Goal: Task Accomplishment & Management: Use online tool/utility

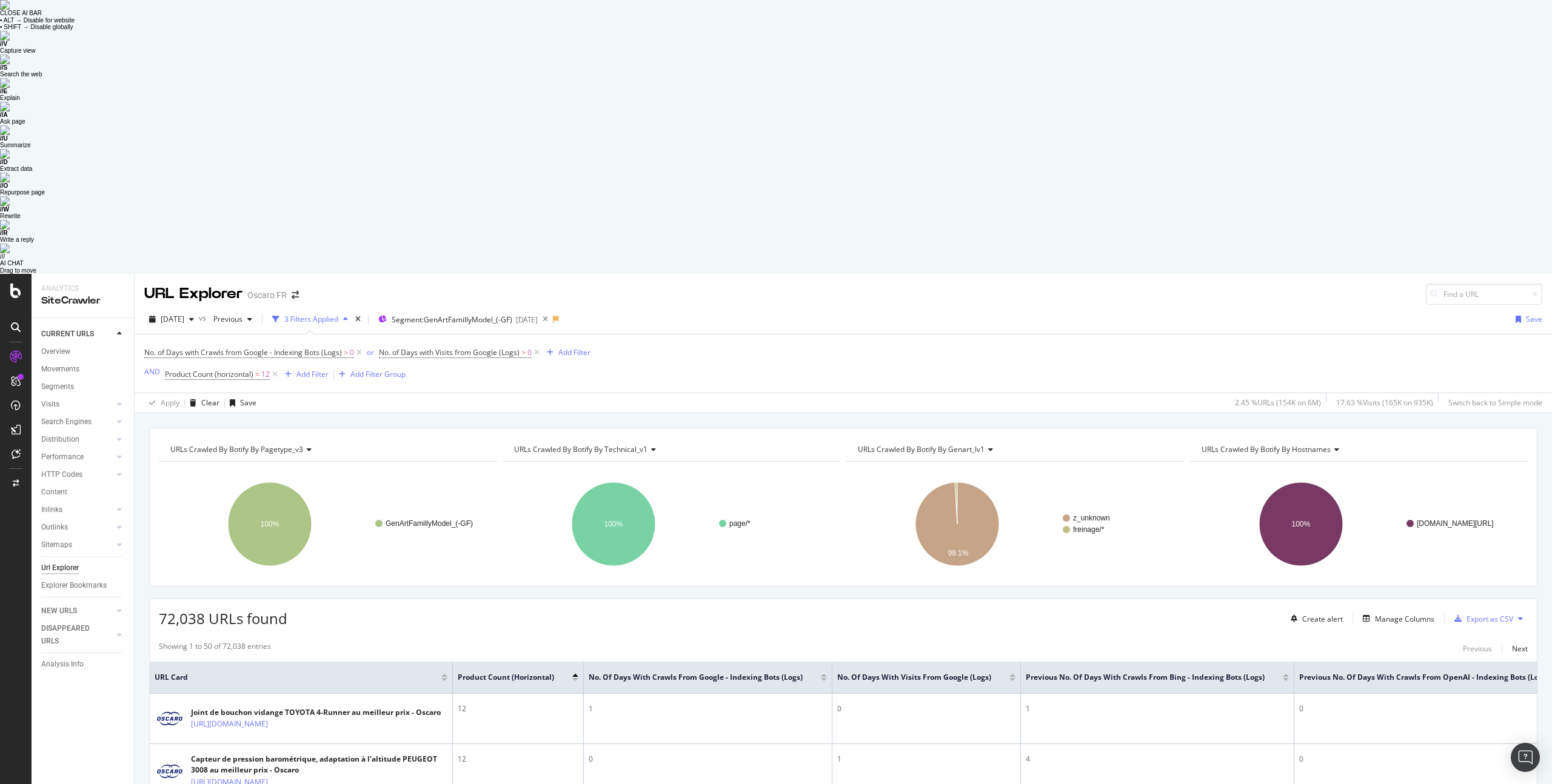
scroll to position [2, 0]
click at [1386, 607] on div "Create alert Manage Columns Export as CSV" at bounding box center [1406, 617] width 242 height 21
click at [1386, 612] on div "Manage Columns" at bounding box center [1404, 617] width 59 height 10
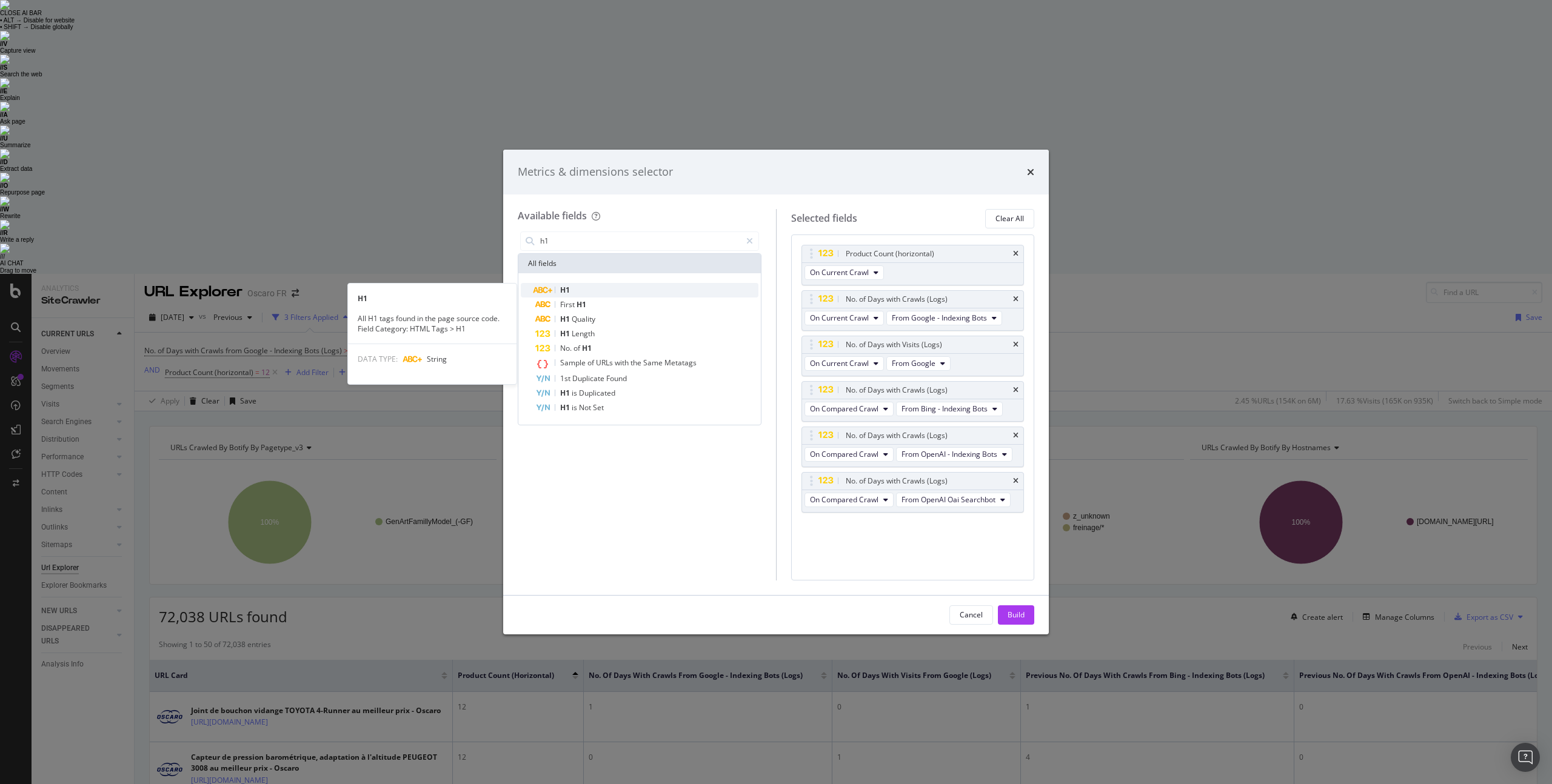
type input "h1"
click at [615, 284] on div "H1" at bounding box center [647, 289] width 223 height 14
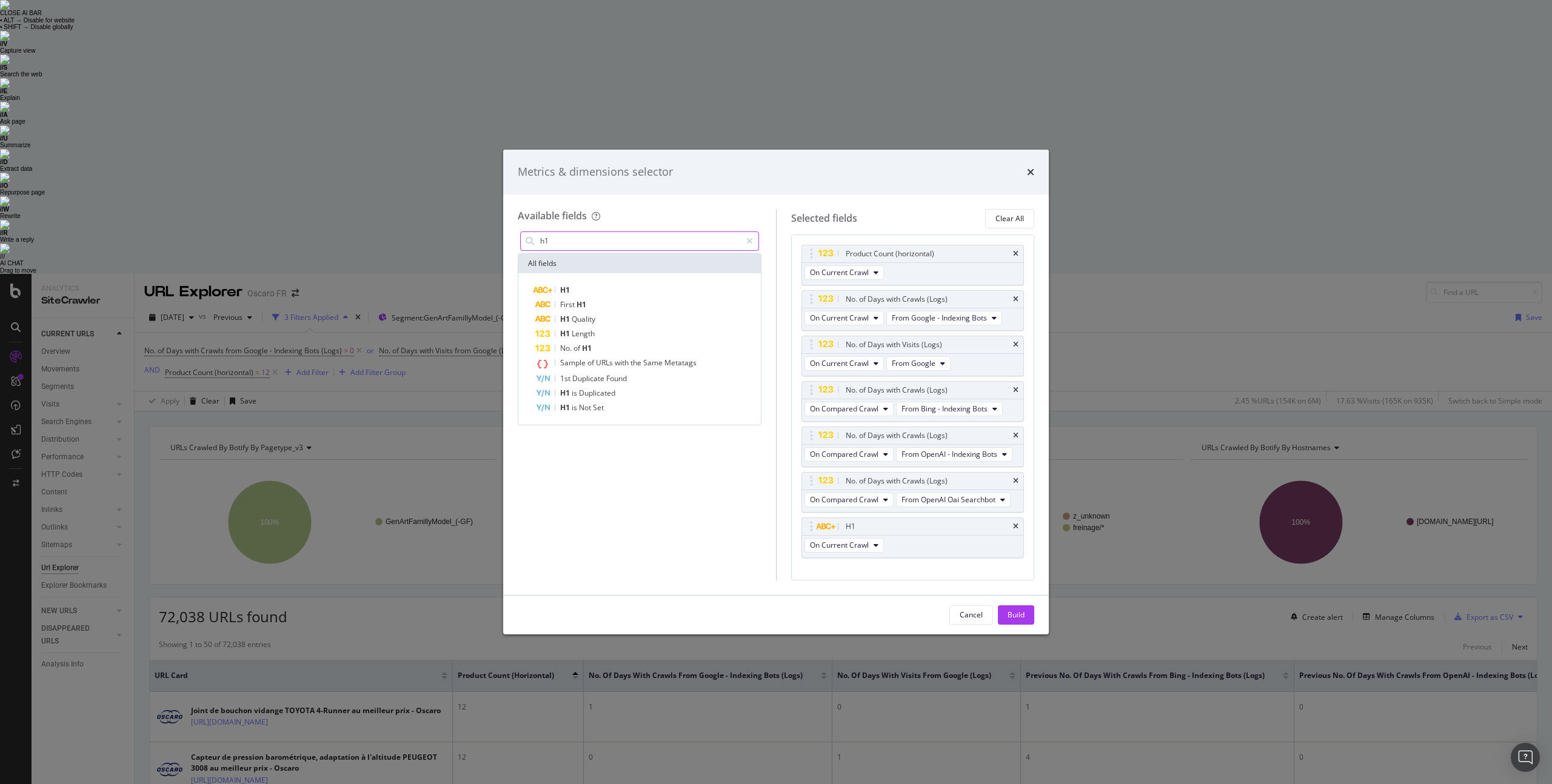
click at [570, 242] on input "h1" at bounding box center [640, 241] width 202 height 18
type input "path"
click at [597, 293] on div "URL Path" at bounding box center [647, 289] width 223 height 14
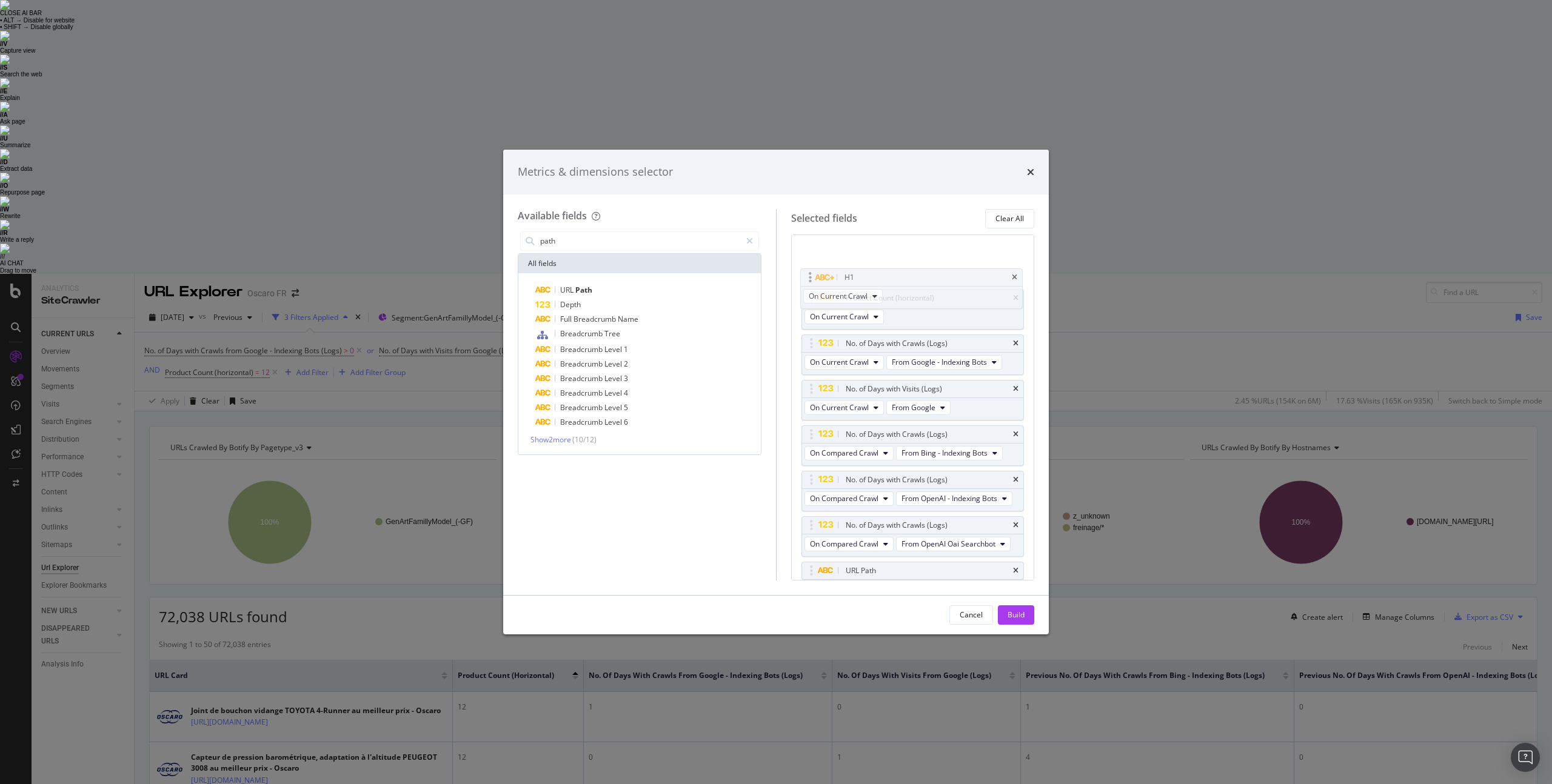
scroll to position [0, 0]
drag, startPoint x: 808, startPoint y: 525, endPoint x: 808, endPoint y: 253, distance: 272.0
click at [808, 274] on body "Analytics SiteCrawler CURRENT URLS Overview Movements Segments Visits Analysis …" at bounding box center [776, 665] width 1552 height 784
drag, startPoint x: 813, startPoint y: 574, endPoint x: 813, endPoint y: 249, distance: 325.0
click at [813, 274] on body "Analytics SiteCrawler CURRENT URLS Overview Movements Segments Visits Analysis …" at bounding box center [776, 665] width 1552 height 784
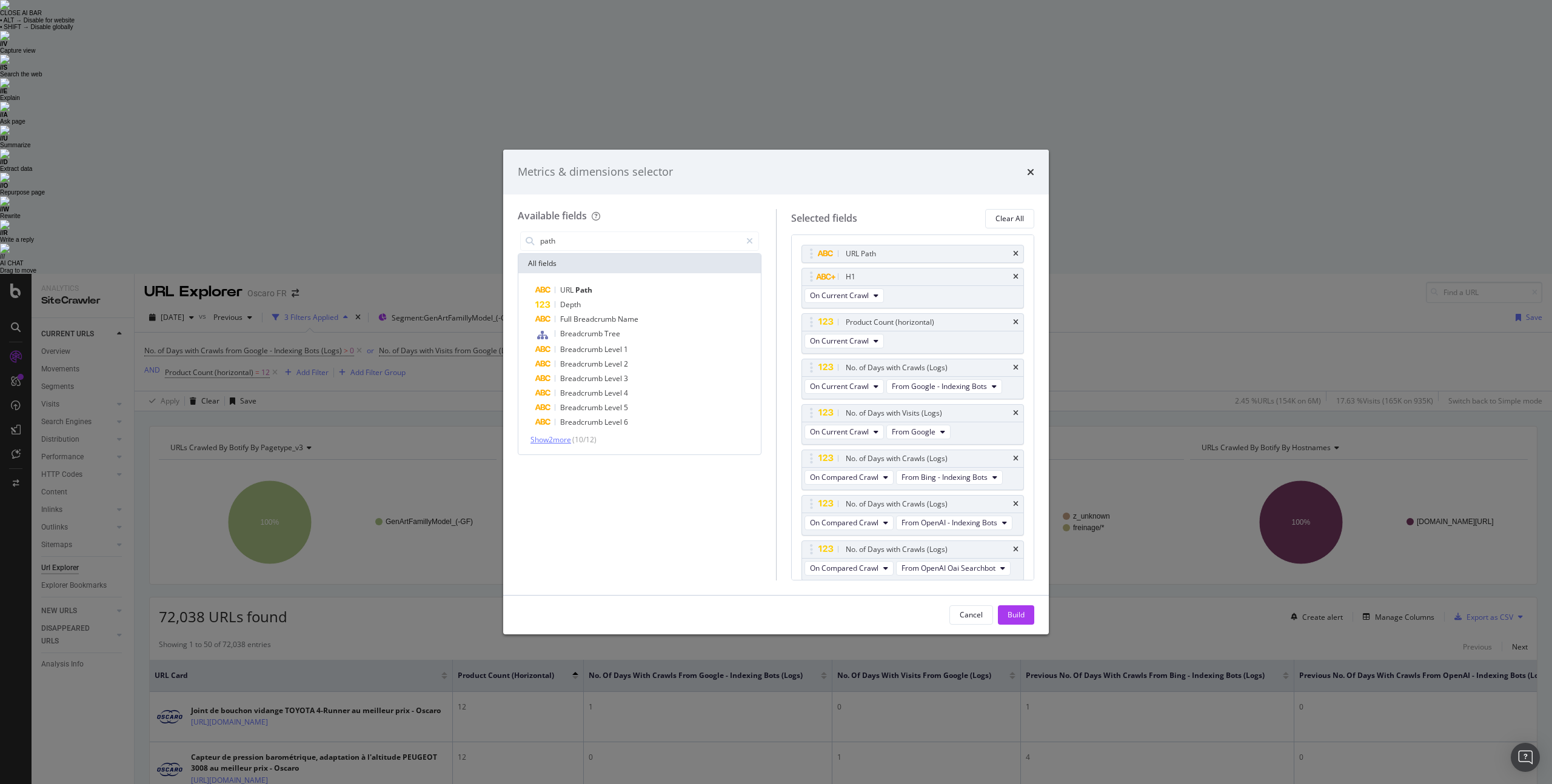
click at [561, 437] on span "Show 2 more" at bounding box center [551, 440] width 41 height 10
click at [1024, 617] on div "Build" at bounding box center [1016, 614] width 17 height 10
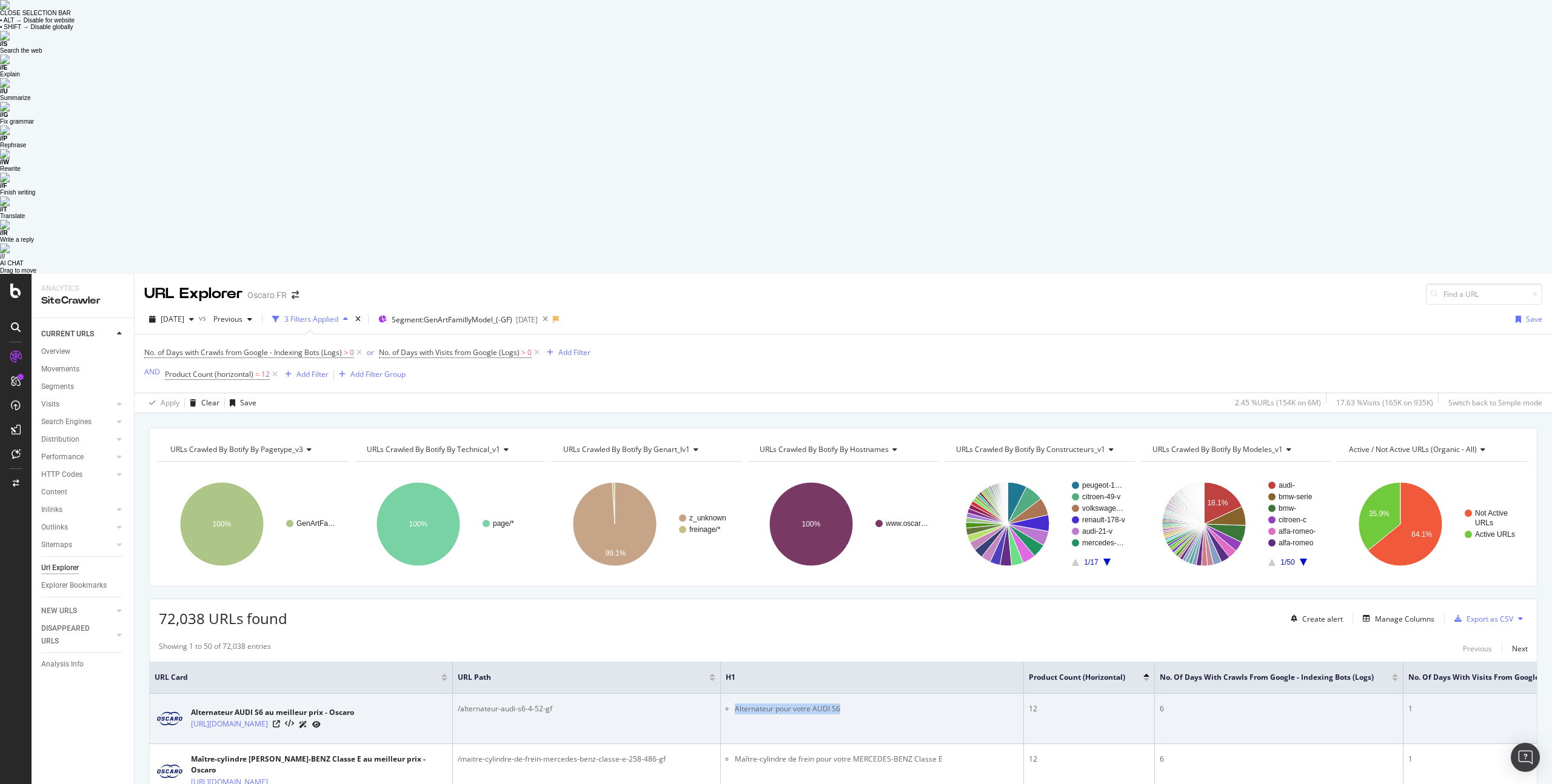
drag, startPoint x: 715, startPoint y: 432, endPoint x: 848, endPoint y: 436, distance: 133.1
click at [848, 703] on li "Alternateur pour votre AUDI S6" at bounding box center [877, 708] width 284 height 11
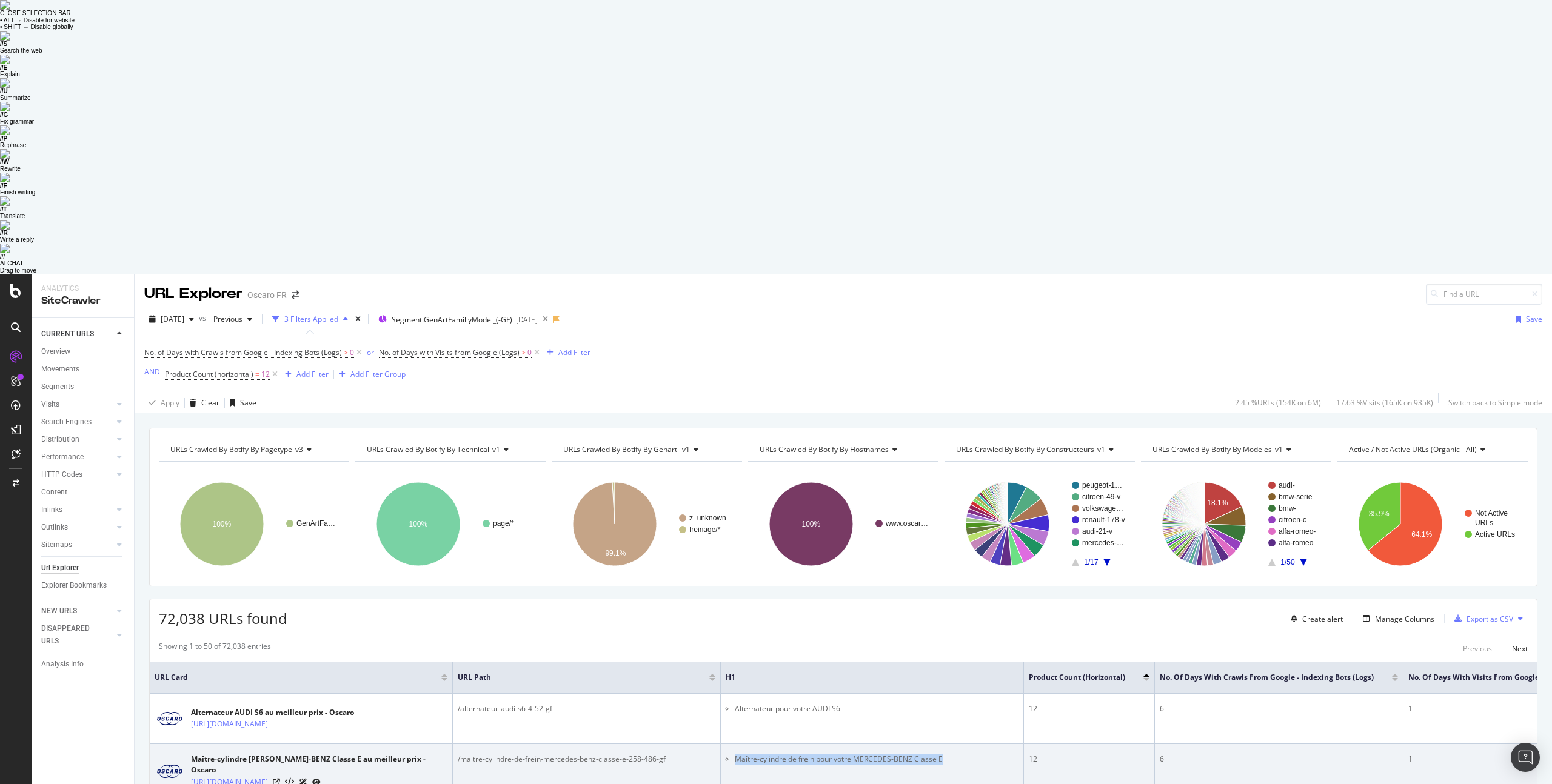
drag, startPoint x: 717, startPoint y: 486, endPoint x: 931, endPoint y: 485, distance: 214.0
click at [932, 754] on li "Maître-cylindre de frein pour votre MERCEDES-BENZ Classe E" at bounding box center [877, 759] width 284 height 11
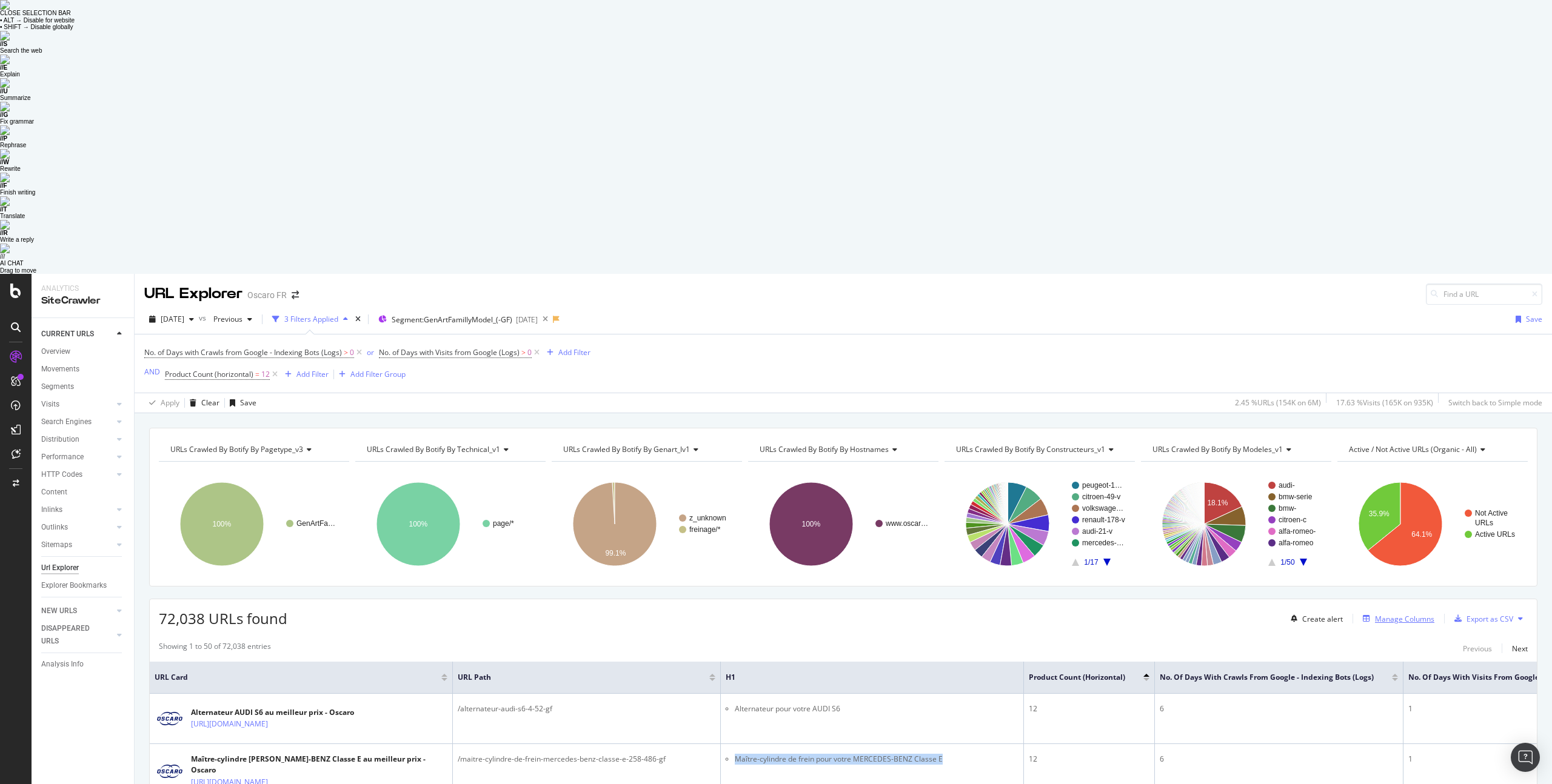
click at [1393, 614] on div "Manage Columns" at bounding box center [1404, 619] width 59 height 10
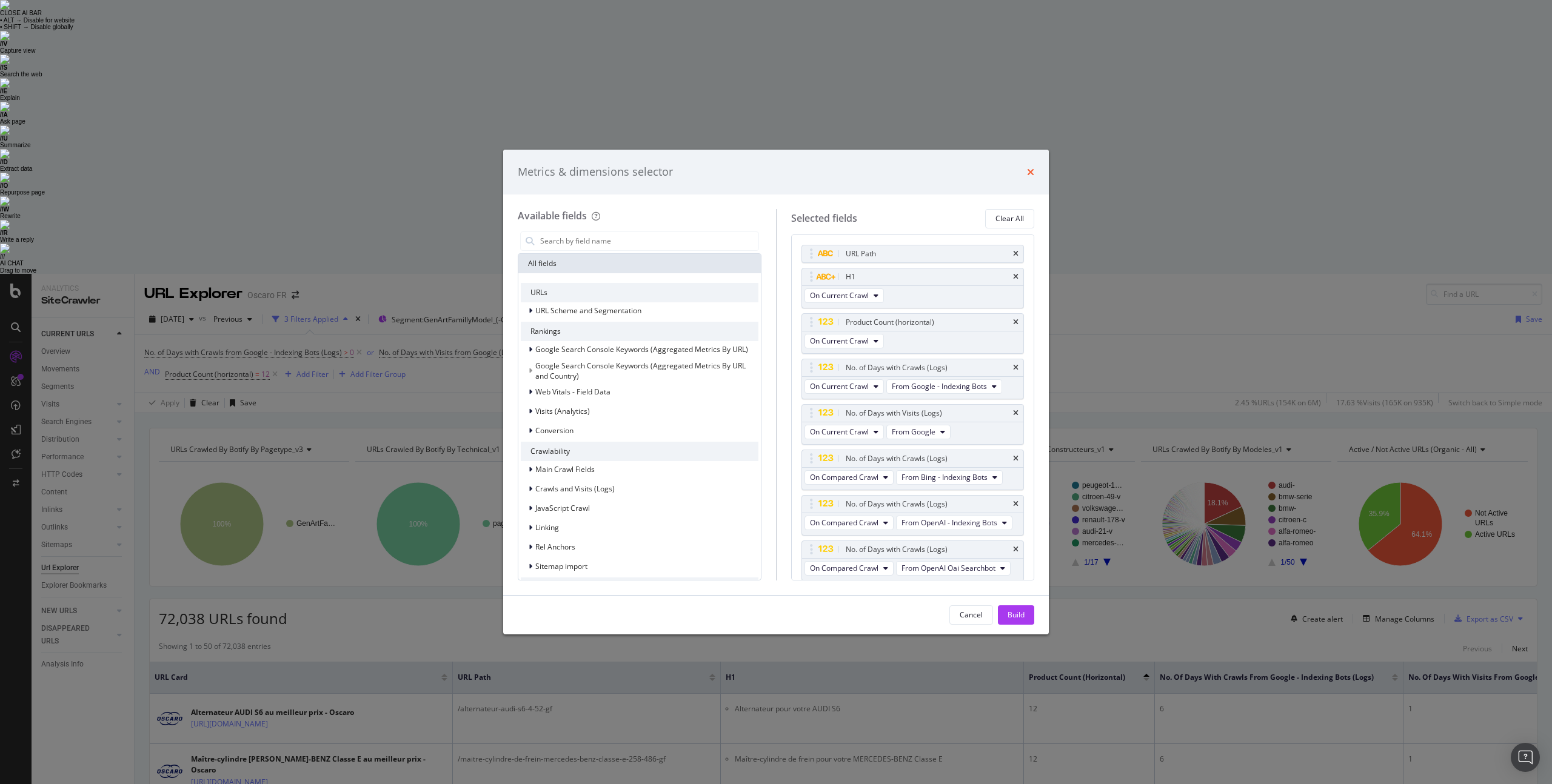
click at [1030, 173] on icon "times" at bounding box center [1031, 172] width 7 height 10
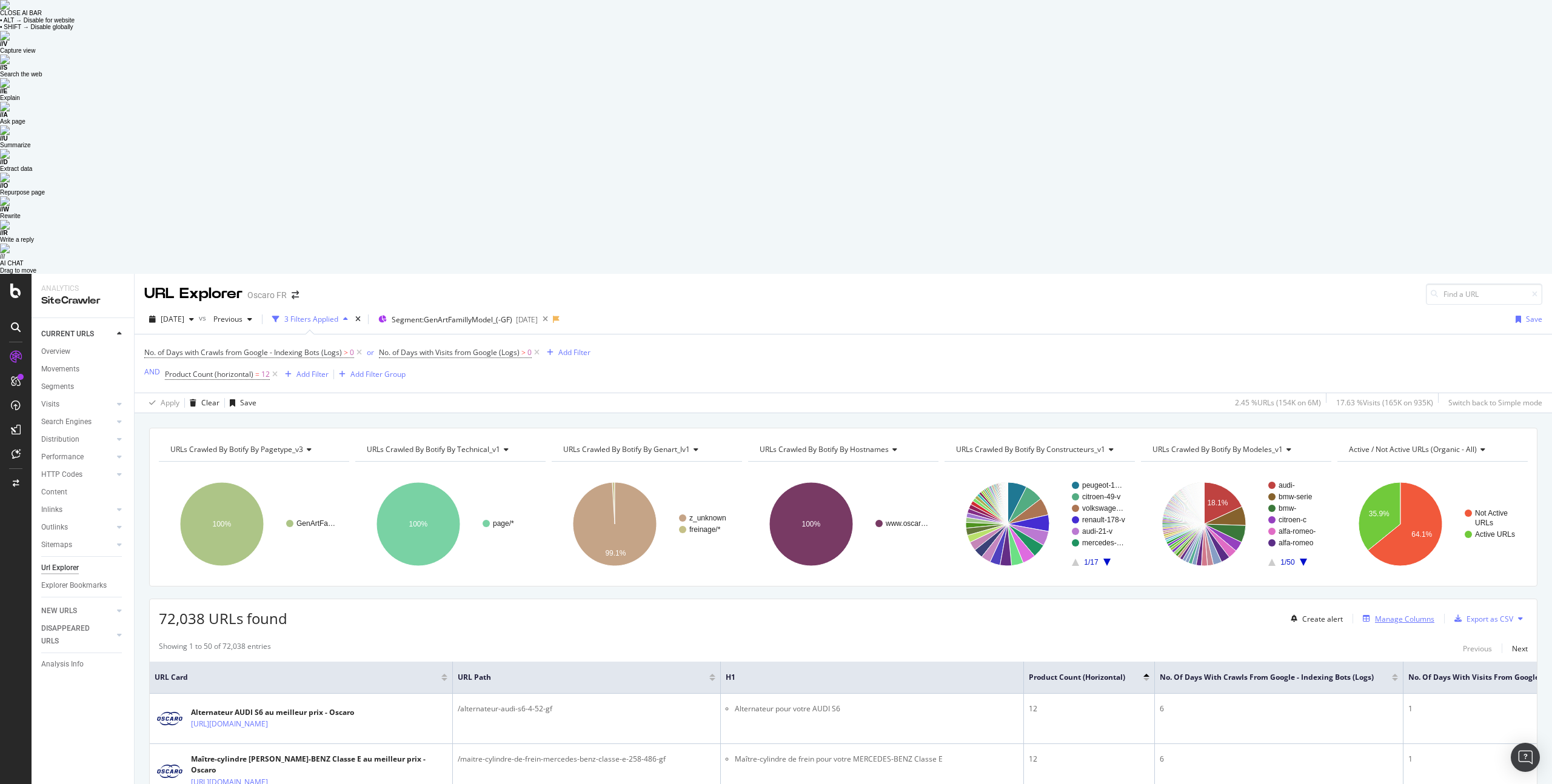
click at [1388, 614] on div "Manage Columns" at bounding box center [1404, 619] width 59 height 10
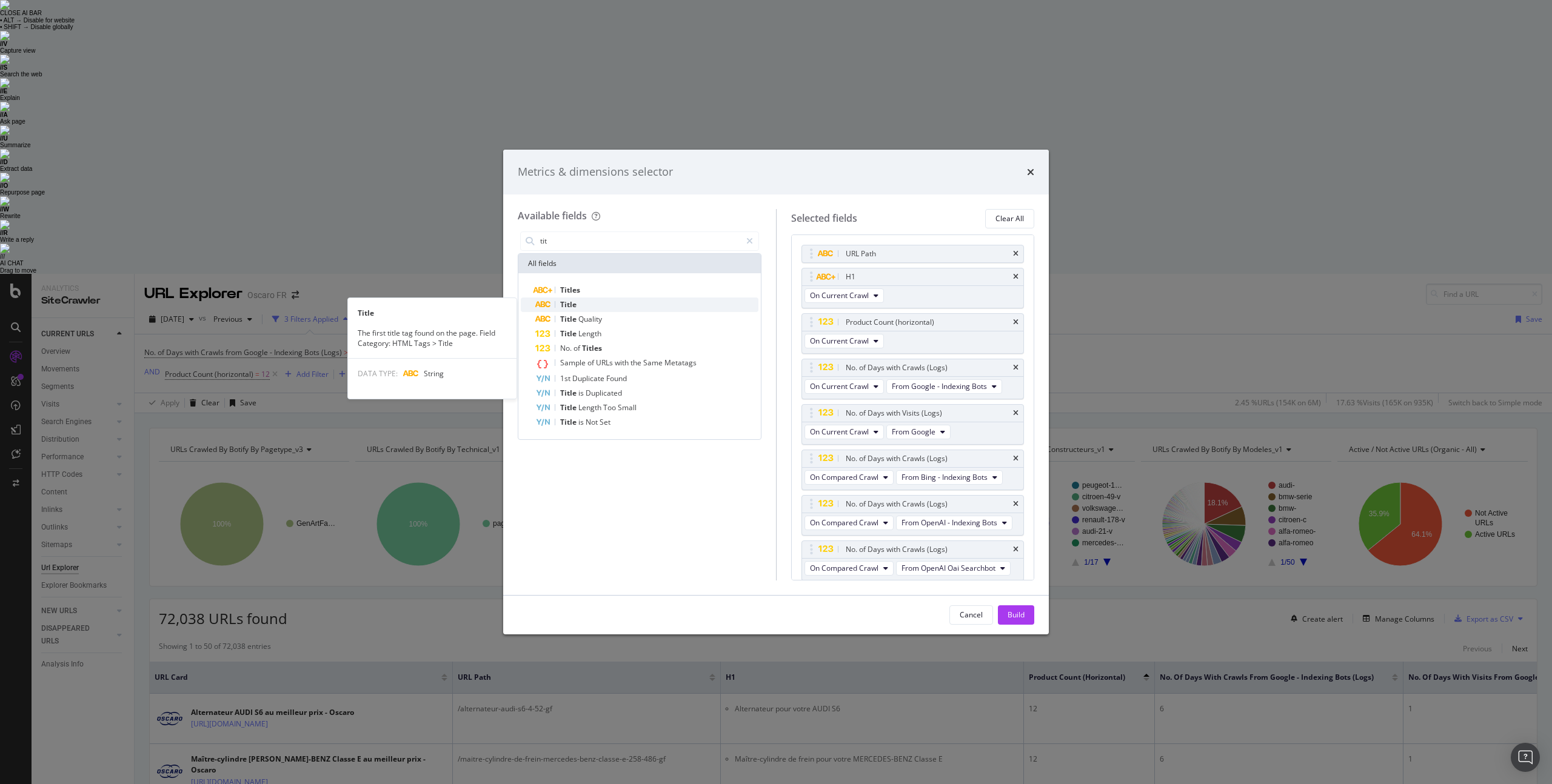
click at [604, 298] on div "Title" at bounding box center [647, 304] width 223 height 14
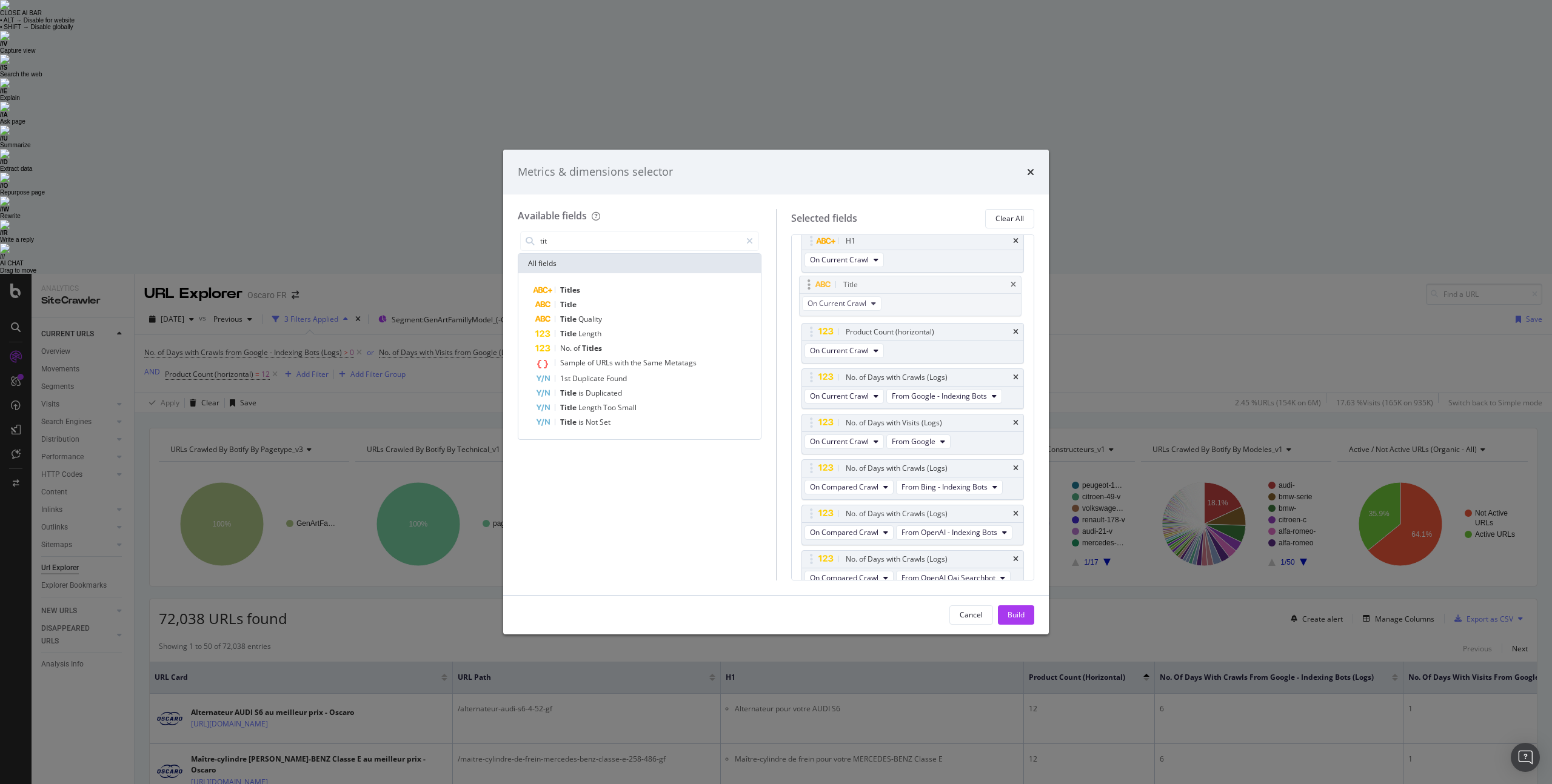
drag, startPoint x: 808, startPoint y: 547, endPoint x: 806, endPoint y: 279, distance: 268.0
click at [806, 279] on body "Analytics SiteCrawler CURRENT URLS Overview Movements Segments Visits Analysis …" at bounding box center [776, 665] width 1552 height 784
drag, startPoint x: 808, startPoint y: 321, endPoint x: 815, endPoint y: 285, distance: 36.7
click at [816, 285] on body "Analytics SiteCrawler CURRENT URLS Overview Movements Segments Visits Analysis …" at bounding box center [776, 665] width 1552 height 784
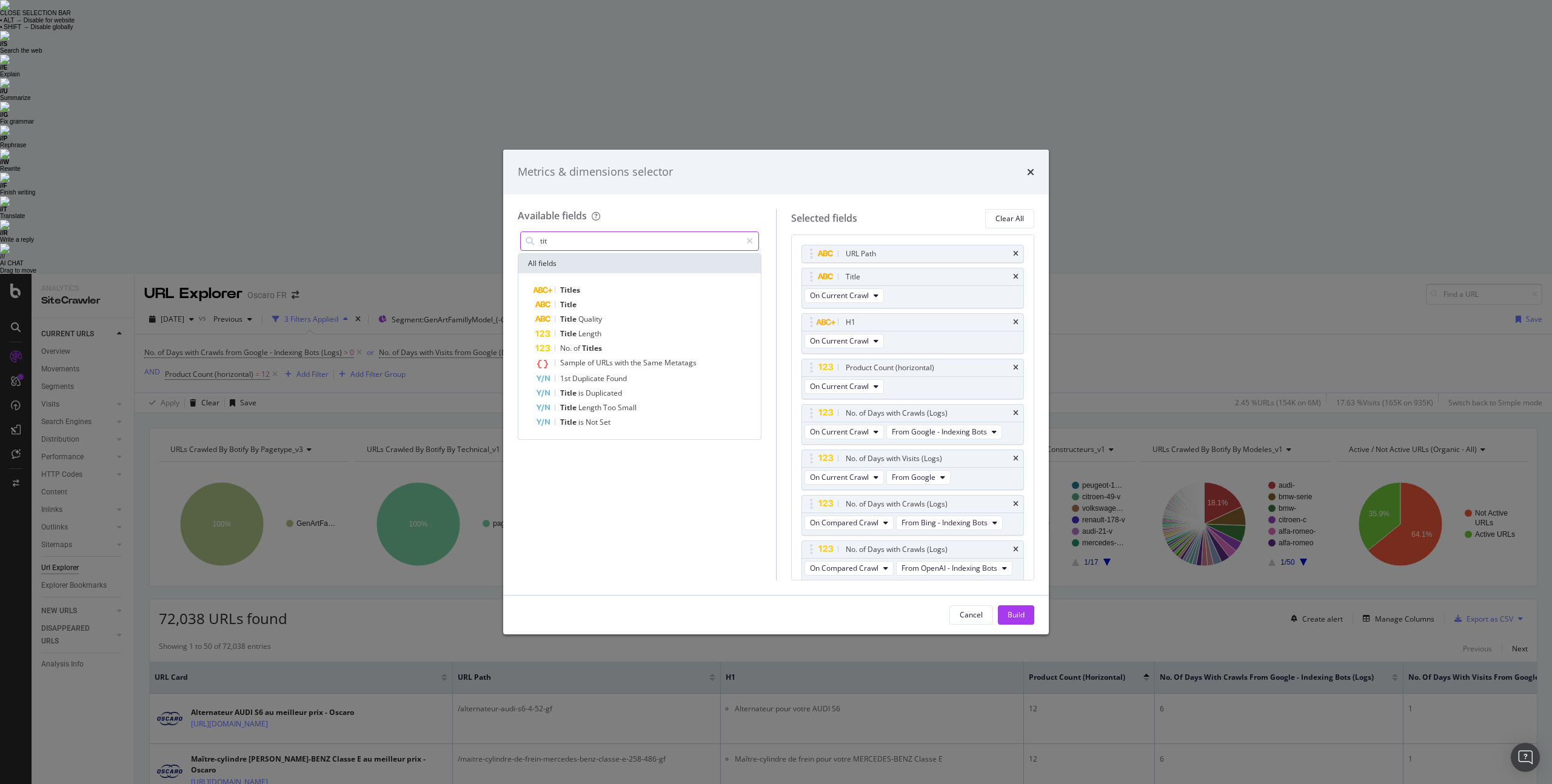
click at [595, 243] on input "tit" at bounding box center [640, 241] width 202 height 18
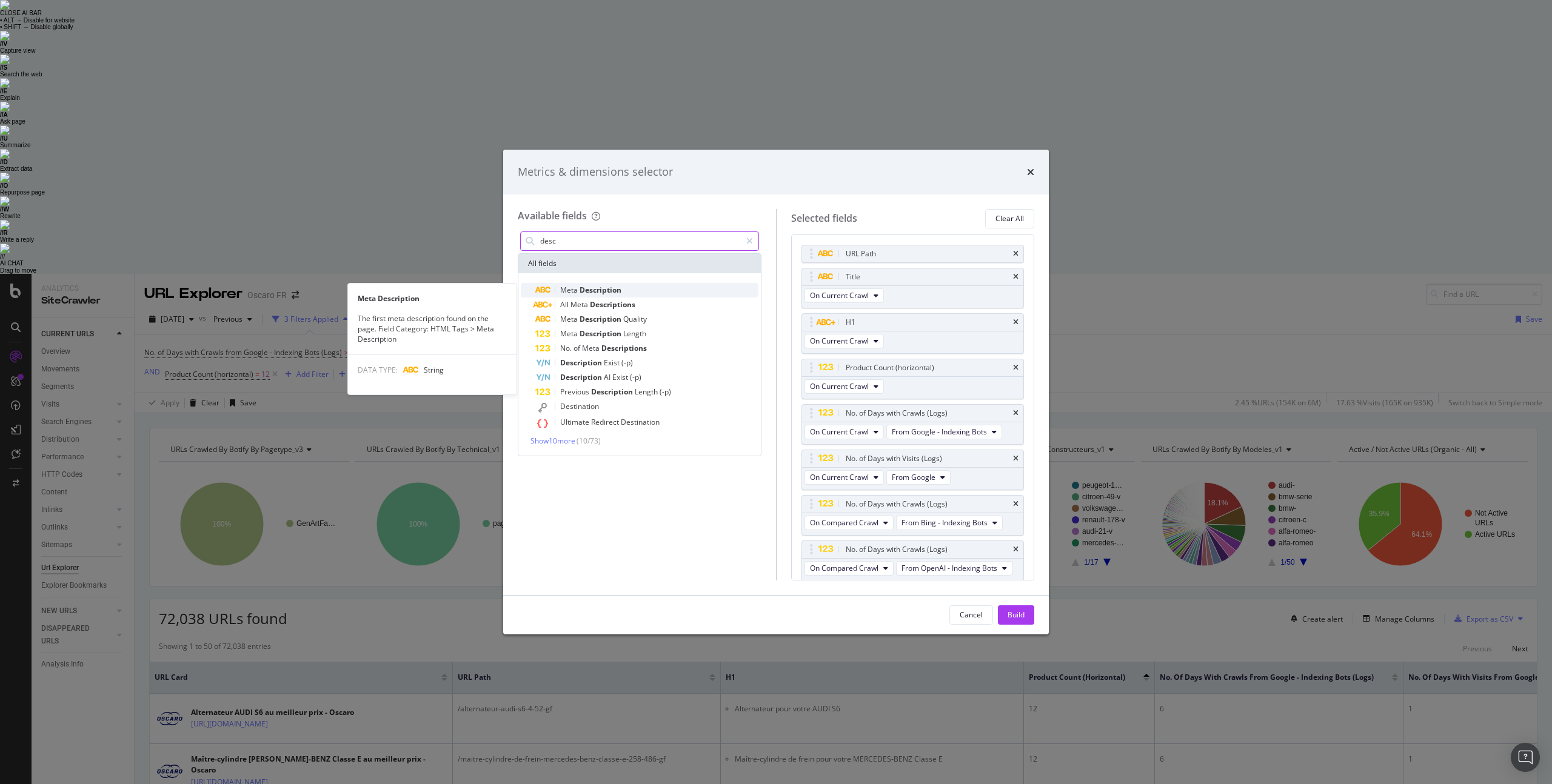
type input "desc"
click at [619, 289] on span "Description" at bounding box center [601, 290] width 42 height 10
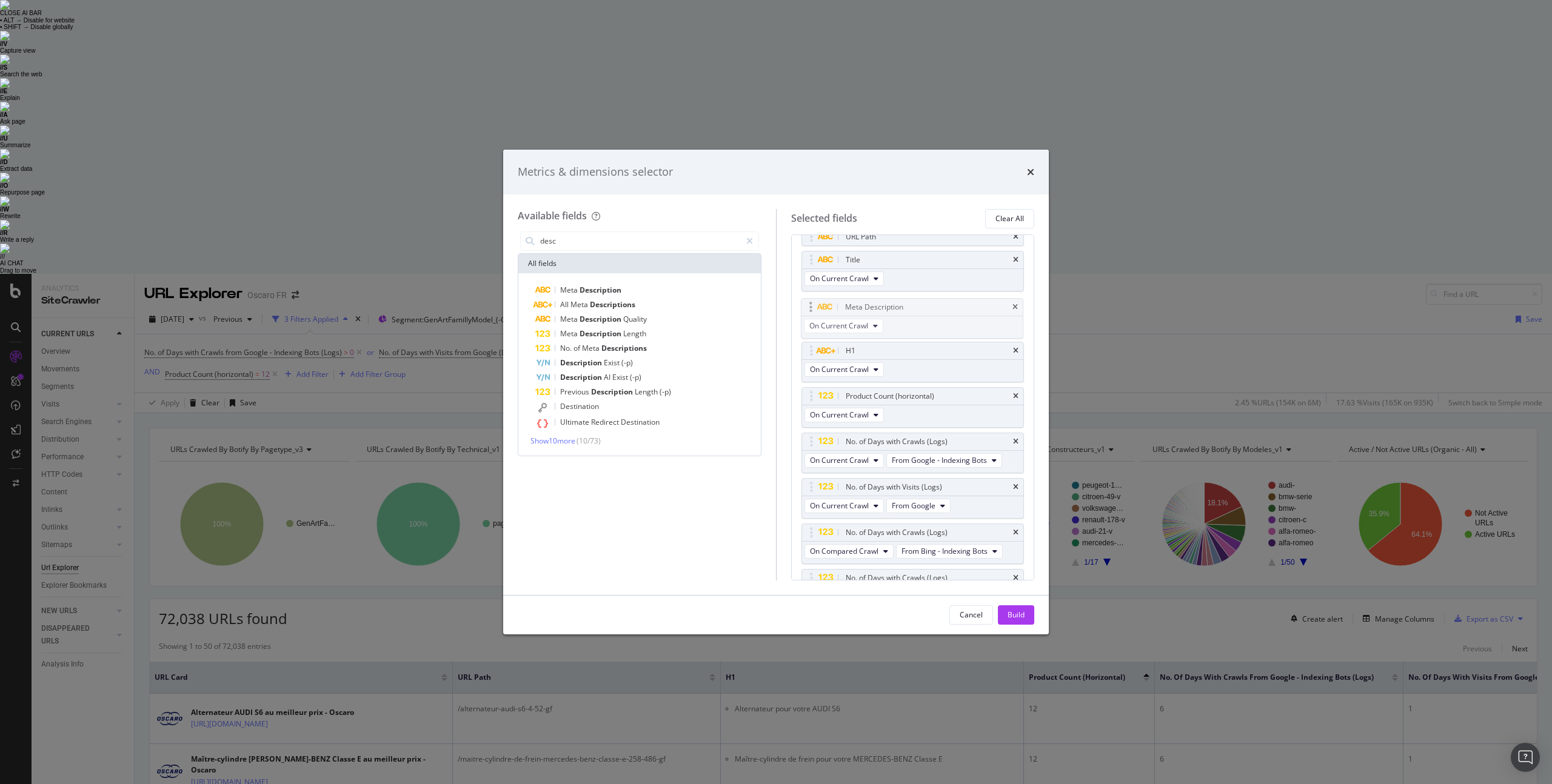
scroll to position [17, 0]
drag, startPoint x: 808, startPoint y: 544, endPoint x: 805, endPoint y: 301, distance: 243.0
click at [806, 302] on body "Analytics SiteCrawler CURRENT URLS Overview Movements Segments Visits Analysis …" at bounding box center [776, 665] width 1552 height 784
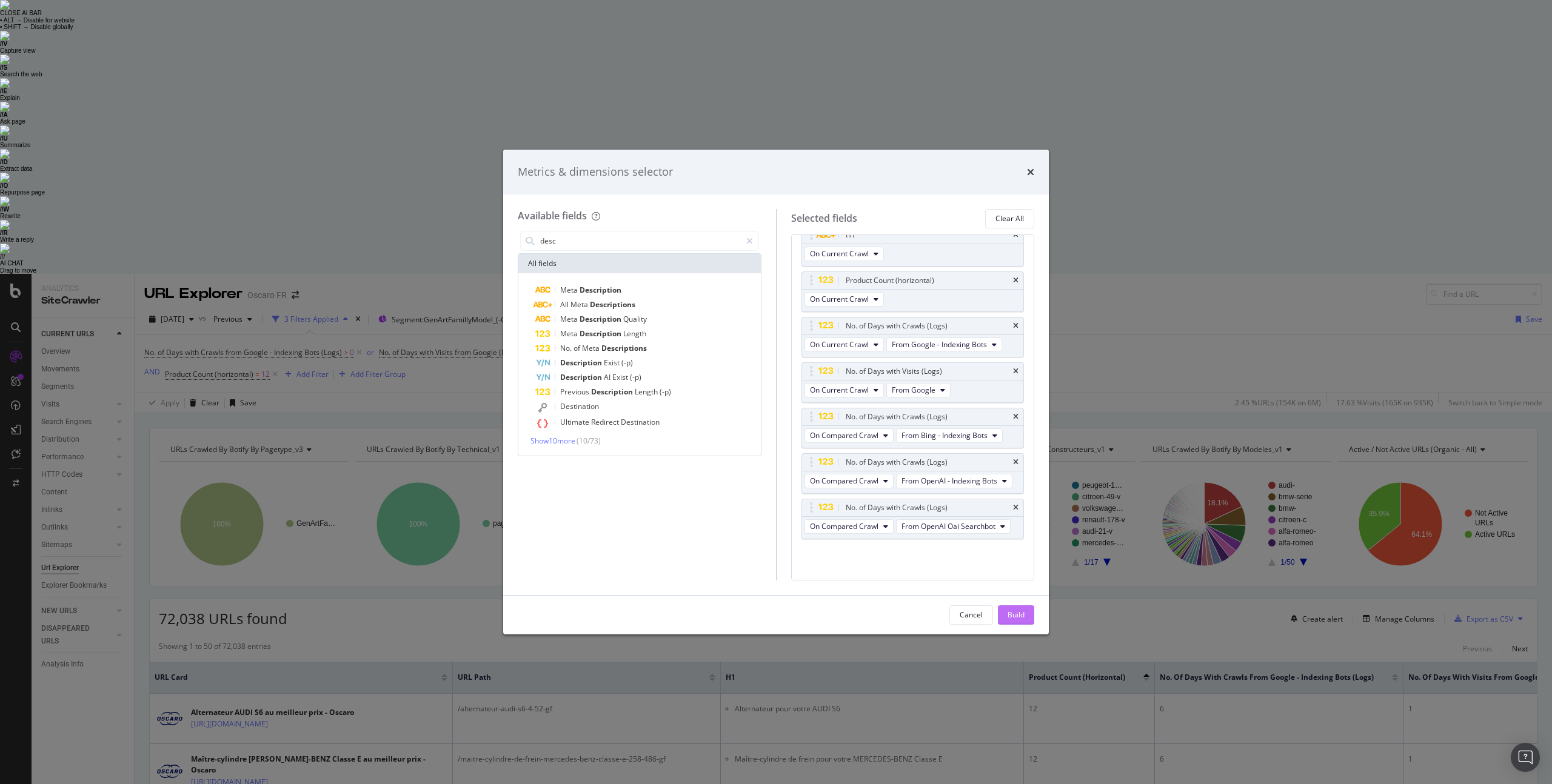
click at [1019, 612] on div "Build" at bounding box center [1016, 614] width 17 height 10
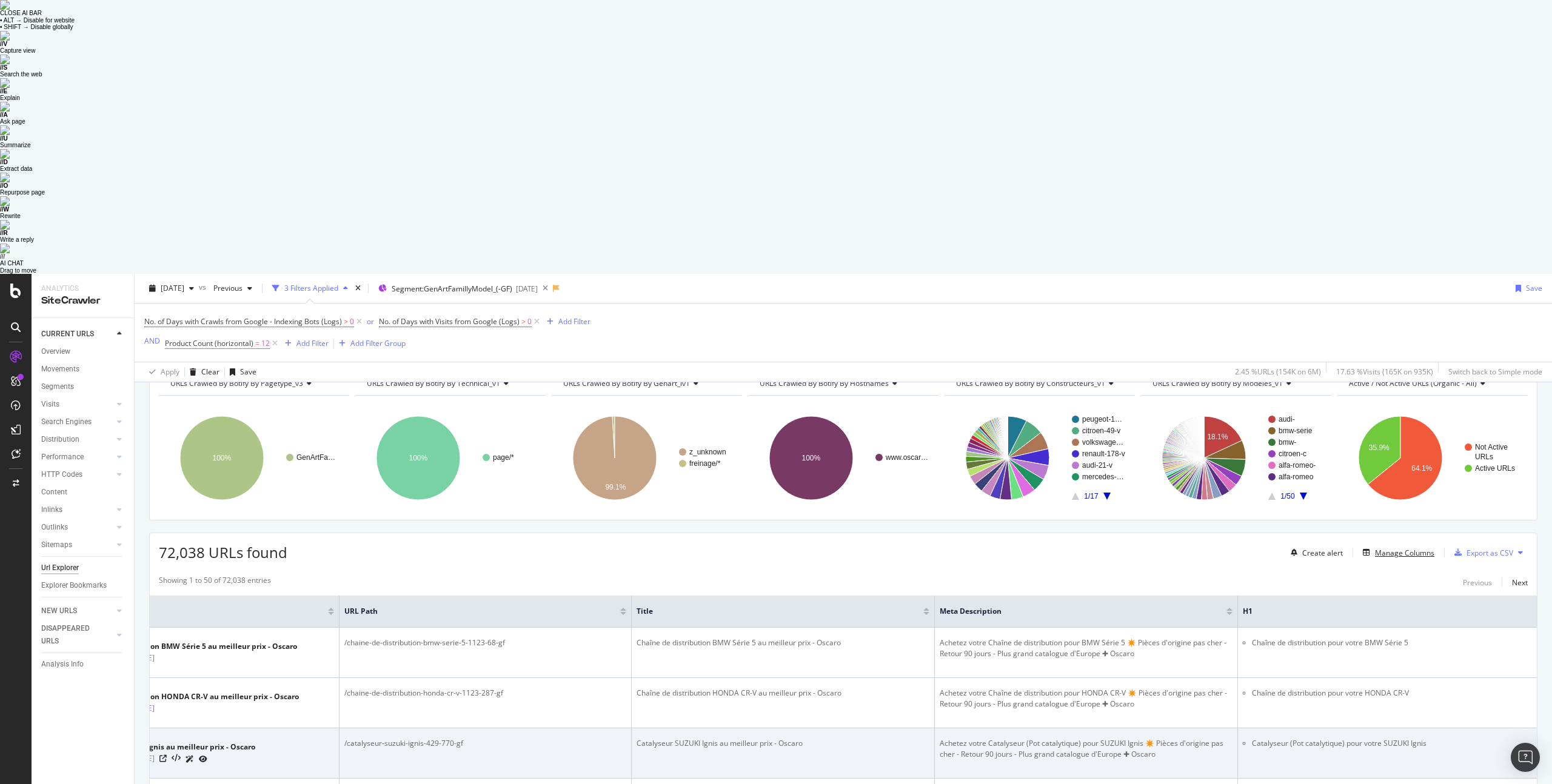
scroll to position [67, 0]
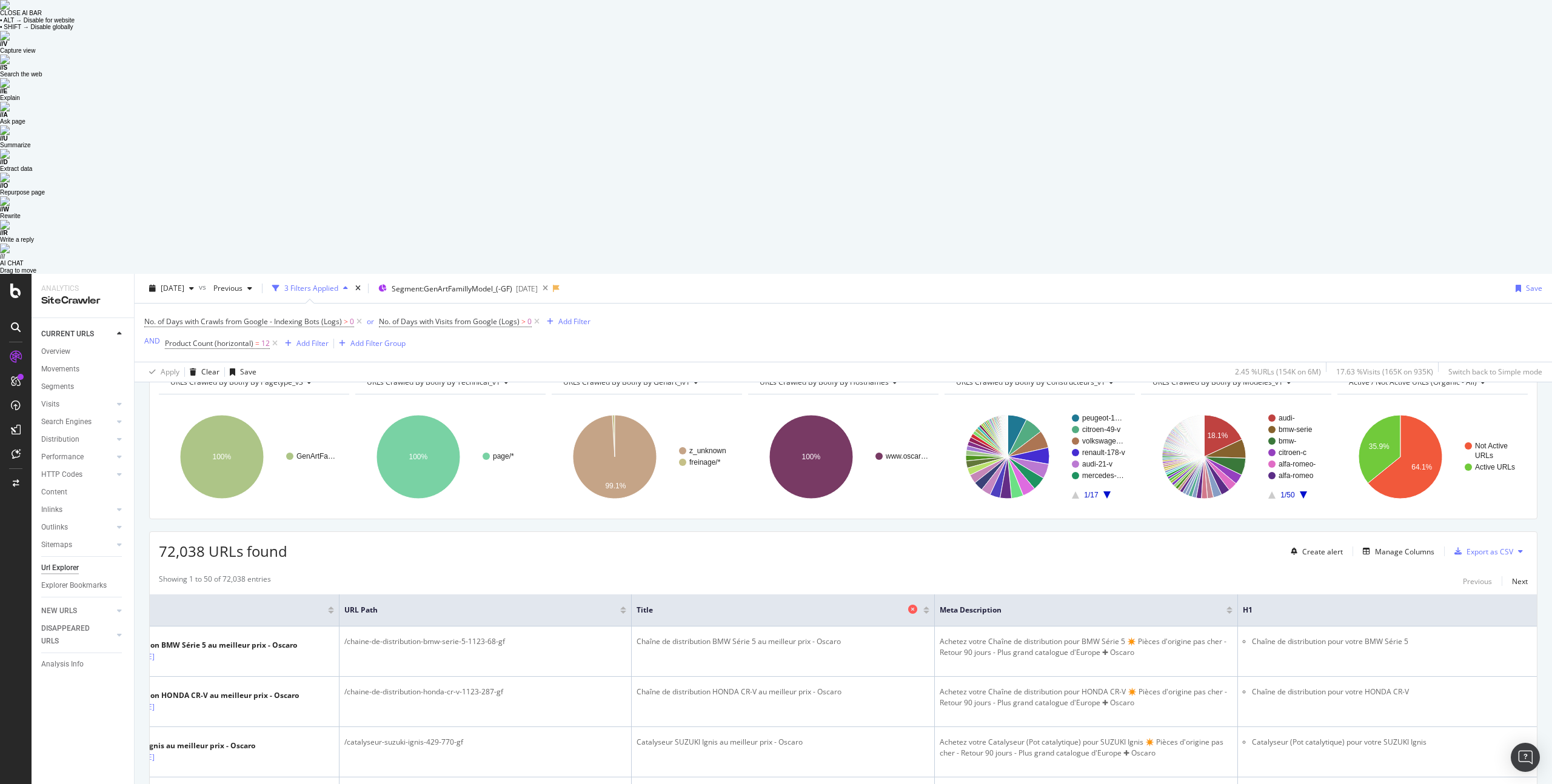
click at [911, 605] on icon at bounding box center [912, 609] width 9 height 9
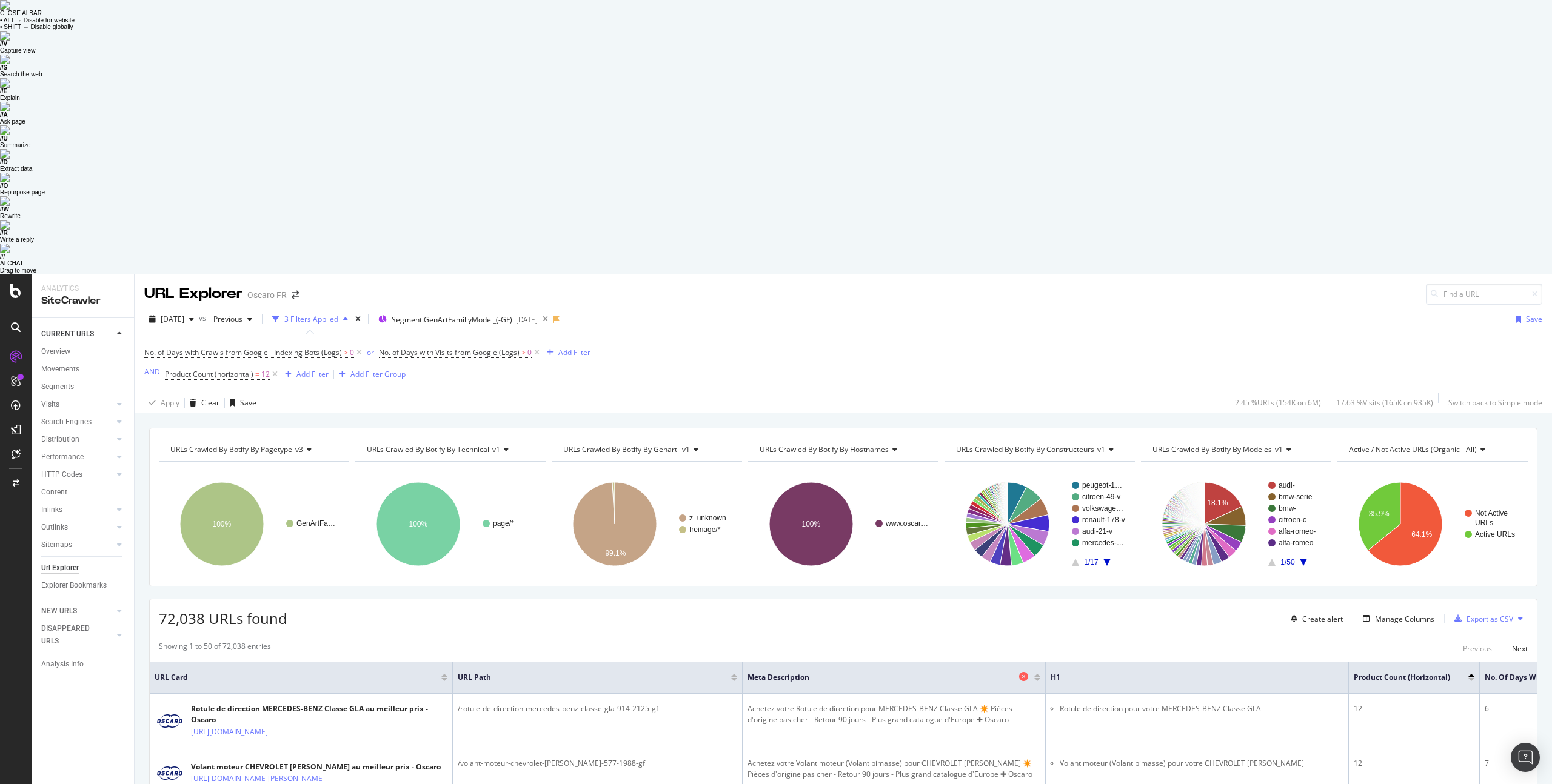
click at [1022, 672] on icon at bounding box center [1023, 676] width 9 height 9
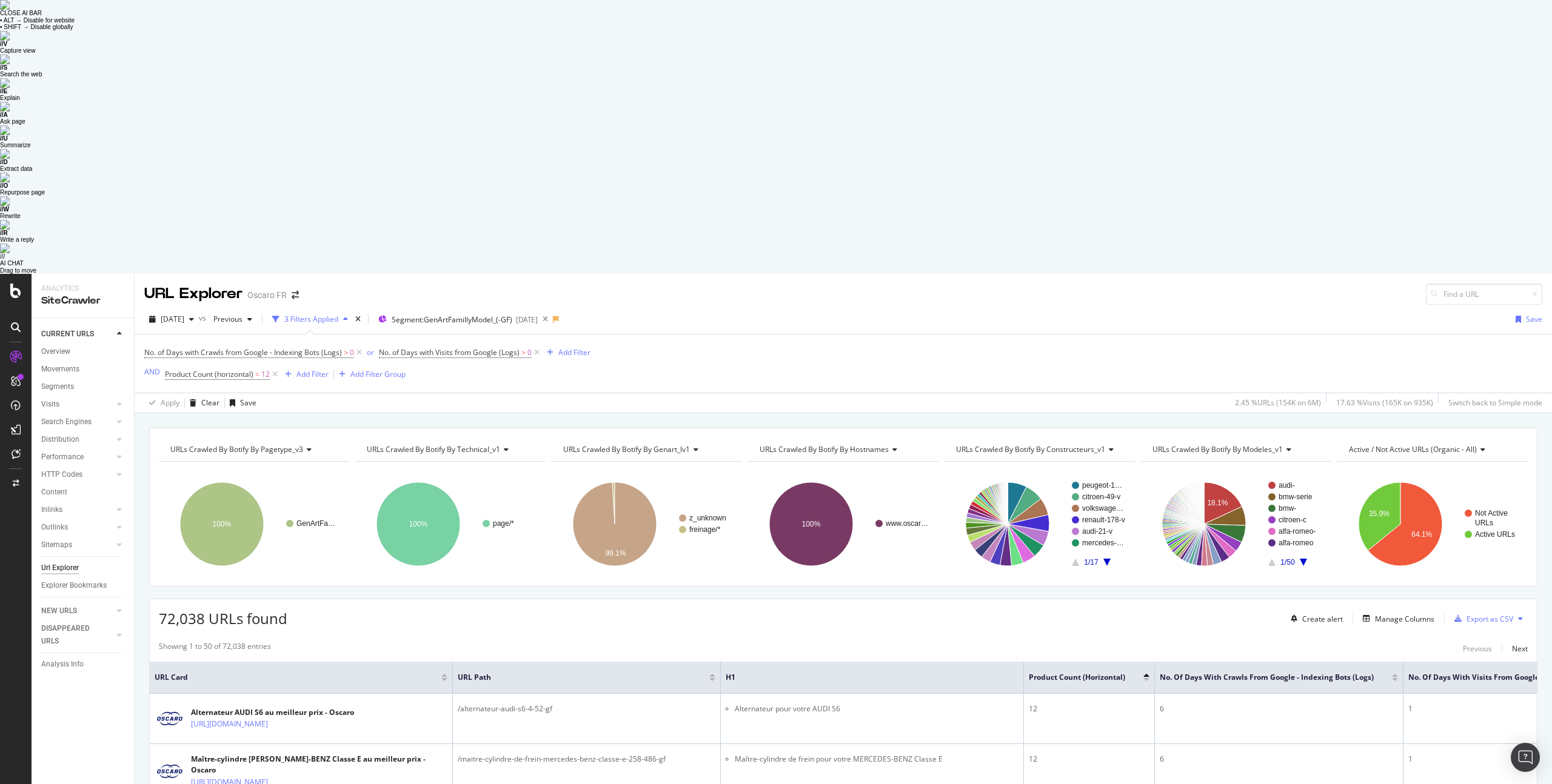
click at [440, 444] on span "URLs Crawled By Botify By technical_v1" at bounding box center [433, 449] width 133 height 10
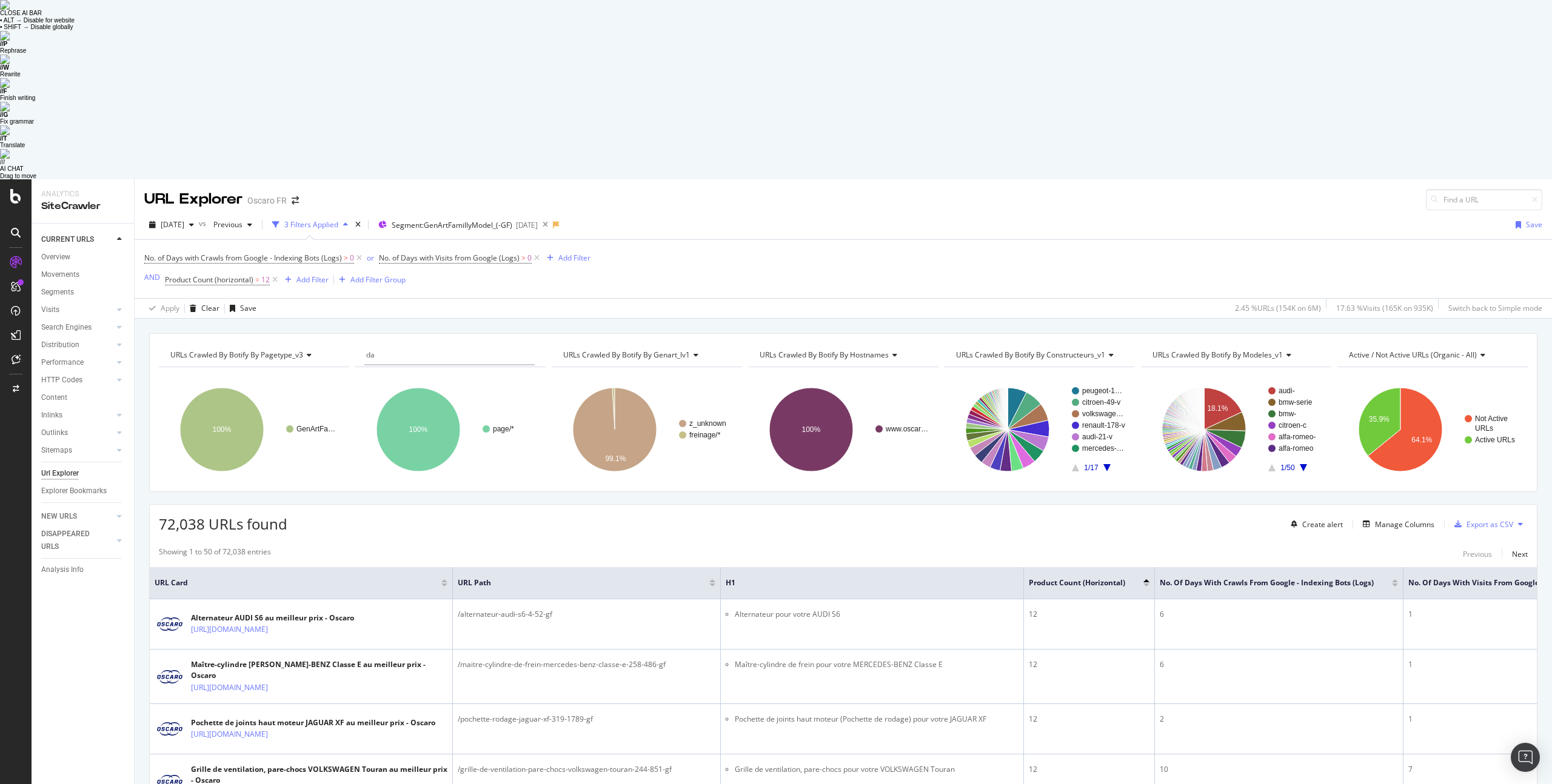
type input "d"
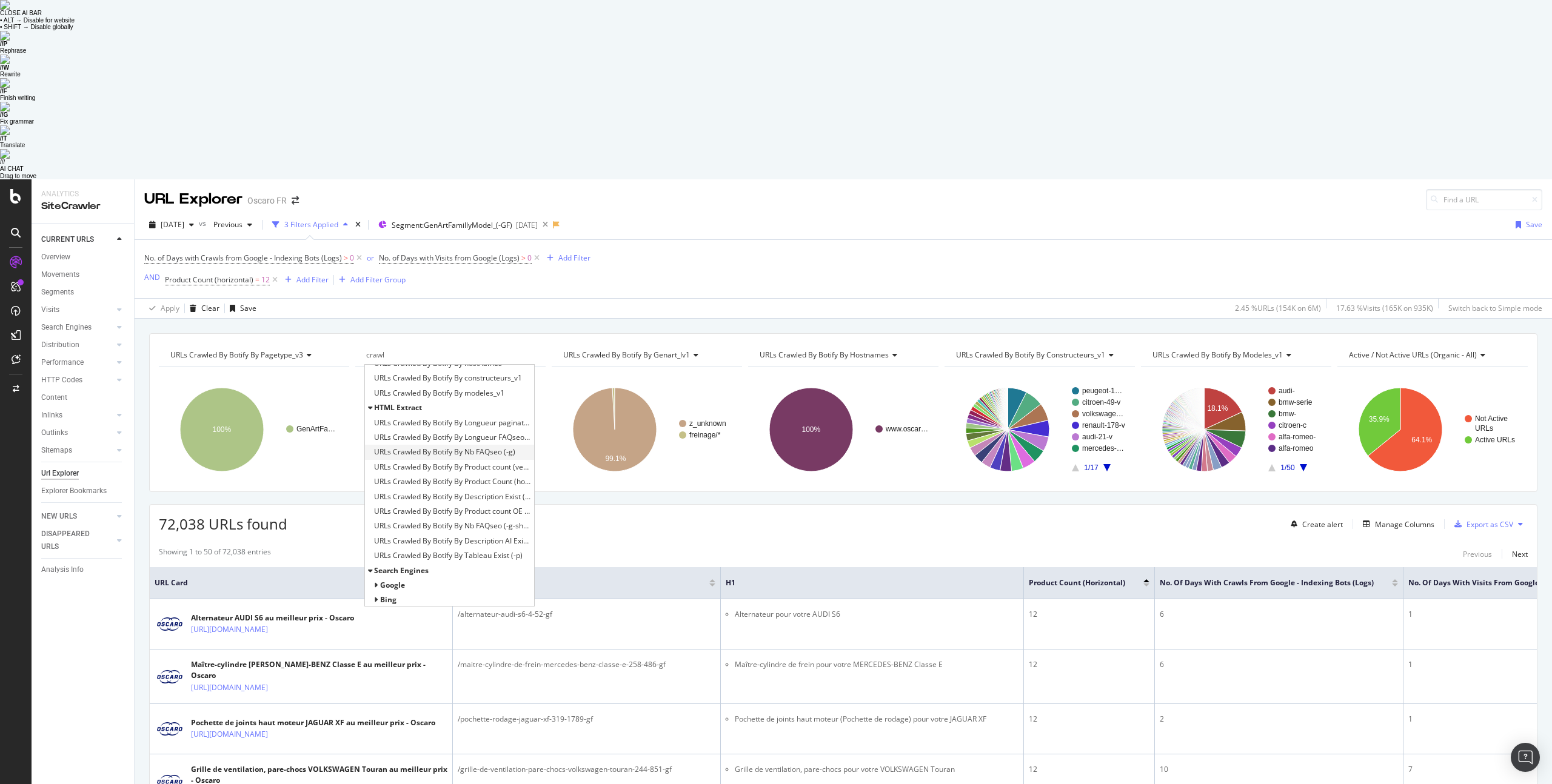
scroll to position [64, 0]
type input "crawl"
click at [512, 480] on span "URLs Crawled By Botify By Product Count (horizontal)" at bounding box center [452, 486] width 157 height 12
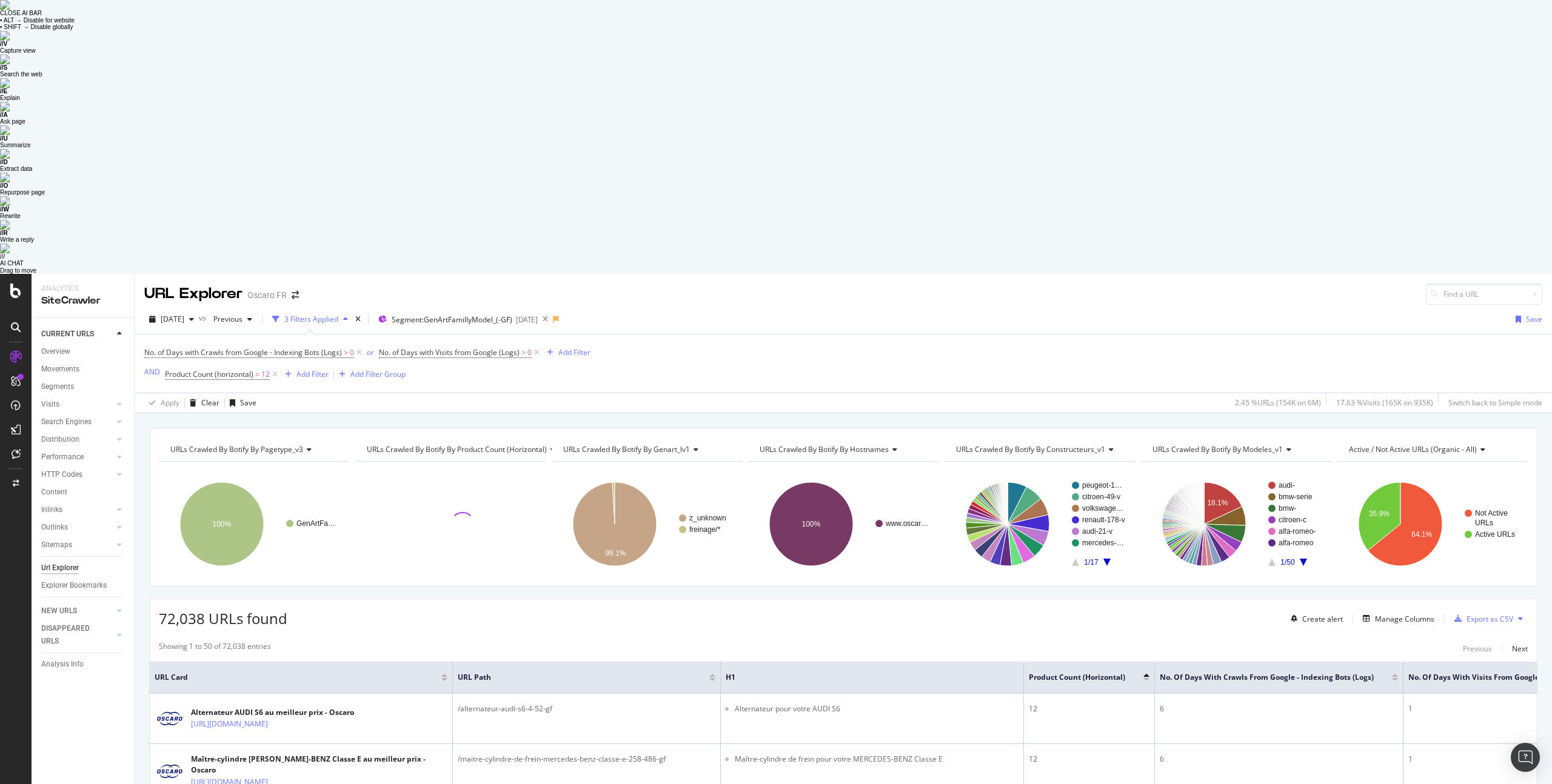
click at [675, 440] on div "URLs Crawled By Botify By genart_lv1" at bounding box center [645, 449] width 171 height 19
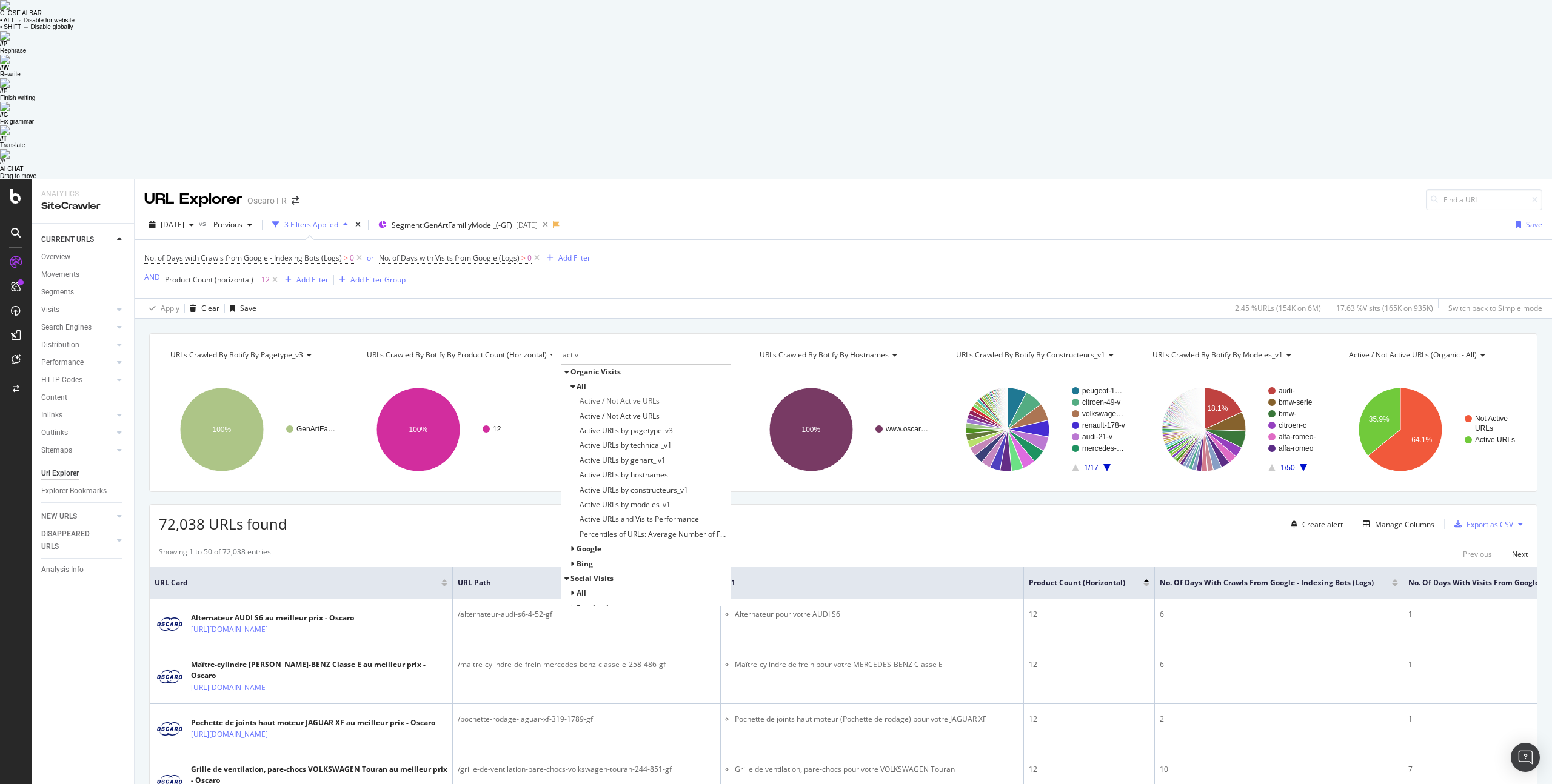
type input "activ"
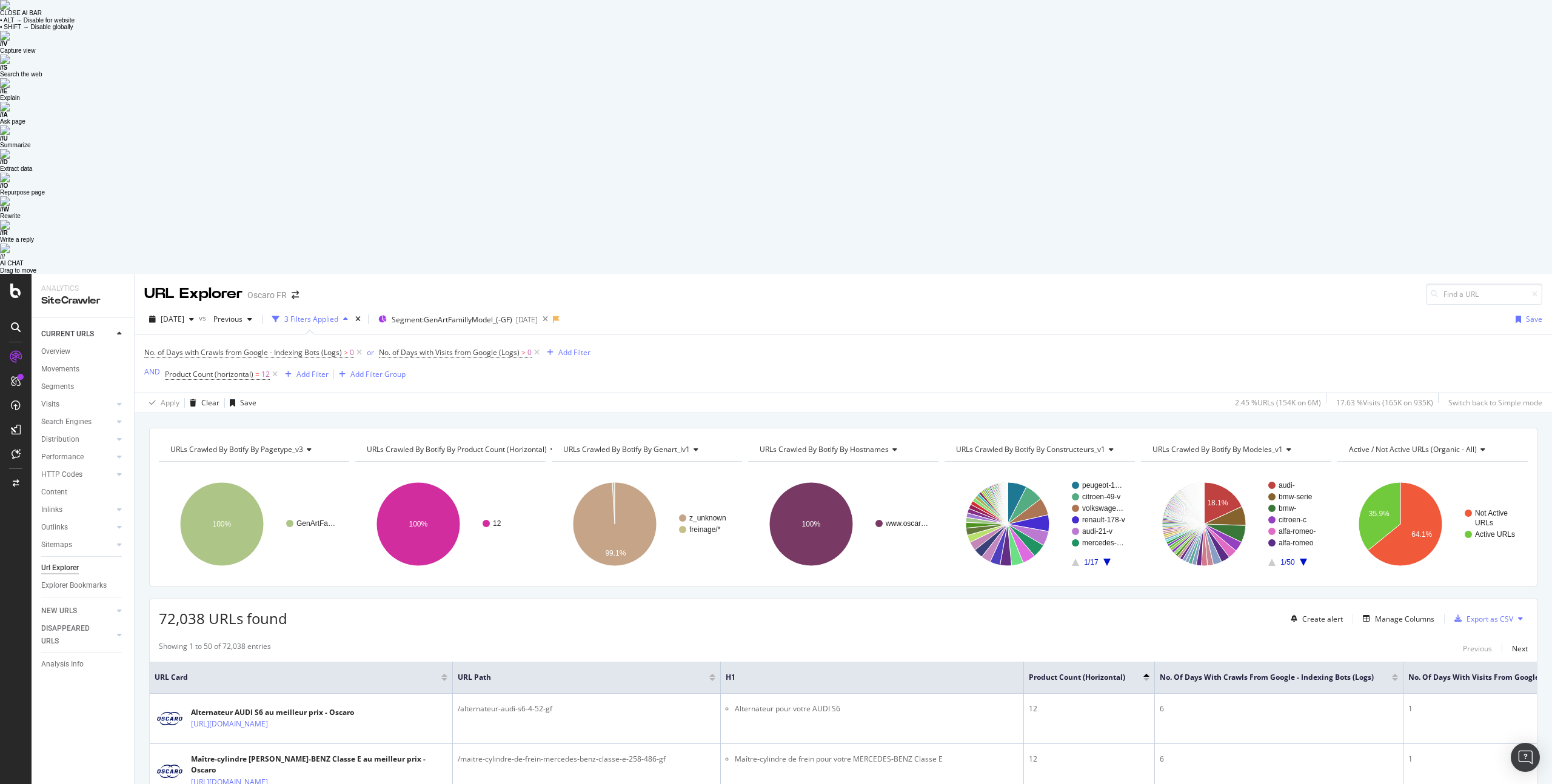
click at [505, 428] on div "URLs Crawled By Botify By pagetype_v3 Chart (by Value) Table Expand Export as C…" at bounding box center [843, 507] width 1388 height 159
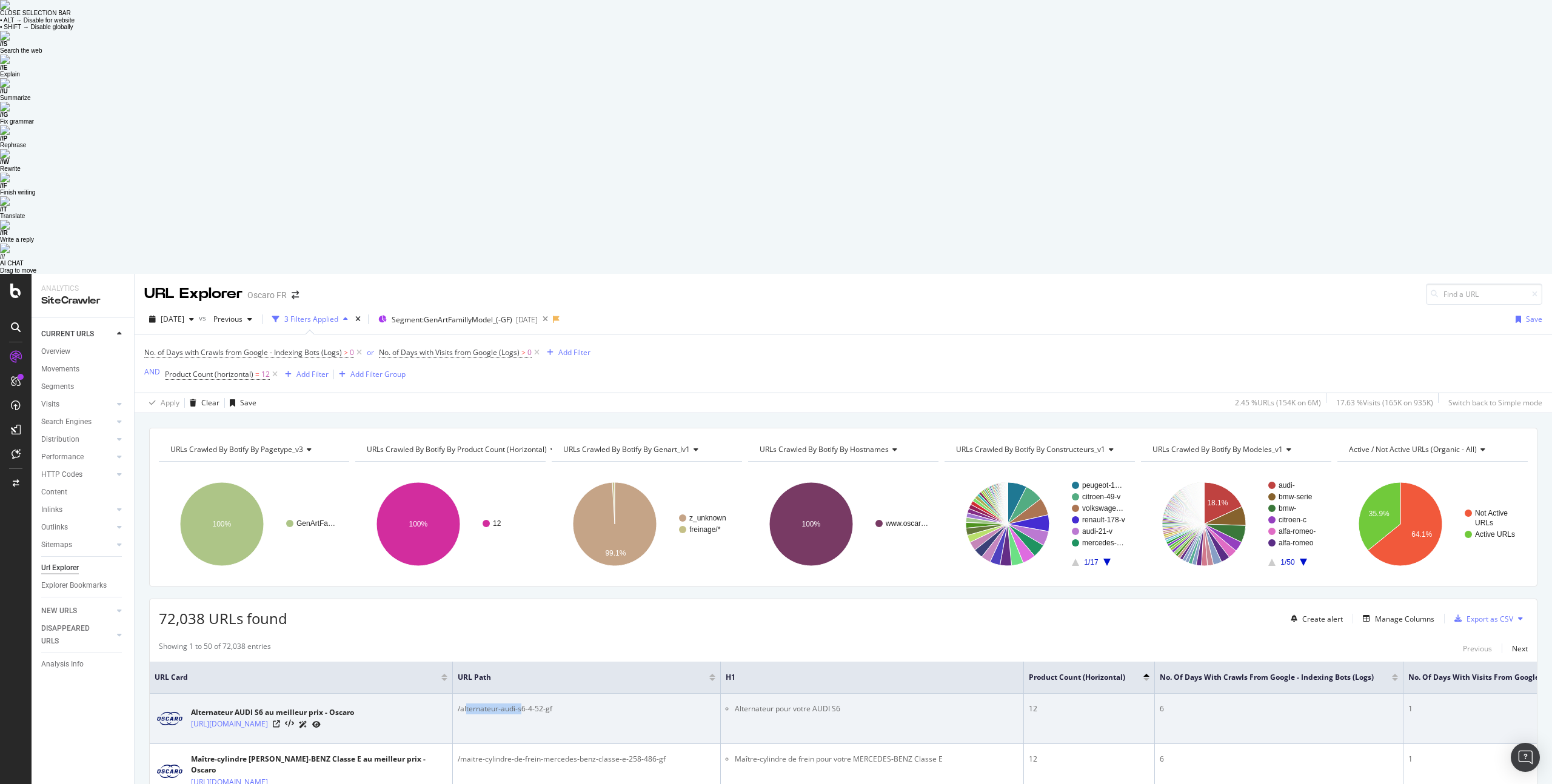
drag, startPoint x: 466, startPoint y: 432, endPoint x: 523, endPoint y: 434, distance: 57.0
click at [523, 703] on div "/alternateur-audi-s6-4-52-gf" at bounding box center [586, 708] width 258 height 11
drag, startPoint x: 717, startPoint y: 440, endPoint x: 847, endPoint y: 444, distance: 130.1
click at [849, 694] on td "Alternateur pour votre AUDI S6" at bounding box center [872, 719] width 303 height 51
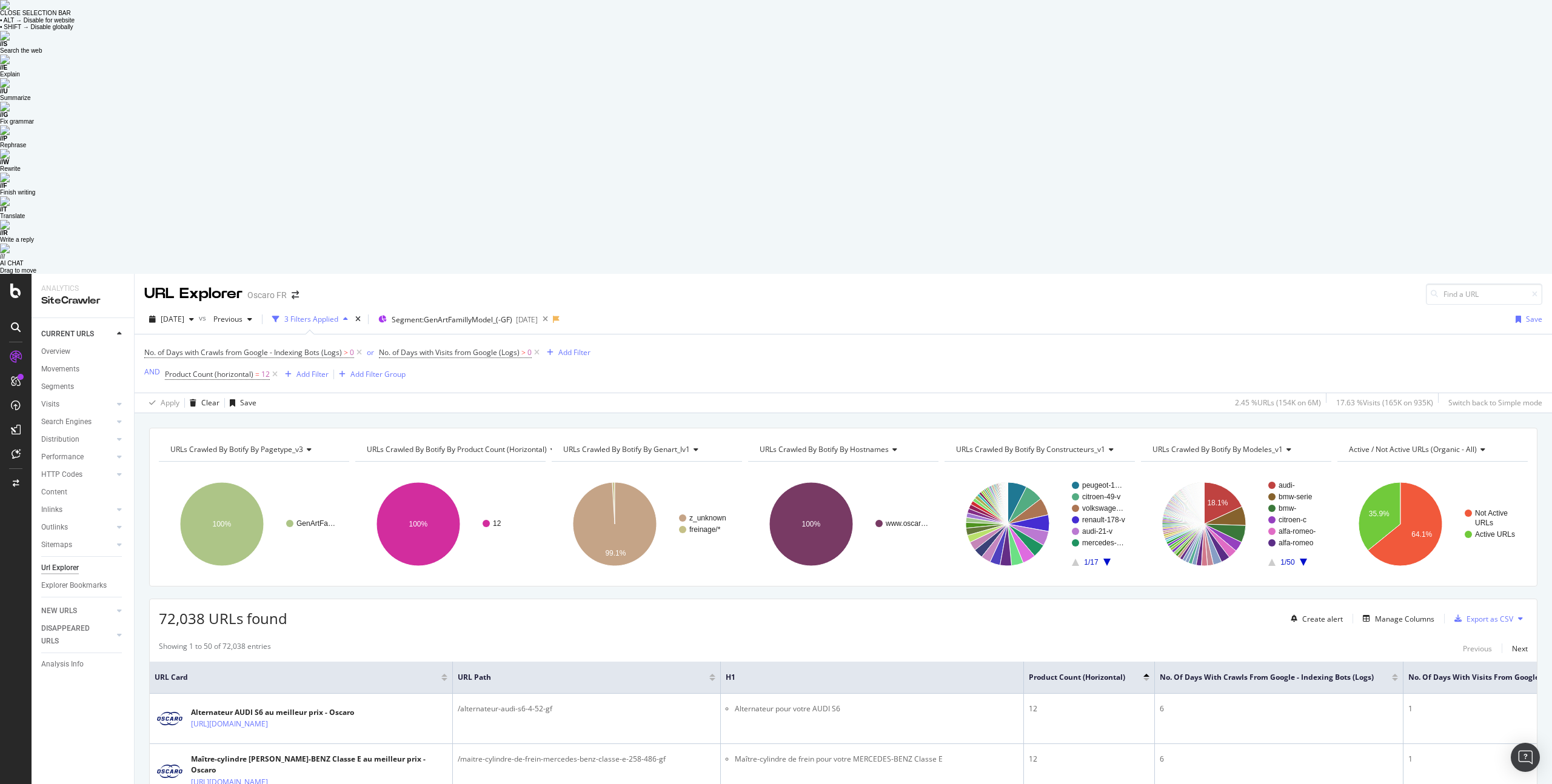
click at [570, 344] on div "No. of Days with Crawls from Google - Indexing Bots (Logs) > 0 or No. of Days w…" at bounding box center [367, 363] width 447 height 39
click at [571, 348] on div "Add Filter" at bounding box center [574, 353] width 32 height 10
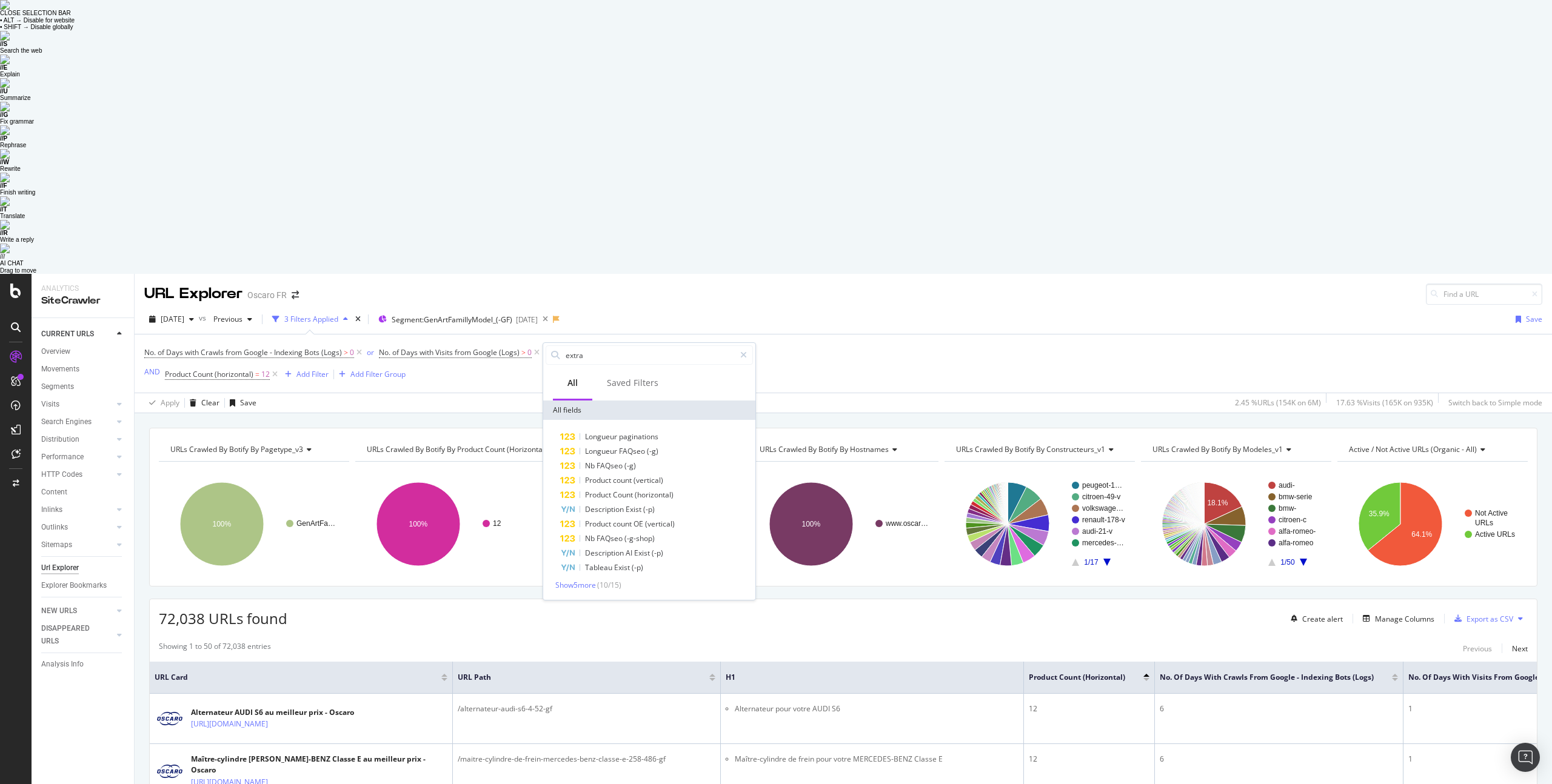
click at [877, 334] on div "No. of Days with Crawls from Google - Indexing Bots (Logs) > 0 or No. of Days w…" at bounding box center [843, 363] width 1398 height 58
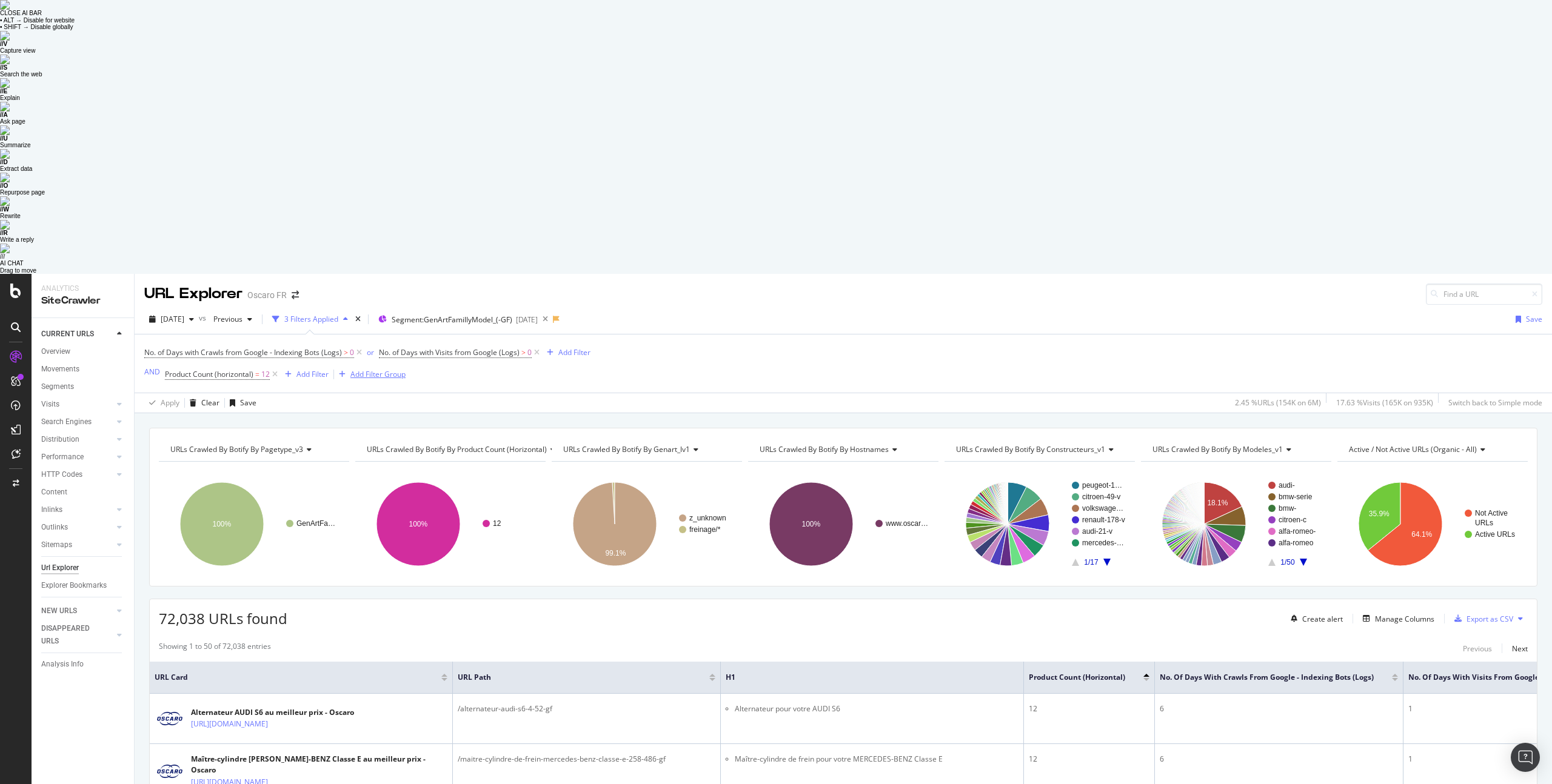
click at [373, 369] on div "Add Filter Group" at bounding box center [378, 374] width 55 height 10
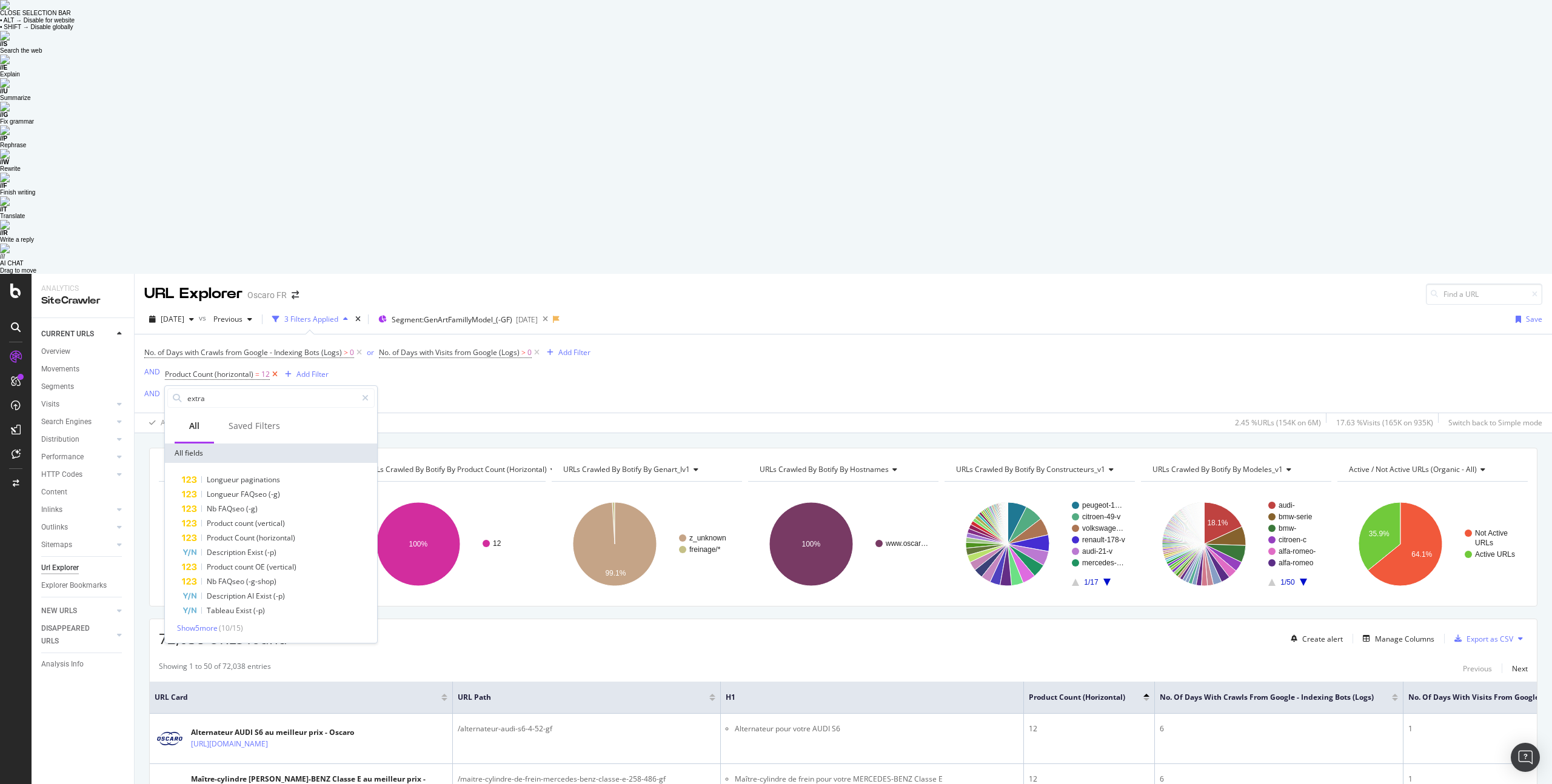
click at [274, 368] on icon at bounding box center [274, 374] width 10 height 12
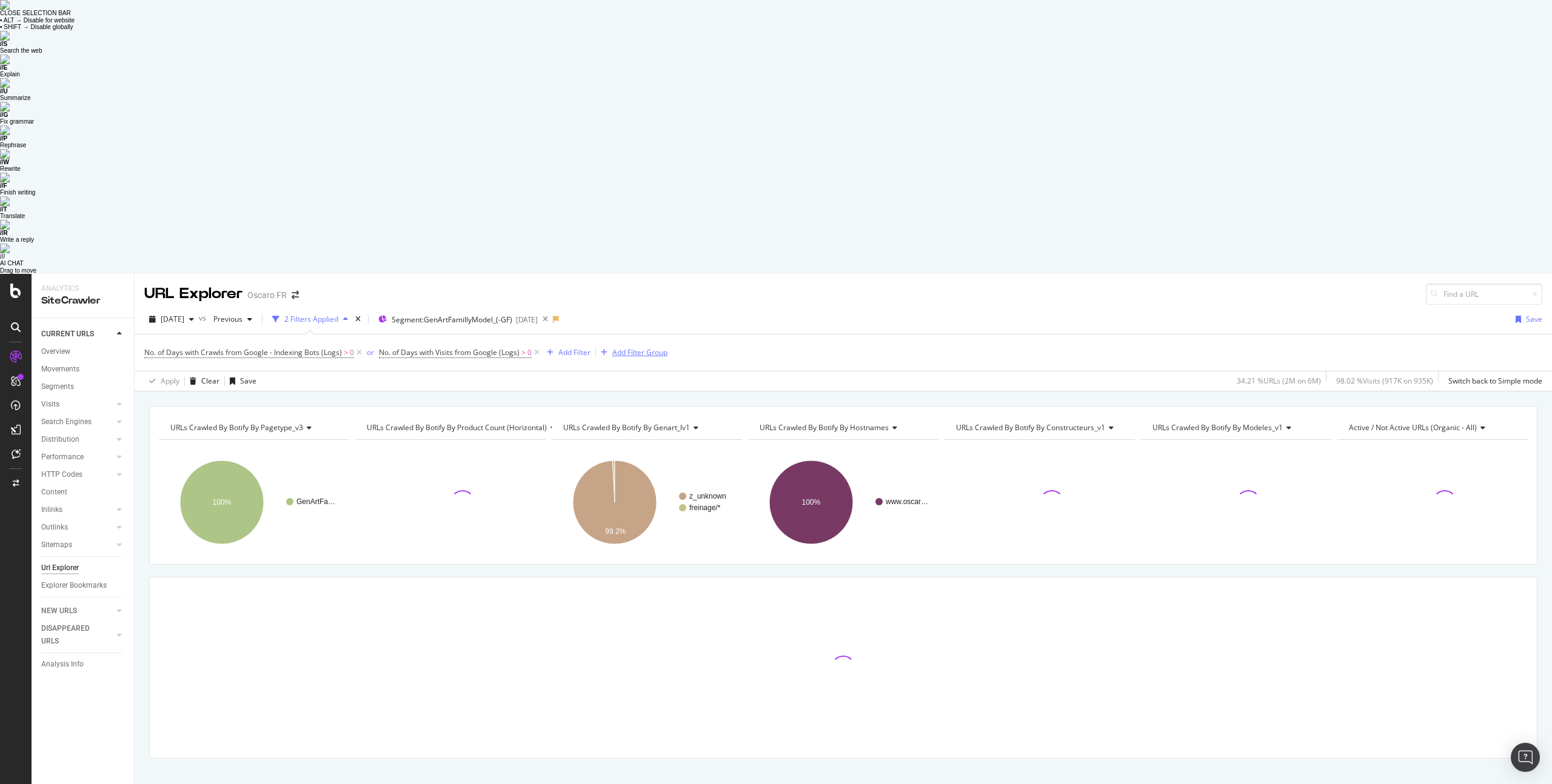
click at [639, 348] on div "Add Filter Group" at bounding box center [640, 353] width 55 height 10
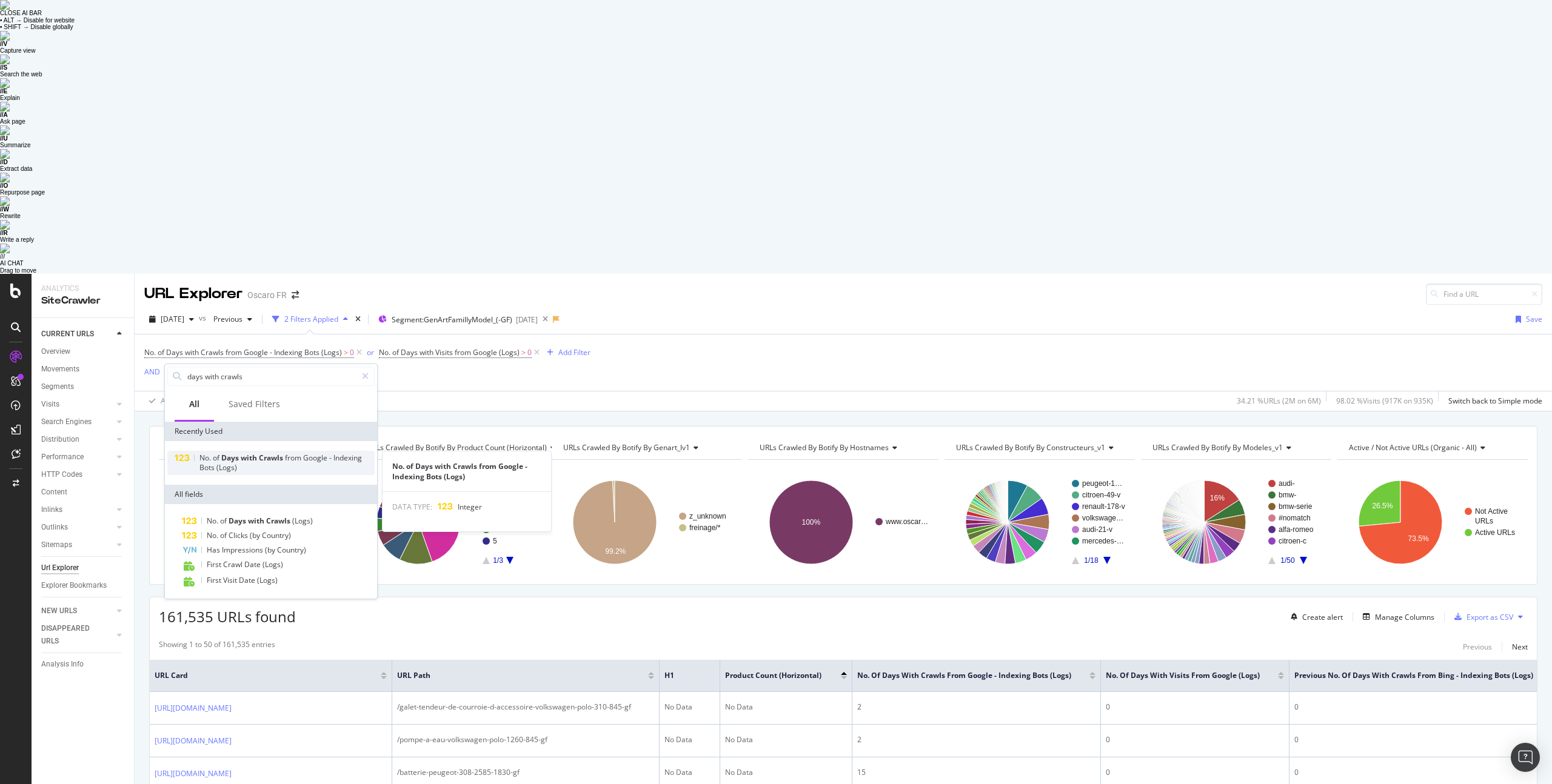
type input "days with crawls"
click at [254, 453] on span "with" at bounding box center [250, 458] width 18 height 10
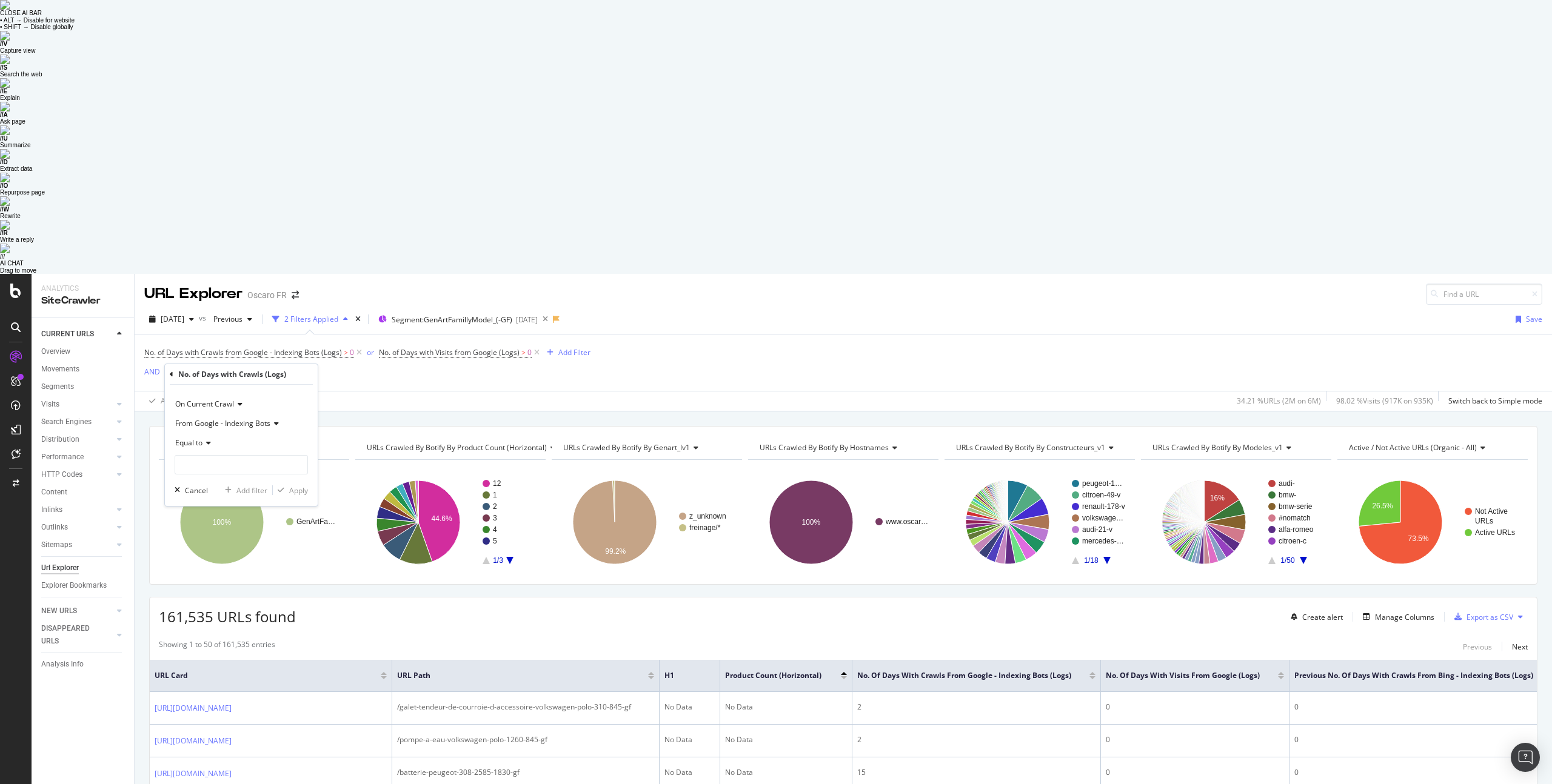
click at [240, 418] on span "From Google - Indexing Bots" at bounding box center [223, 423] width 95 height 10
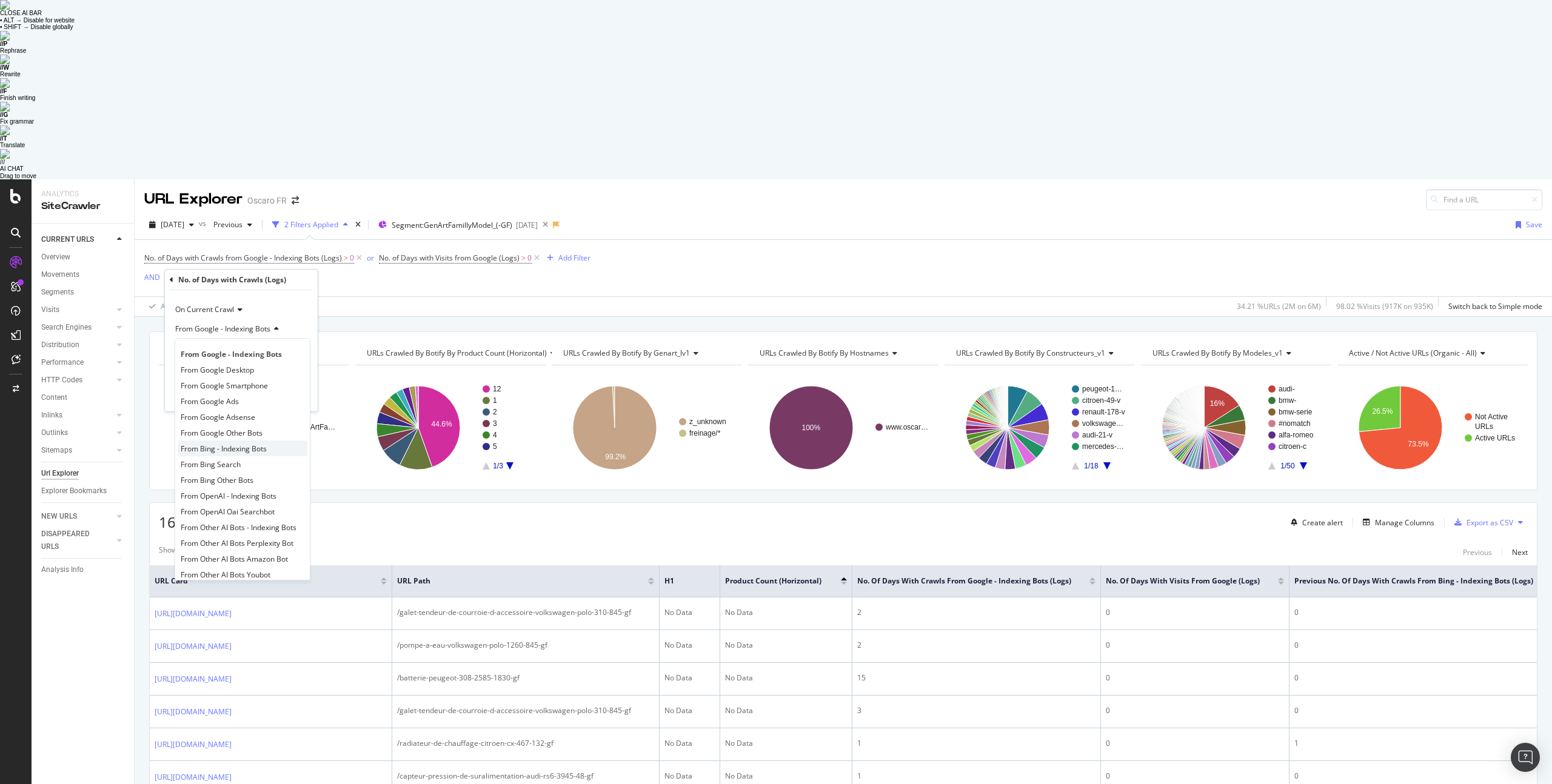
click at [267, 441] on div "From Bing - Indexing Bots" at bounding box center [243, 448] width 130 height 16
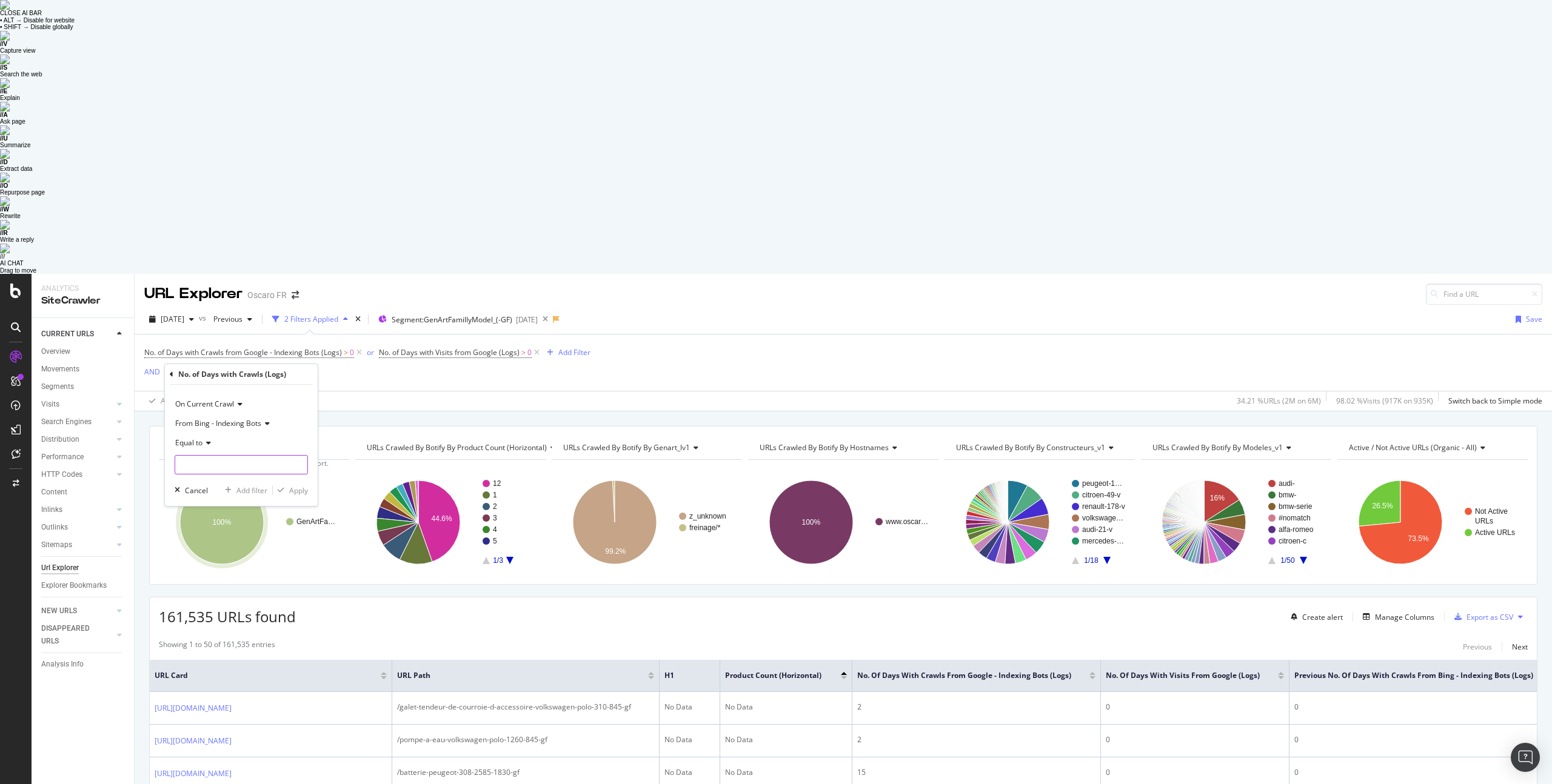
click at [229, 455] on input "number" at bounding box center [241, 464] width 133 height 19
click at [208, 440] on icon at bounding box center [206, 443] width 8 height 7
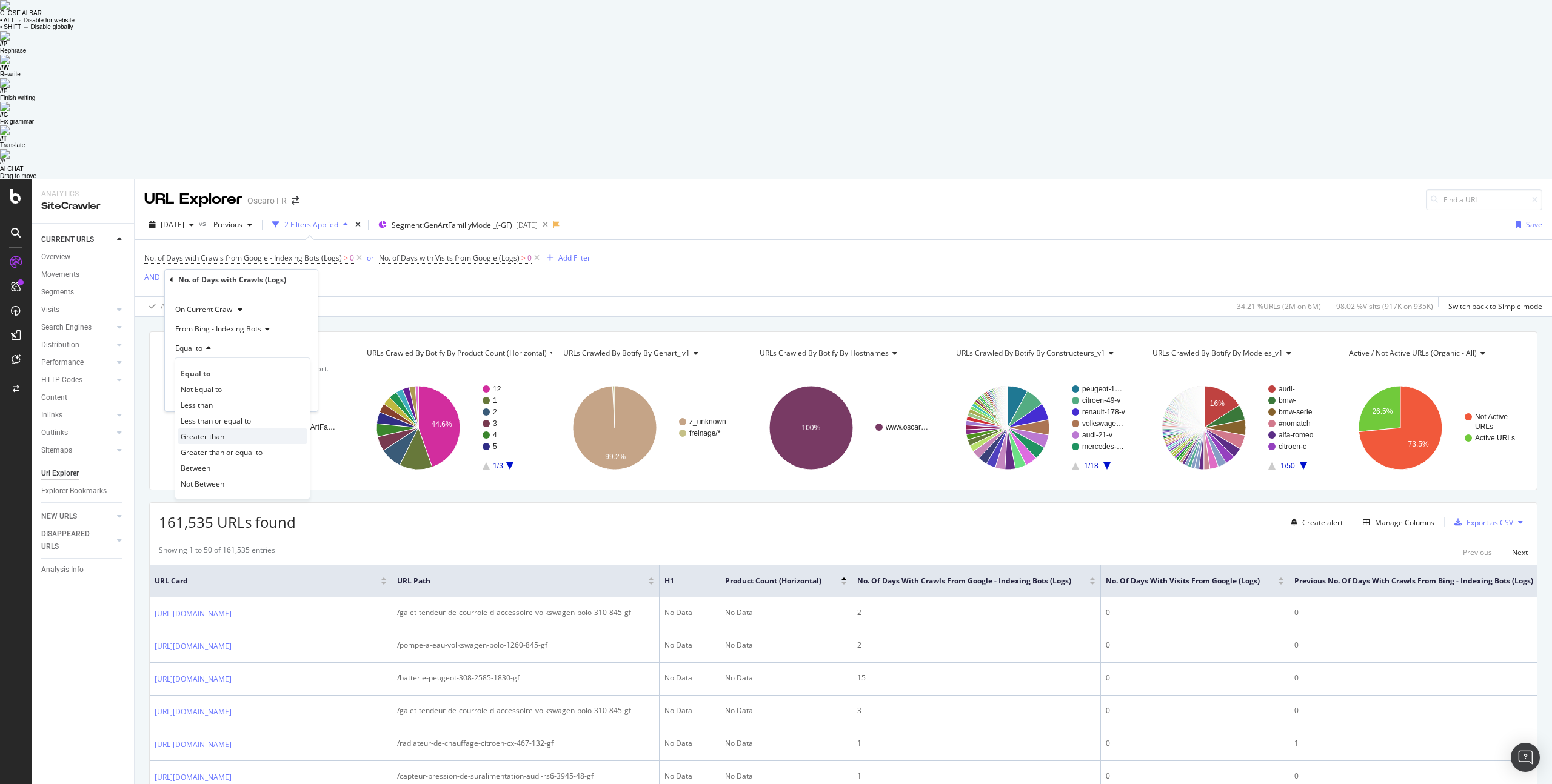
click at [218, 431] on span "Greater than" at bounding box center [202, 436] width 43 height 10
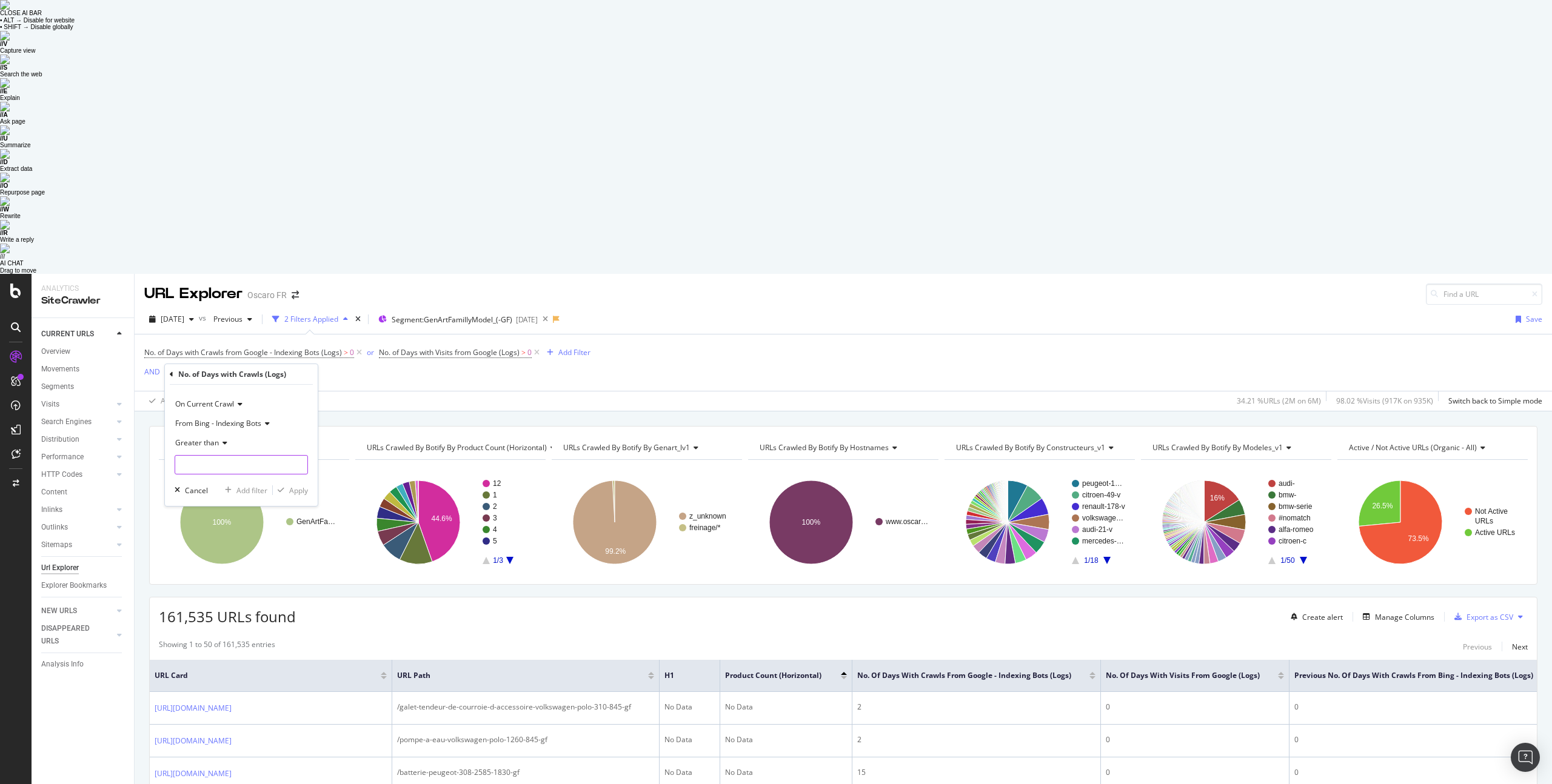
click at [227, 455] on input "number" at bounding box center [241, 464] width 133 height 19
type input "0"
click at [296, 486] on div "Apply" at bounding box center [299, 491] width 19 height 10
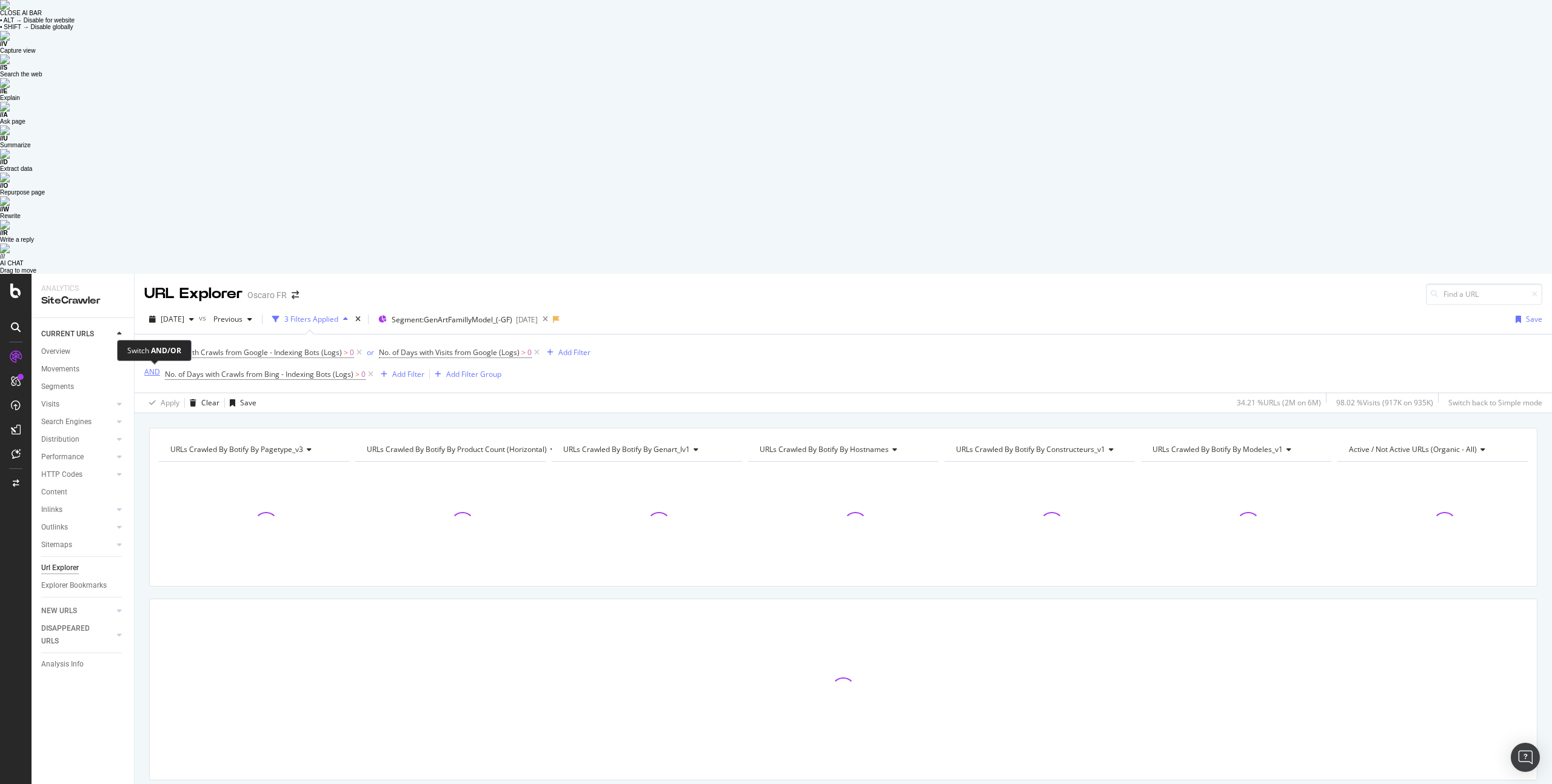
click at [151, 367] on div "AND" at bounding box center [151, 372] width 16 height 10
click at [395, 369] on div "Add Filter" at bounding box center [402, 374] width 32 height 10
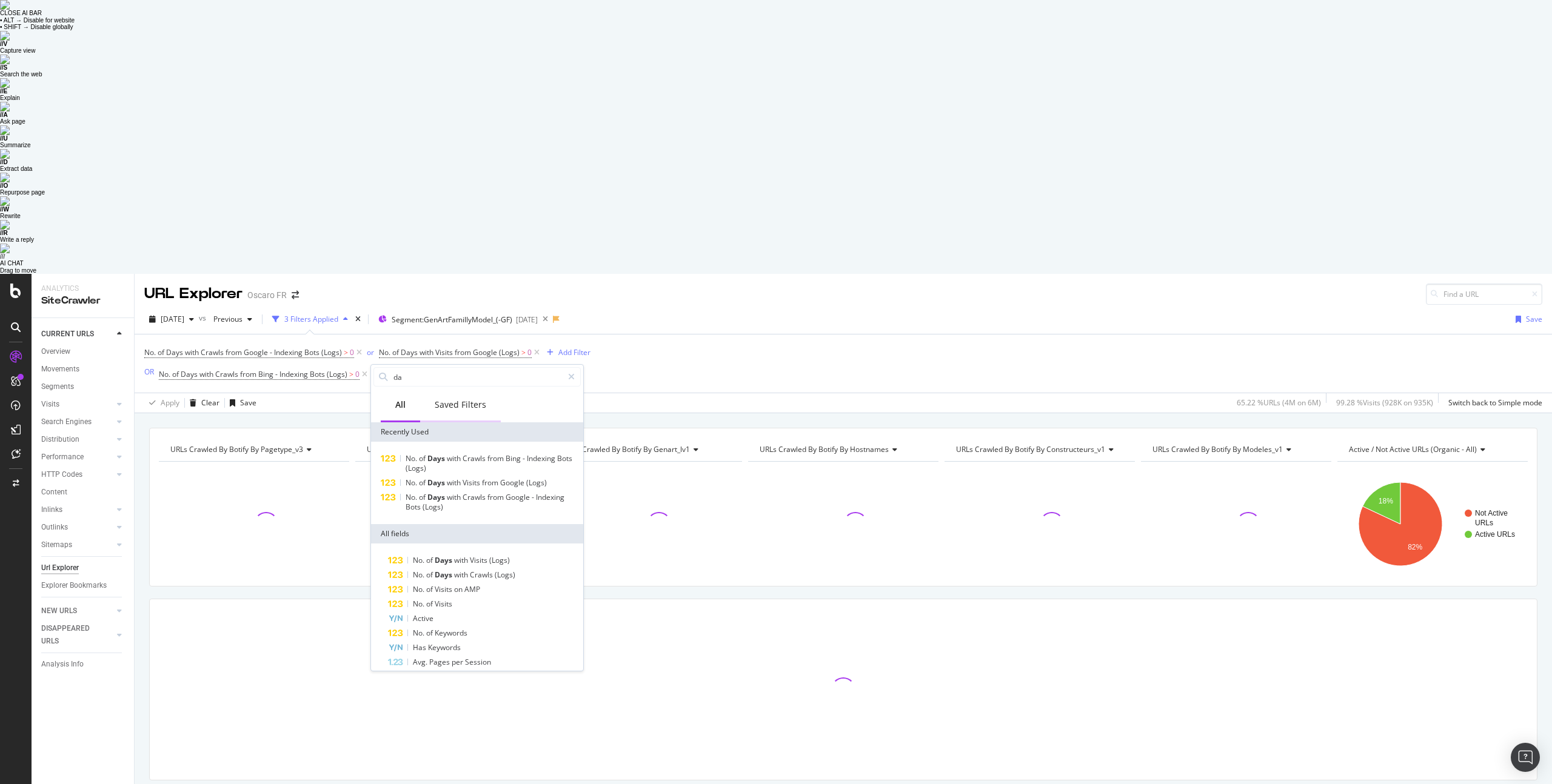
type input "d"
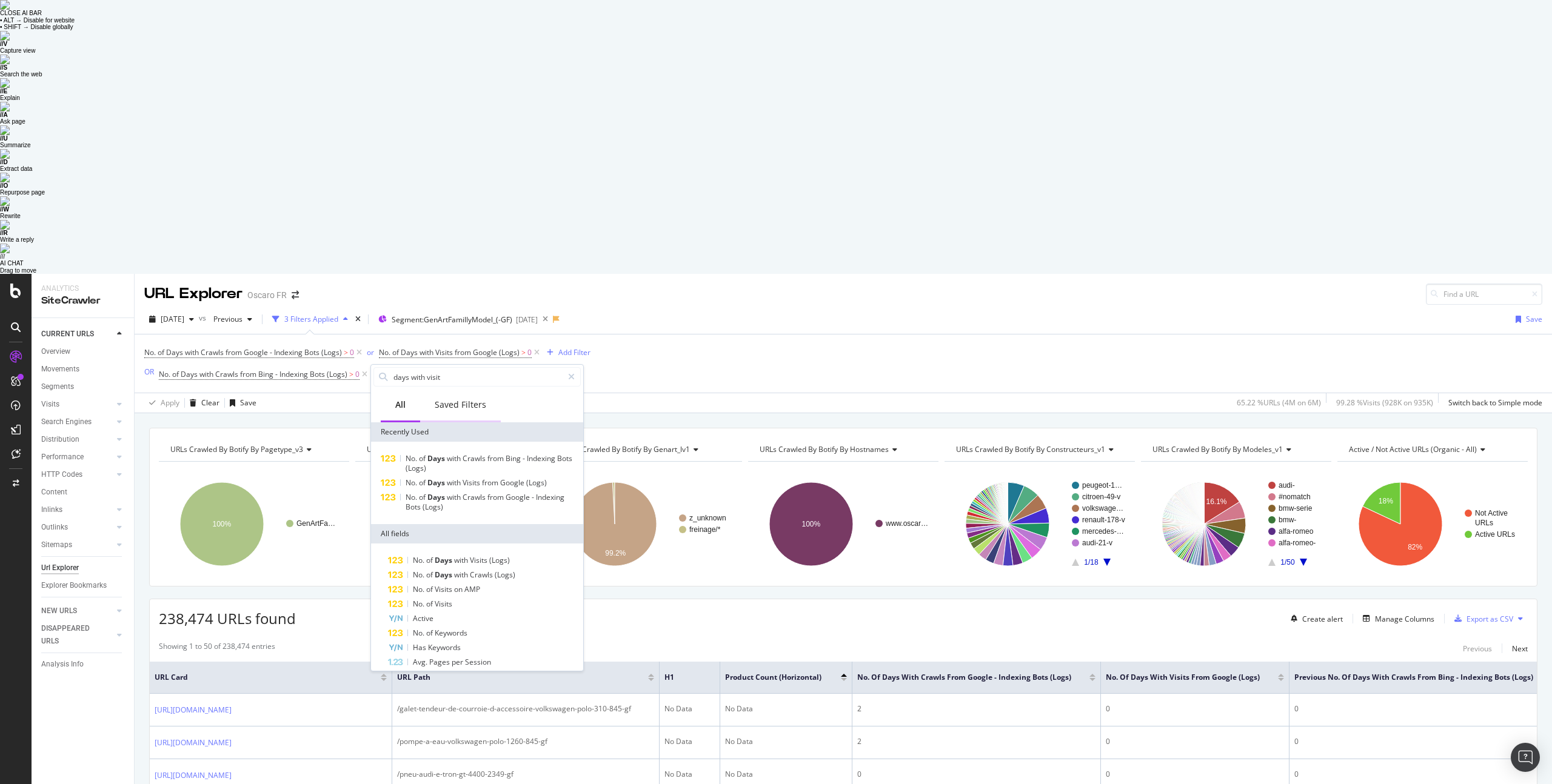
type input "days with visits"
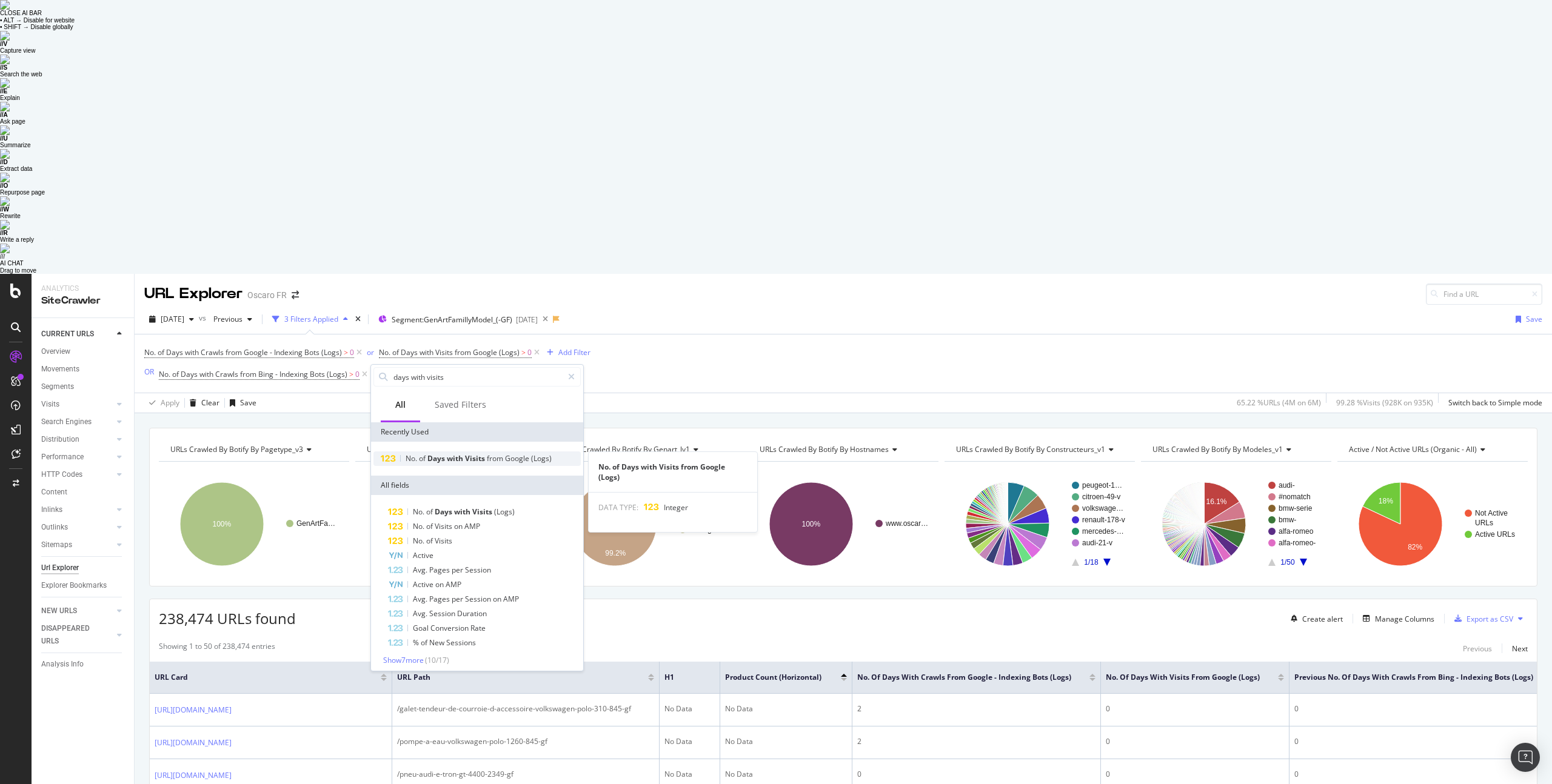
click at [542, 453] on span "(Logs)" at bounding box center [541, 458] width 21 height 10
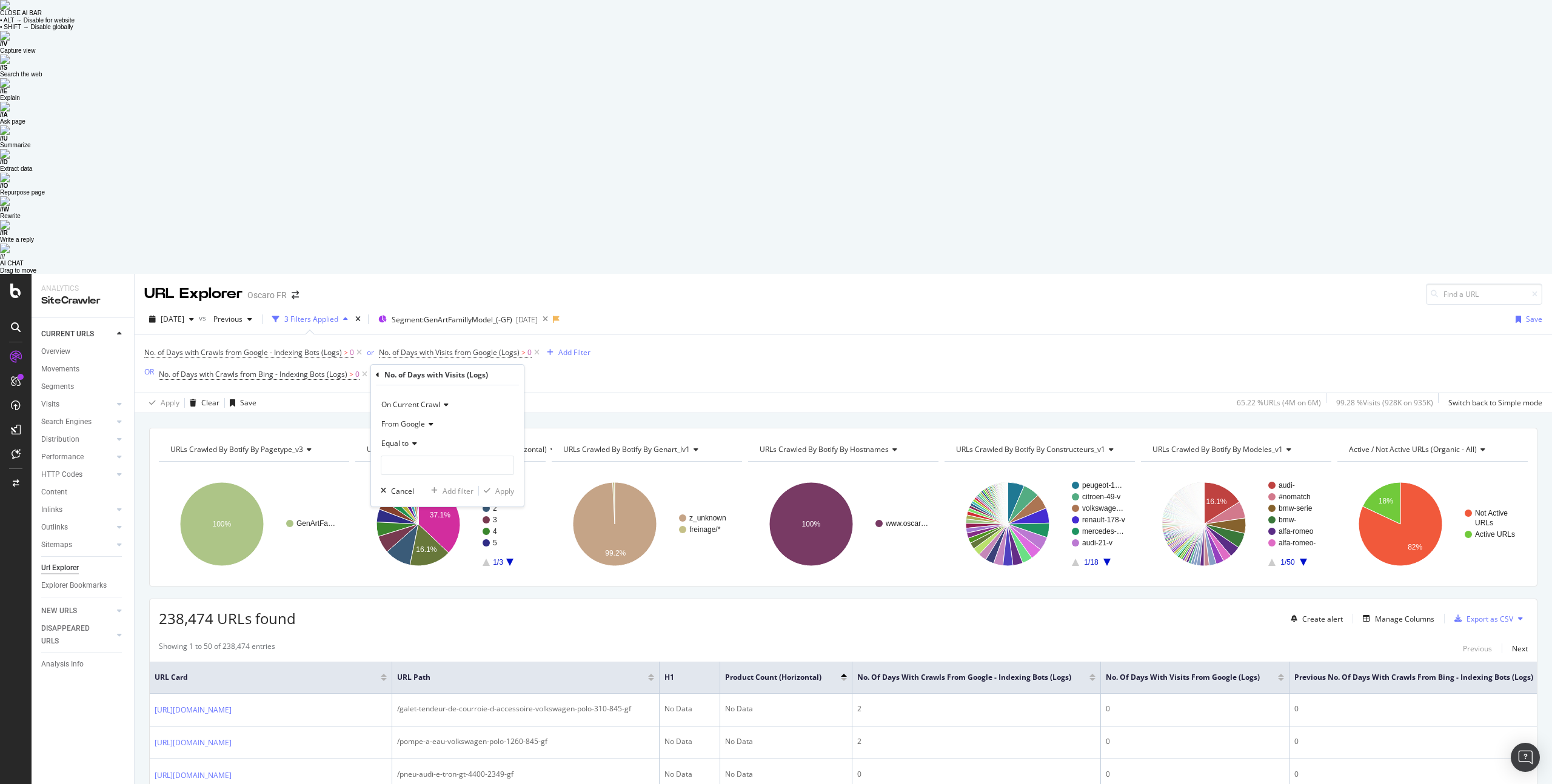
click at [422, 419] on span "From Google" at bounding box center [403, 424] width 43 height 10
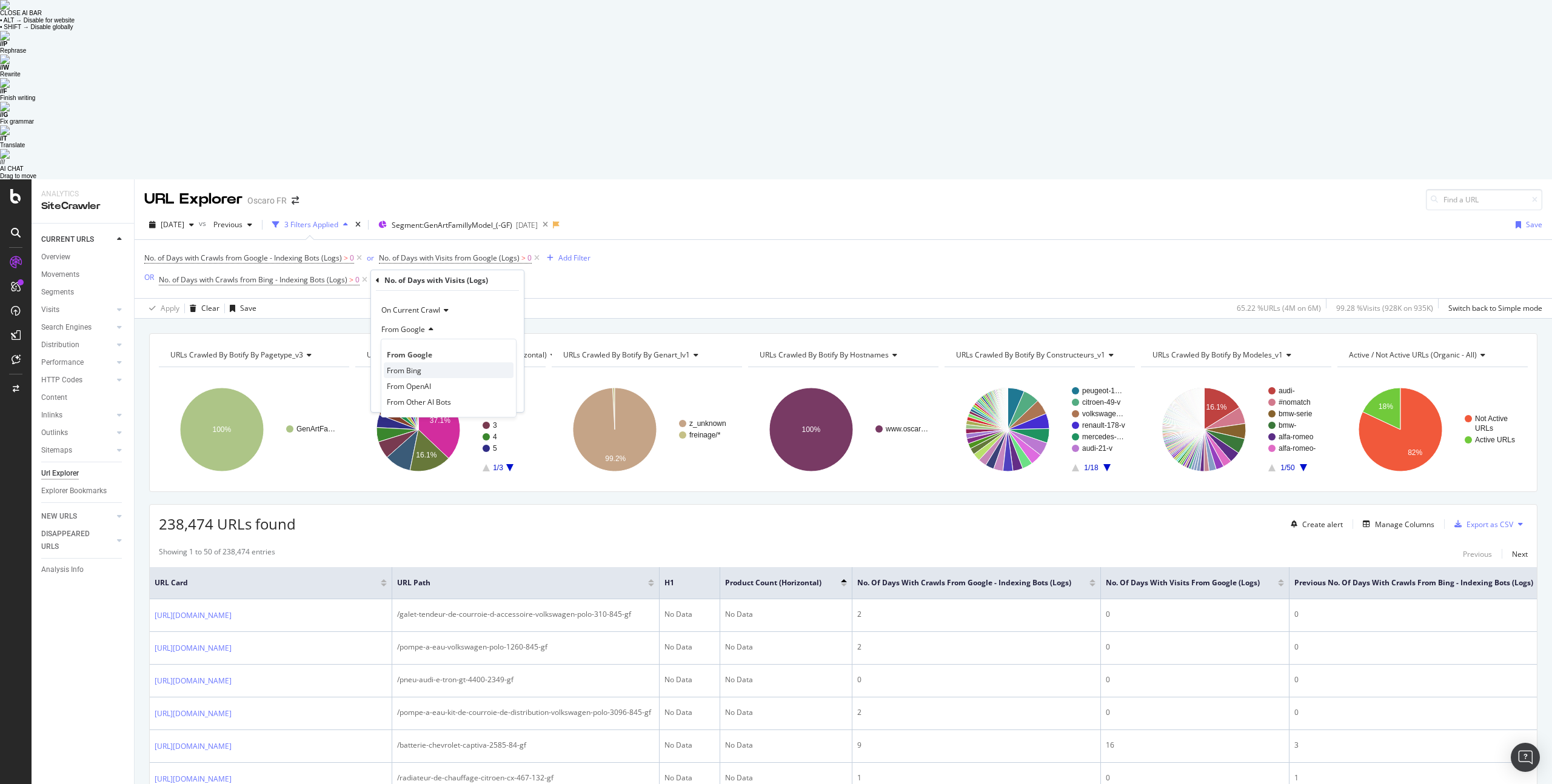
click at [413, 366] on span "From Bing" at bounding box center [404, 371] width 35 height 10
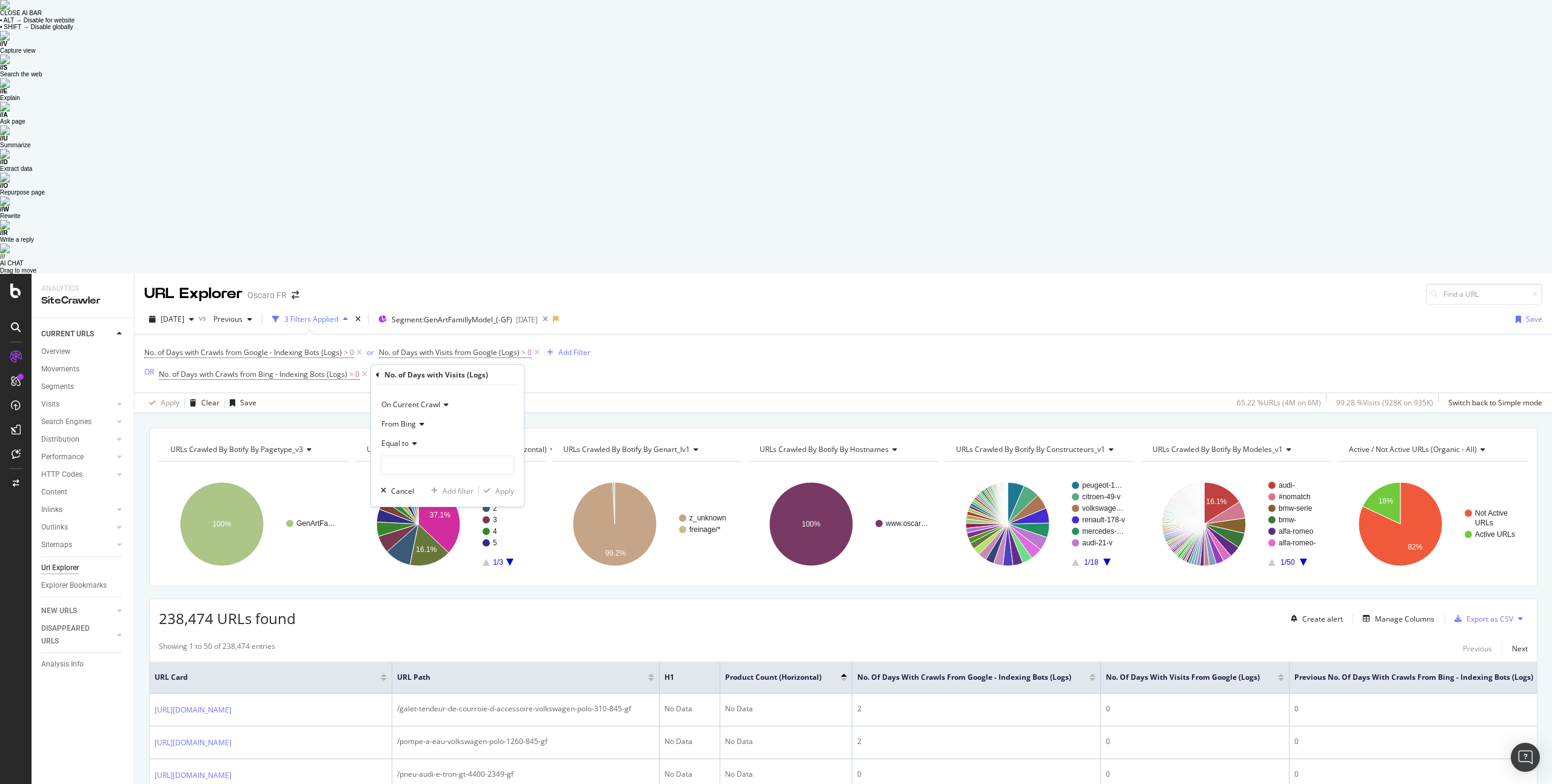
click at [403, 438] on span "Equal to" at bounding box center [395, 443] width 27 height 10
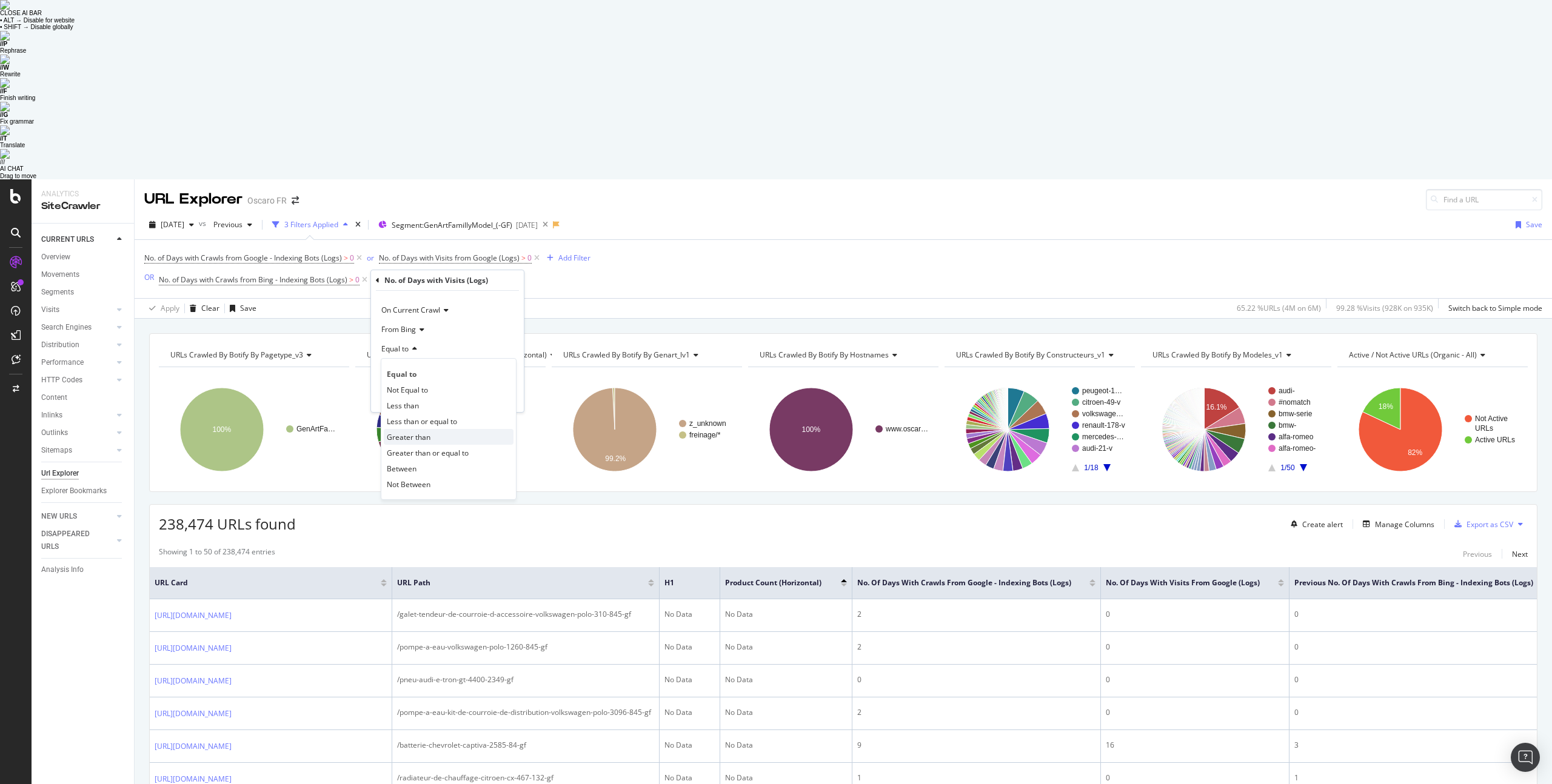
click at [420, 432] on span "Greater than" at bounding box center [408, 437] width 43 height 10
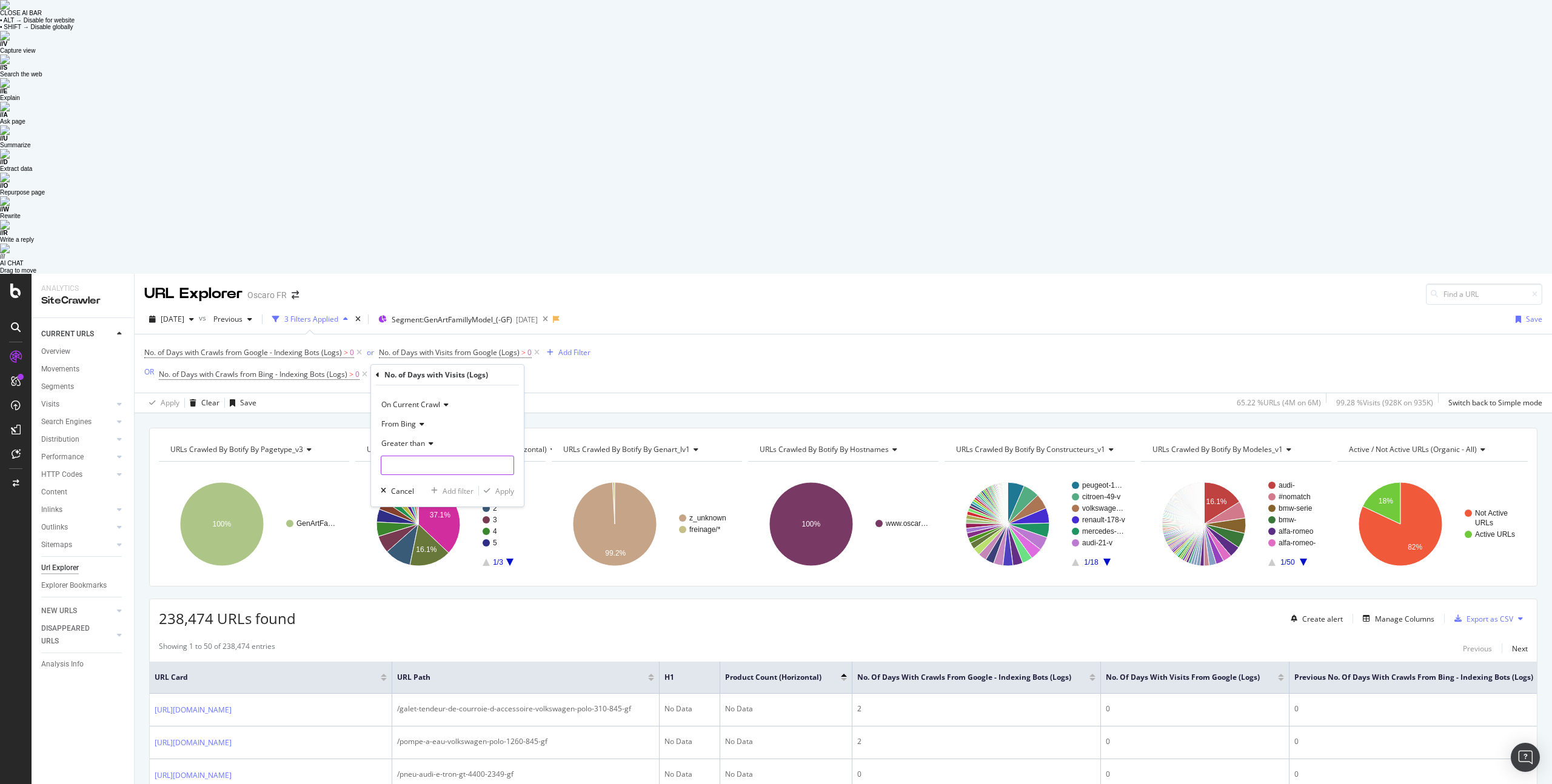
click at [422, 456] on input "number" at bounding box center [447, 465] width 133 height 19
type input "0"
click at [494, 487] on div "button" at bounding box center [487, 491] width 17 height 7
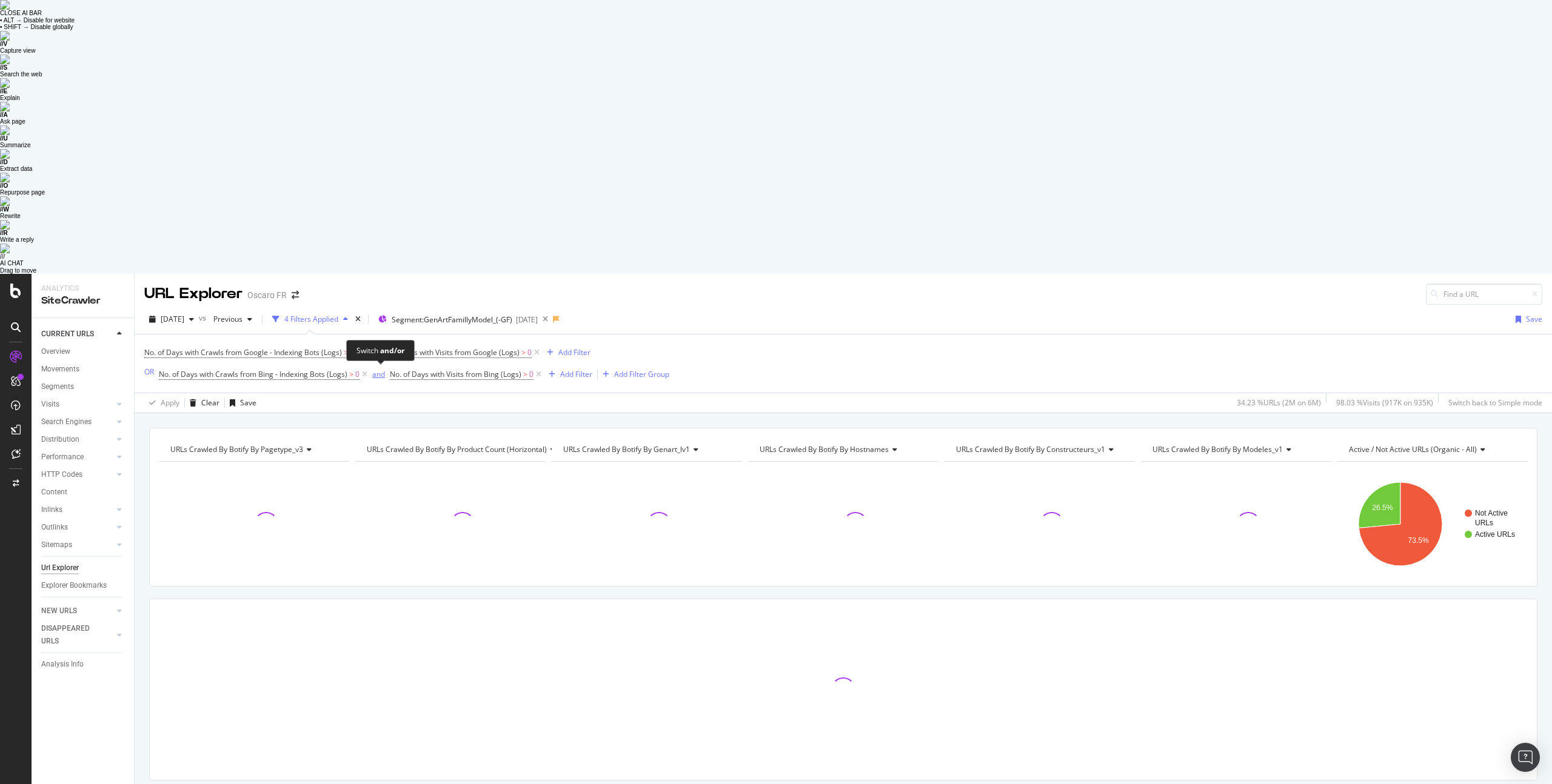
click at [379, 369] on div "and" at bounding box center [378, 374] width 12 height 10
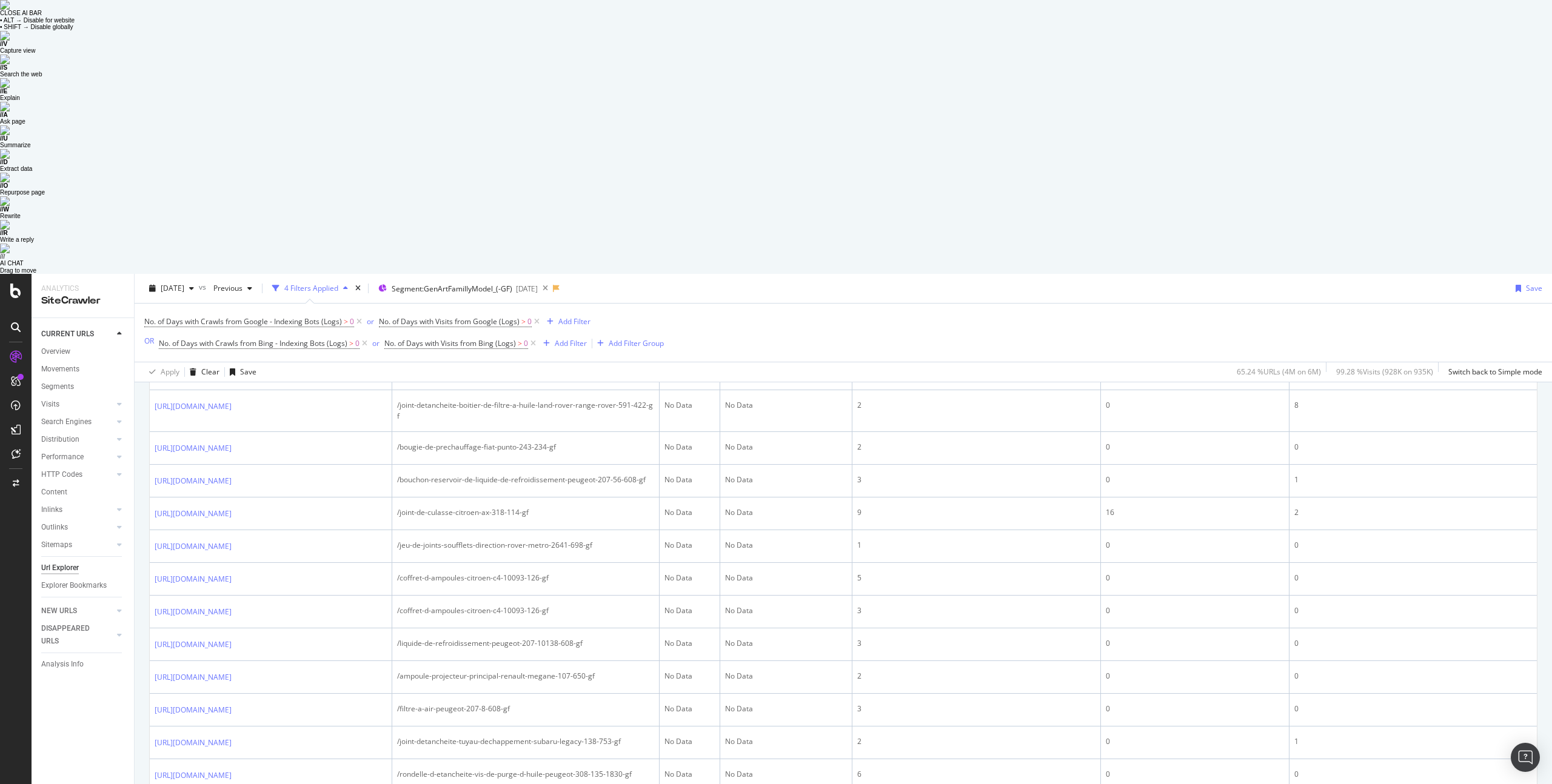
scroll to position [1940, 0]
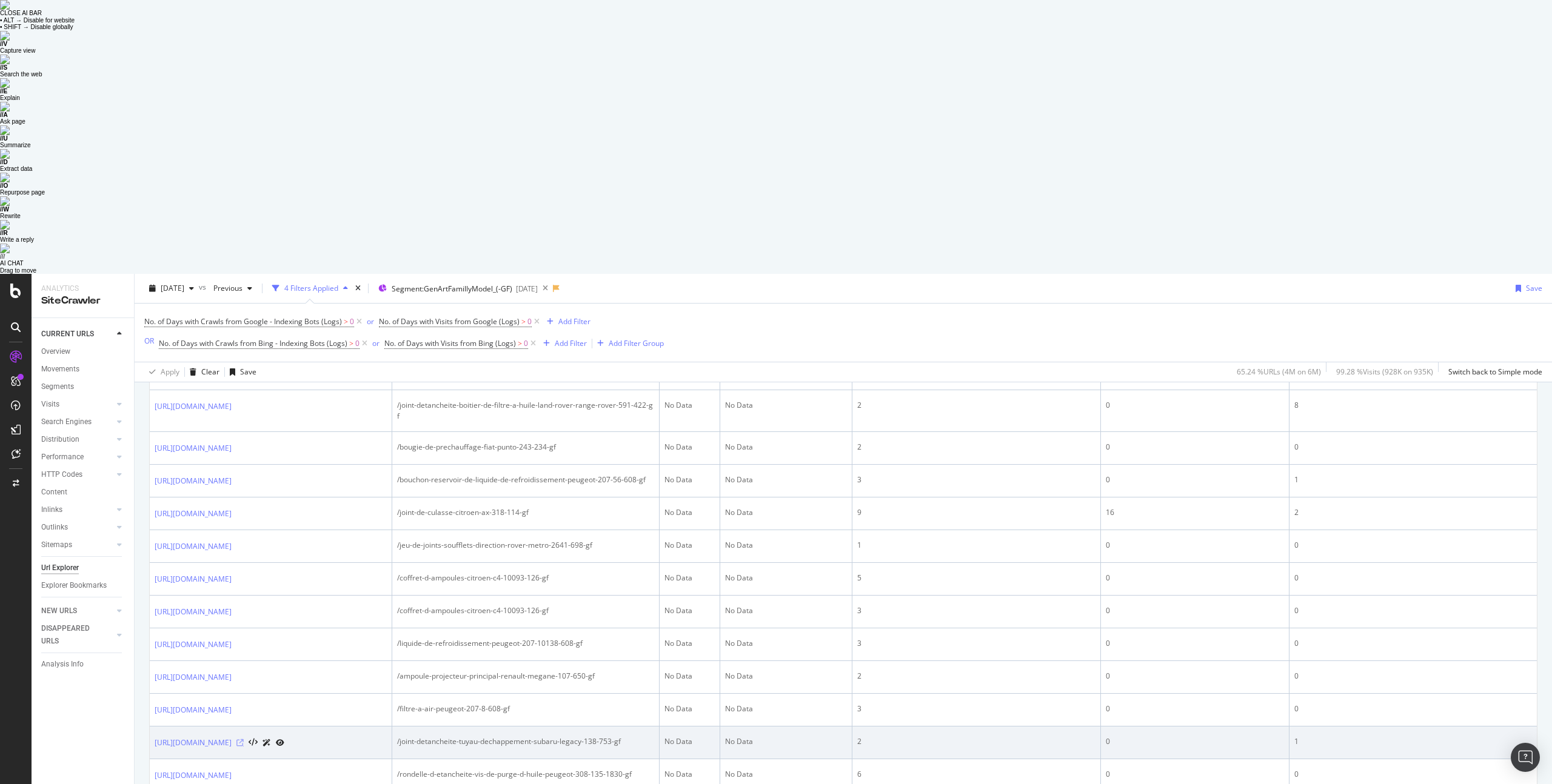
click at [244, 739] on icon at bounding box center [240, 742] width 7 height 7
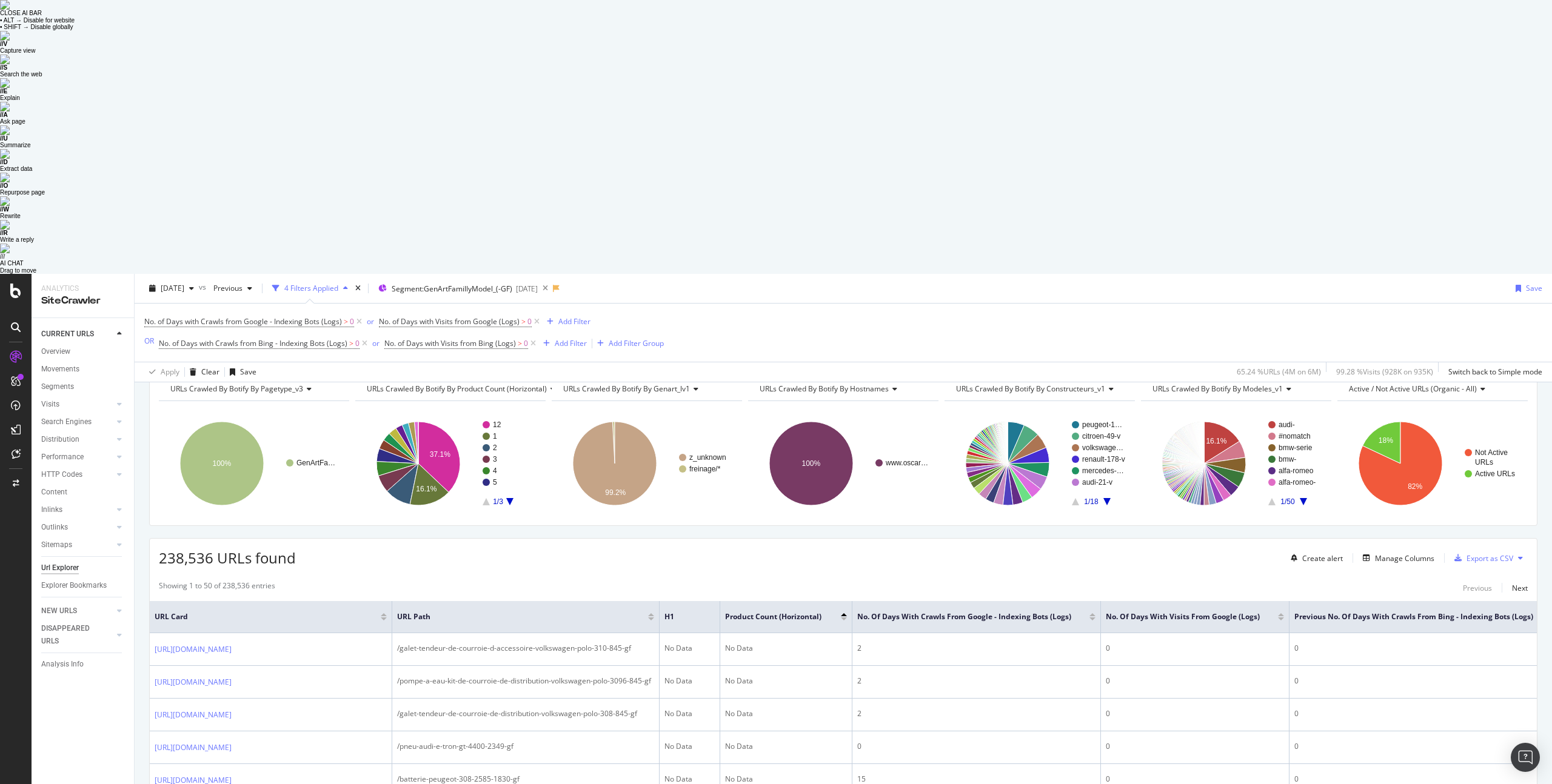
scroll to position [0, 0]
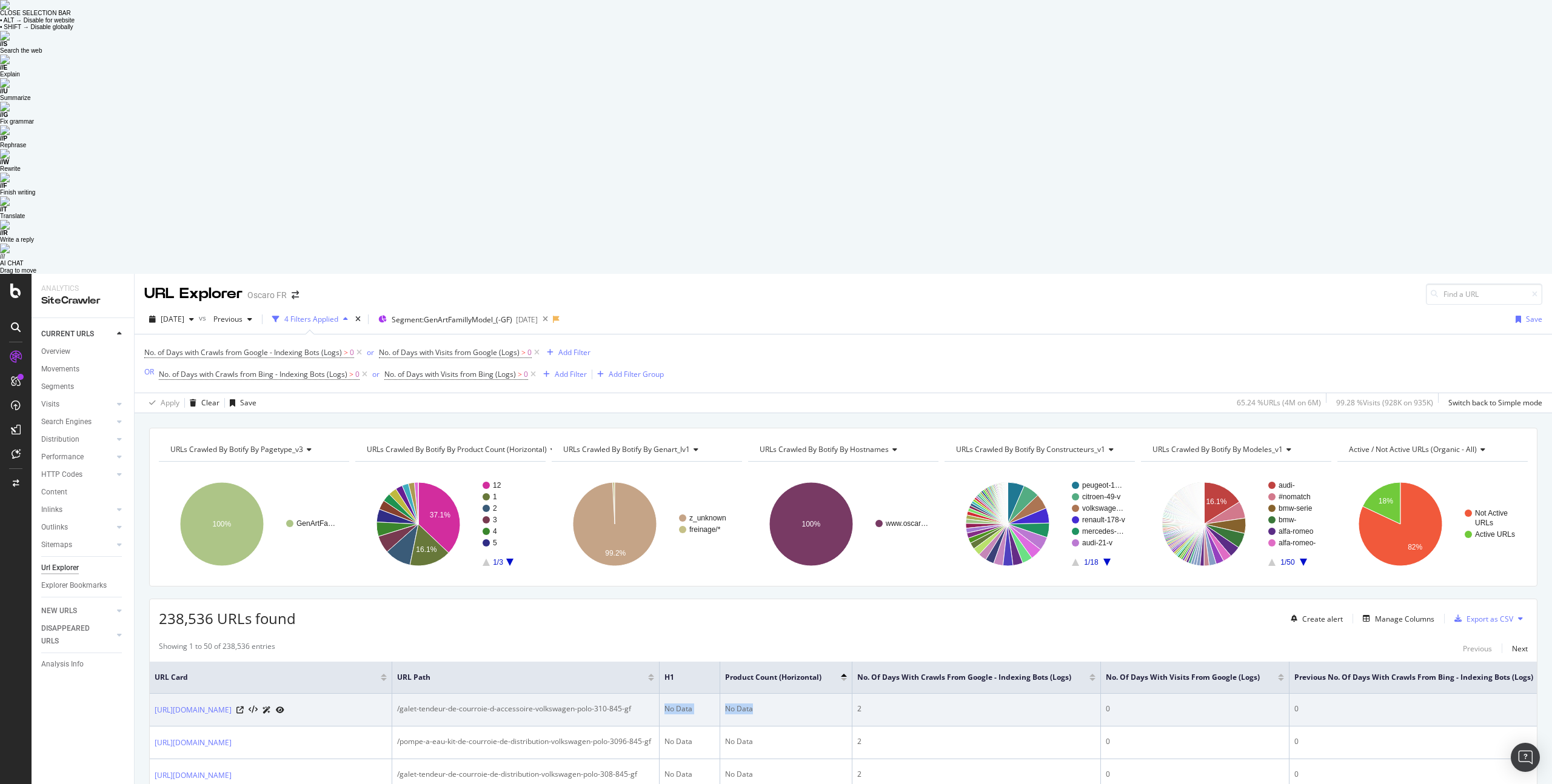
drag, startPoint x: 665, startPoint y: 442, endPoint x: 757, endPoint y: 448, distance: 92.2
click at [758, 694] on tr "https://pieces-auto.oscaro.com/galet-tendeur-de-courroie-d-accessoire-volkswage…" at bounding box center [1139, 710] width 1979 height 32
click at [284, 707] on icon at bounding box center [280, 710] width 8 height 7
click at [244, 707] on icon at bounding box center [240, 710] width 7 height 7
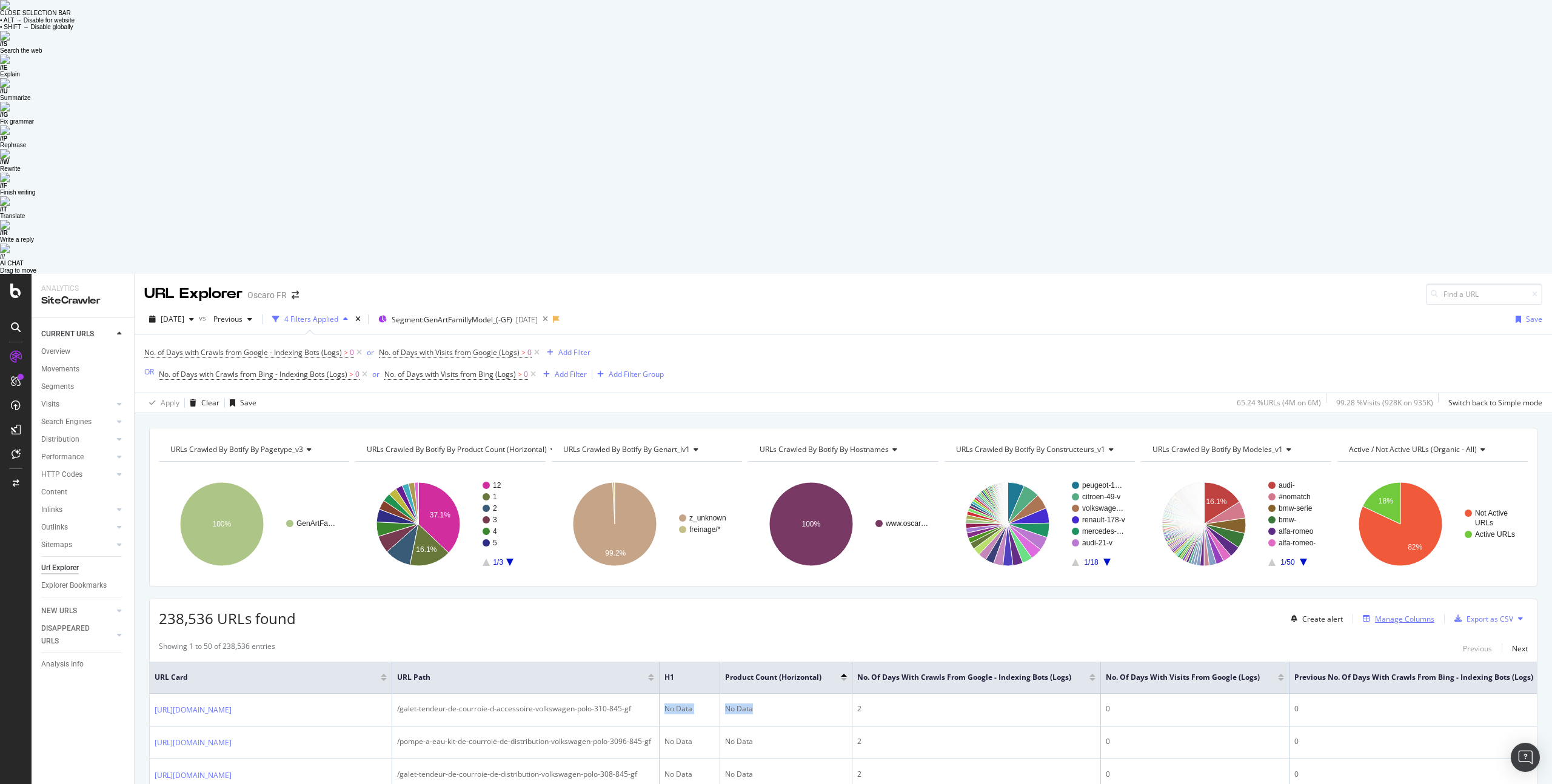
click at [1391, 614] on div "Manage Columns" at bounding box center [1404, 619] width 59 height 10
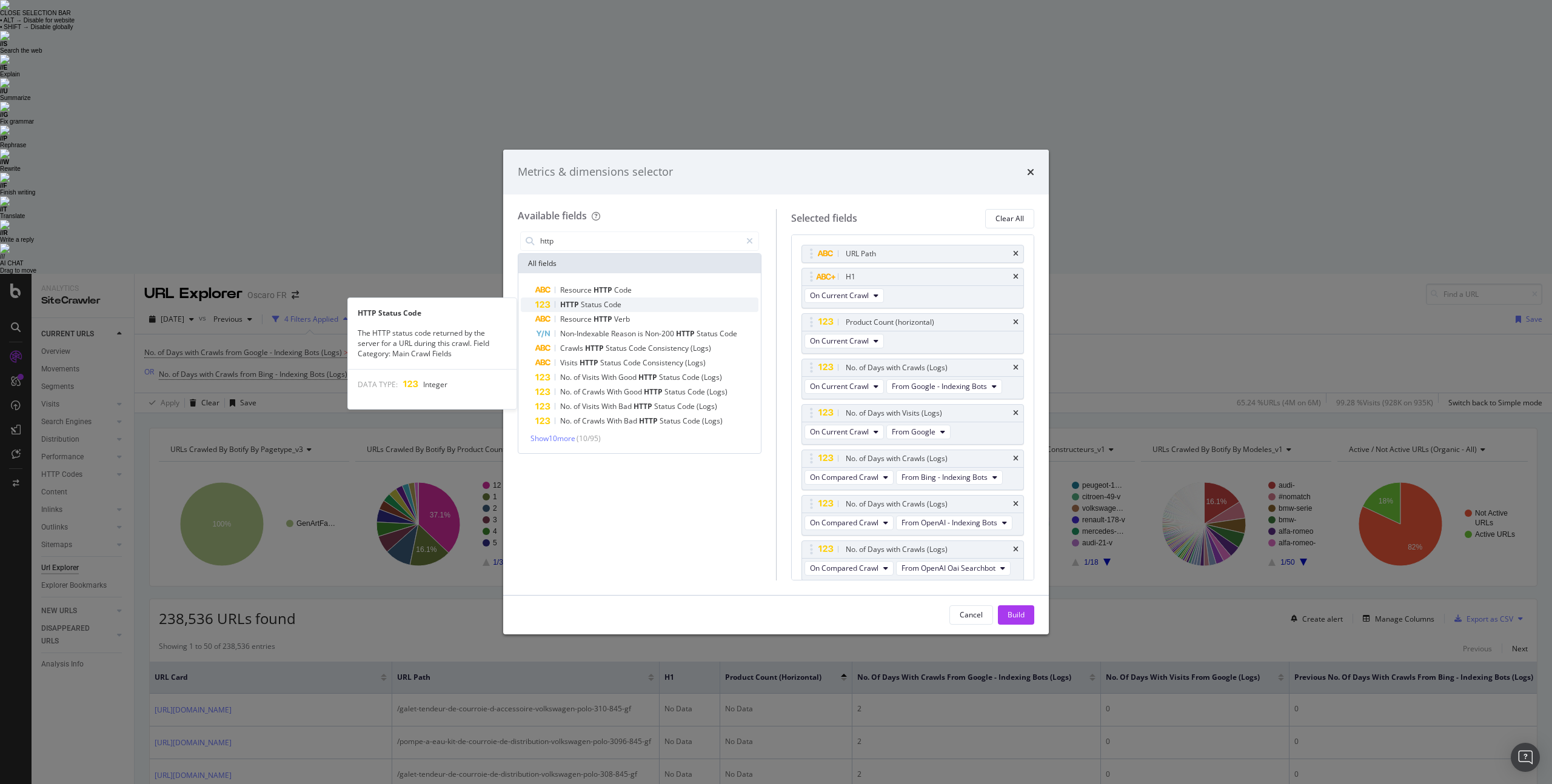
click at [609, 303] on span "Code" at bounding box center [612, 304] width 17 height 10
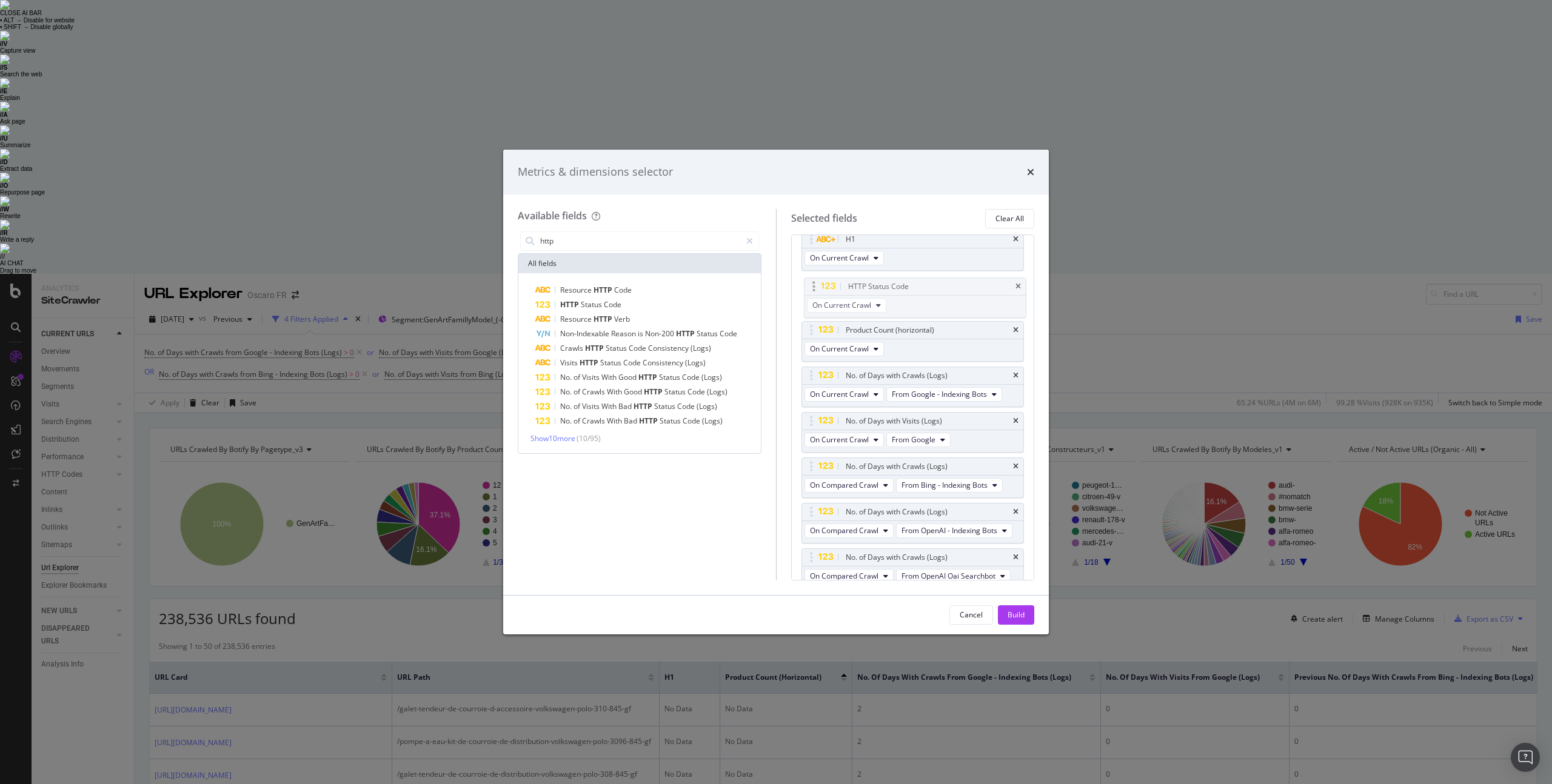
drag, startPoint x: 810, startPoint y: 549, endPoint x: 813, endPoint y: 287, distance: 262.0
click at [813, 287] on body "Analytics SiteCrawler CURRENT URLS Overview Movements Segments Visits Analysis …" at bounding box center [776, 665] width 1552 height 784
drag, startPoint x: 811, startPoint y: 321, endPoint x: 813, endPoint y: 310, distance: 11.2
click at [813, 307] on body "Analytics SiteCrawler CURRENT URLS Overview Movements Segments Visits Analysis …" at bounding box center [776, 665] width 1552 height 784
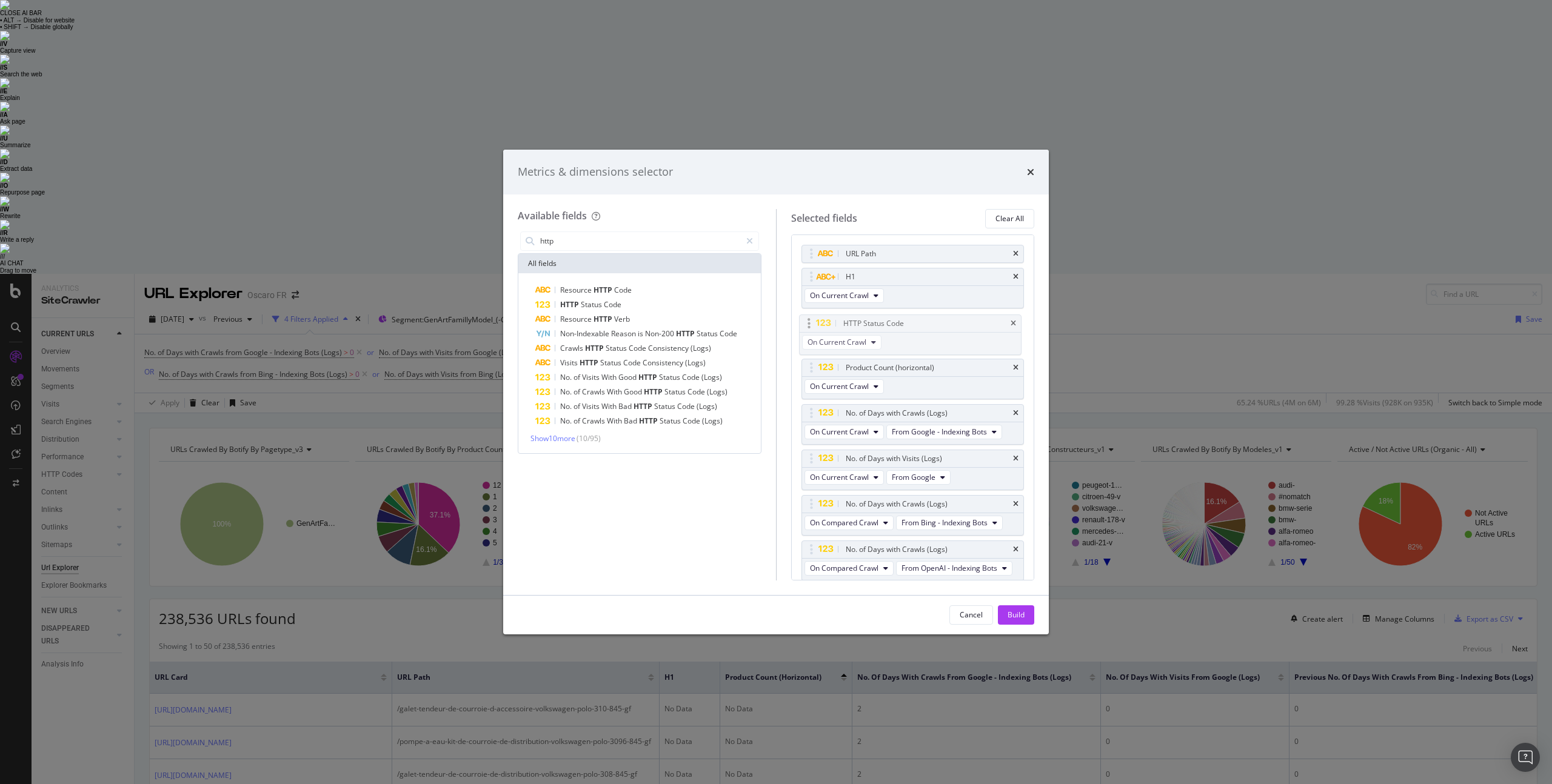
drag, startPoint x: 811, startPoint y: 276, endPoint x: 808, endPoint y: 322, distance: 46.1
click at [570, 240] on input "http" at bounding box center [640, 241] width 202 height 18
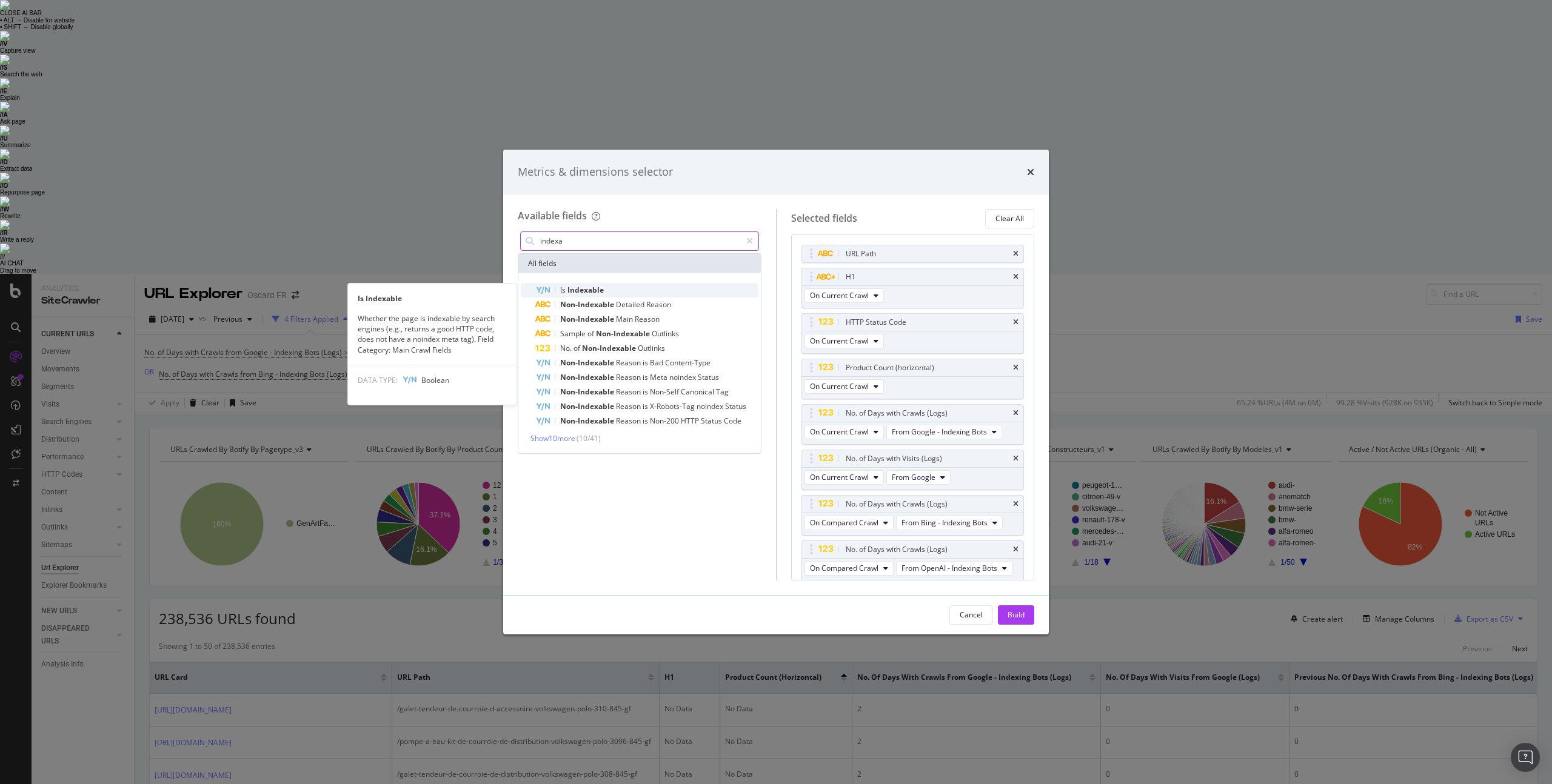
type input "indexa"
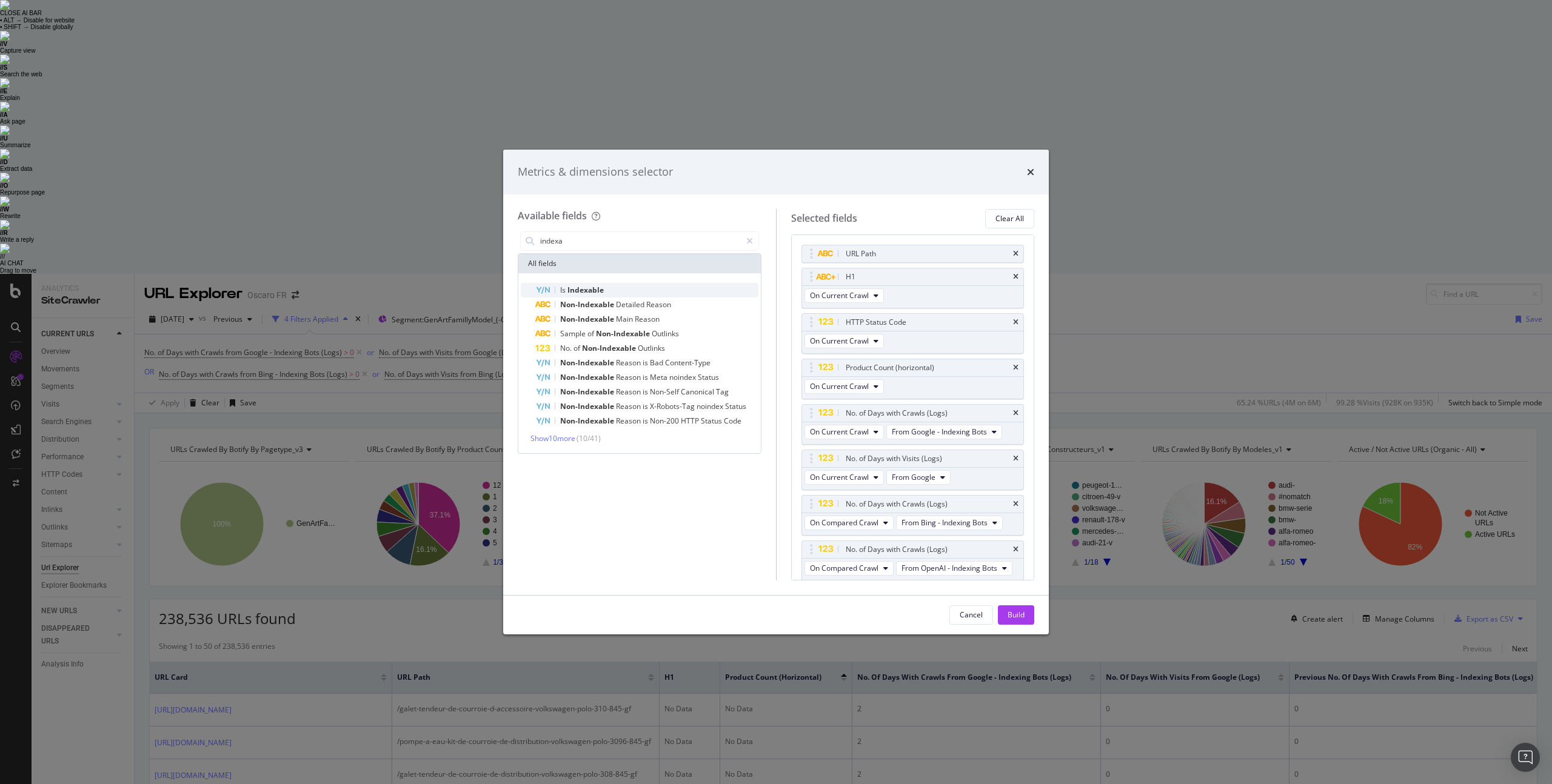
click at [612, 288] on div "Is Indexable" at bounding box center [647, 289] width 223 height 14
drag, startPoint x: 812, startPoint y: 547, endPoint x: 820, endPoint y: 298, distance: 249.1
click at [820, 298] on body "Analytics SiteCrawler CURRENT URLS Overview Movements Segments Visits Analysis …" at bounding box center [776, 665] width 1552 height 784
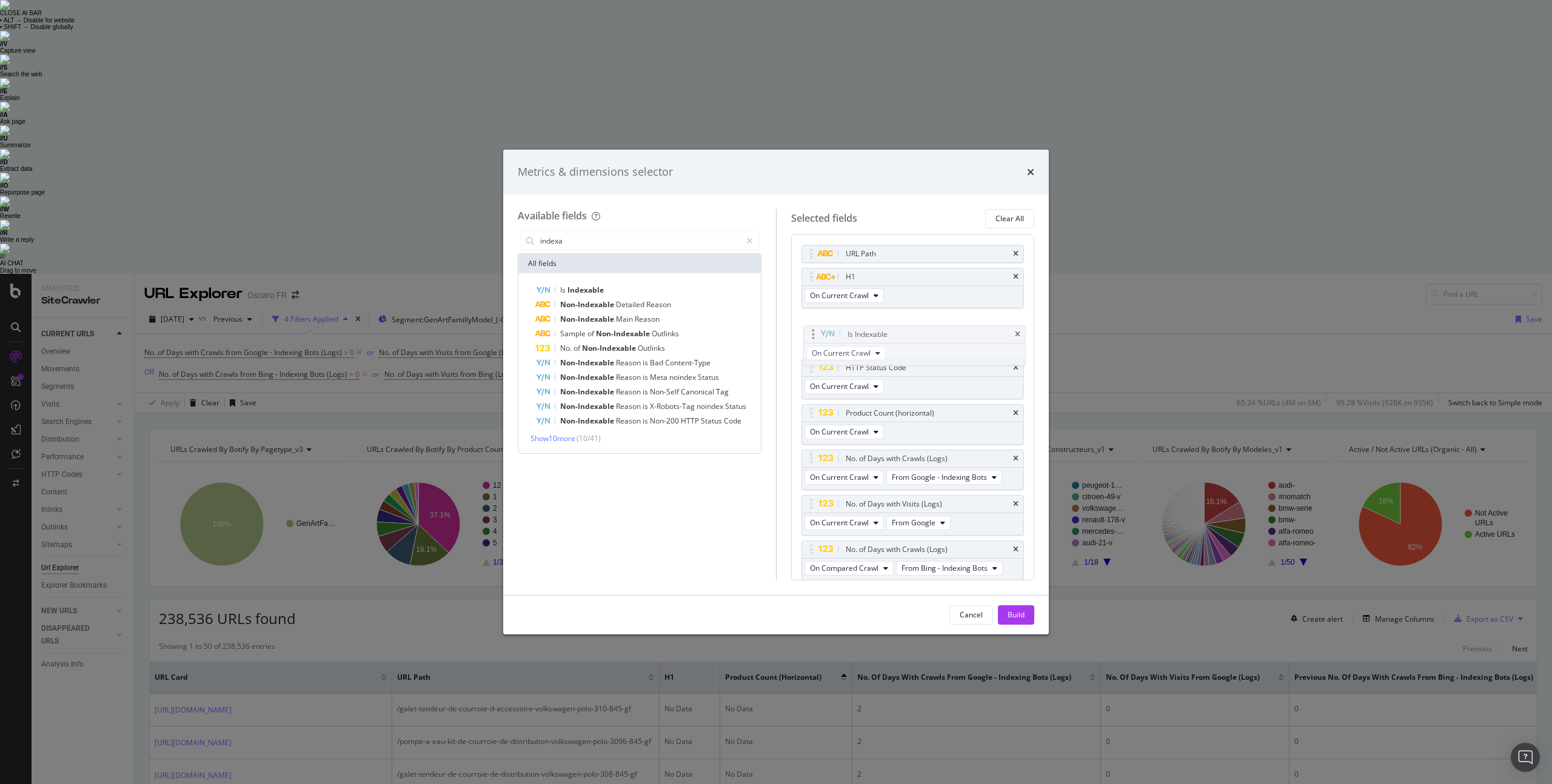
drag, startPoint x: 808, startPoint y: 367, endPoint x: 811, endPoint y: 334, distance: 33.1
click at [811, 334] on body "Analytics SiteCrawler CURRENT URLS Overview Movements Segments Visits Analysis …" at bounding box center [776, 665] width 1552 height 784
click at [1015, 620] on div "Build" at bounding box center [1016, 615] width 17 height 18
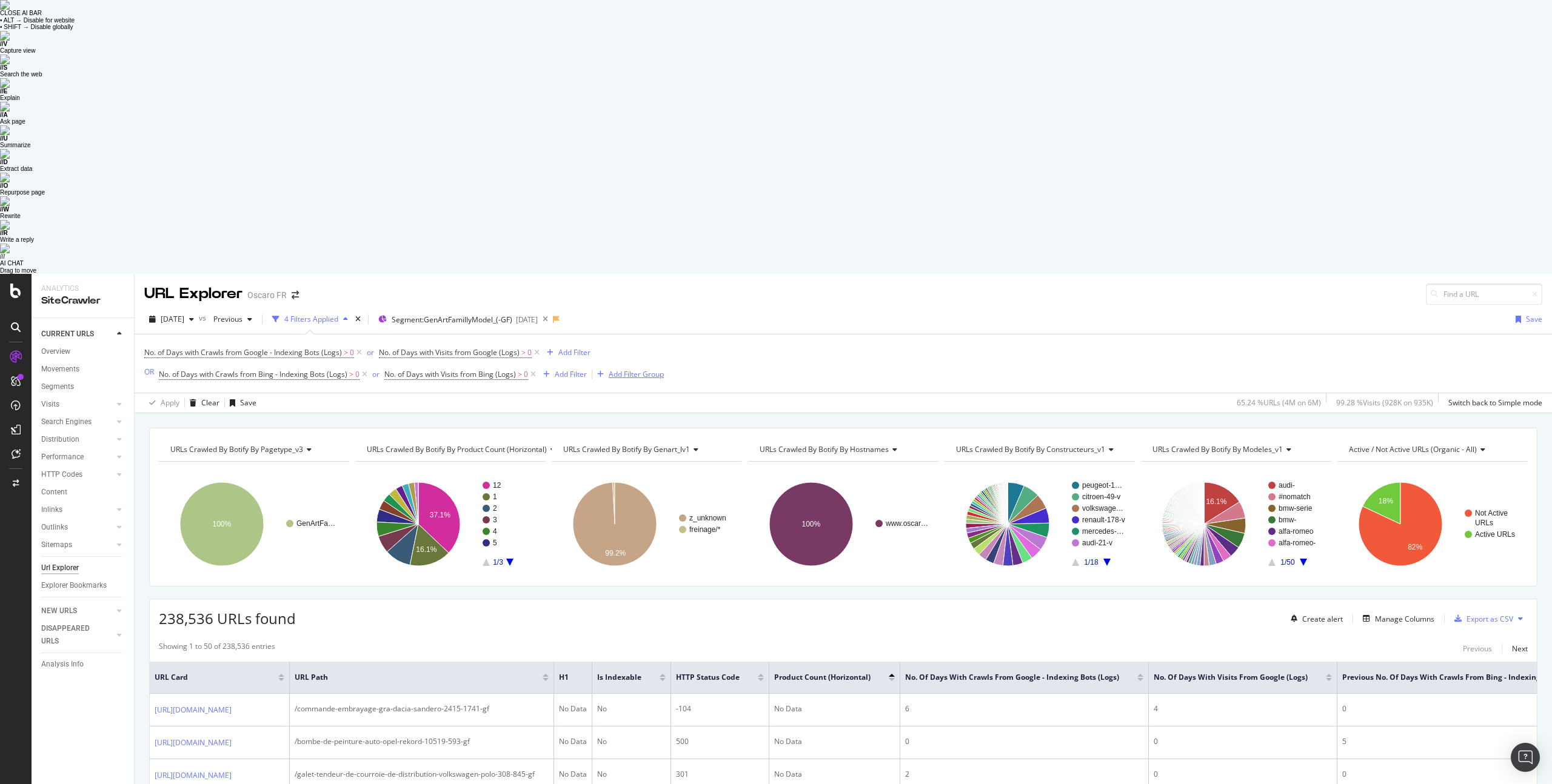
click at [619, 369] on div "Add Filter Group" at bounding box center [636, 374] width 55 height 10
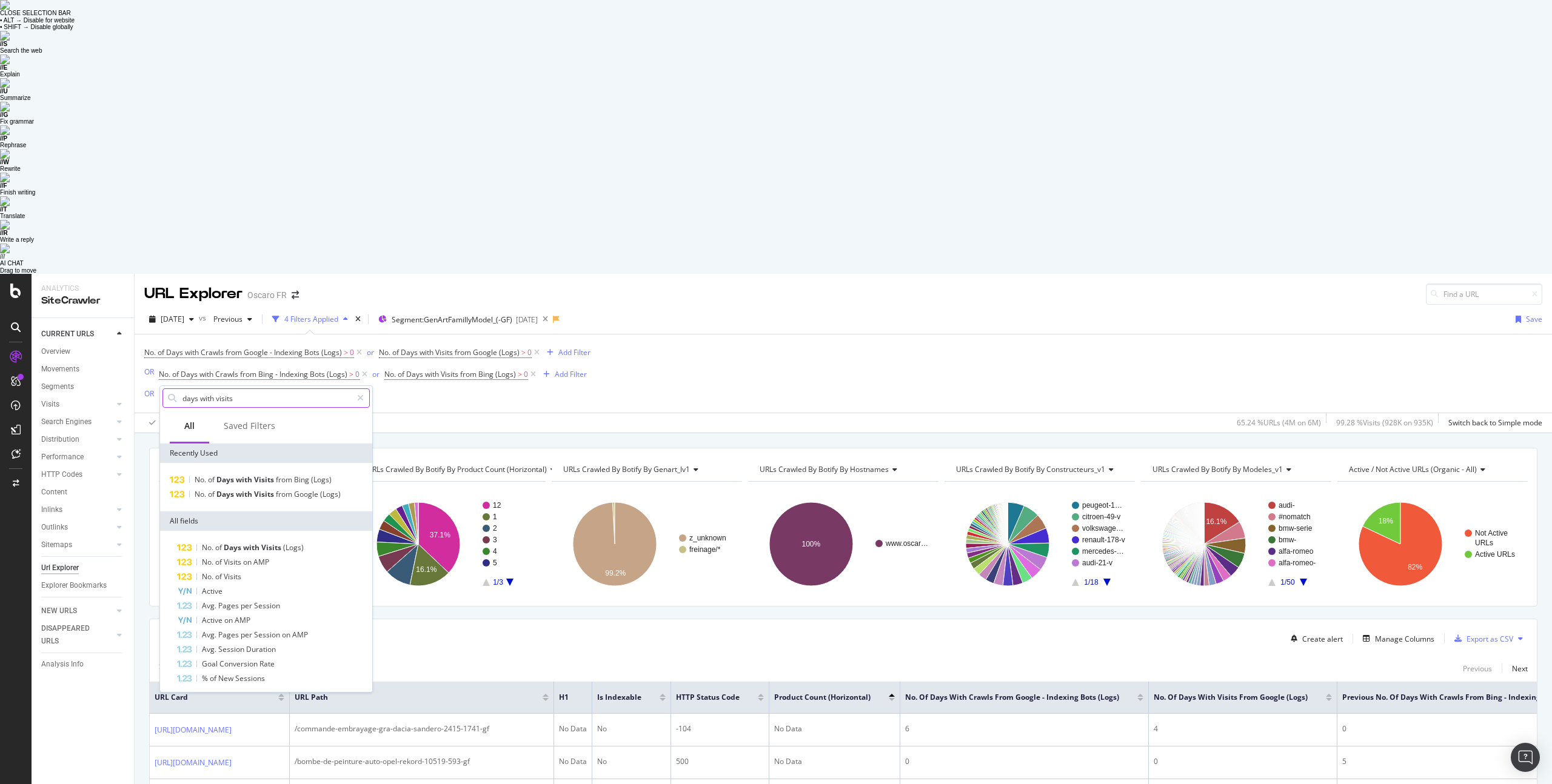
click at [261, 389] on input "days with visits" at bounding box center [266, 398] width 171 height 18
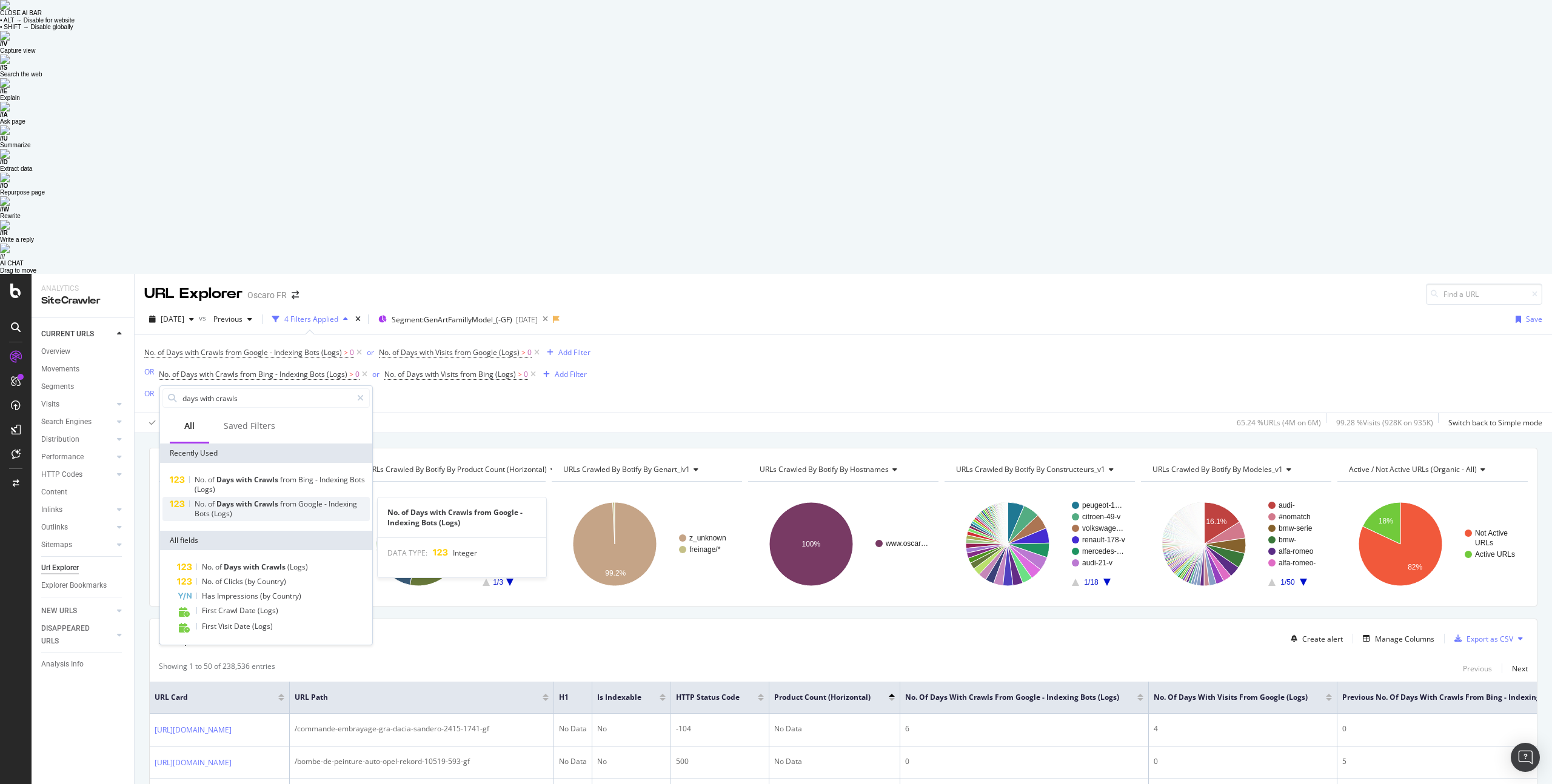
type input "days with crawls"
click at [274, 500] on div "No. of Days with Crawls from Google - Indexing Bots (Logs)" at bounding box center [282, 509] width 175 height 19
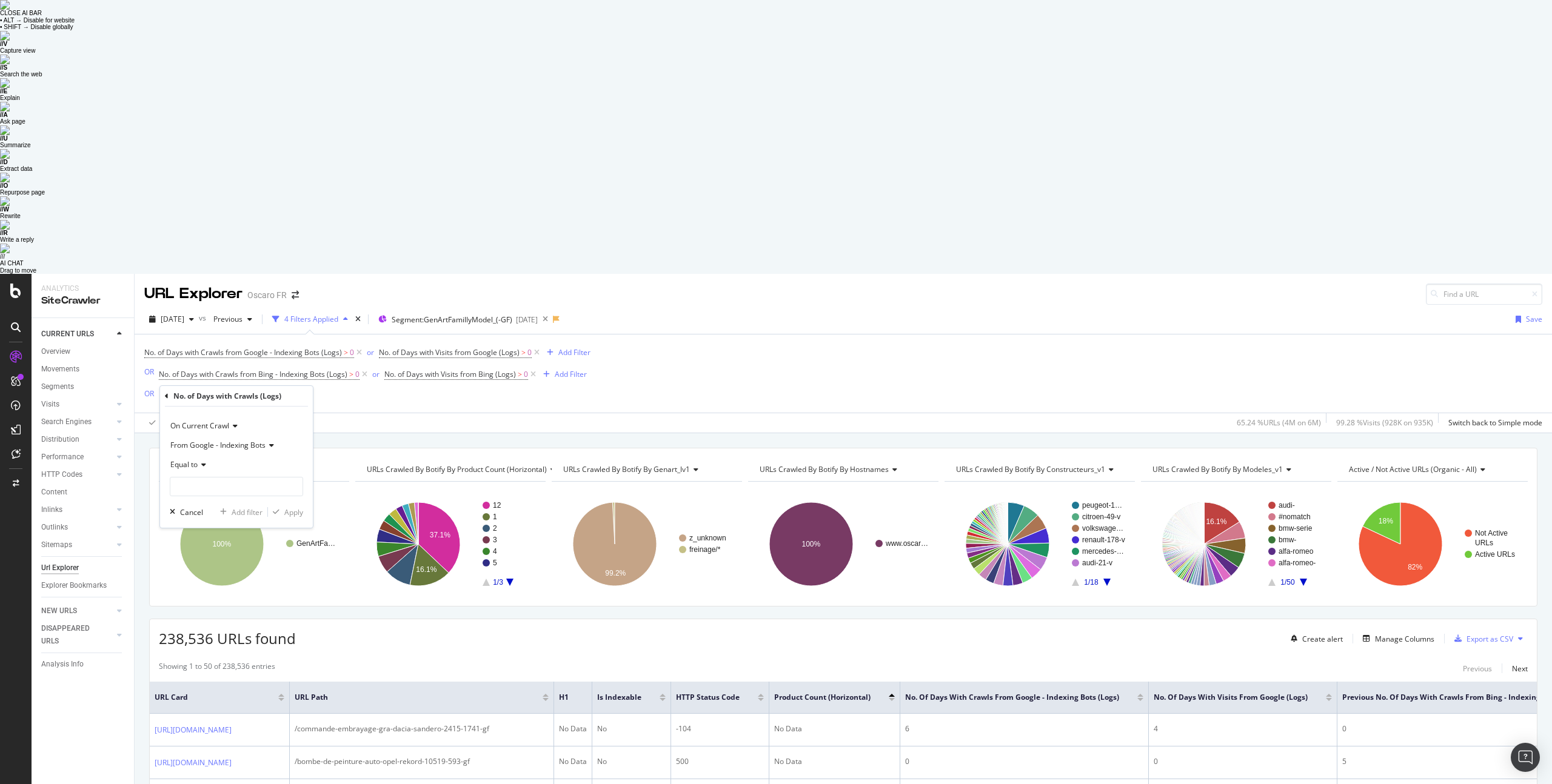
click at [232, 440] on span "From Google - Indexing Bots" at bounding box center [218, 445] width 95 height 10
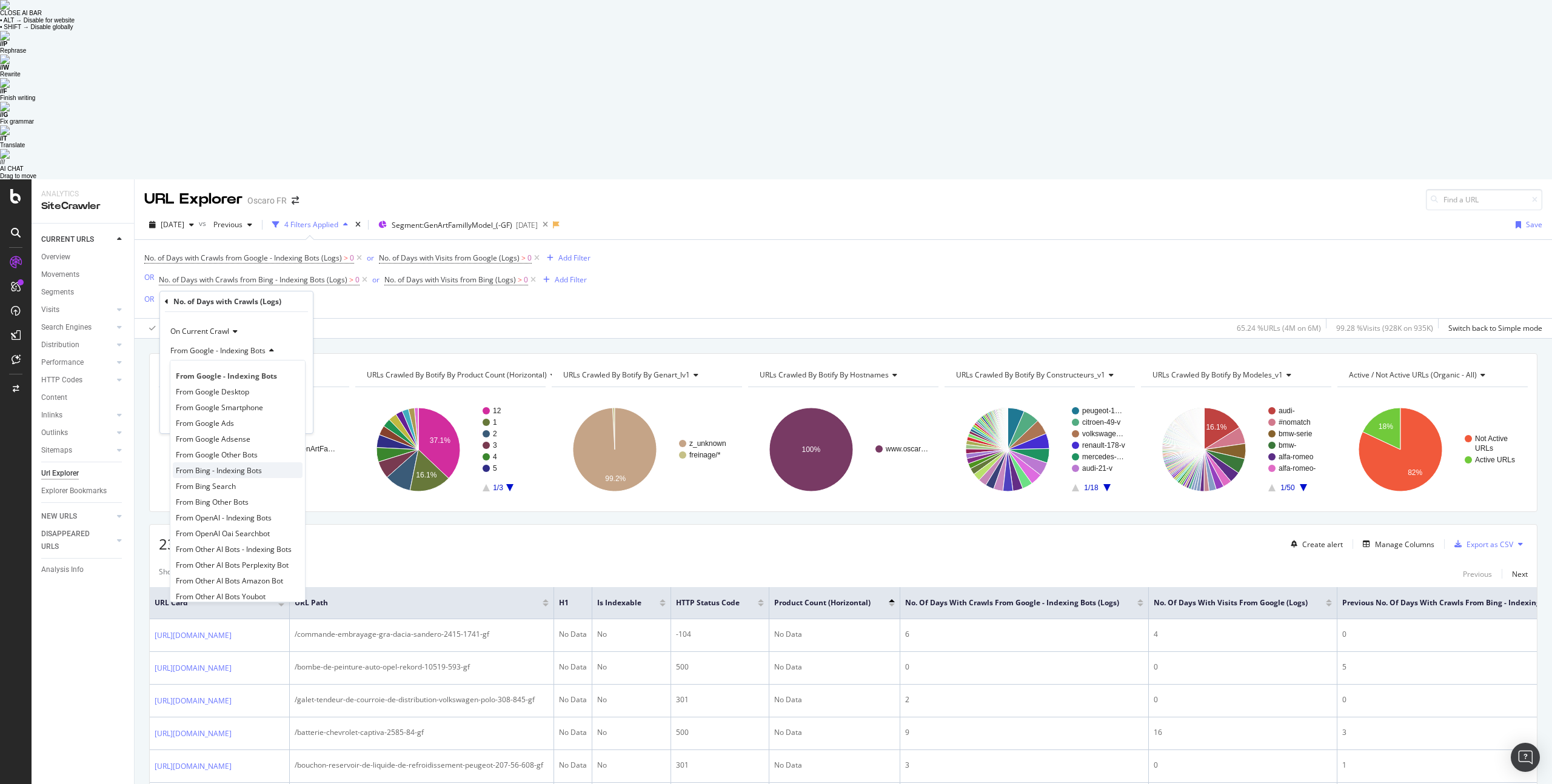
scroll to position [10, 0]
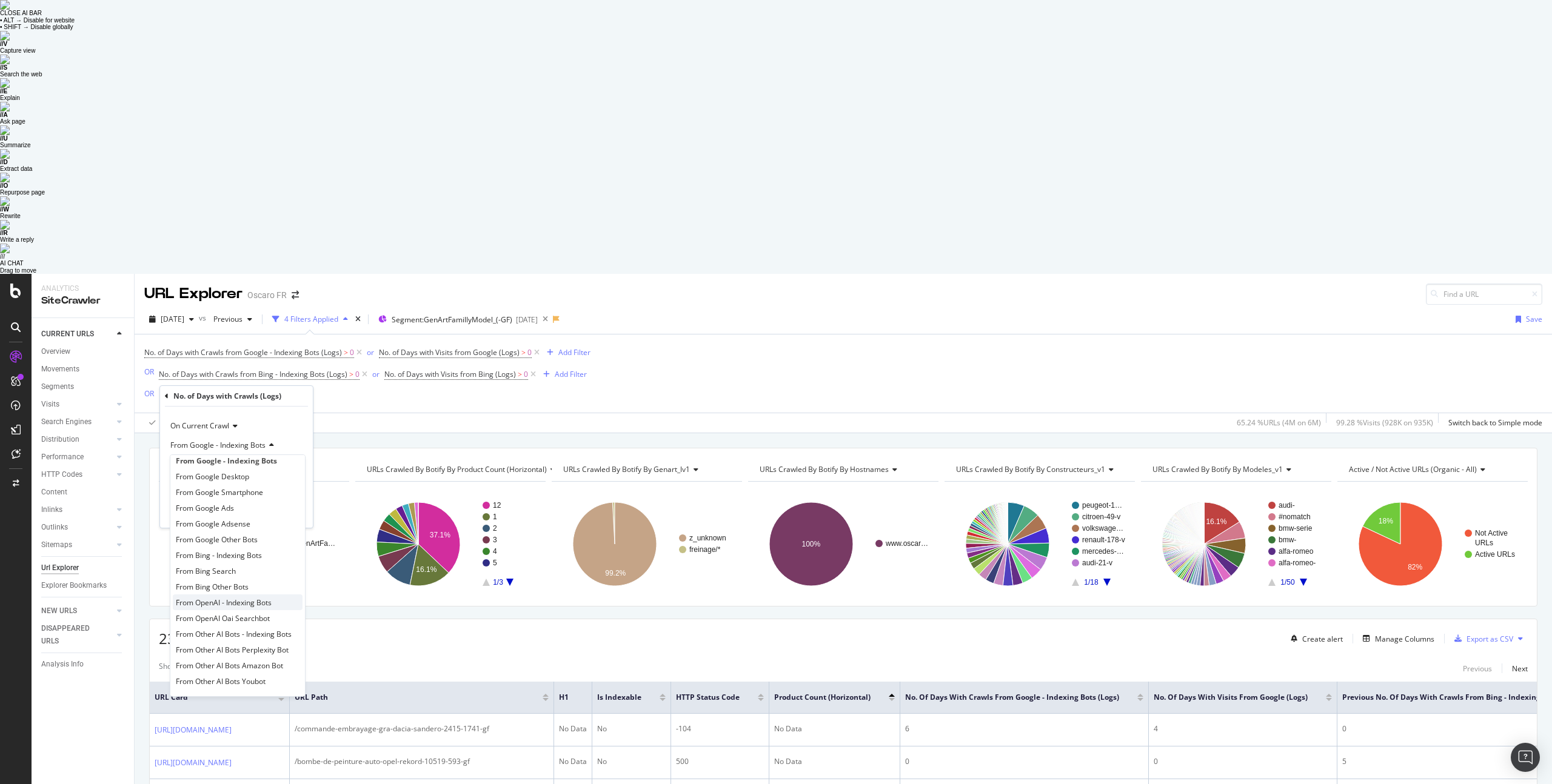
click at [254, 598] on span "From OpenAI - Indexing Bots" at bounding box center [223, 603] width 96 height 10
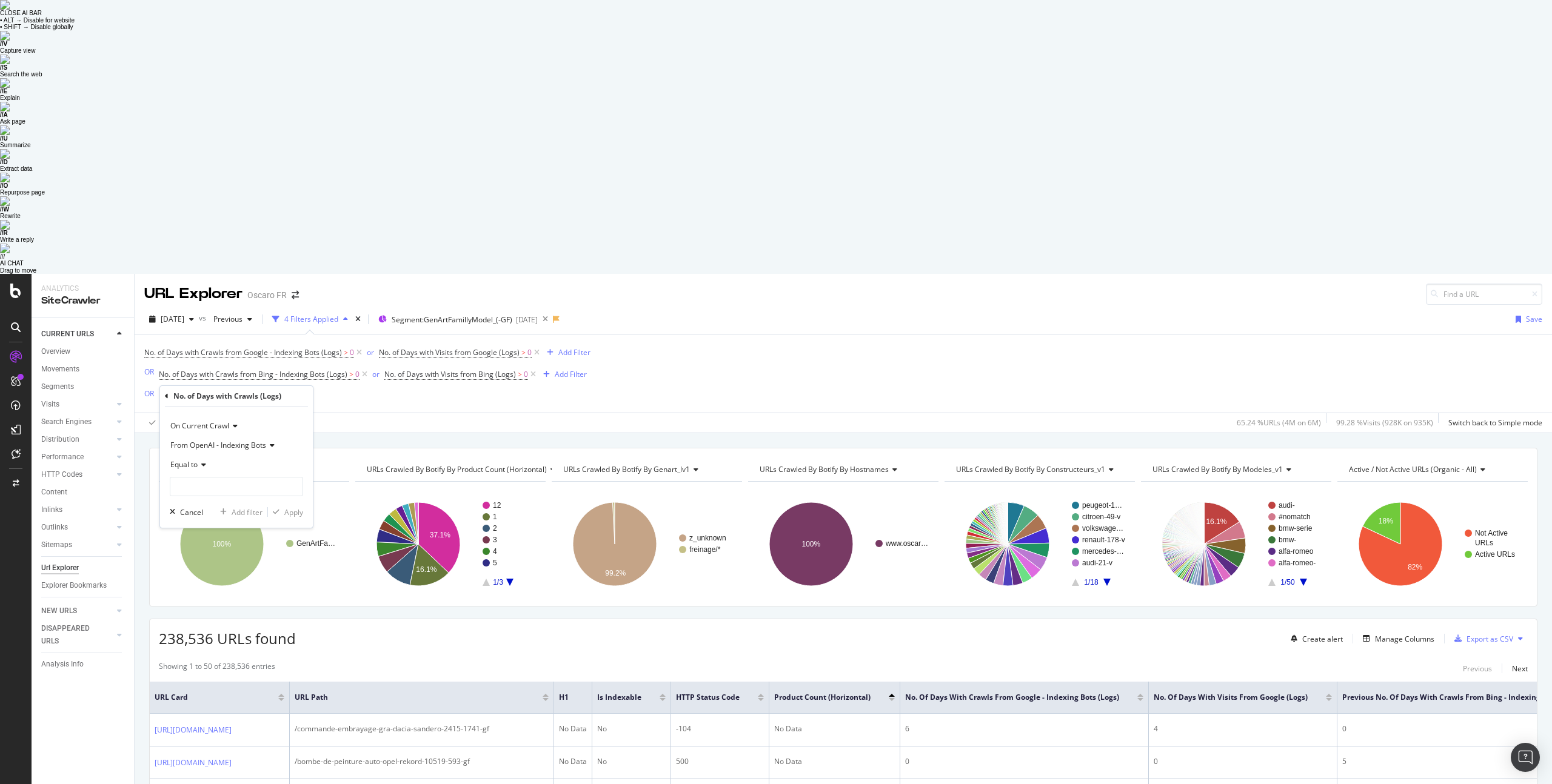
click at [194, 460] on span "Equal to" at bounding box center [184, 465] width 27 height 10
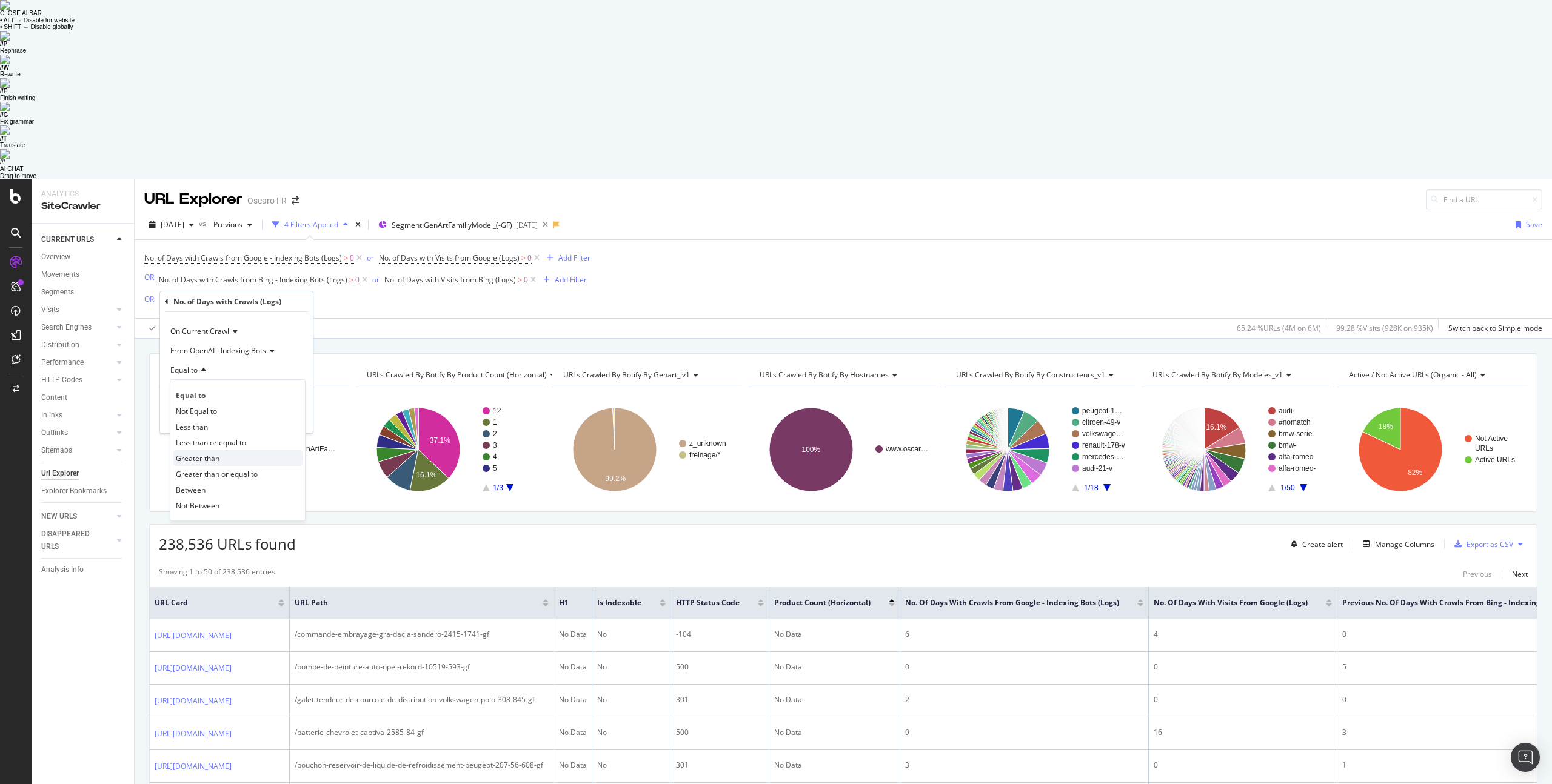
click at [232, 451] on div "Greater than" at bounding box center [238, 458] width 130 height 16
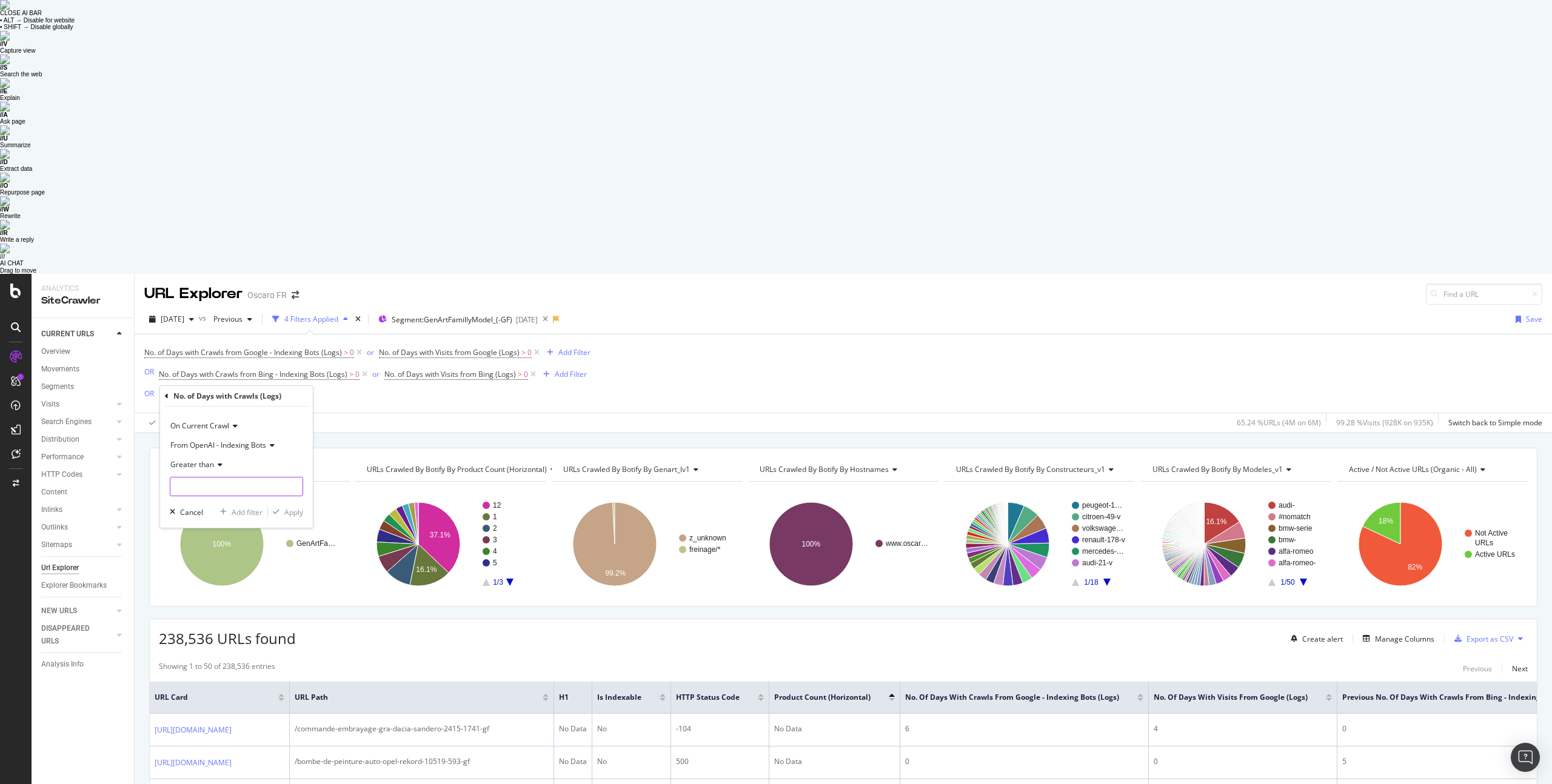
click at [214, 477] on input "number" at bounding box center [236, 486] width 133 height 19
type input "0"
click at [294, 507] on div "Apply" at bounding box center [294, 512] width 19 height 10
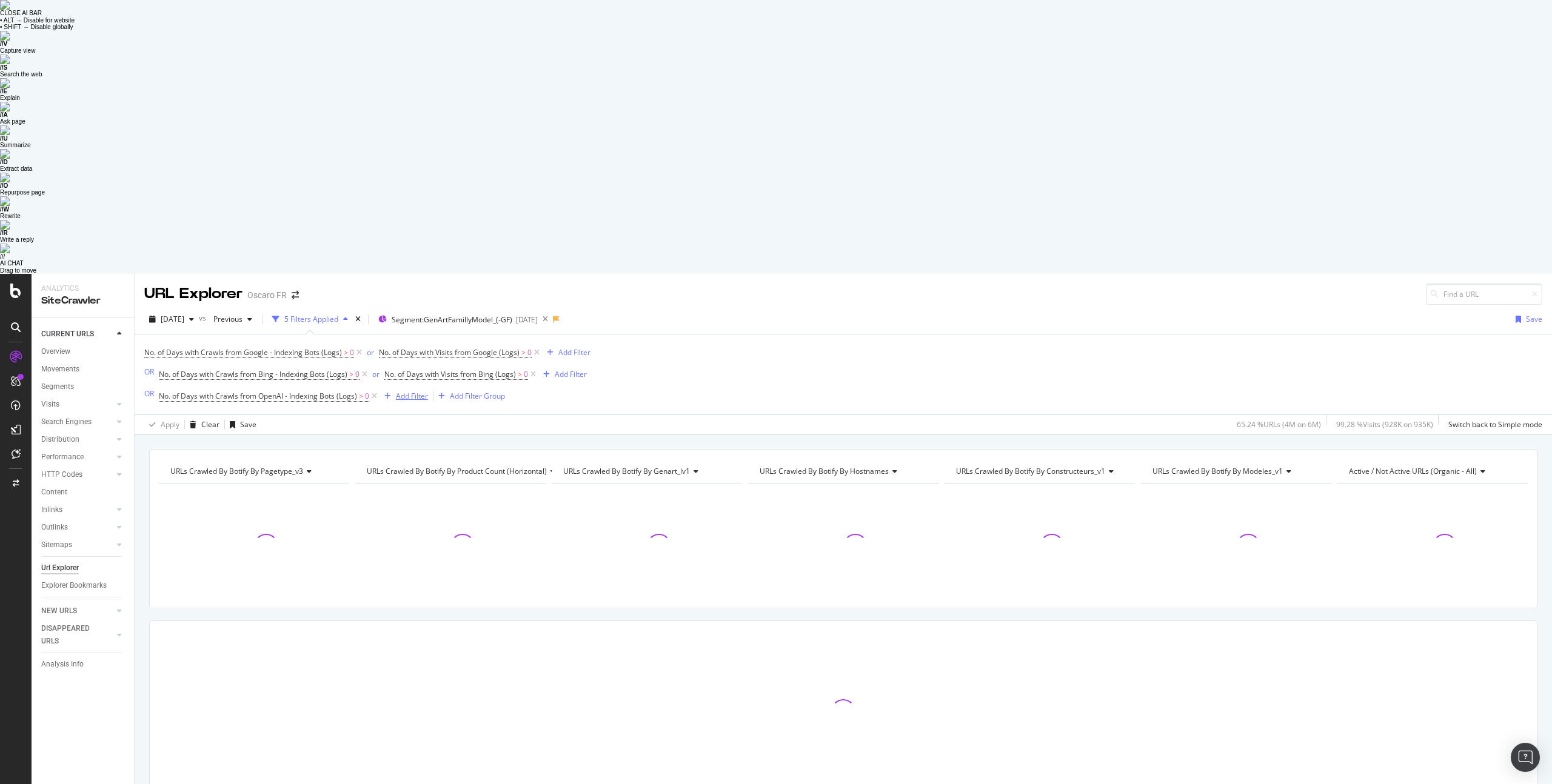
click at [404, 391] on div "Add Filter" at bounding box center [412, 396] width 32 height 10
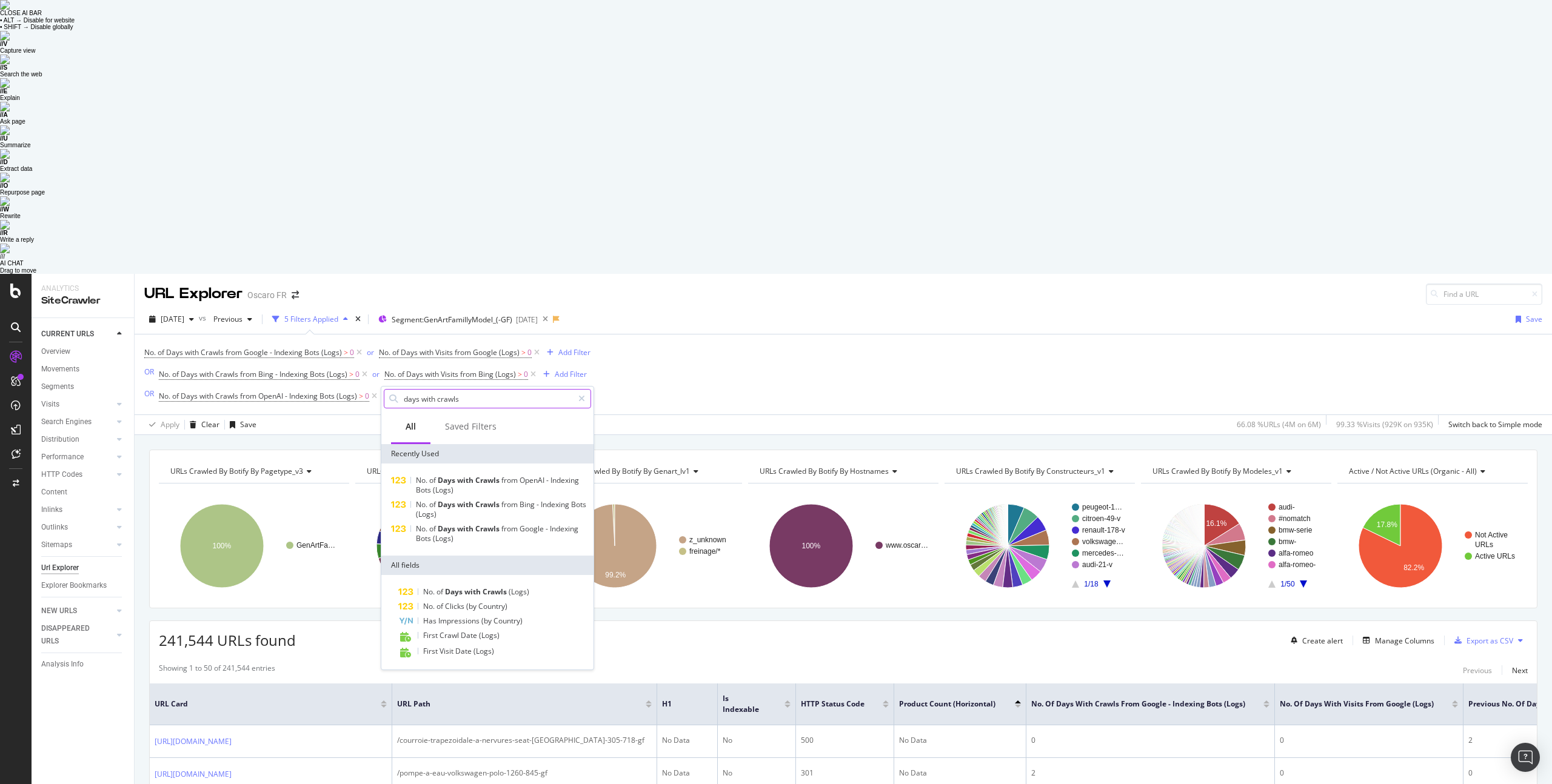
click at [451, 390] on input "days with crawls" at bounding box center [487, 399] width 171 height 18
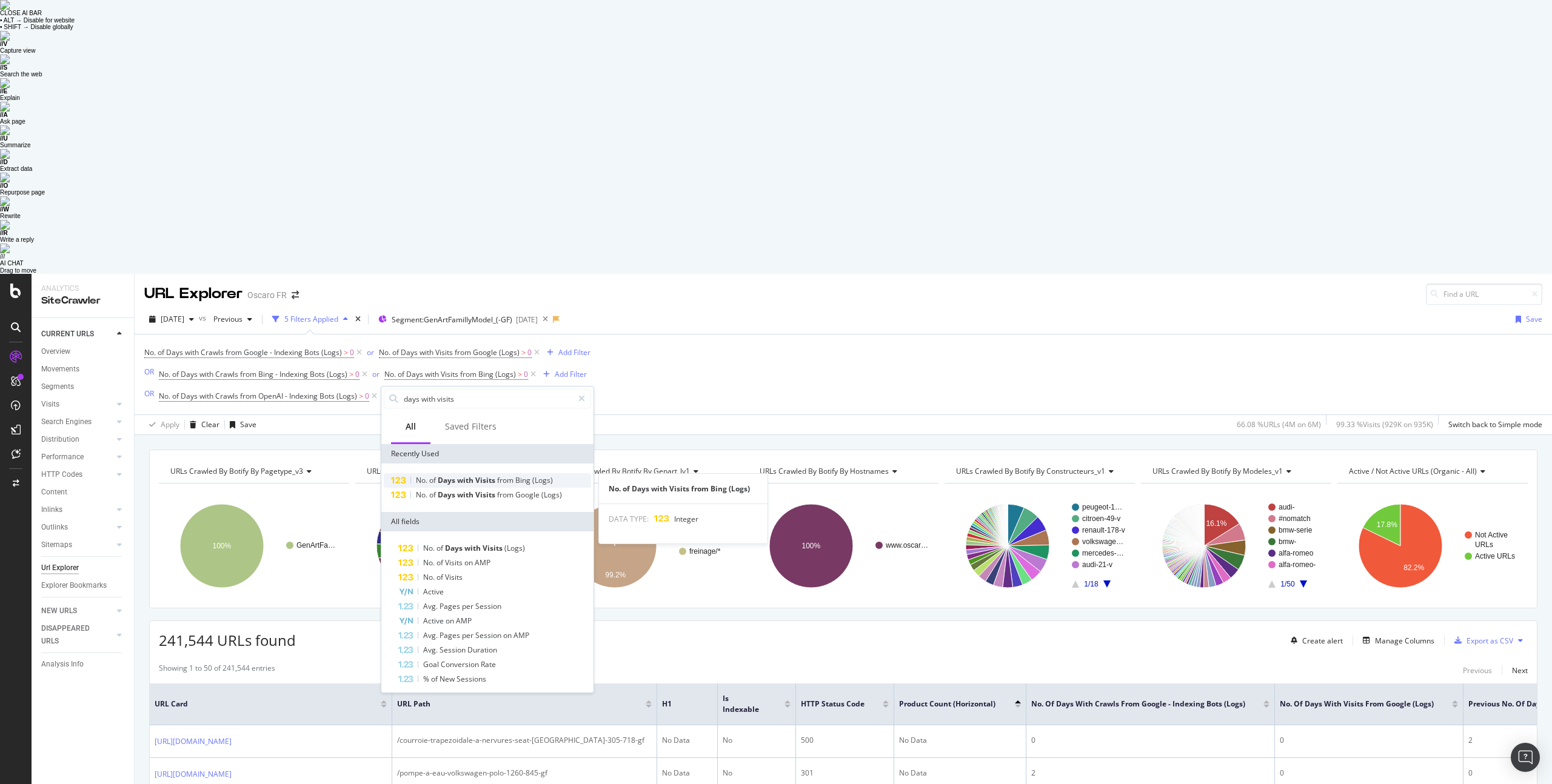
type input "days with visits"
click at [480, 476] on span "Visits" at bounding box center [487, 481] width 22 height 10
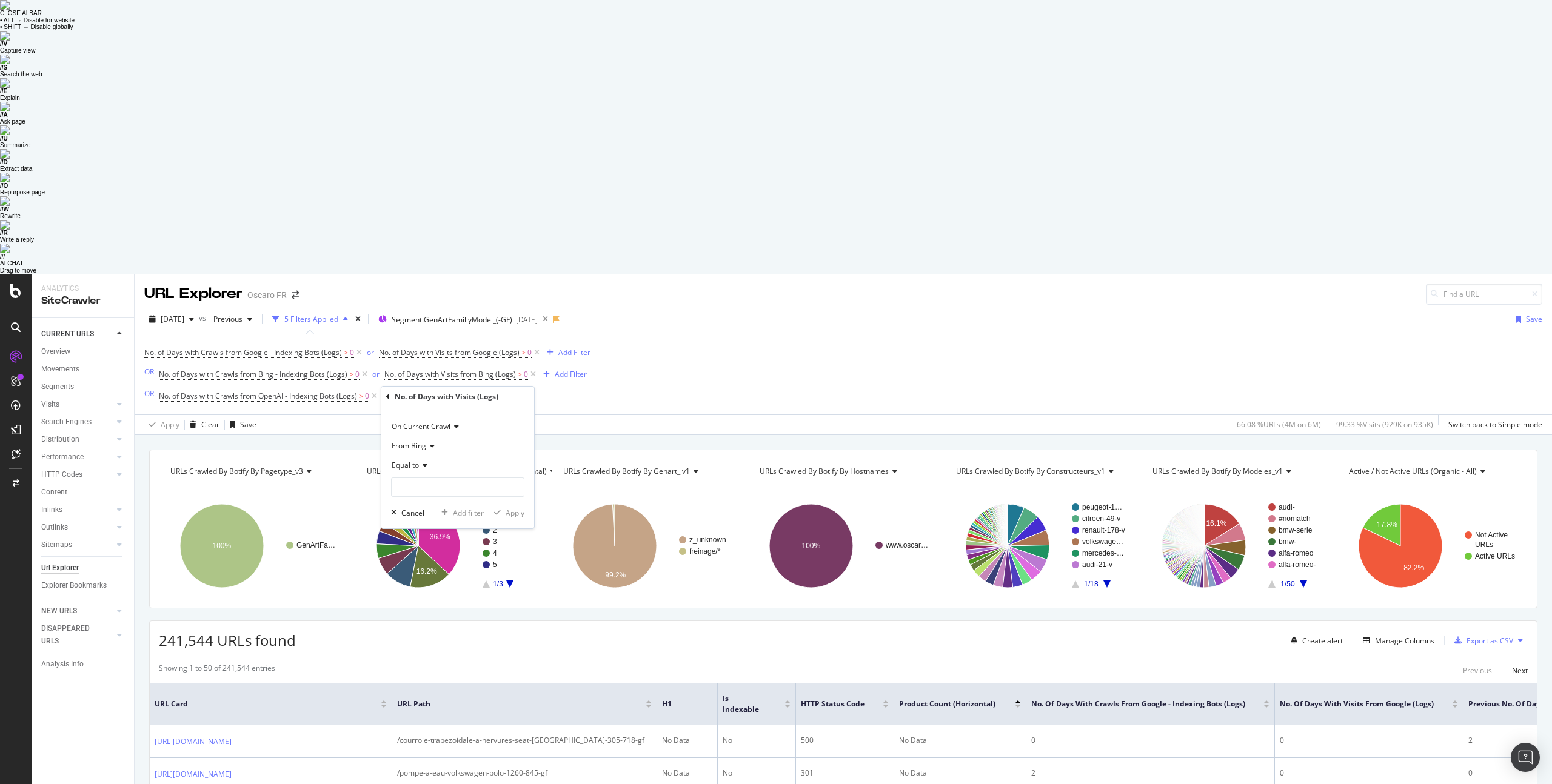
click at [425, 441] on span "From Bing" at bounding box center [409, 446] width 35 height 10
click at [444, 513] on span "From Other AI Bots" at bounding box center [428, 518] width 64 height 10
click at [448, 441] on span "From Other AI Bots" at bounding box center [423, 446] width 64 height 10
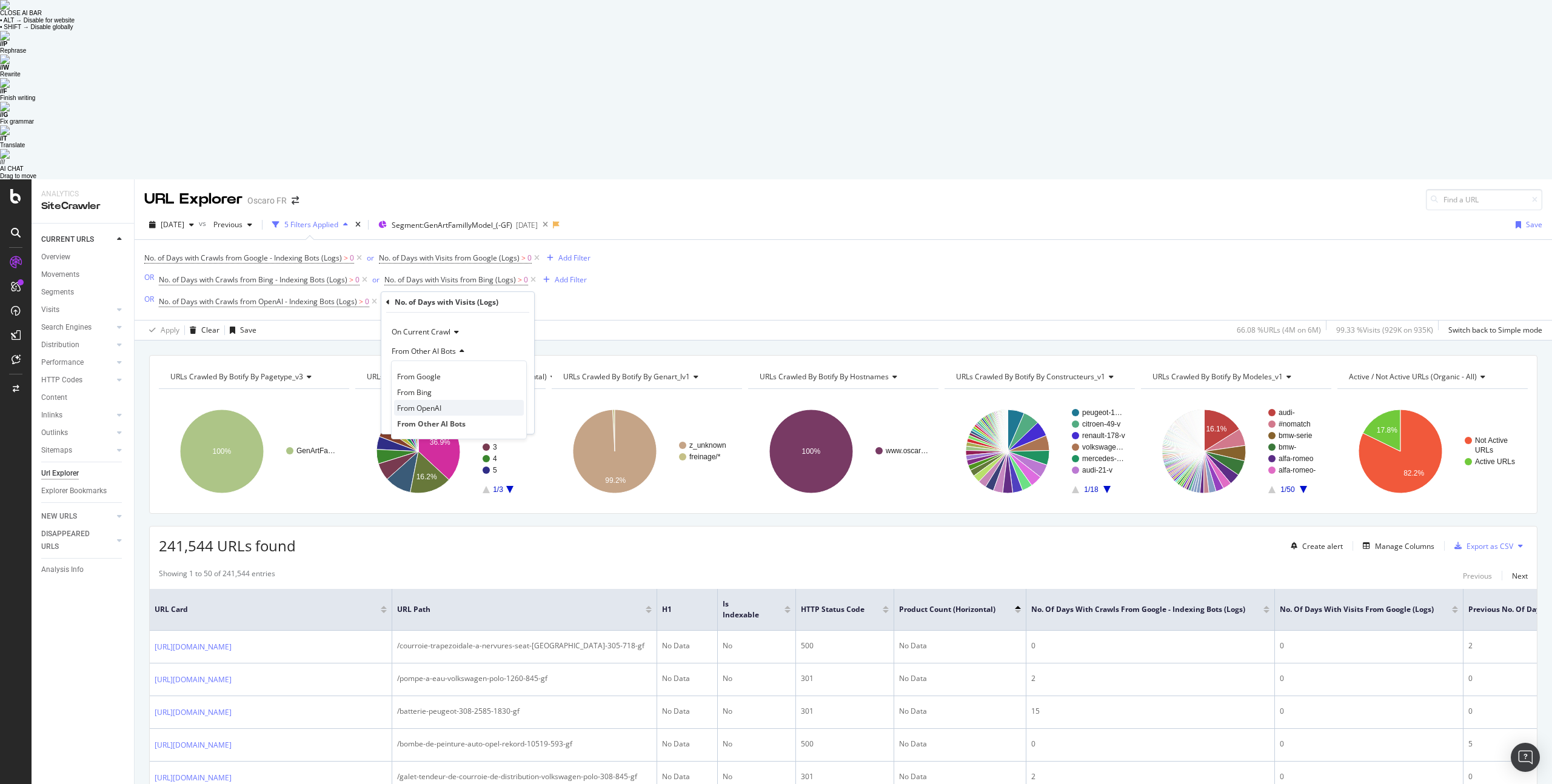
click at [431, 403] on span "From OpenAI" at bounding box center [418, 408] width 44 height 10
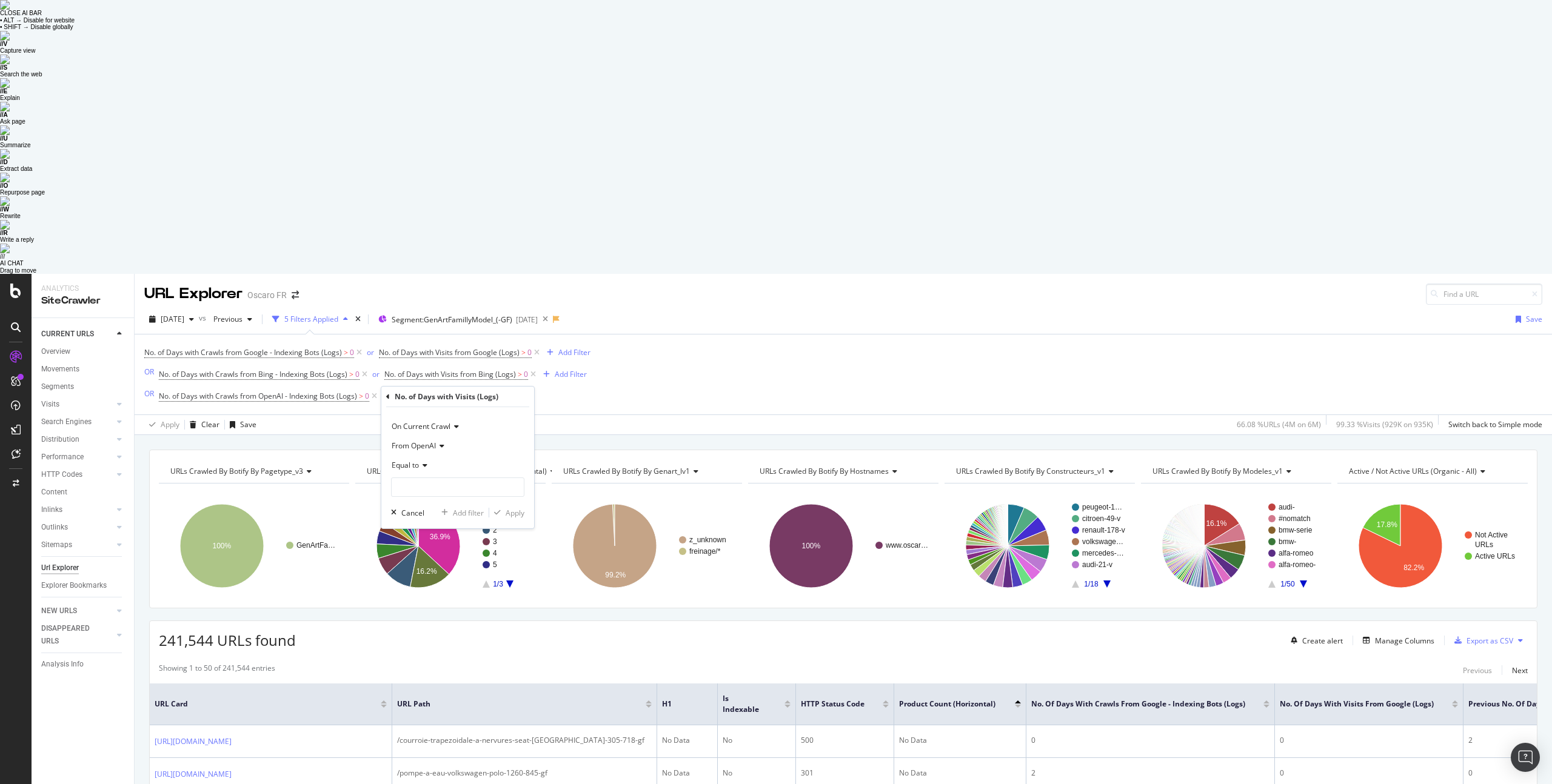
click at [423, 461] on icon at bounding box center [423, 465] width 8 height 7
click at [426, 549] on span "Greater than" at bounding box center [418, 554] width 43 height 10
click at [430, 477] on input "number" at bounding box center [457, 486] width 133 height 19
type input "0"
click at [513, 508] on div "Apply" at bounding box center [515, 513] width 19 height 10
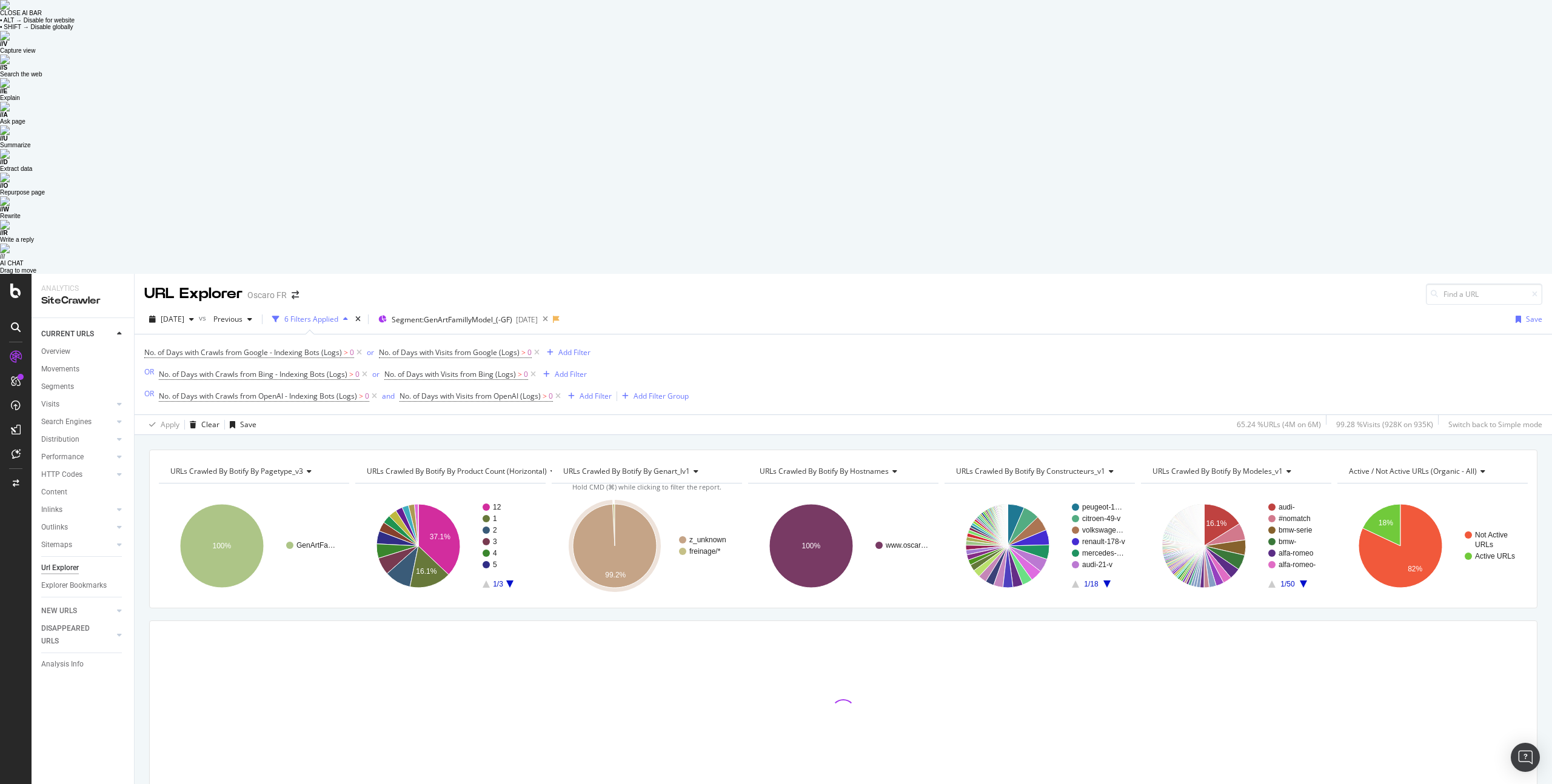
click at [619, 466] on span "URLs Crawled By Botify By genart_lv1" at bounding box center [626, 471] width 126 height 10
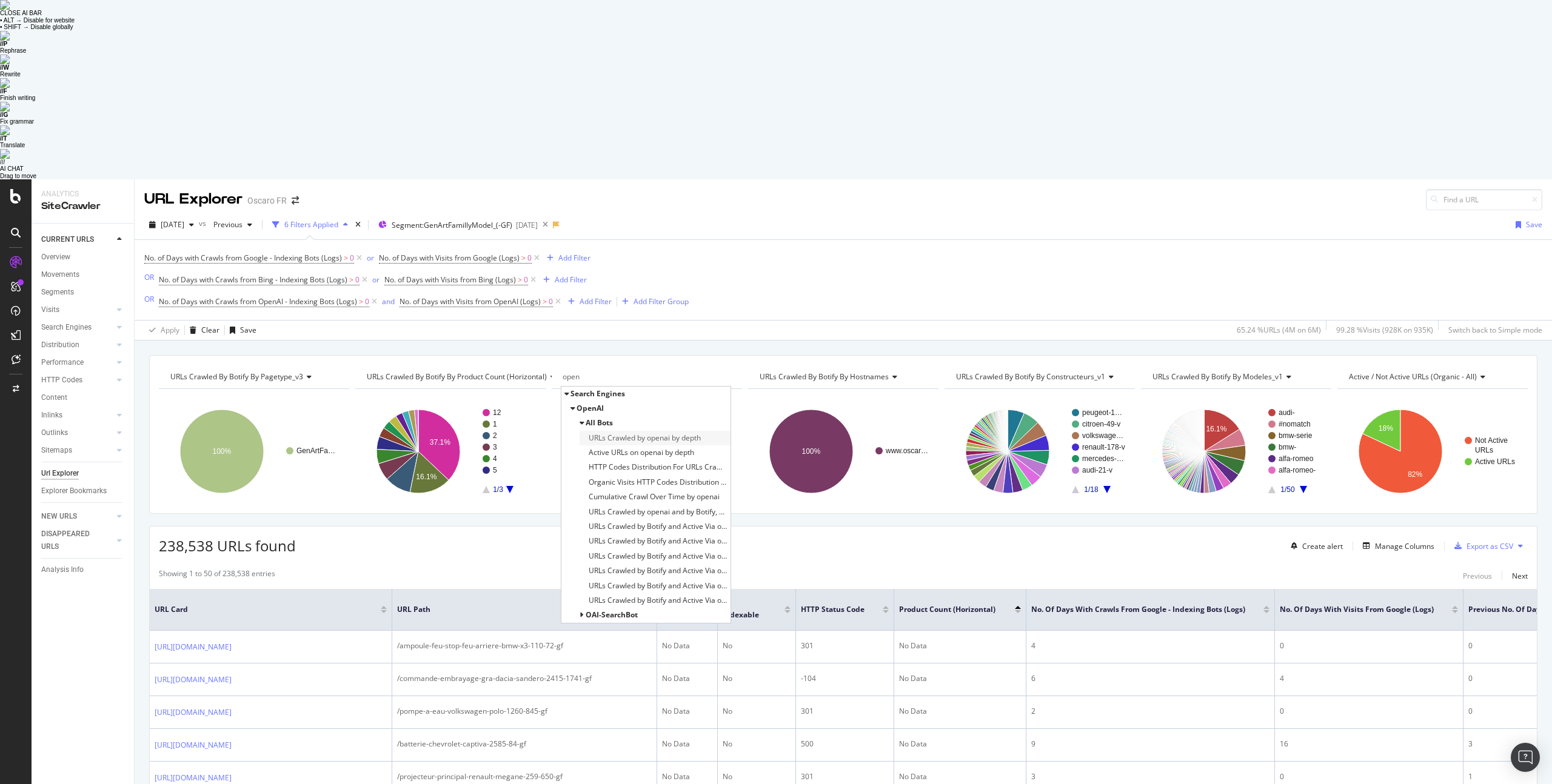
type input "open"
click at [607, 432] on span "URLs Crawled by openai by depth" at bounding box center [645, 438] width 112 height 12
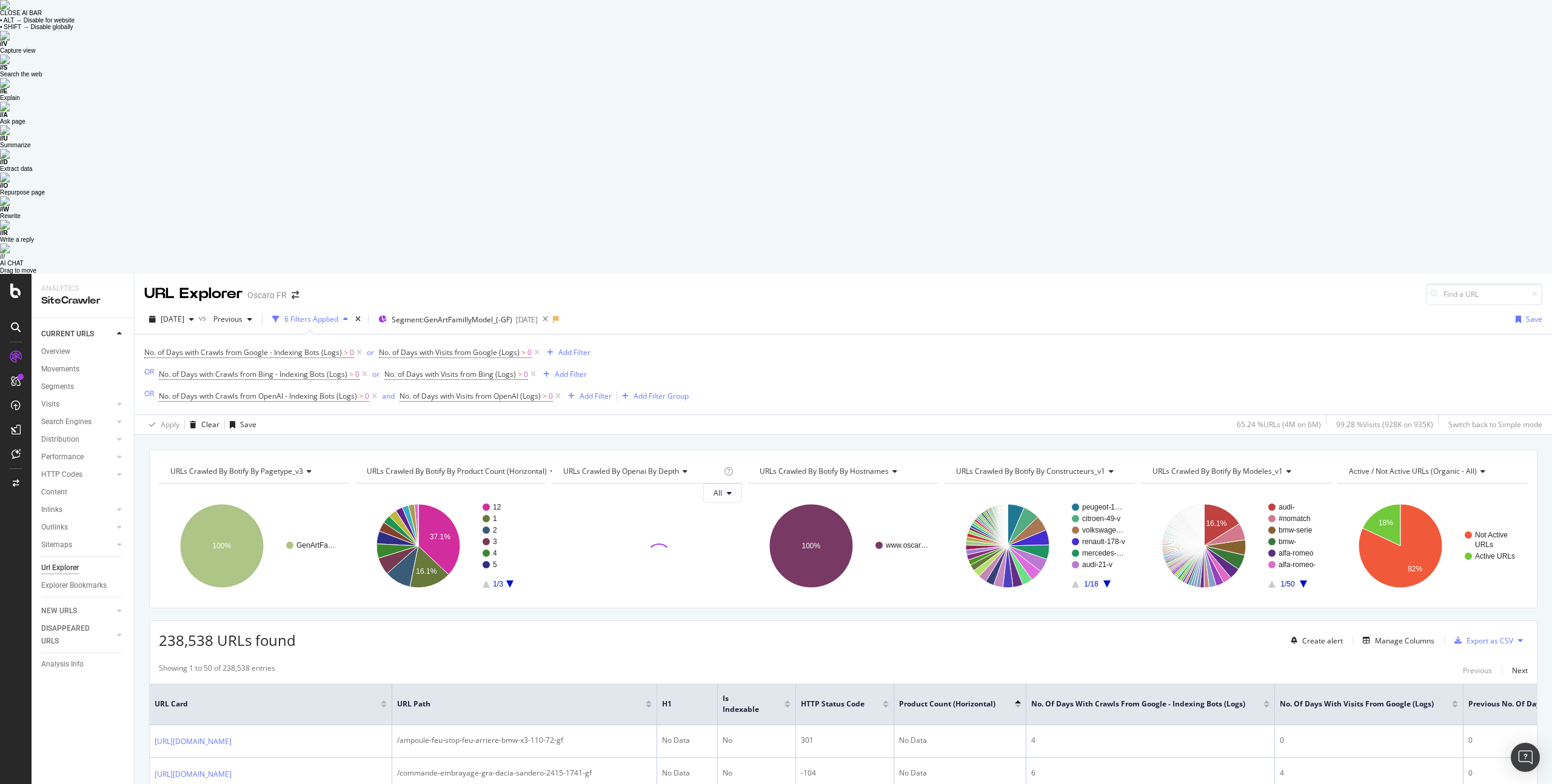
click at [838, 466] on span "URLs Crawled By Botify By hostnames" at bounding box center [823, 471] width 129 height 10
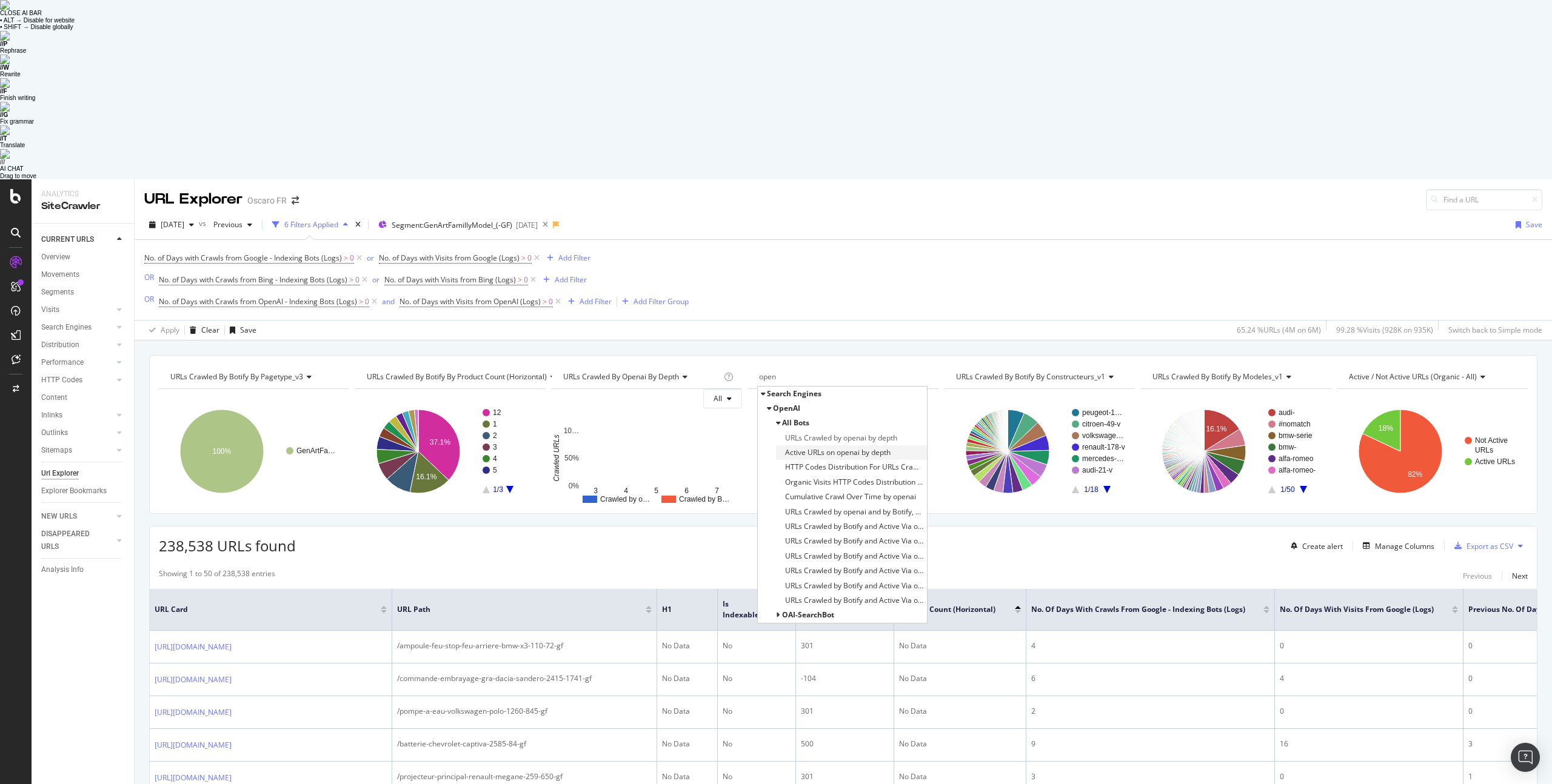
type input "open"
click at [898, 446] on div "Active URLs on openai by depth" at bounding box center [852, 452] width 151 height 14
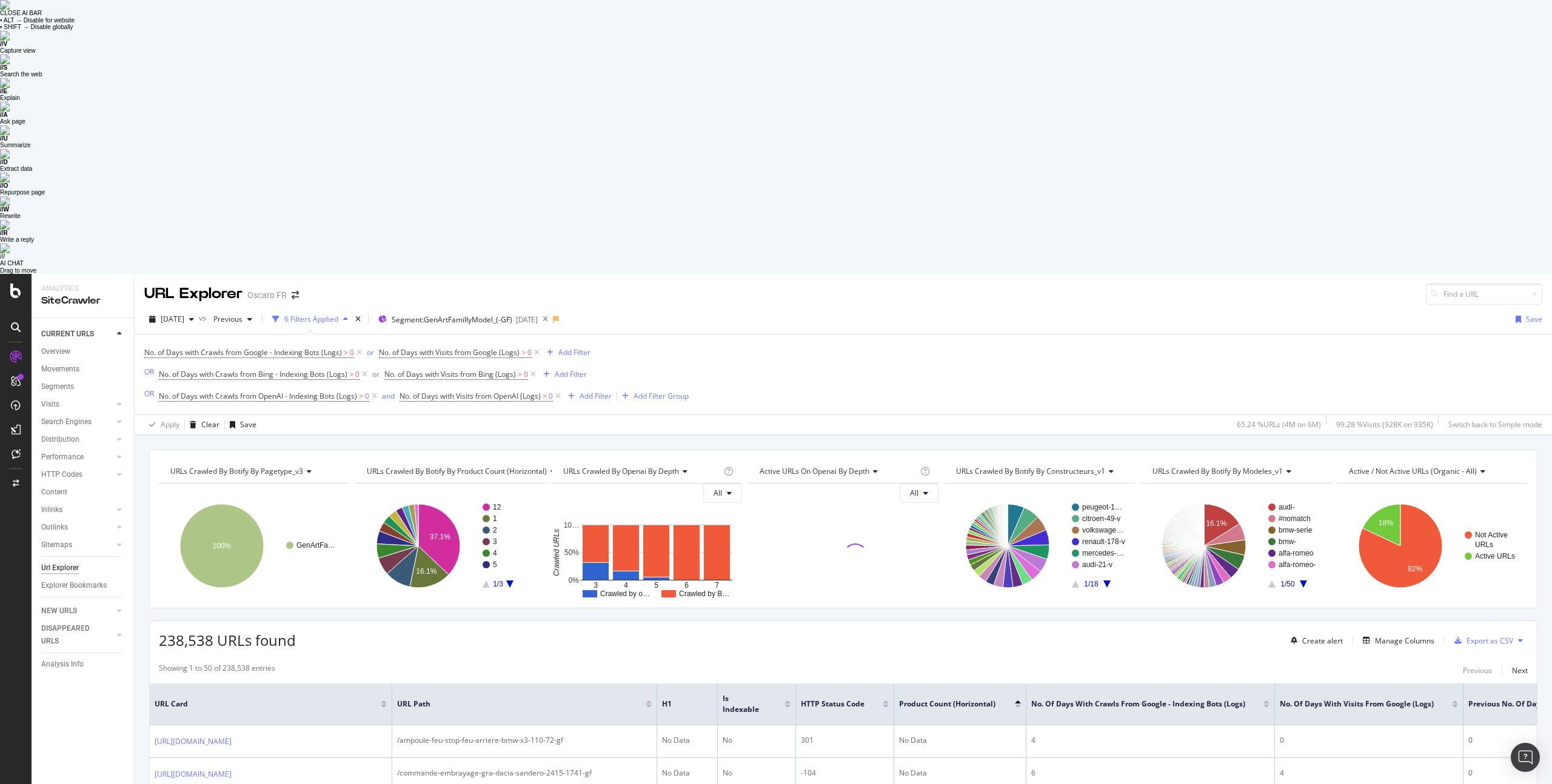
click at [992, 466] on span "URLs Crawled By Botify By constructeurs_v1" at bounding box center [1031, 471] width 149 height 10
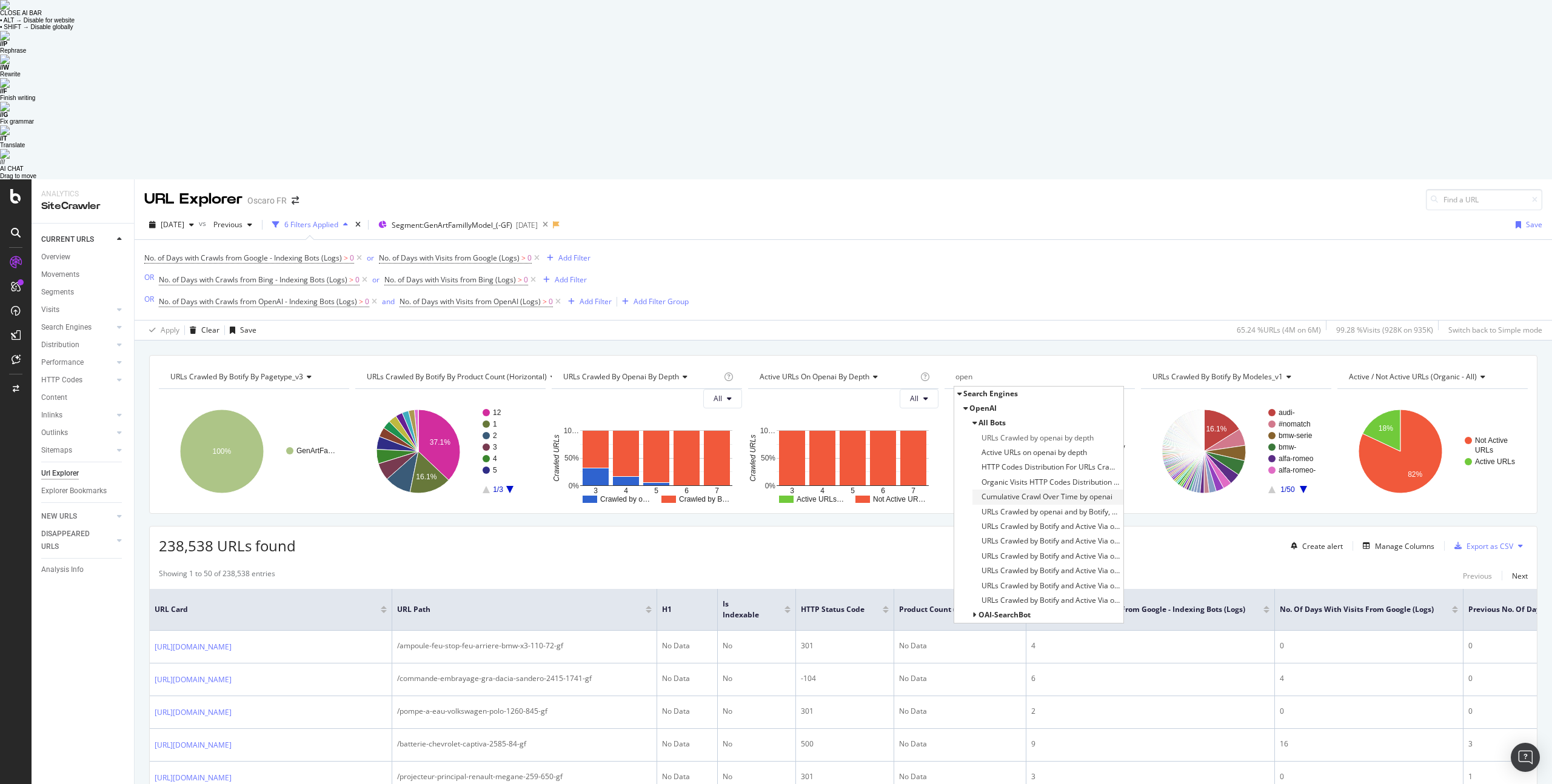
type input "open"
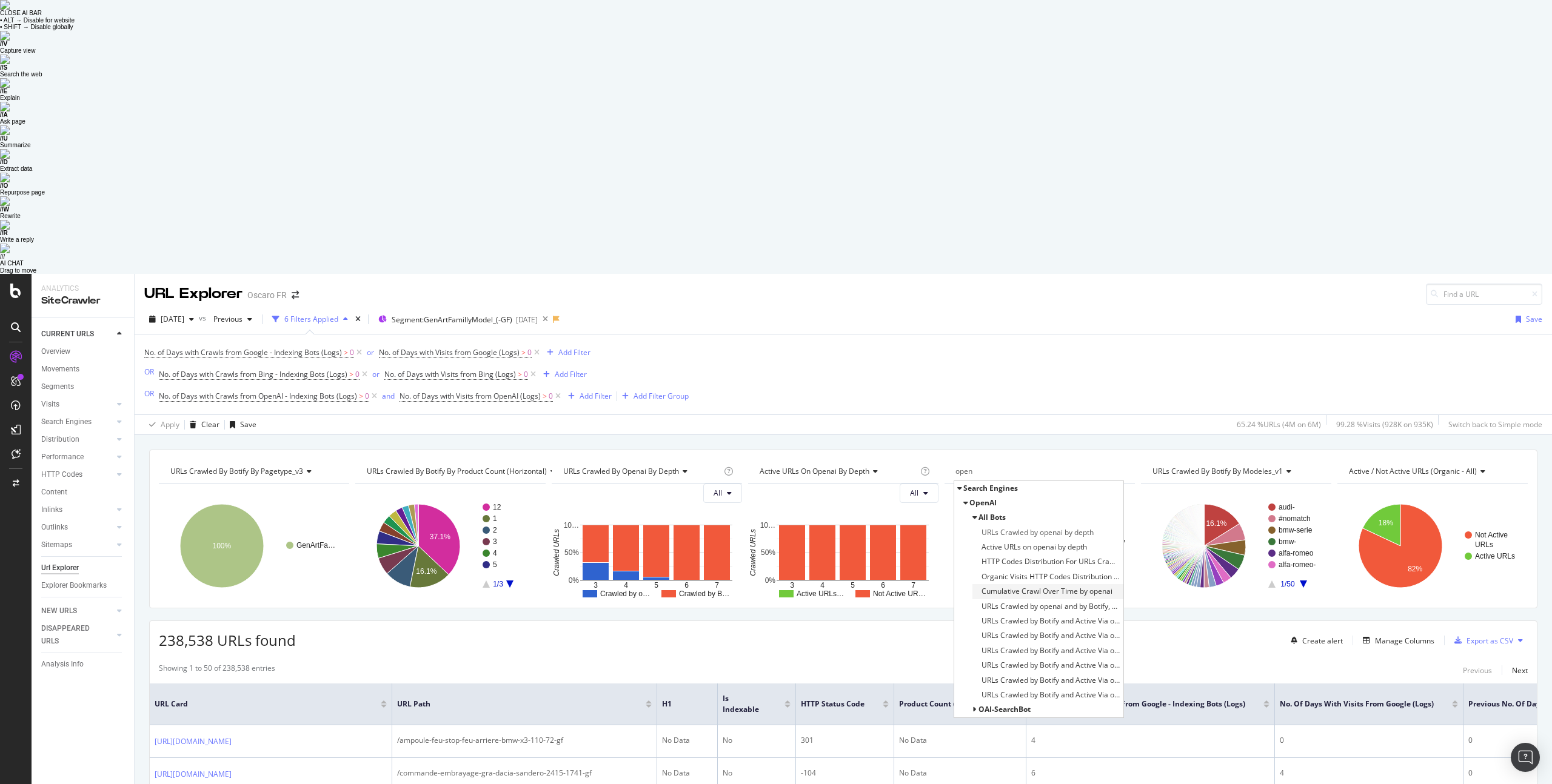
click at [1048, 585] on span "Cumulative Crawl Over Time by openai" at bounding box center [1046, 591] width 131 height 12
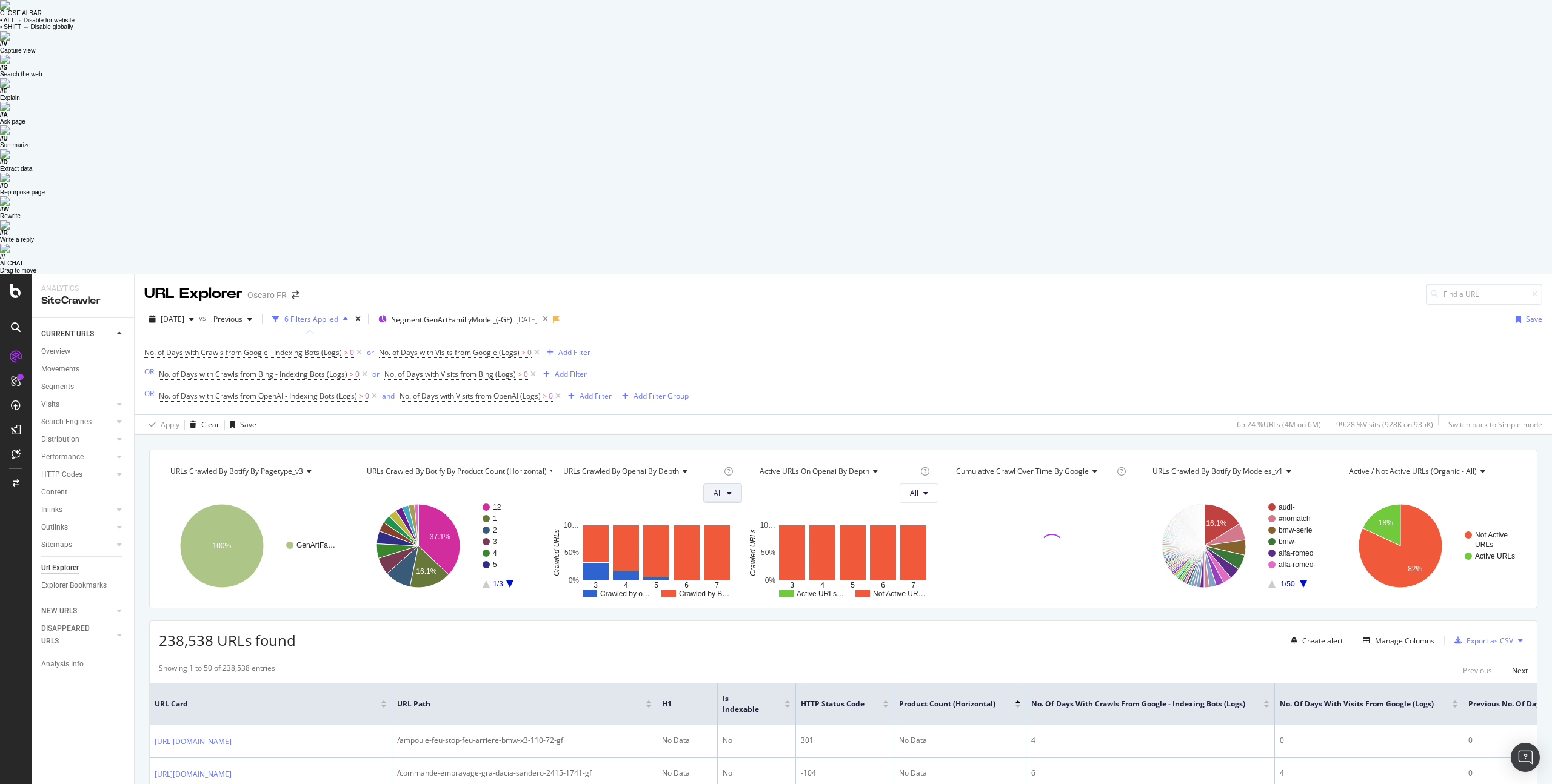
click at [721, 488] on span "All" at bounding box center [718, 493] width 8 height 10
click at [759, 621] on div "238,538 URLs found Create alert Manage Columns Export as CSV" at bounding box center [843, 636] width 1387 height 30
click at [390, 391] on div "and" at bounding box center [388, 396] width 12 height 10
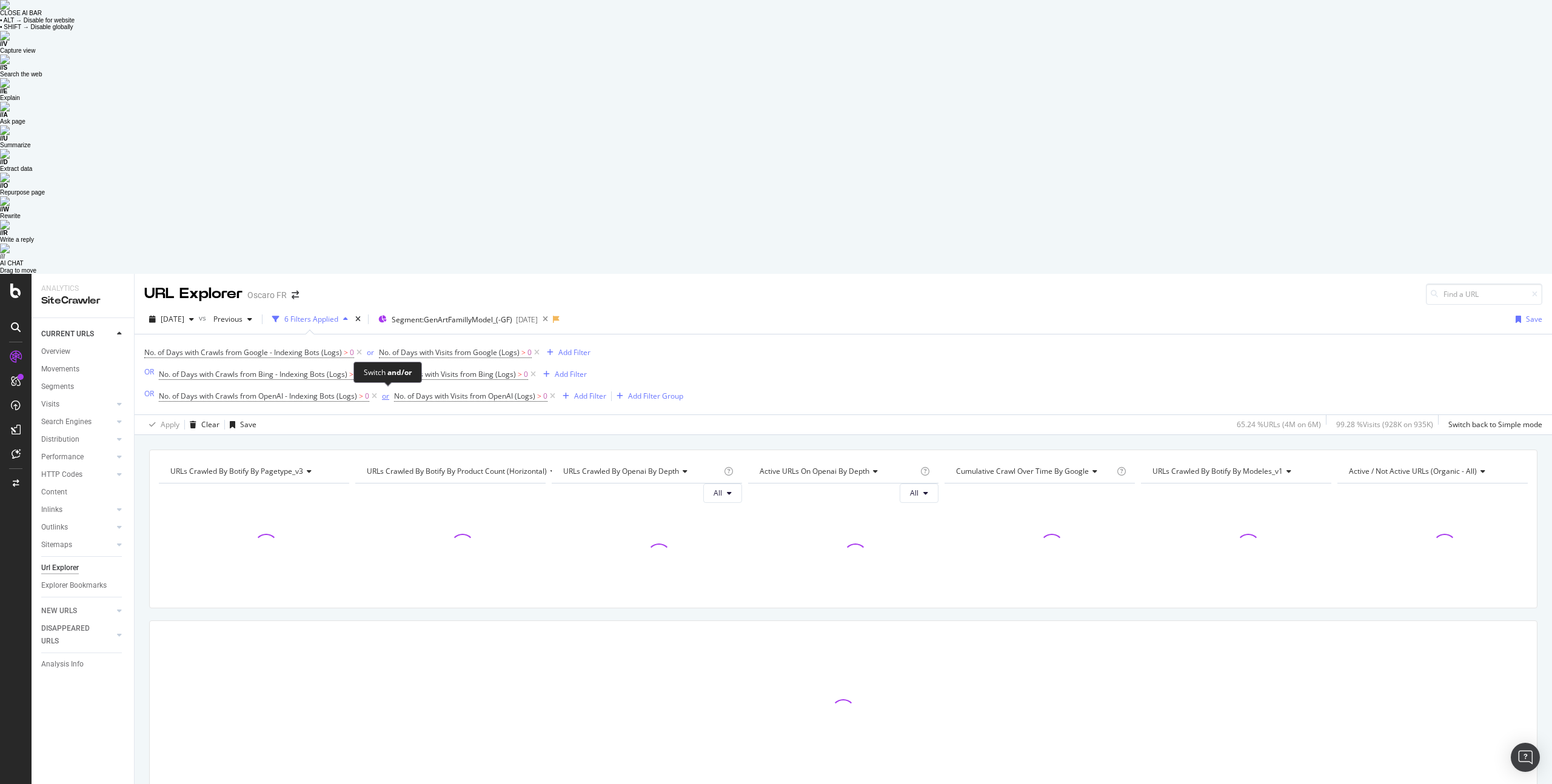
click at [387, 391] on div "or" at bounding box center [385, 396] width 7 height 10
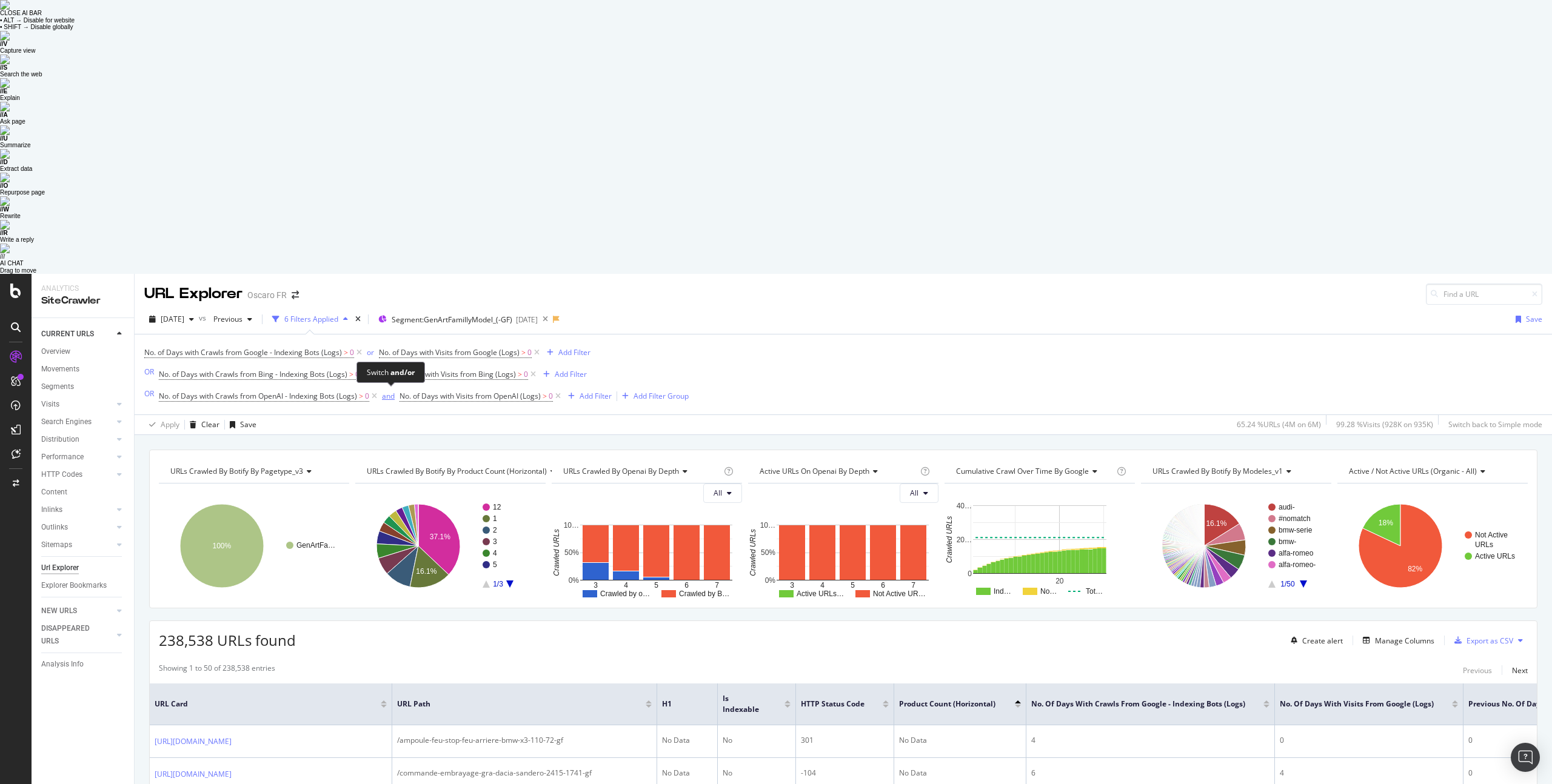
click at [387, 391] on div "and" at bounding box center [388, 396] width 12 height 10
click at [388, 391] on div "or" at bounding box center [385, 396] width 7 height 10
click at [391, 391] on div "and" at bounding box center [388, 396] width 12 height 10
click at [388, 391] on div "or" at bounding box center [385, 396] width 7 height 10
click at [388, 391] on div "and" at bounding box center [388, 396] width 12 height 10
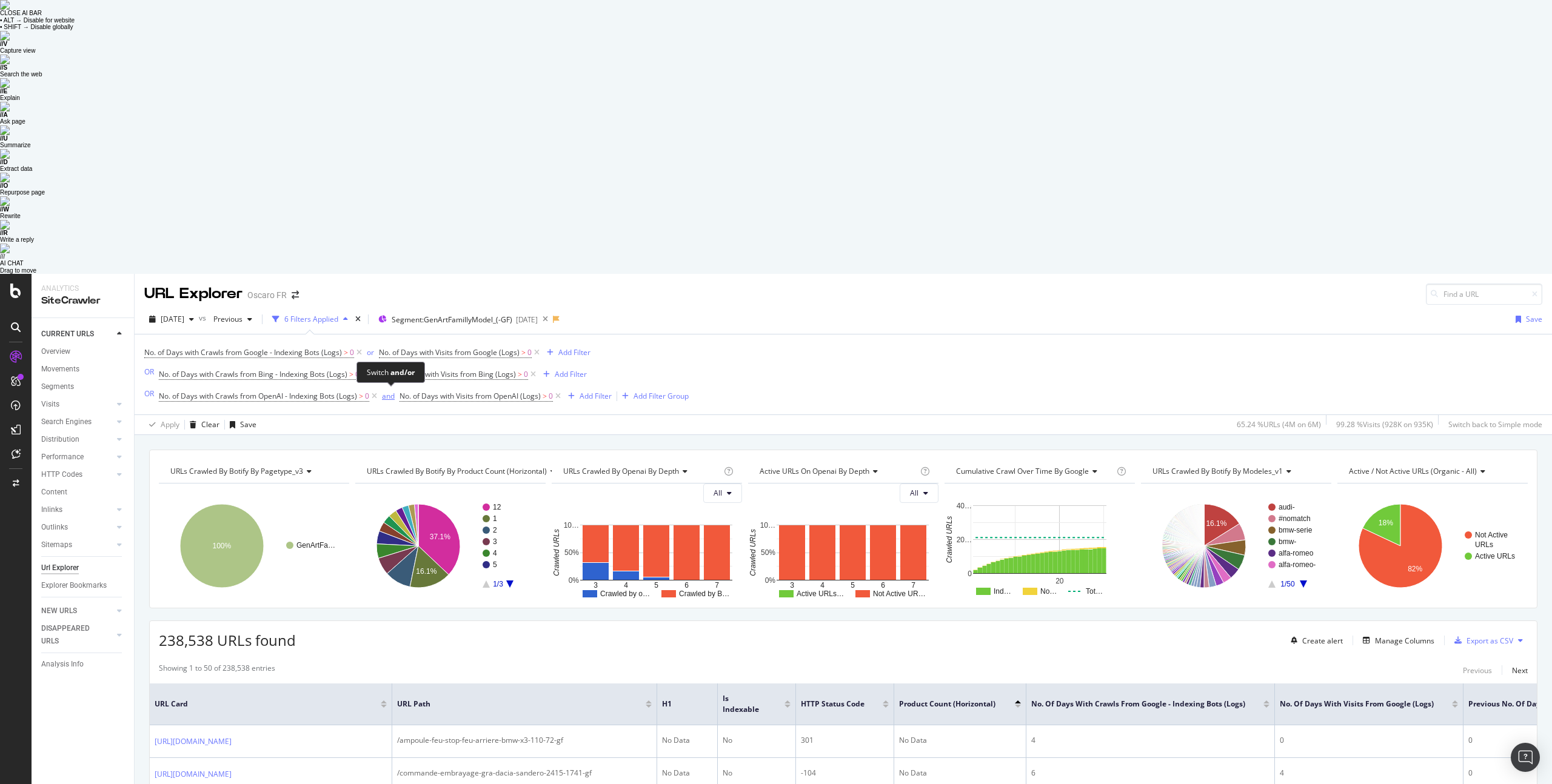
click at [368, 415] on div "Apply Clear Save 65.24 % URLs ( 4M on 6M ) 99.28 % Visits ( 928K on 935K ) Swit…" at bounding box center [843, 425] width 1417 height 20
click at [388, 391] on div "and" at bounding box center [388, 396] width 12 height 10
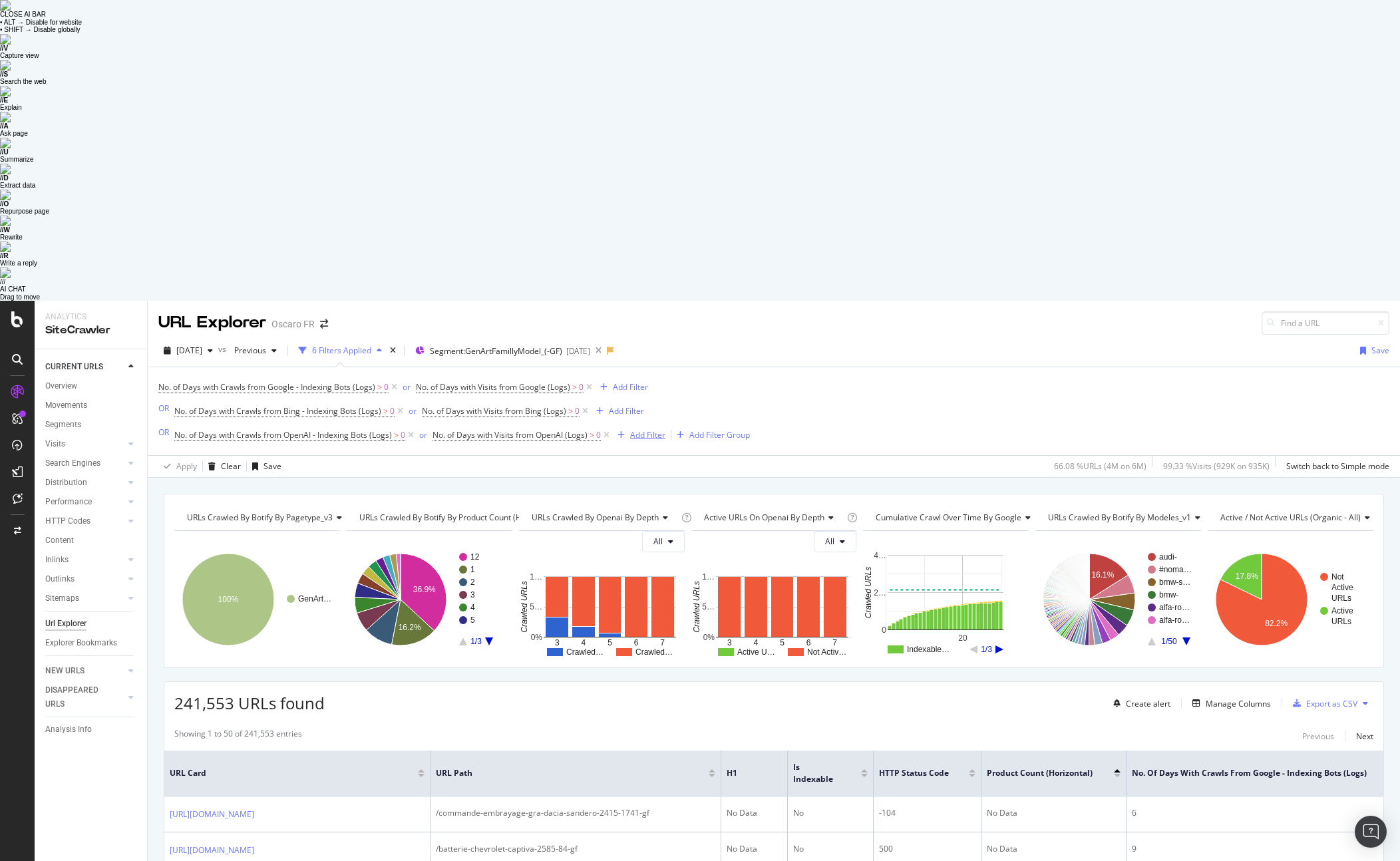
click at [644, 429] on div "Add Filter" at bounding box center [647, 435] width 36 height 11
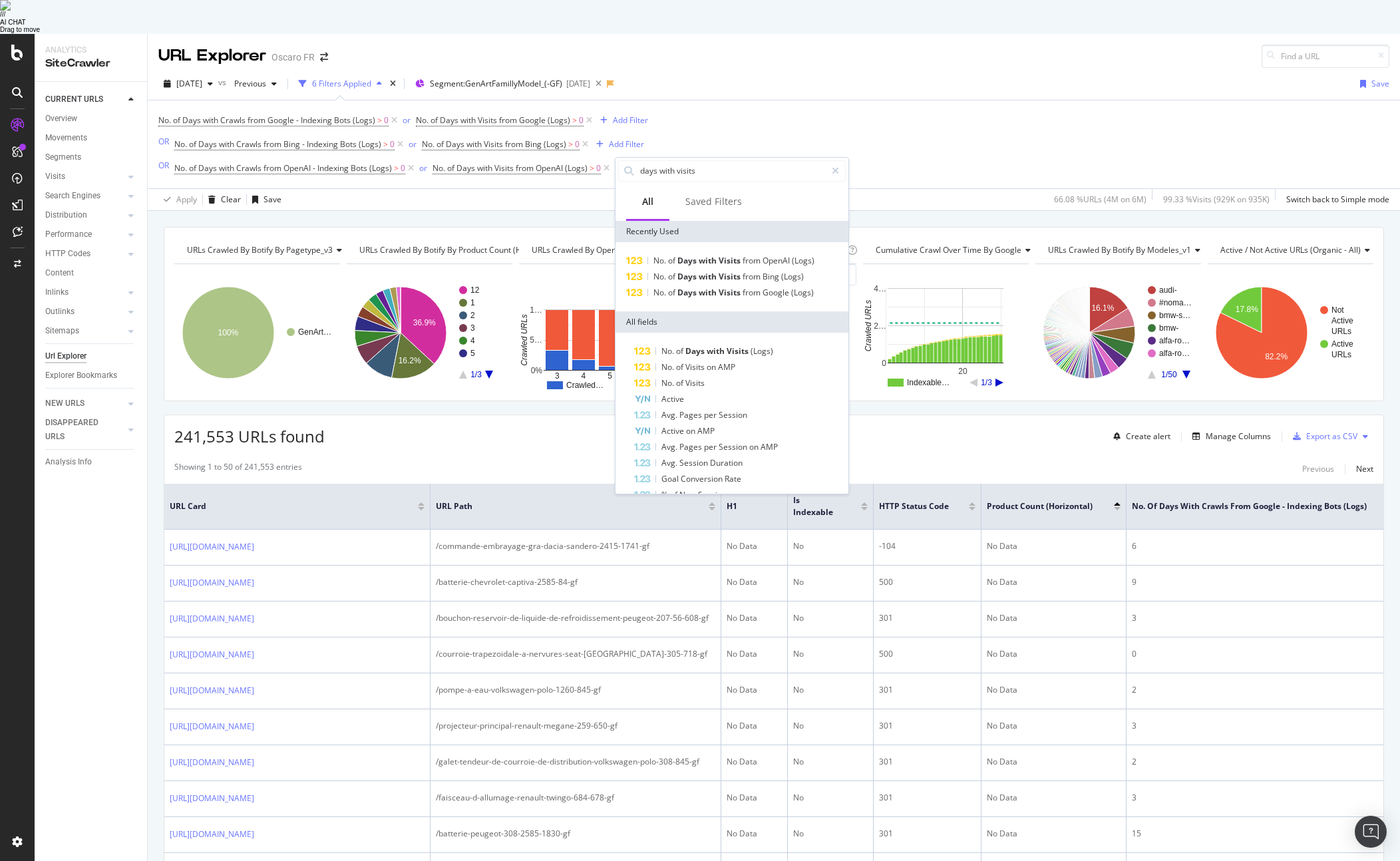
click at [578, 188] on div "Apply Clear Save 66.08 % URLs ( 4M on 6M ) 99.33 % Visits ( 929K on 935K ) Swit…" at bounding box center [774, 199] width 1252 height 22
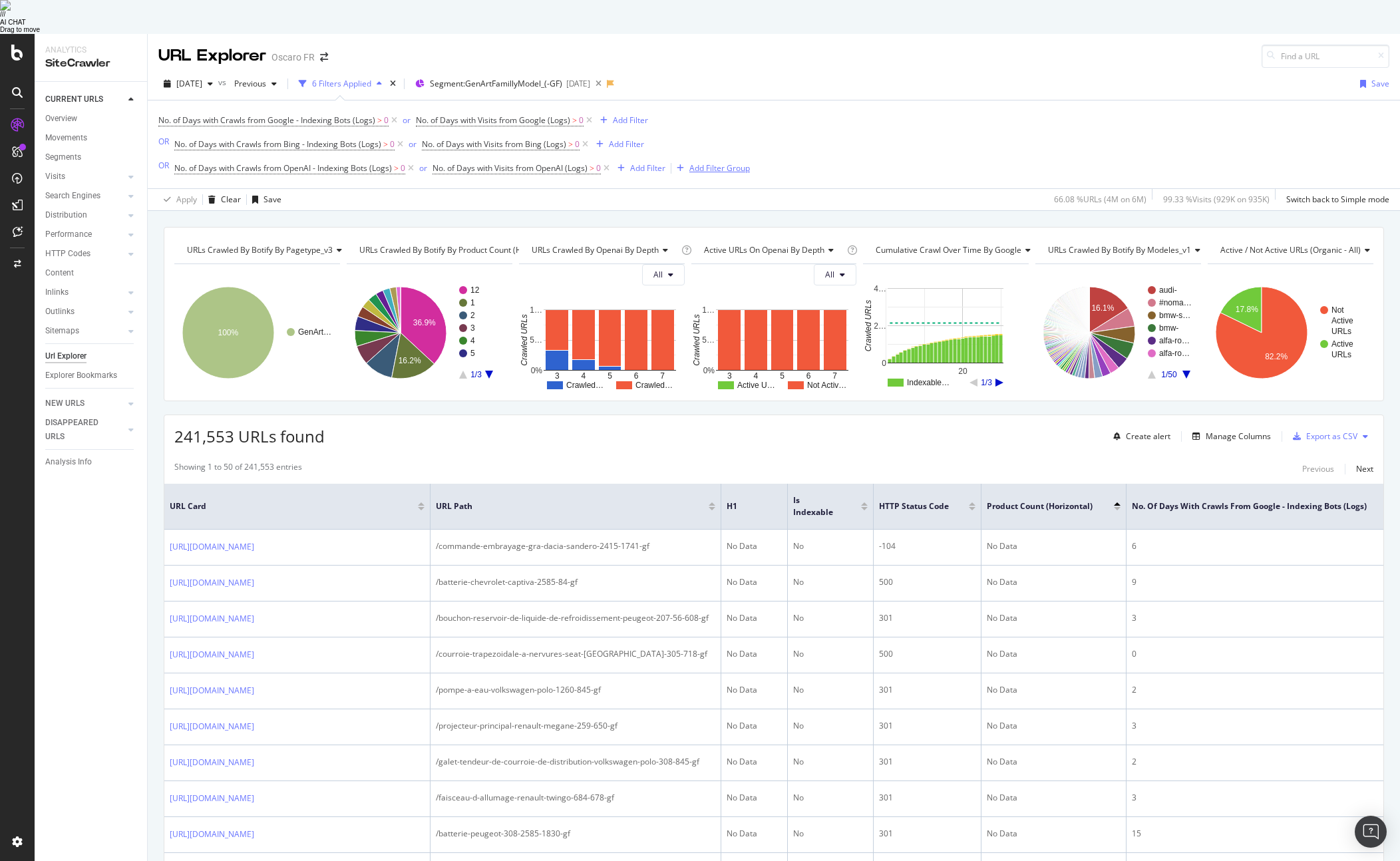
click at [694, 163] on div "Add Filter Group" at bounding box center [719, 168] width 60 height 11
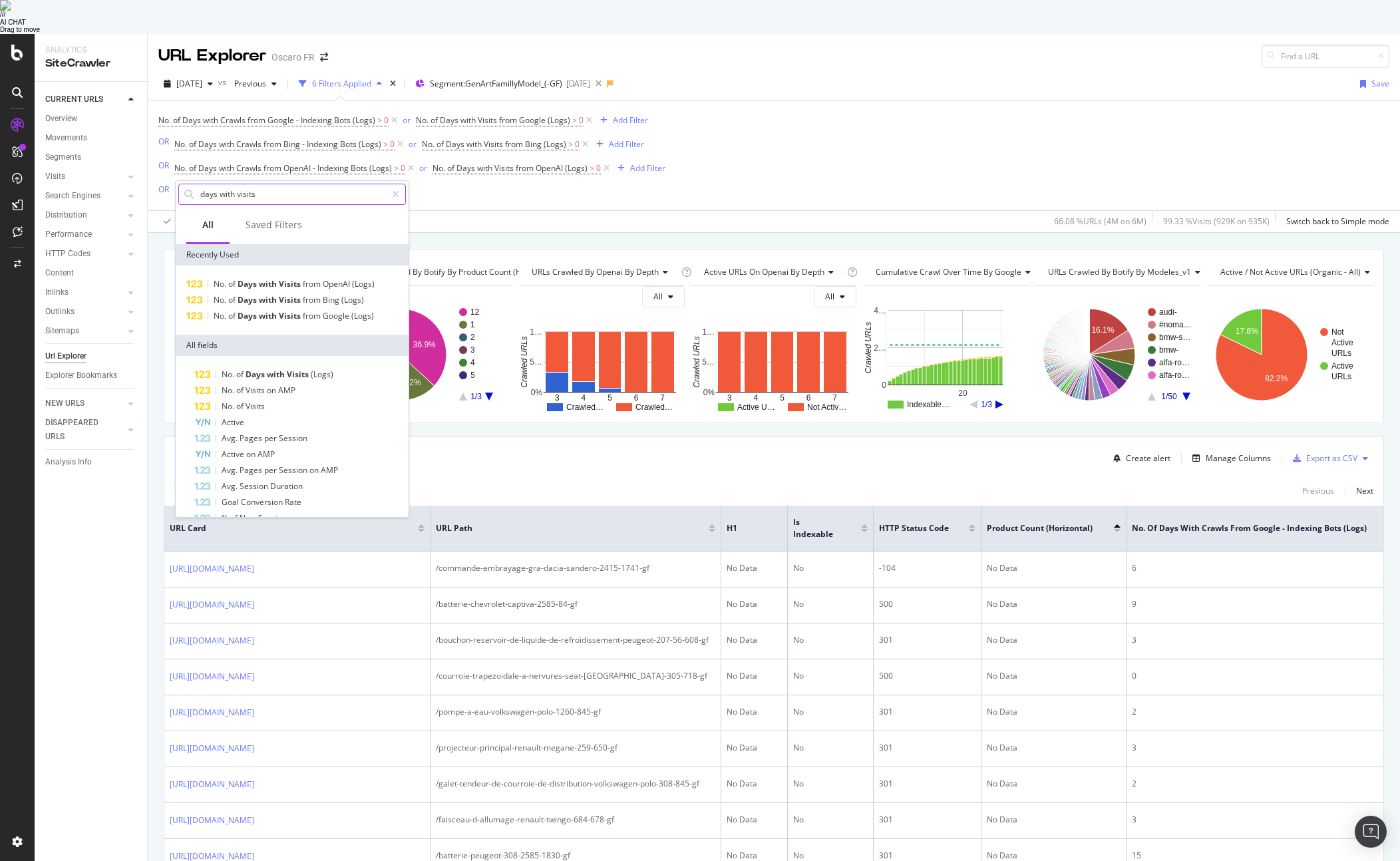
type input "d"
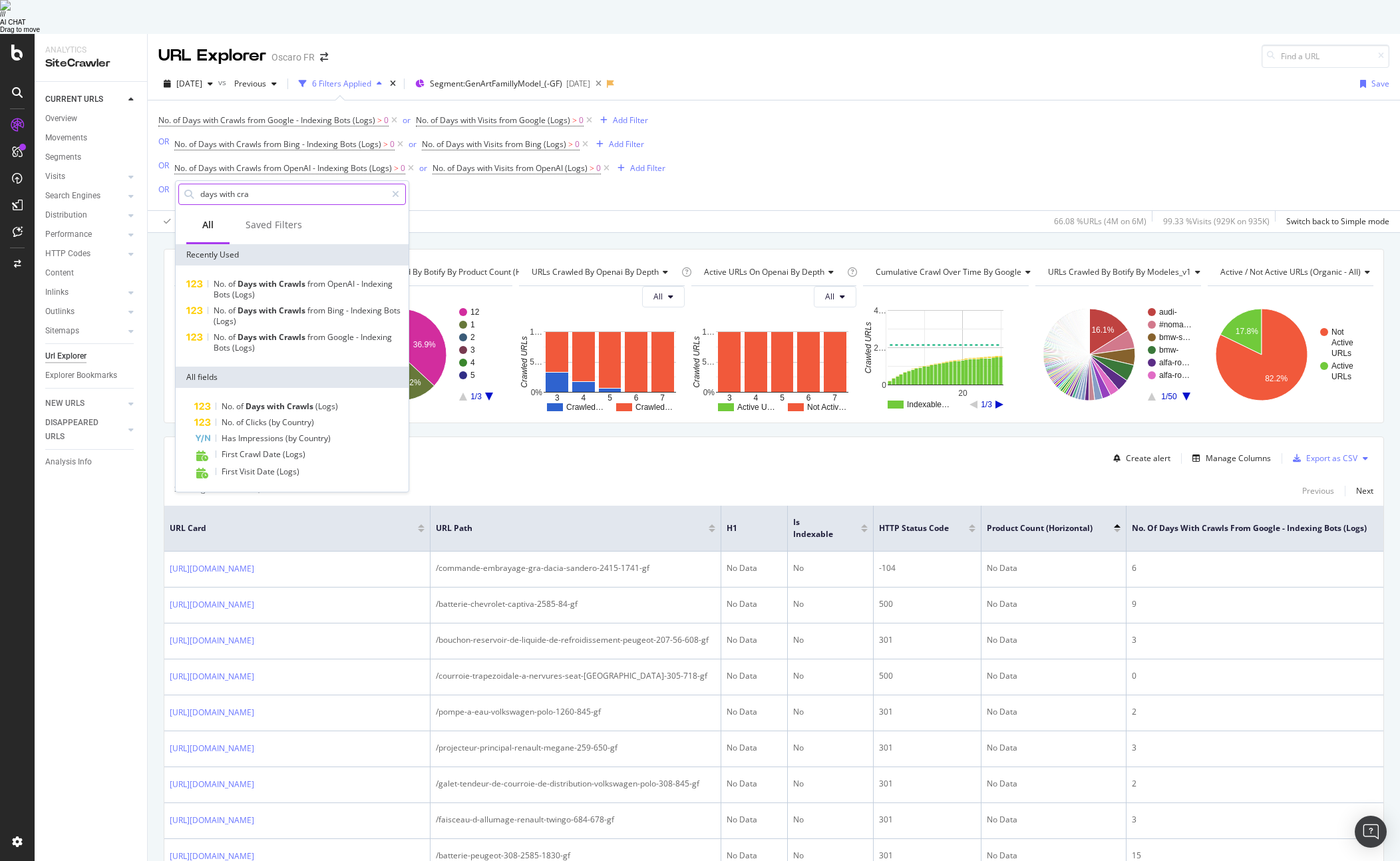
type input "days with craw"
click at [267, 331] on span "with" at bounding box center [269, 337] width 20 height 11
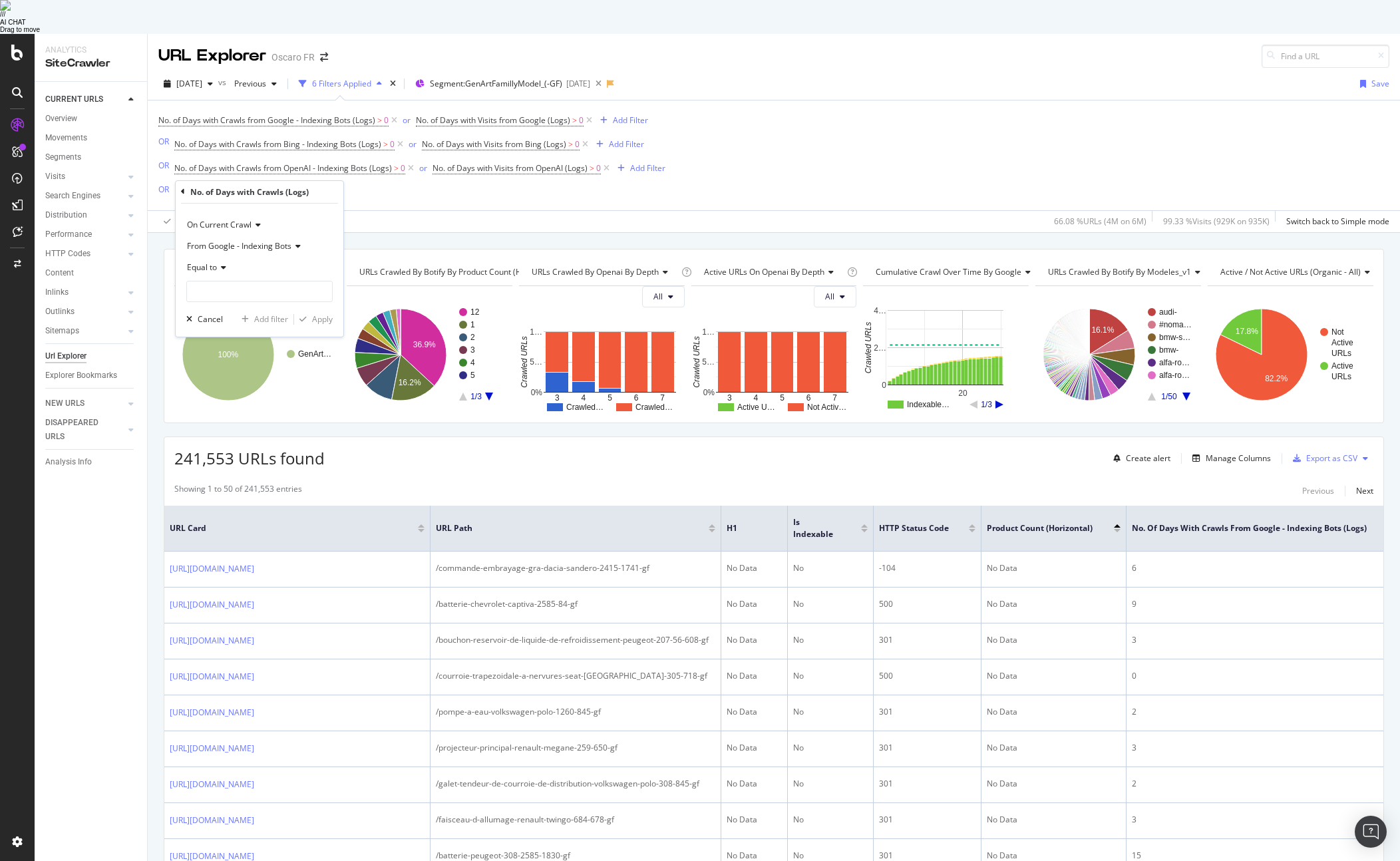
click at [238, 240] on span "From Google - Indexing Bots" at bounding box center [239, 246] width 104 height 11
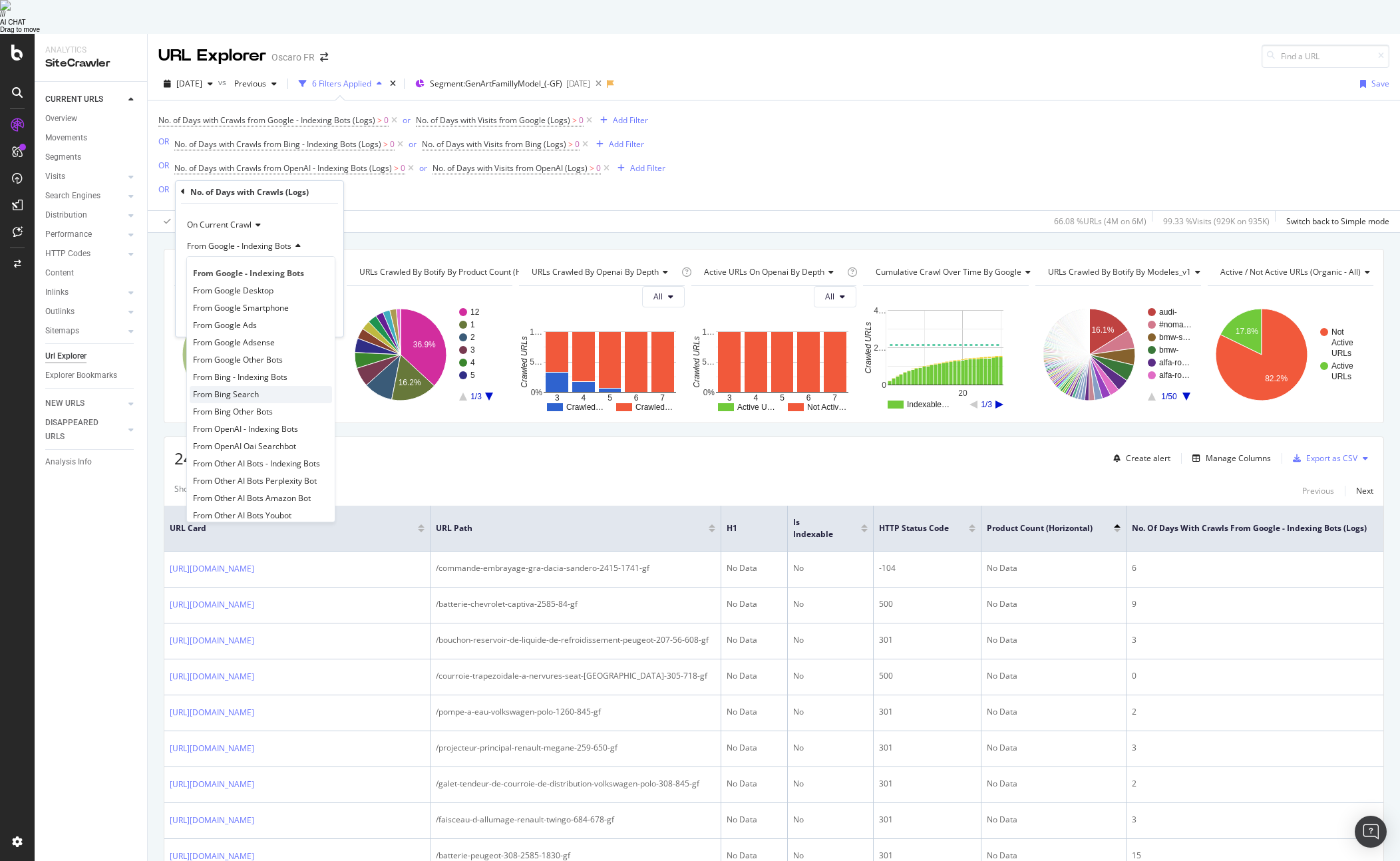
scroll to position [11, 0]
click at [300, 427] on div "From OpenAI Oai Searchbot" at bounding box center [261, 436] width 142 height 17
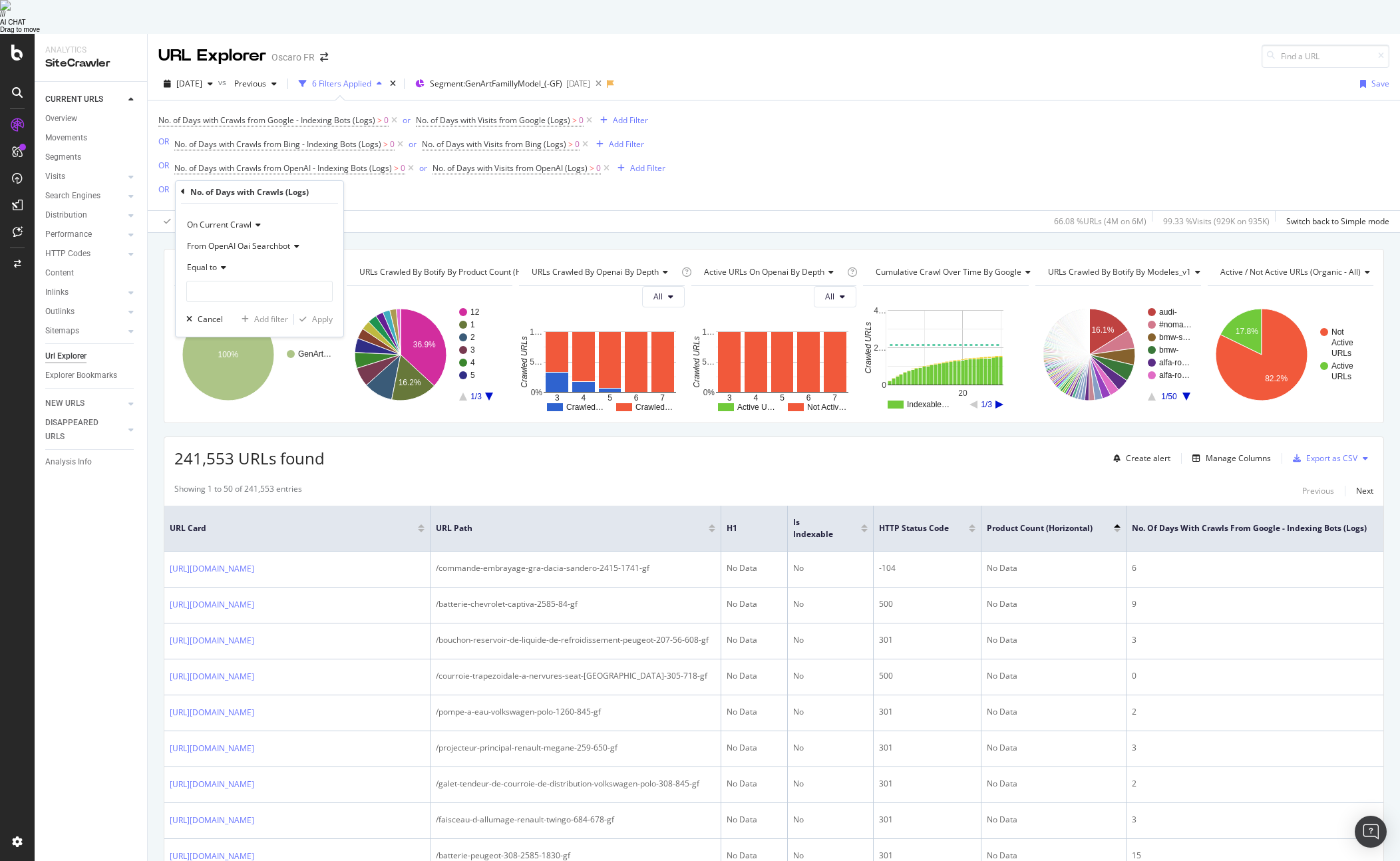
click at [222, 264] on icon at bounding box center [222, 268] width 9 height 8
click at [230, 358] on span "Greater than" at bounding box center [216, 363] width 47 height 11
click at [229, 281] on input "number" at bounding box center [259, 291] width 146 height 21
type input "0"
click at [328, 313] on div "Apply" at bounding box center [322, 319] width 21 height 11
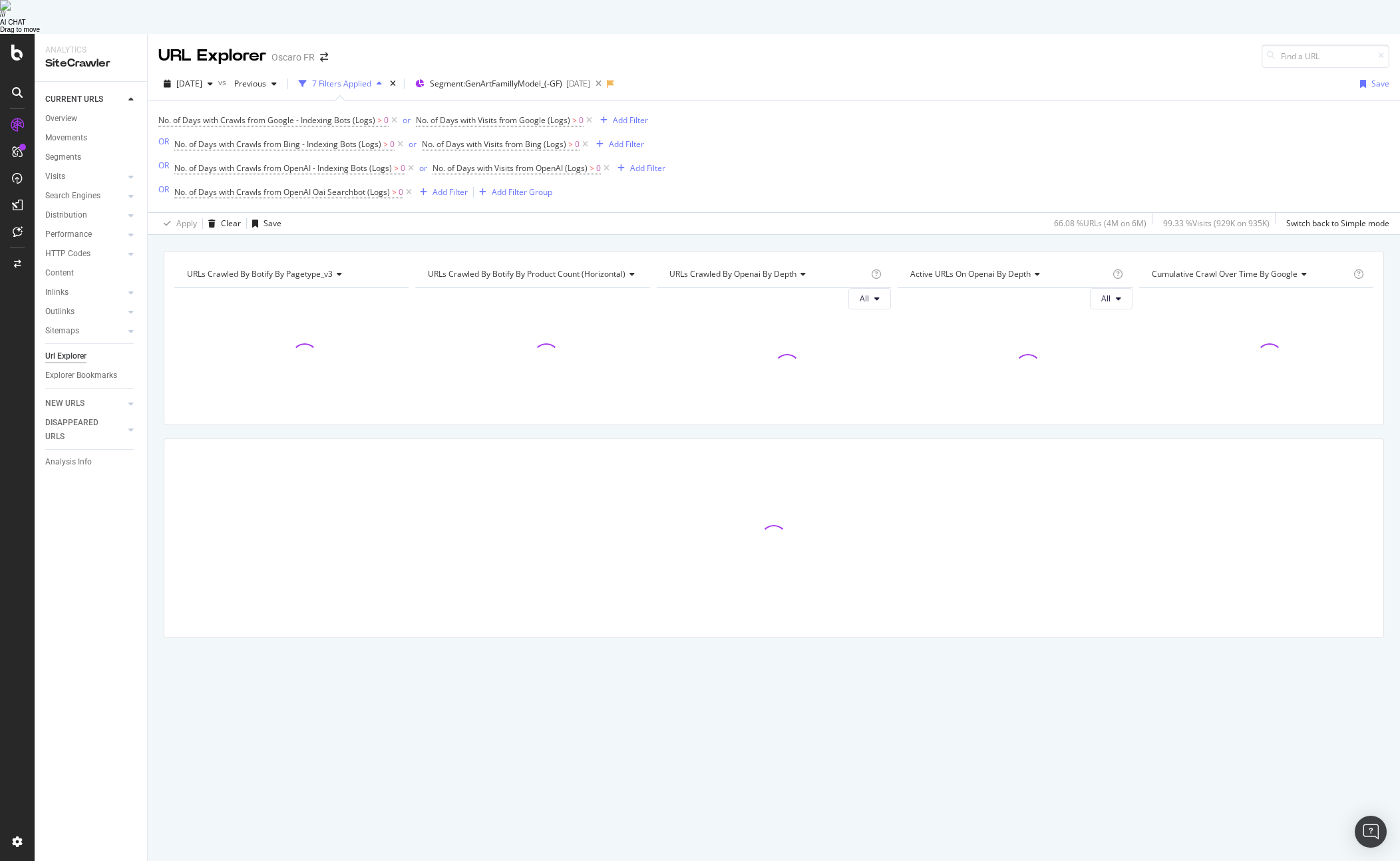
click at [320, 299] on div at bounding box center [291, 356] width 235 height 116
click at [451, 186] on div "Add Filter" at bounding box center [450, 192] width 36 height 11
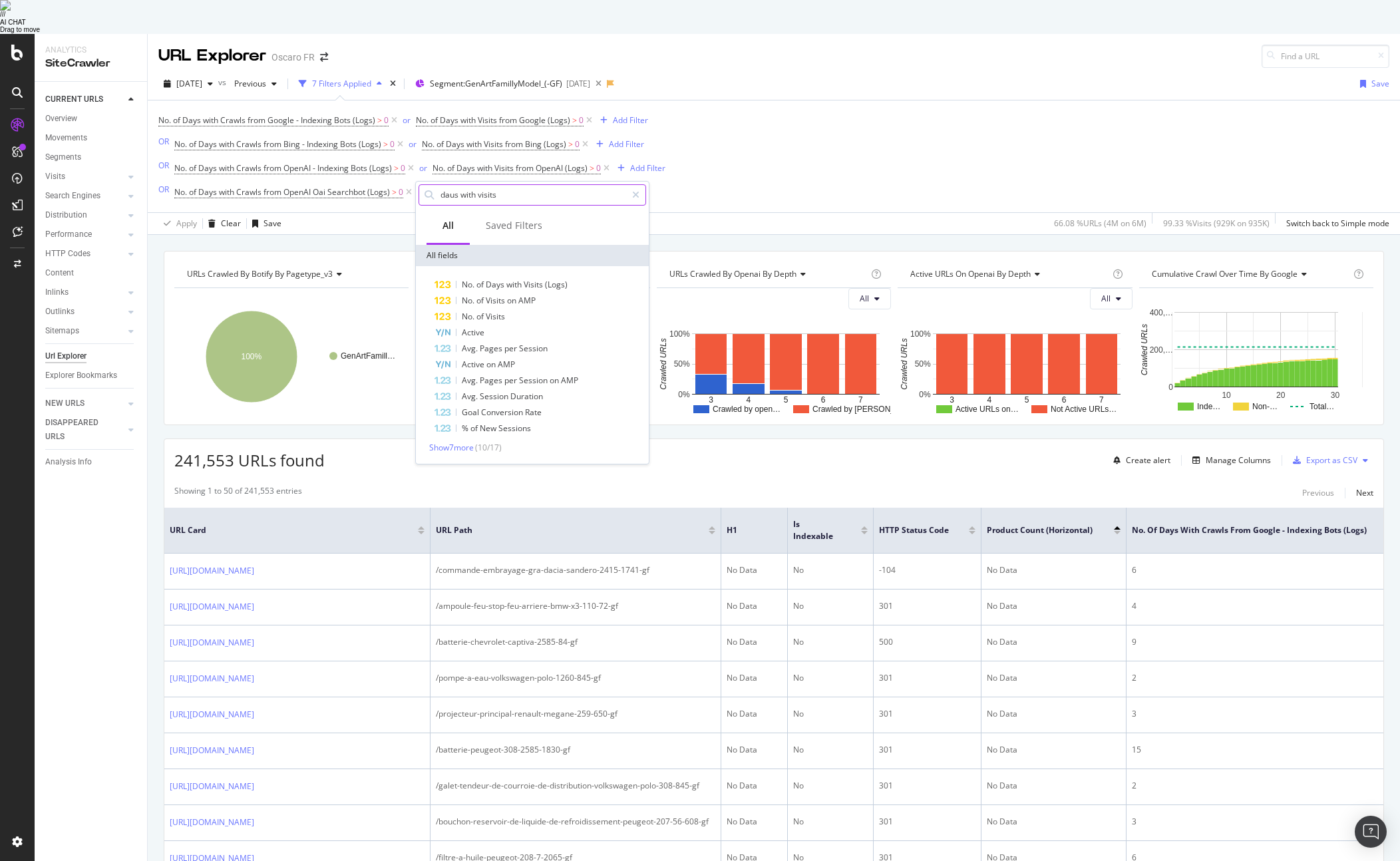
click at [451, 185] on input "daus with visits" at bounding box center [532, 195] width 187 height 20
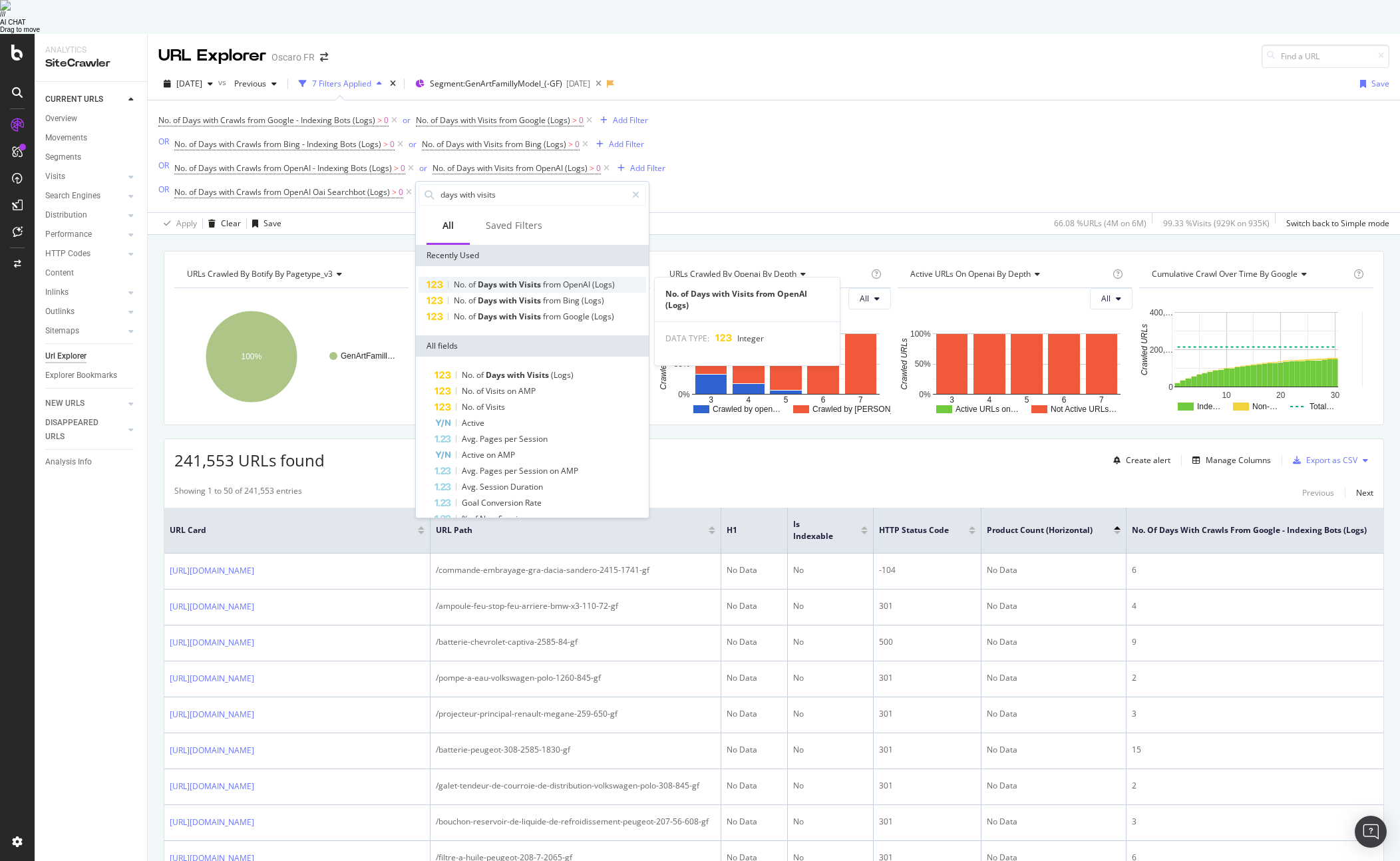
type input "days with visits"
click at [593, 278] on span "(Logs)" at bounding box center [603, 284] width 23 height 11
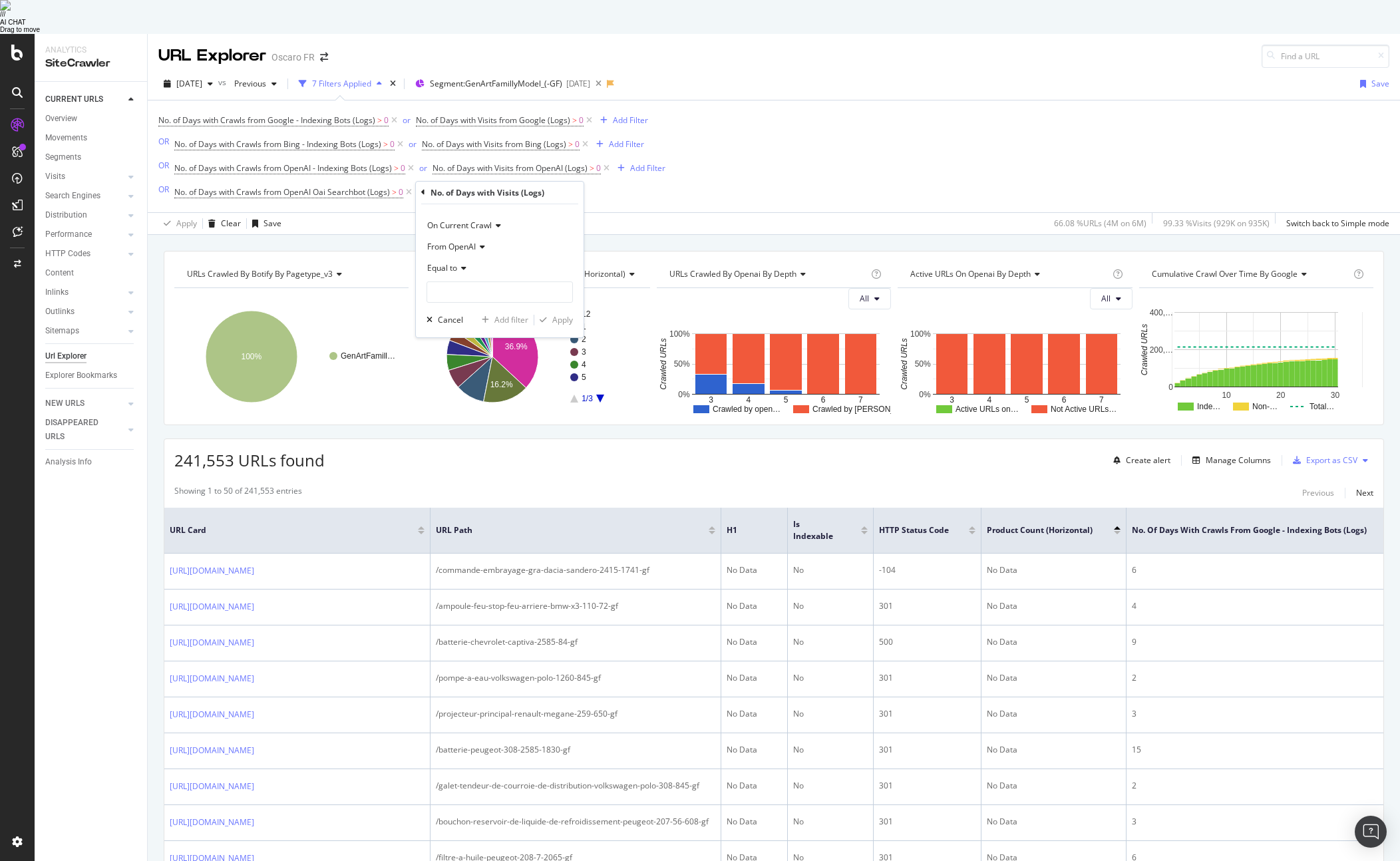
click at [473, 241] on span "From OpenAI" at bounding box center [451, 247] width 48 height 11
click at [561, 182] on div "No. of Days with Visits (Logs)" at bounding box center [499, 193] width 157 height 23
click at [435, 316] on div "button" at bounding box center [429, 320] width 16 height 8
click at [507, 186] on div "Add Filter Group" at bounding box center [522, 192] width 60 height 11
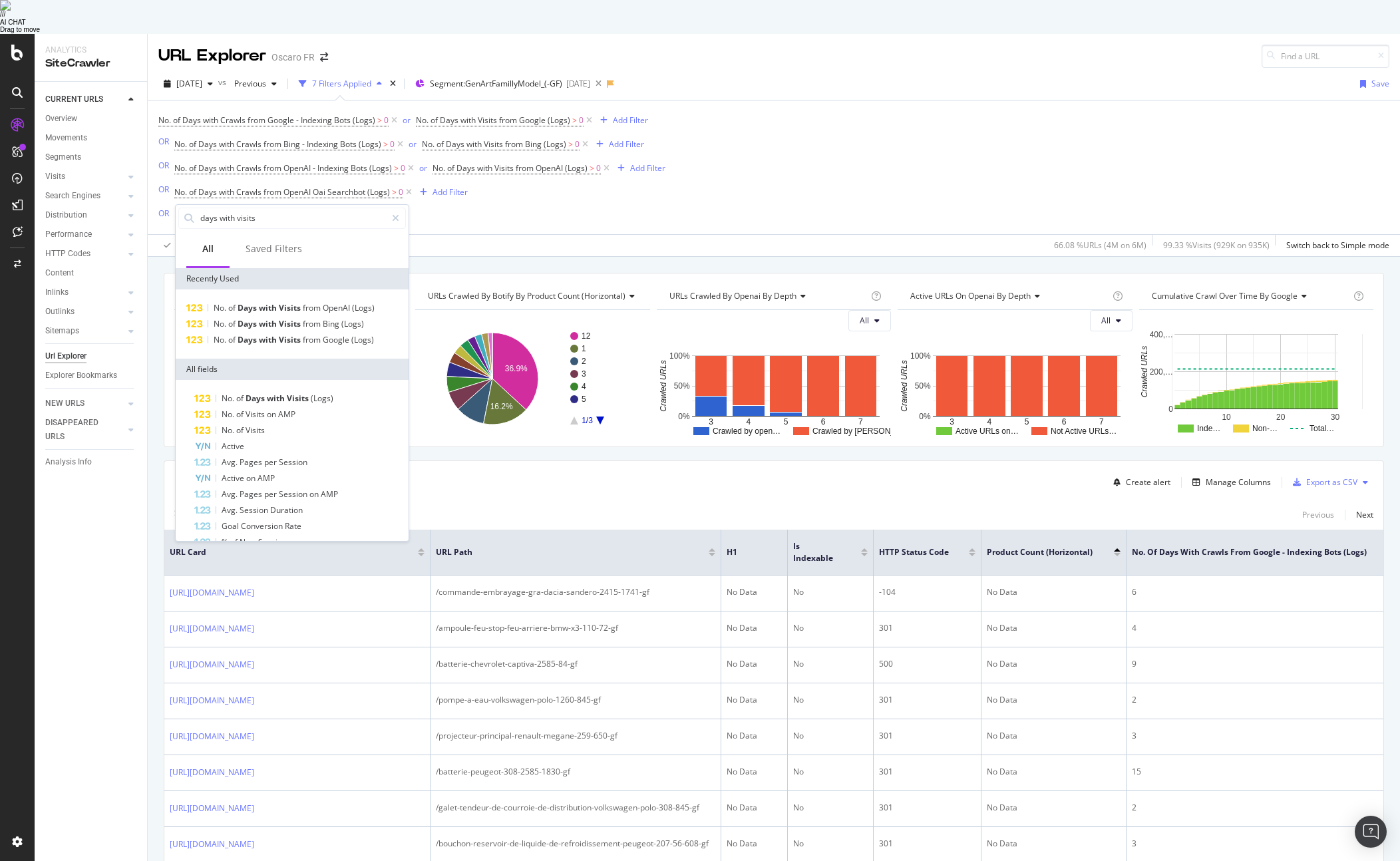
click at [467, 195] on div "No. of Days with Crawls from Google - Indexing Bots (Logs) > 0 or No. of Days w…" at bounding box center [773, 178] width 1231 height 156
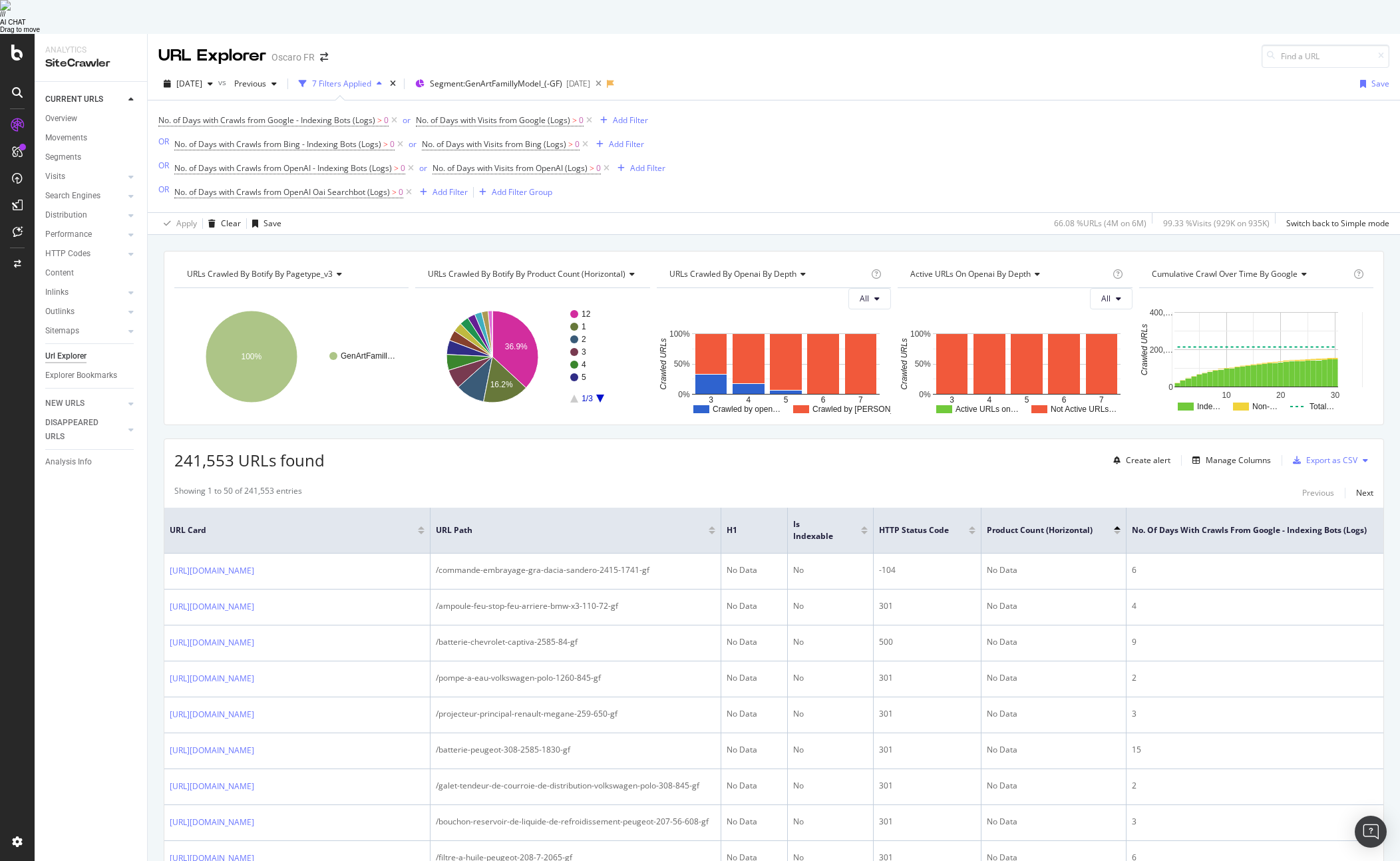
click at [256, 264] on div "URLs Crawled By Botify By pagetype_v3" at bounding box center [290, 274] width 213 height 21
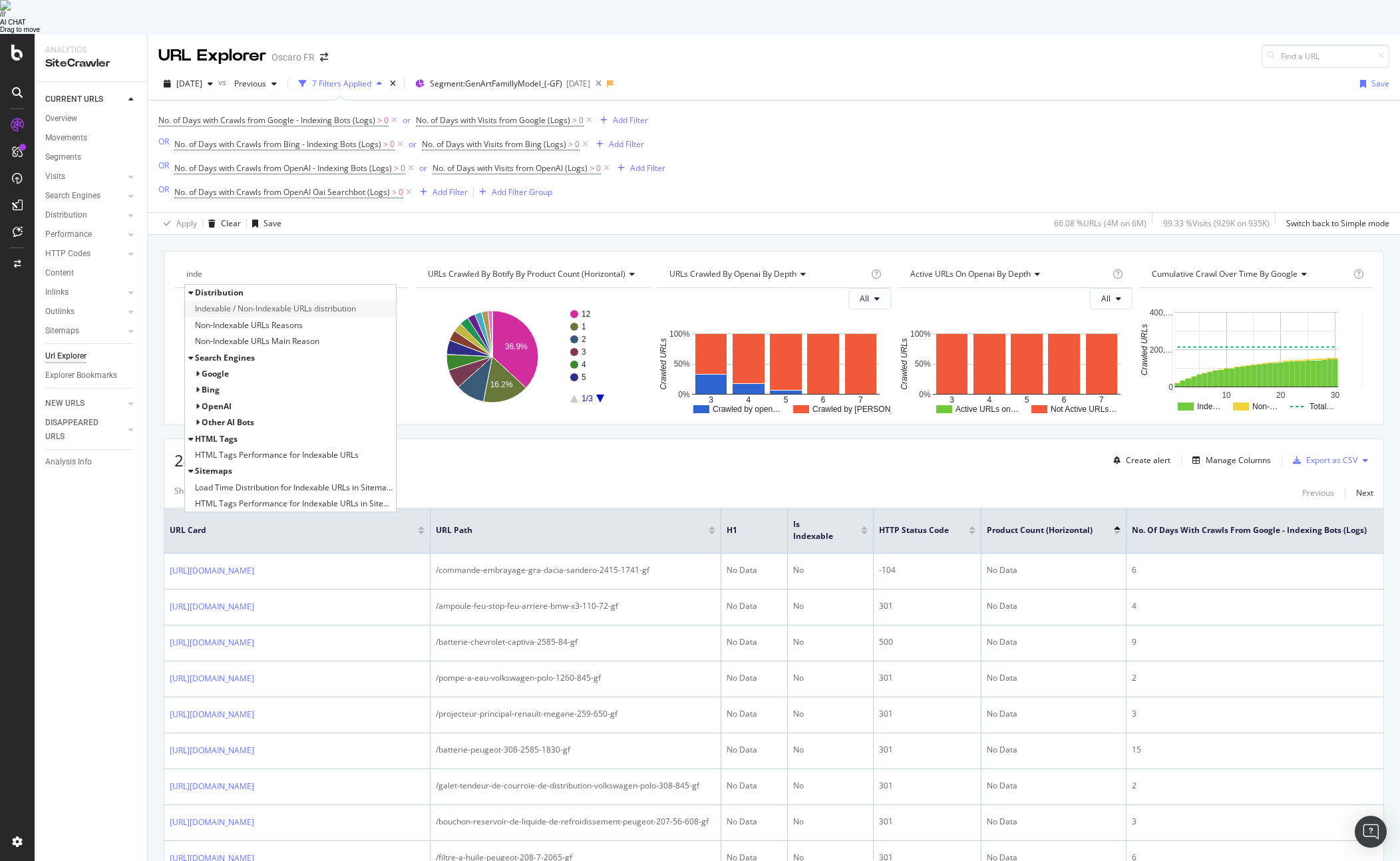
type input "inde"
click at [311, 302] on span "Indexable / Non-Indexable URLs distribution" at bounding box center [276, 309] width 161 height 14
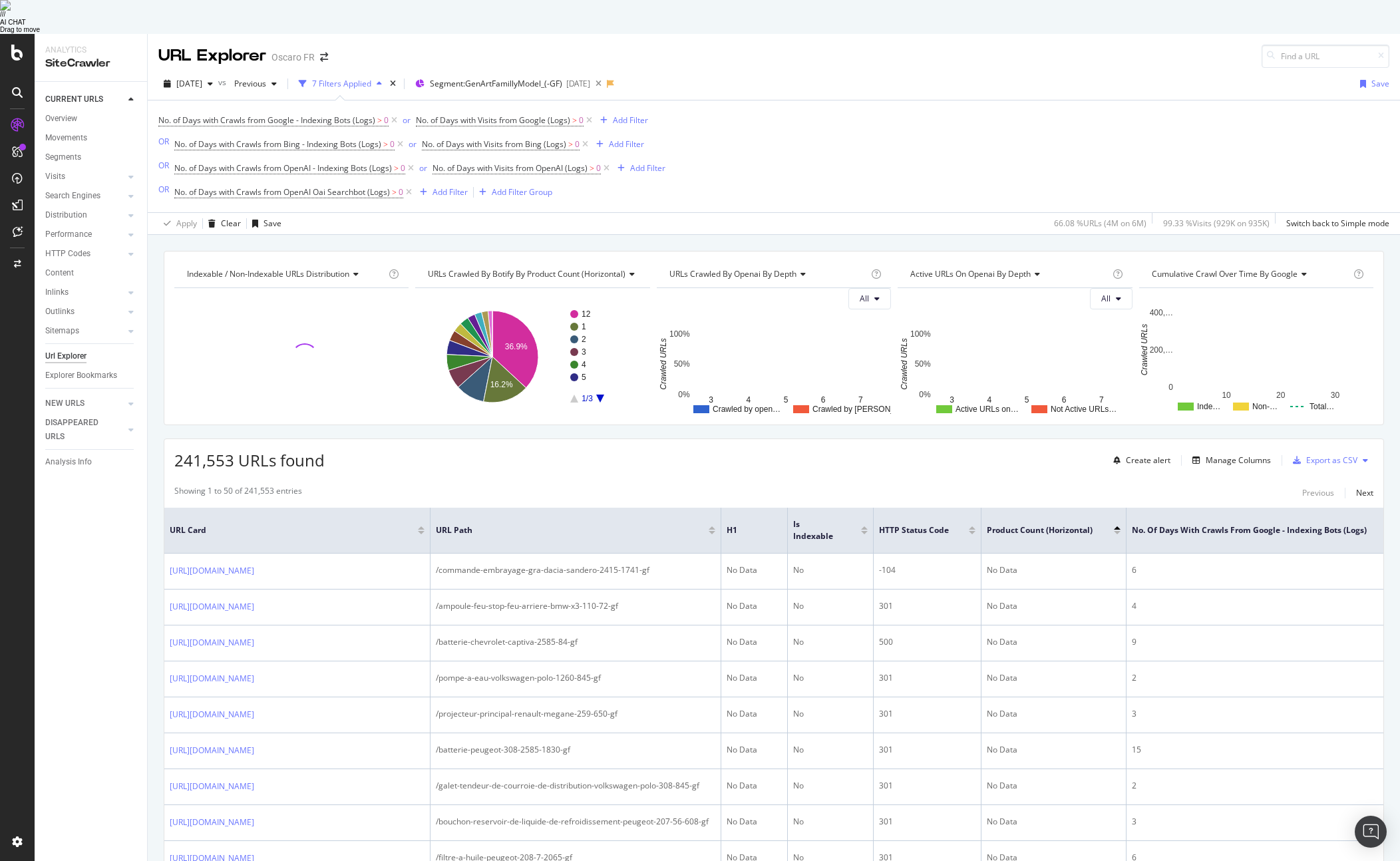
click at [528, 268] on span "URLs Crawled By Botify By Product Count (horizontal)" at bounding box center [527, 274] width 198 height 11
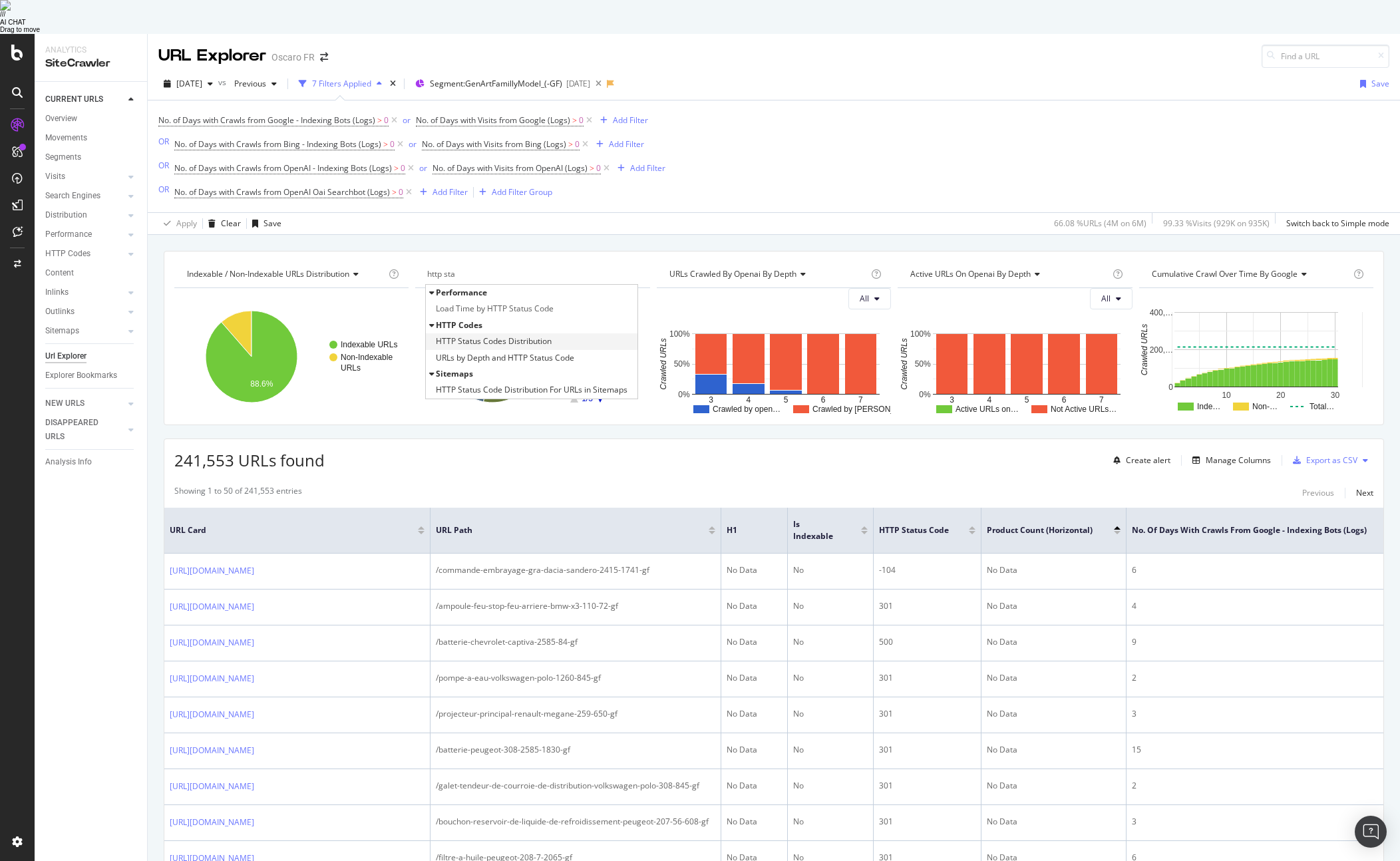
type input "http sta"
click at [531, 335] on span "HTTP Status Codes Distribution" at bounding box center [493, 341] width 116 height 14
click at [701, 268] on span "URLs Crawled by openai by depth" at bounding box center [732, 274] width 127 height 11
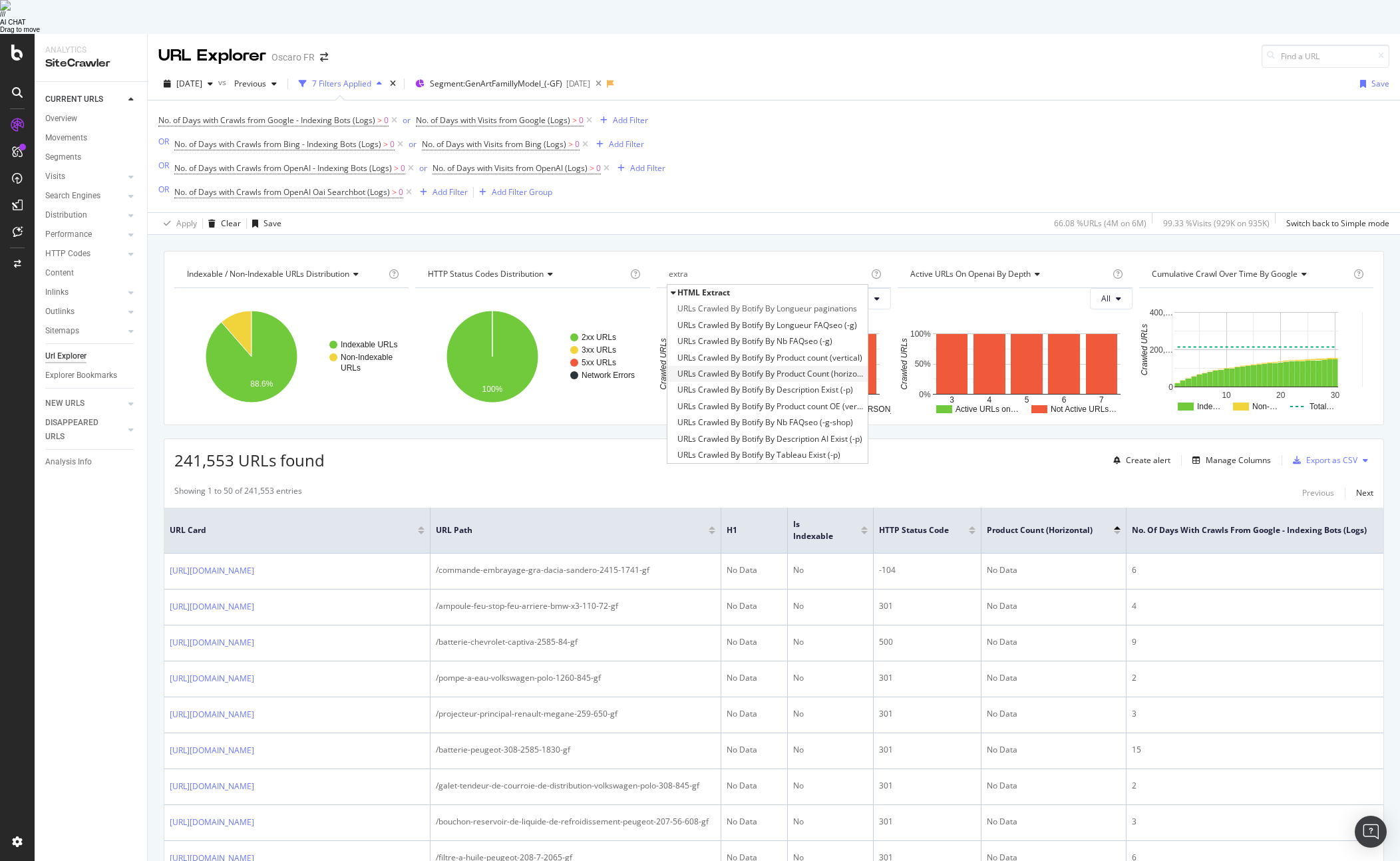
type input "extra"
click at [820, 367] on span "URLs Crawled By Botify By Product Count (horizontal)" at bounding box center [770, 373] width 187 height 14
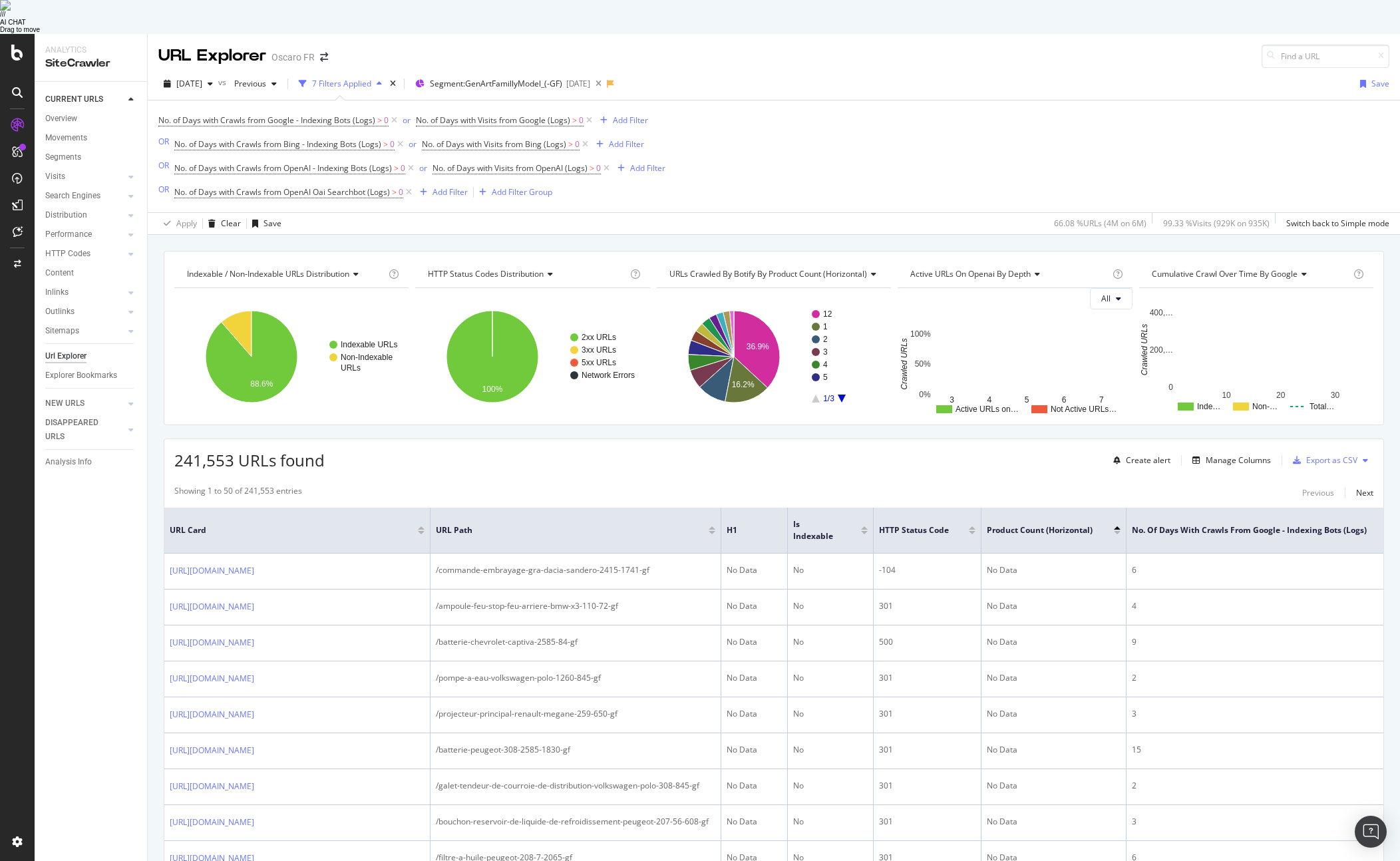
click at [726, 439] on div "241,553 URLs found Create alert Manage Columns Export as CSV" at bounding box center [773, 456] width 1218 height 33
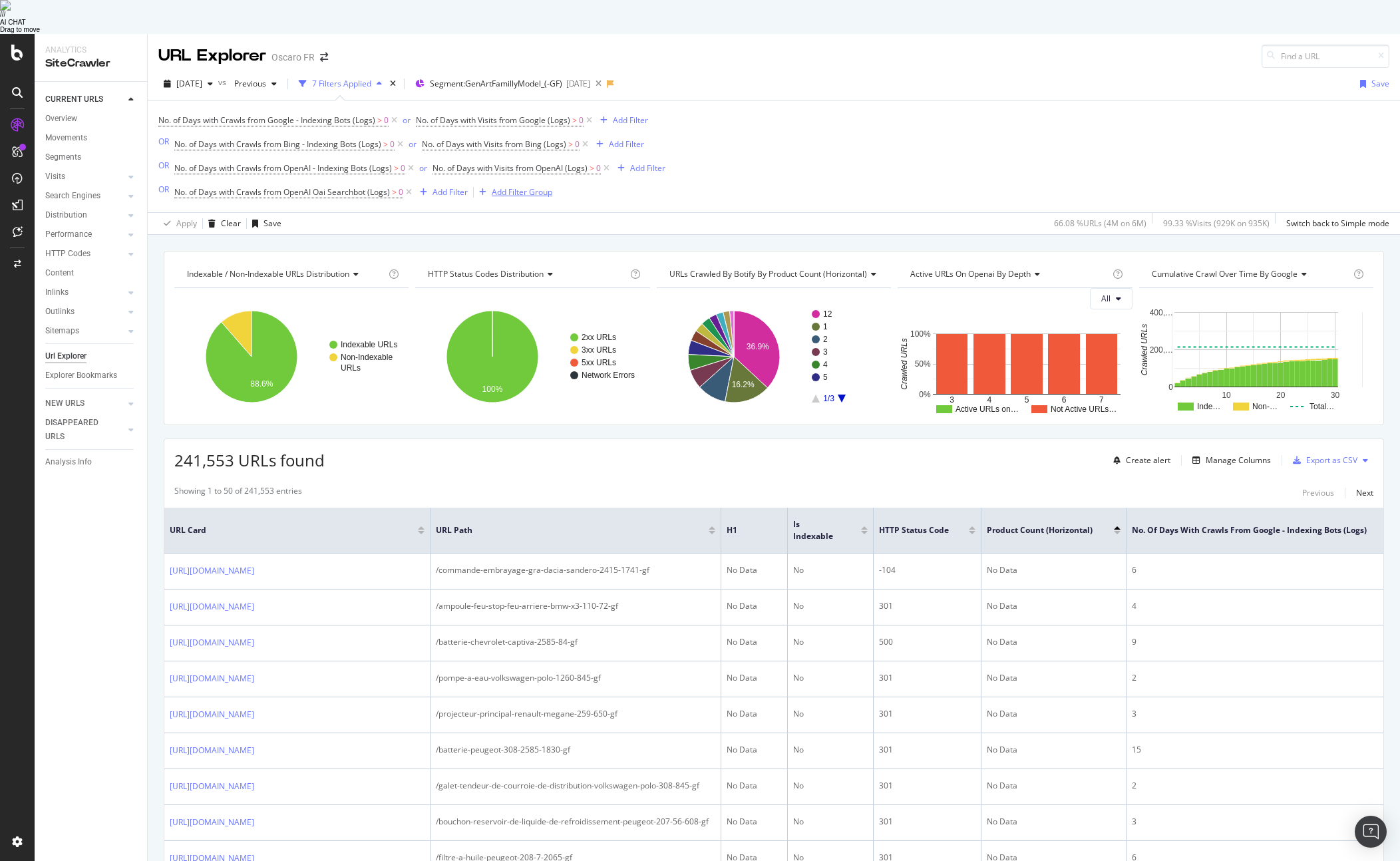
click at [497, 186] on div "Add Filter Group" at bounding box center [522, 192] width 60 height 11
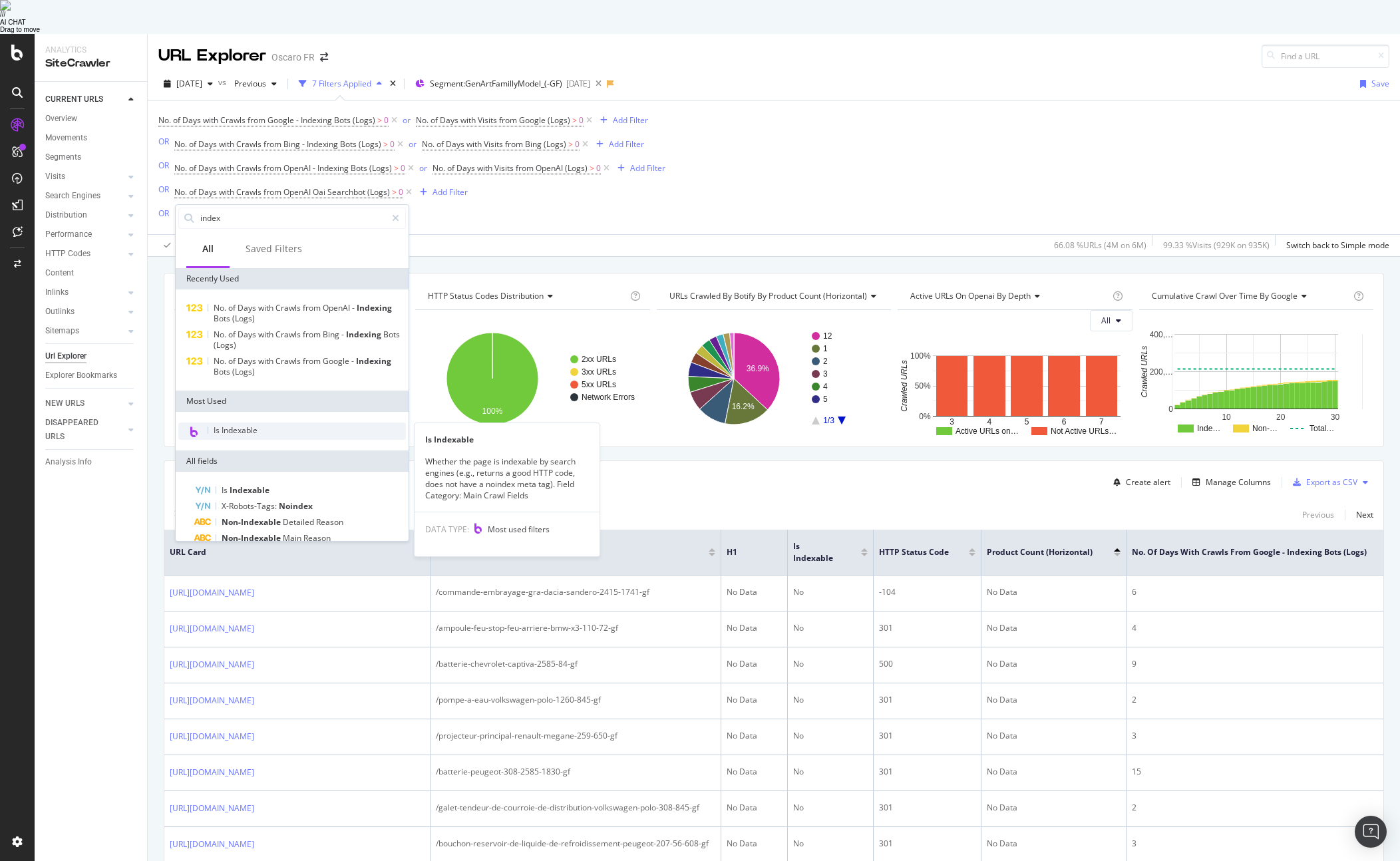
type input "index"
click at [245, 425] on span "Is Indexable" at bounding box center [235, 430] width 44 height 11
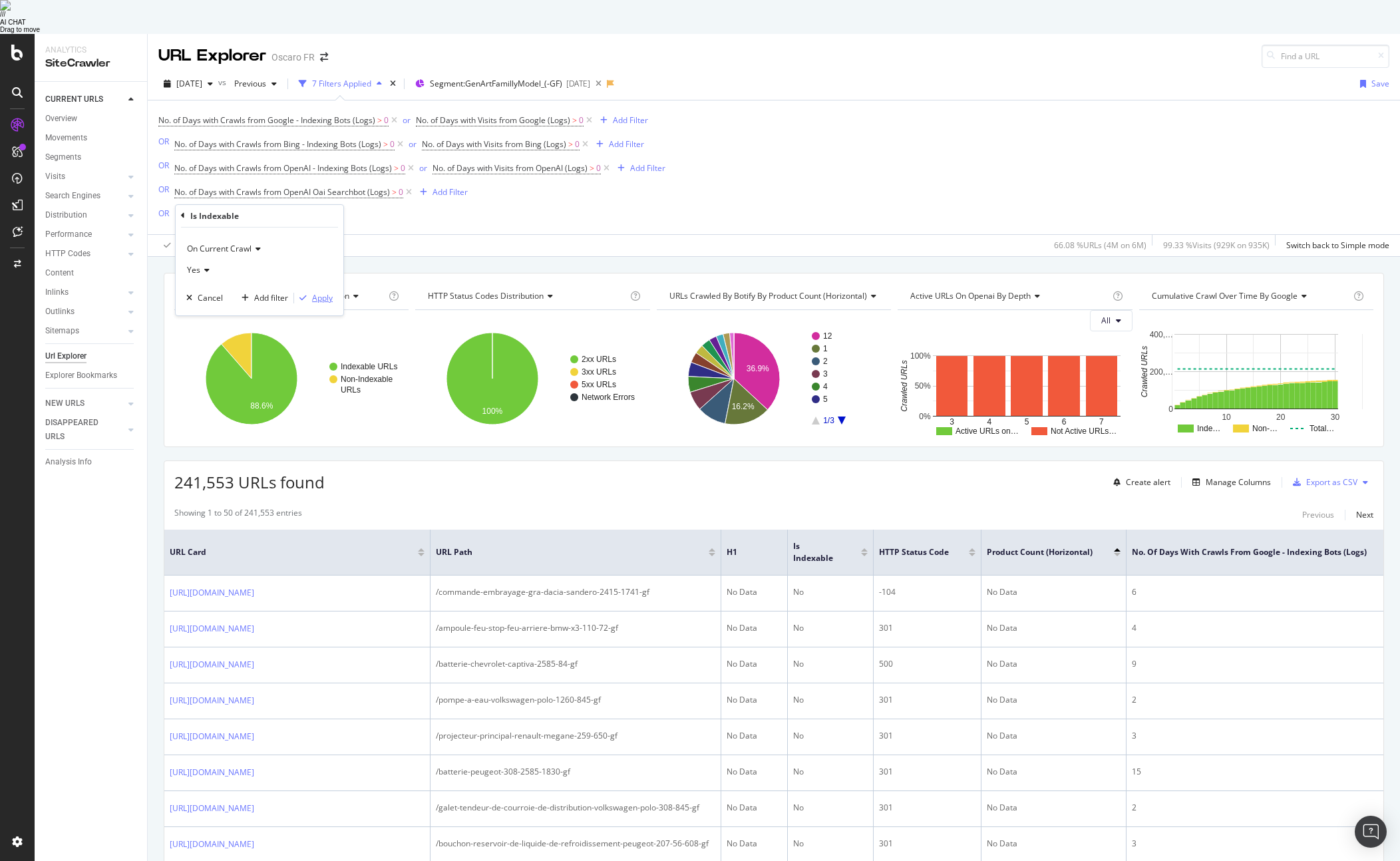
click at [325, 292] on div "Apply" at bounding box center [322, 298] width 21 height 11
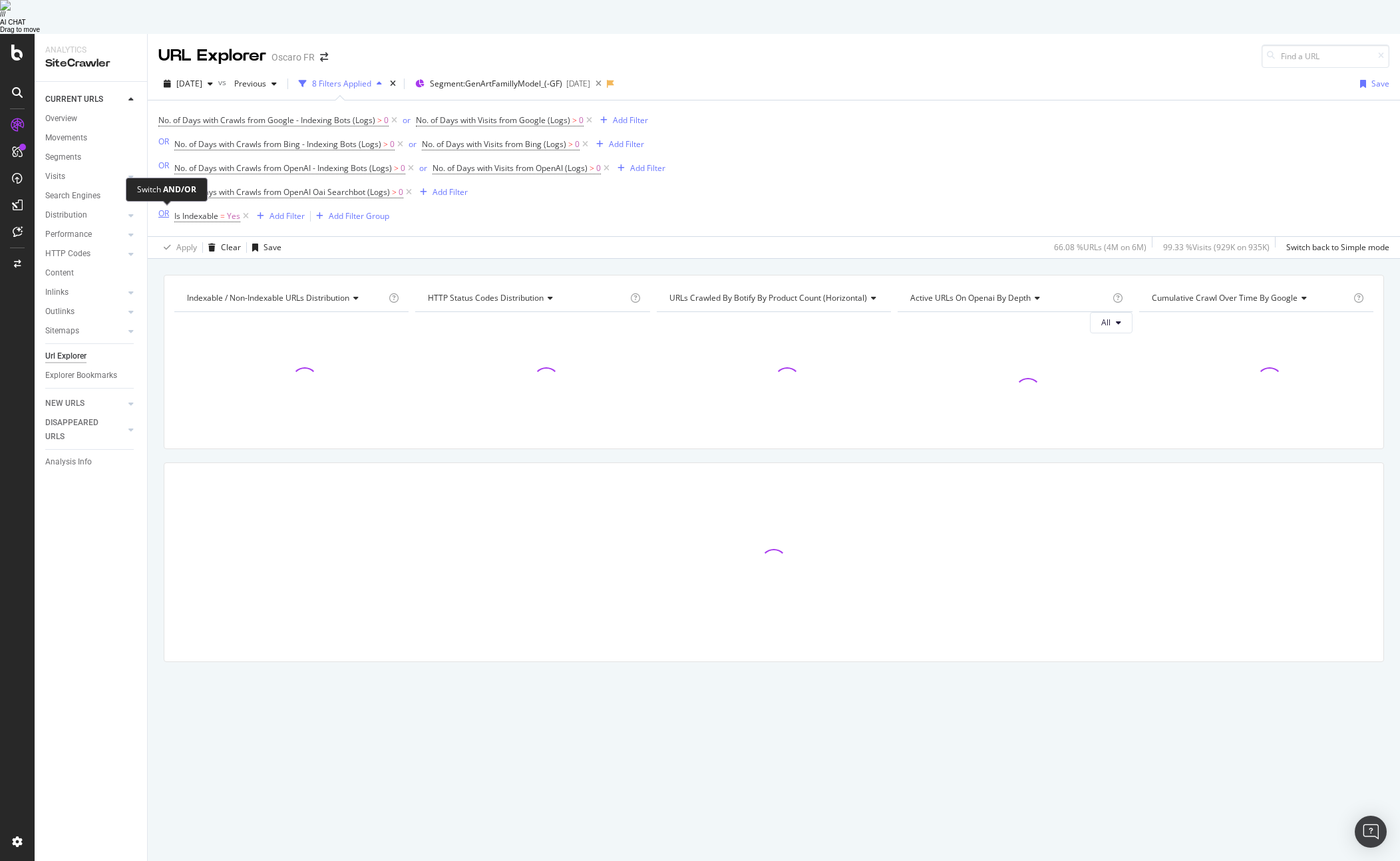
click at [164, 207] on div "OR" at bounding box center [163, 213] width 11 height 11
click at [164, 207] on div "AND" at bounding box center [166, 213] width 17 height 11
click at [155, 275] on div "Indexable / Non-Indexable URLs distribution Chart (by Value) Table Expand Expor…" at bounding box center [774, 491] width 1252 height 434
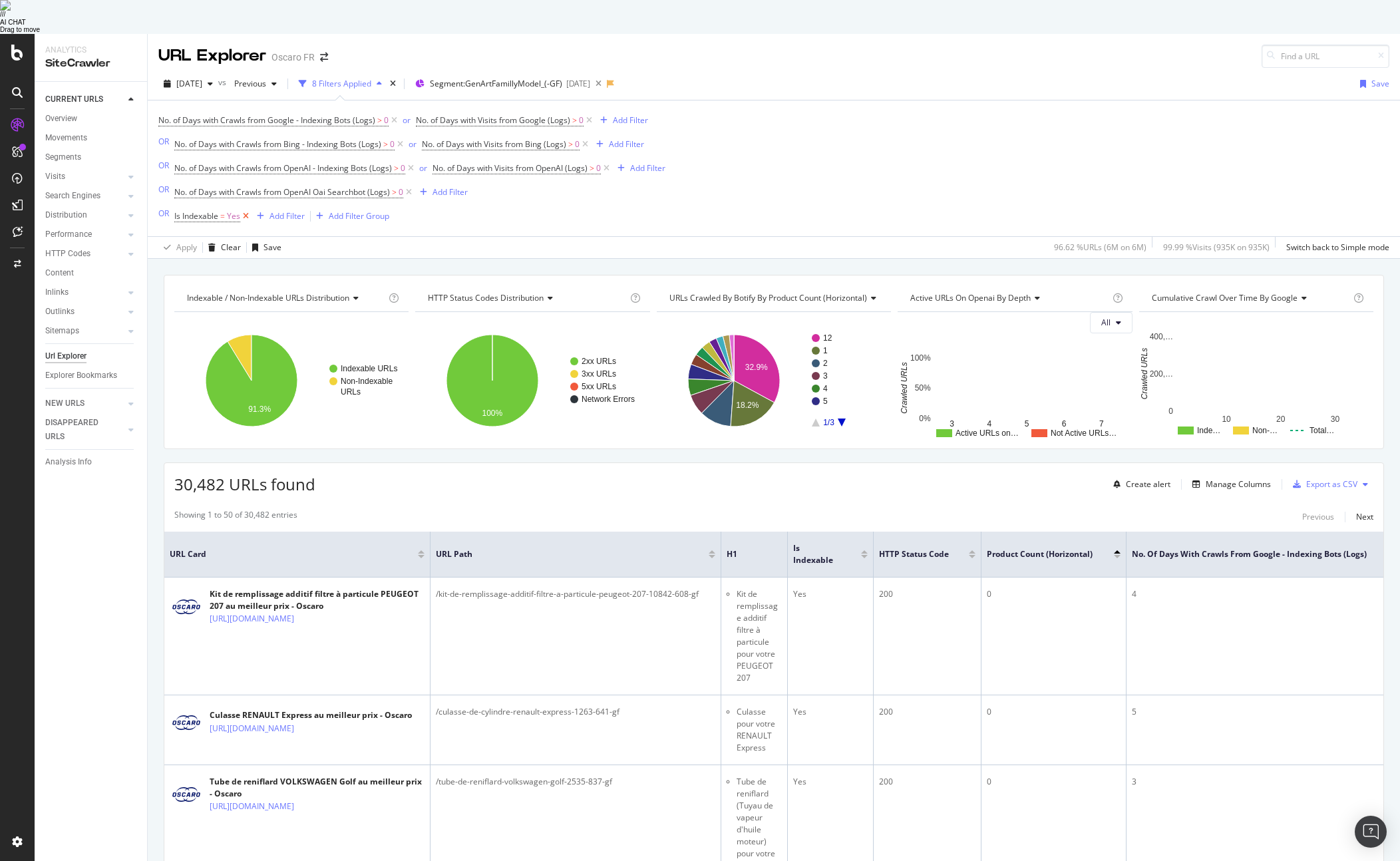
click at [246, 210] on icon at bounding box center [246, 216] width 11 height 14
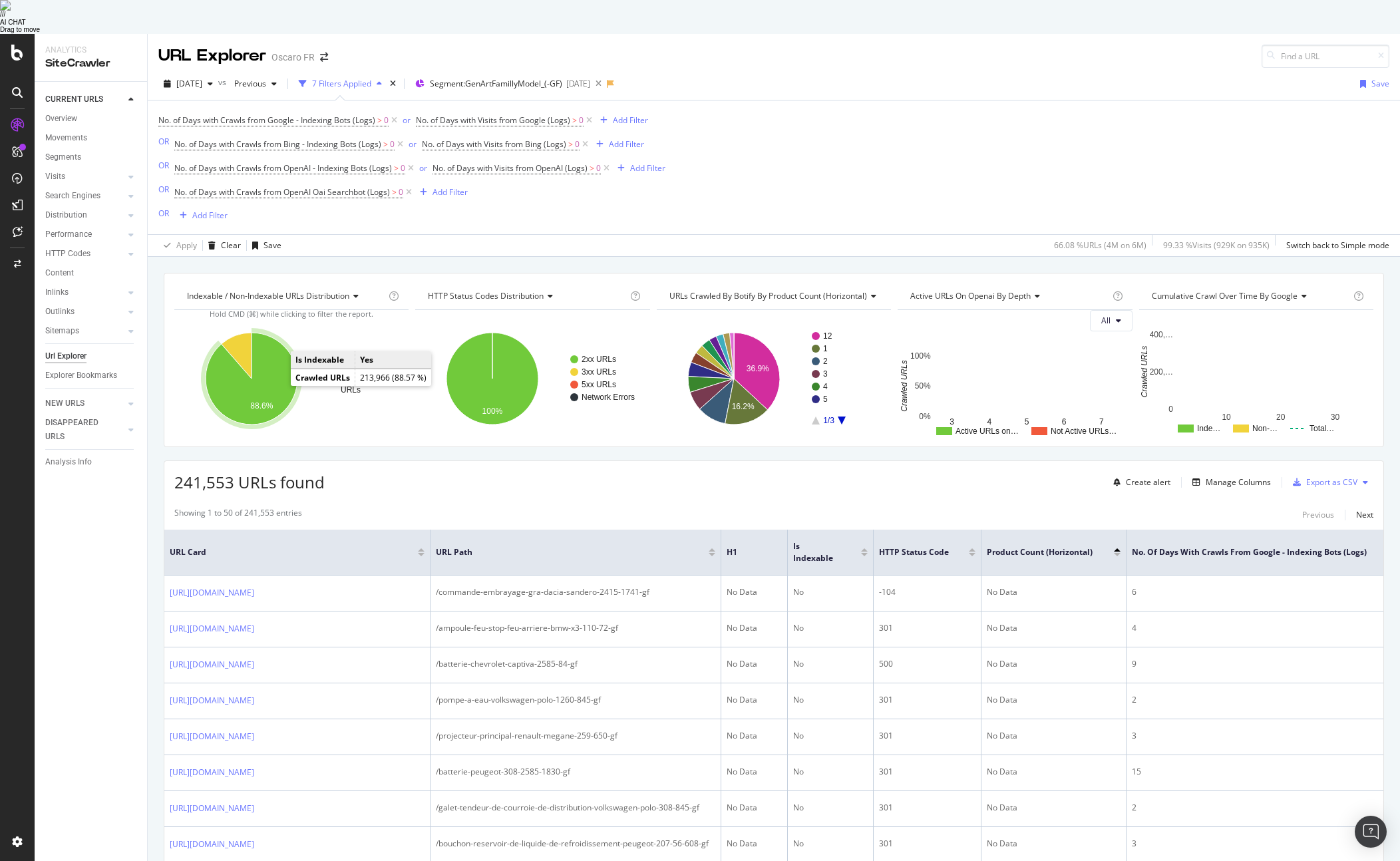
click at [273, 341] on icon "A chart." at bounding box center [251, 378] width 92 height 92
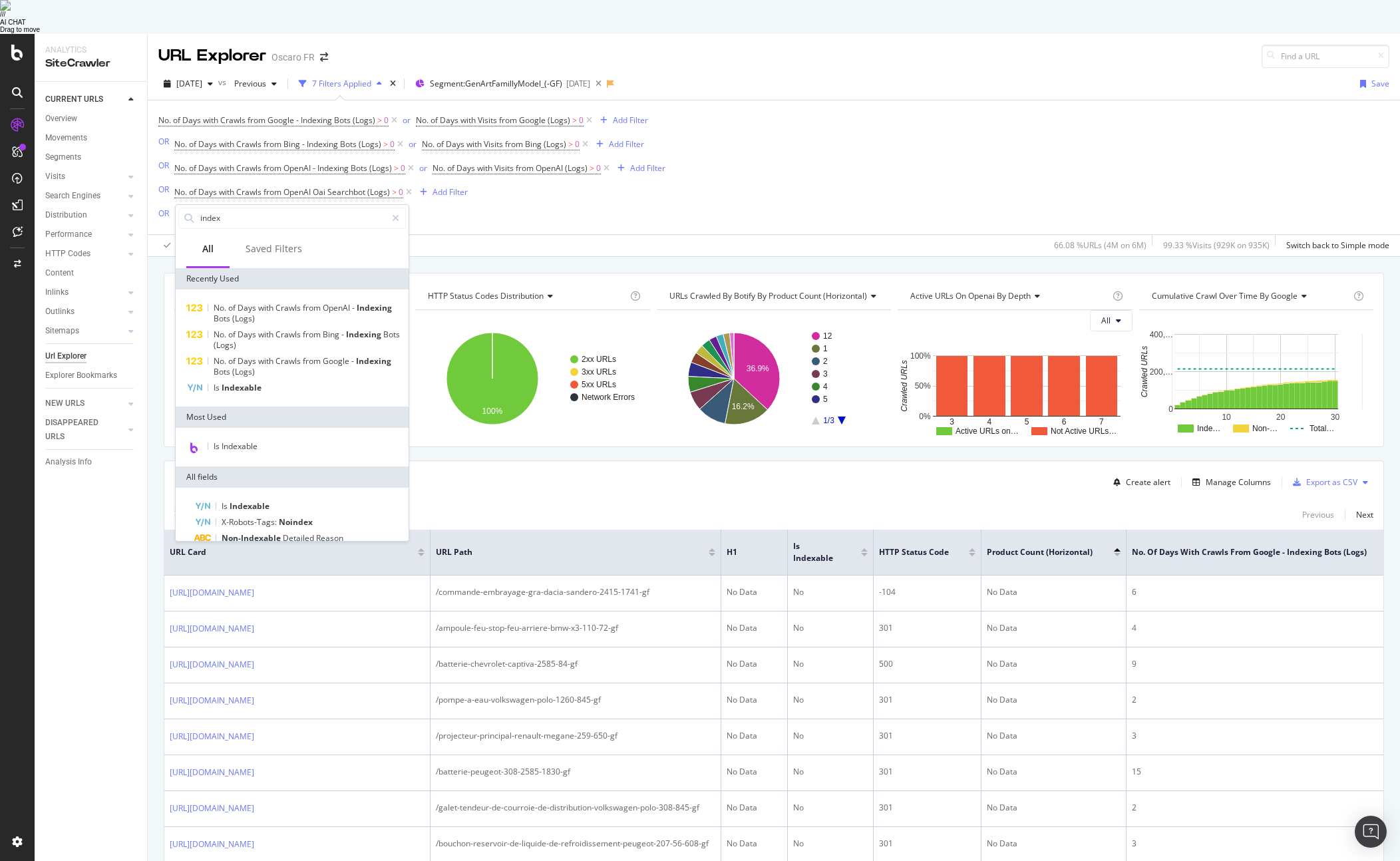
click at [498, 183] on div "No. of Days with Crawls from Google - Indexing Bots (Logs) > 0 or No. of Days w…" at bounding box center [411, 167] width 507 height 112
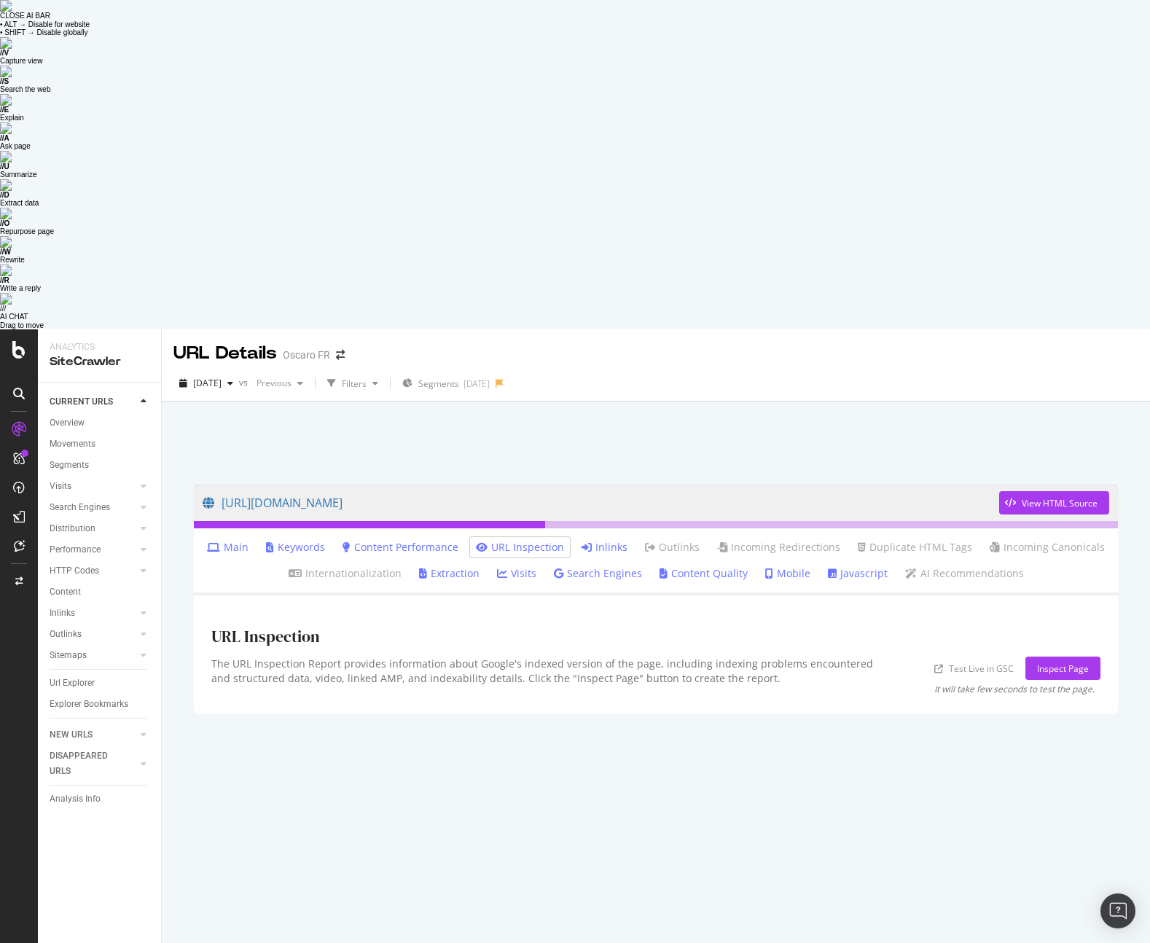
click at [826, 372] on div "2025 Oct. 6th vs Previous Filters Segments 2025-06-03" at bounding box center [656, 386] width 988 height 29
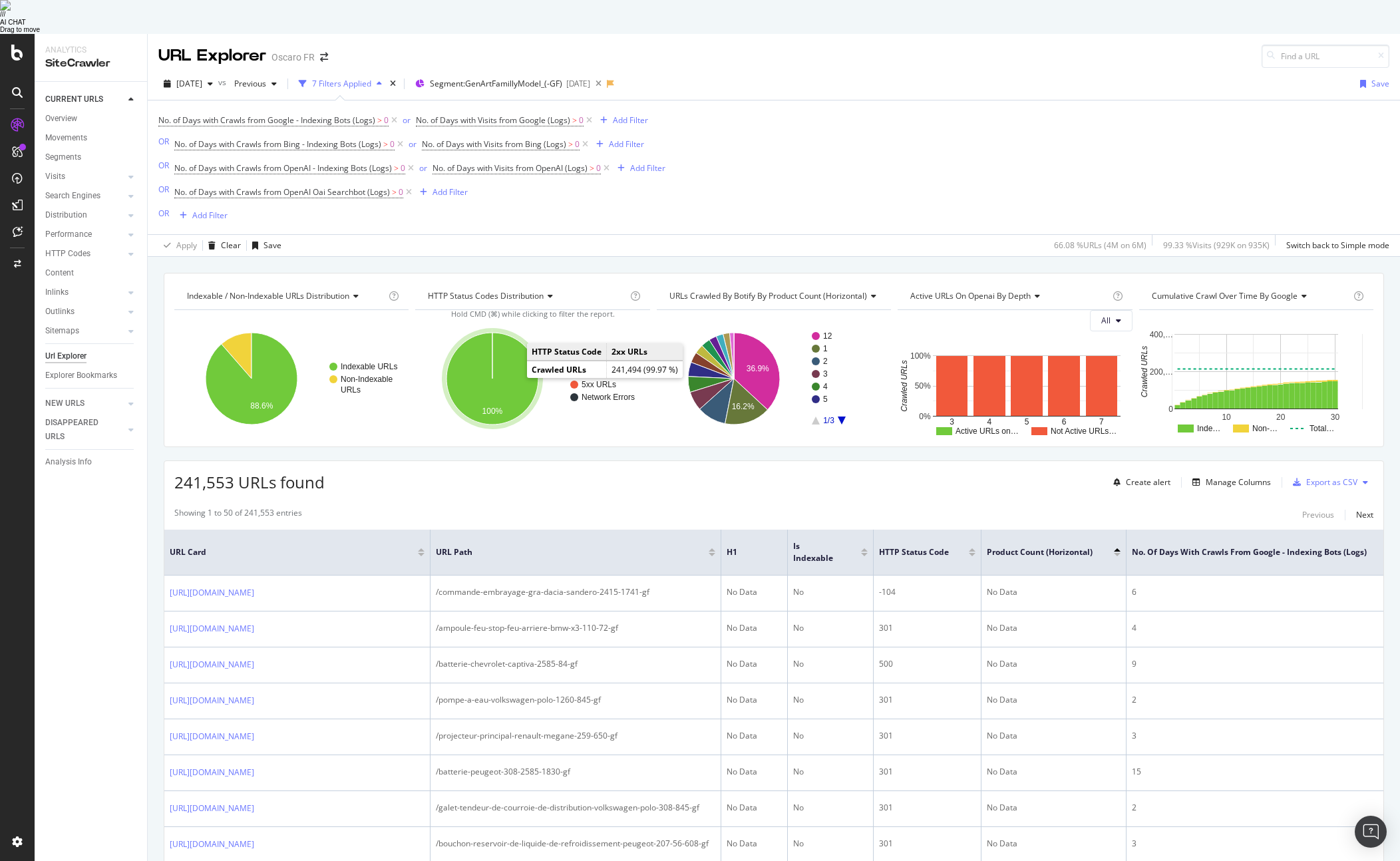
click at [509, 342] on icon "A chart." at bounding box center [492, 378] width 92 height 92
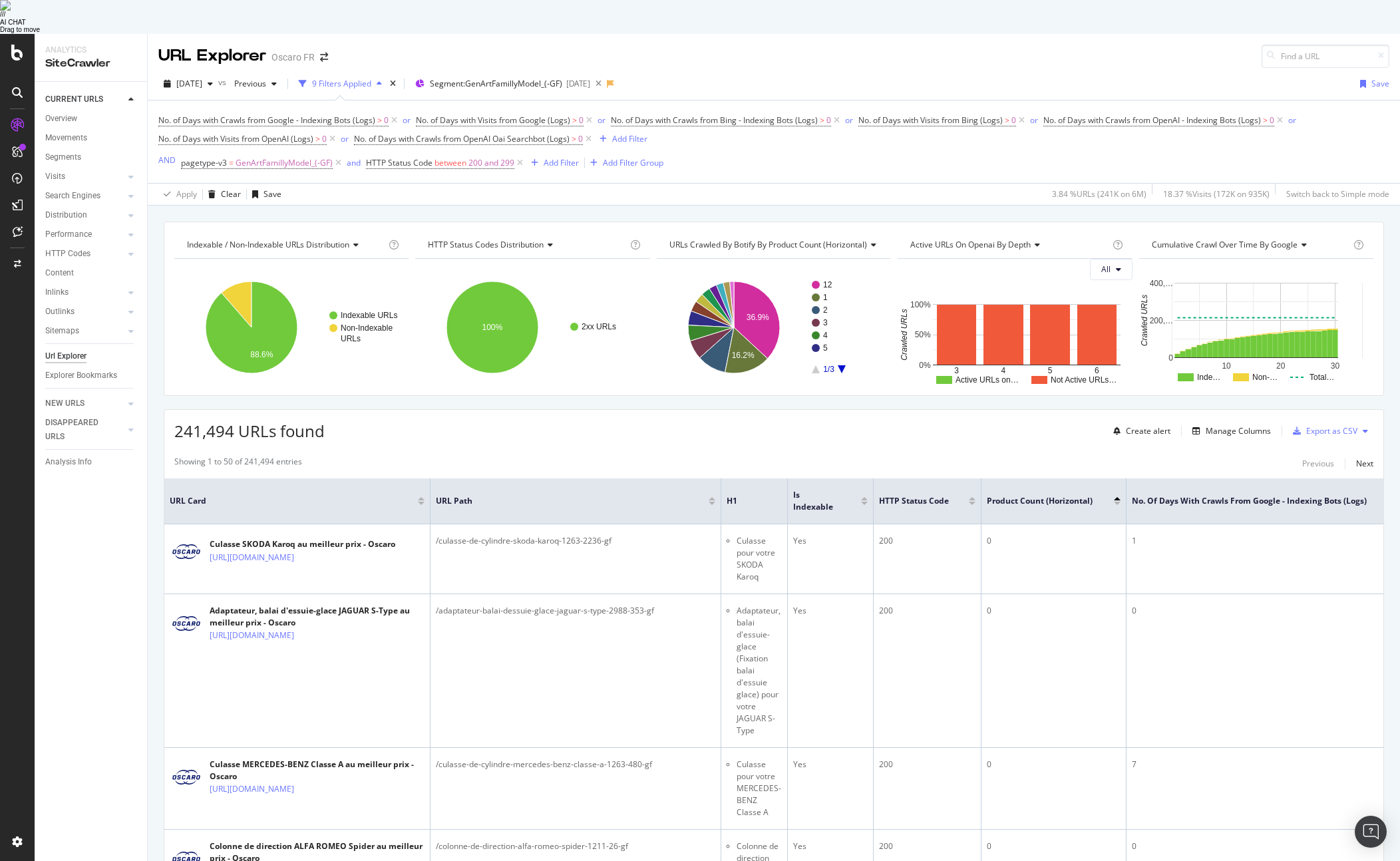
click at [736, 239] on span "URLs Crawled By Botify By Product Count (horizontal)" at bounding box center [768, 245] width 198 height 11
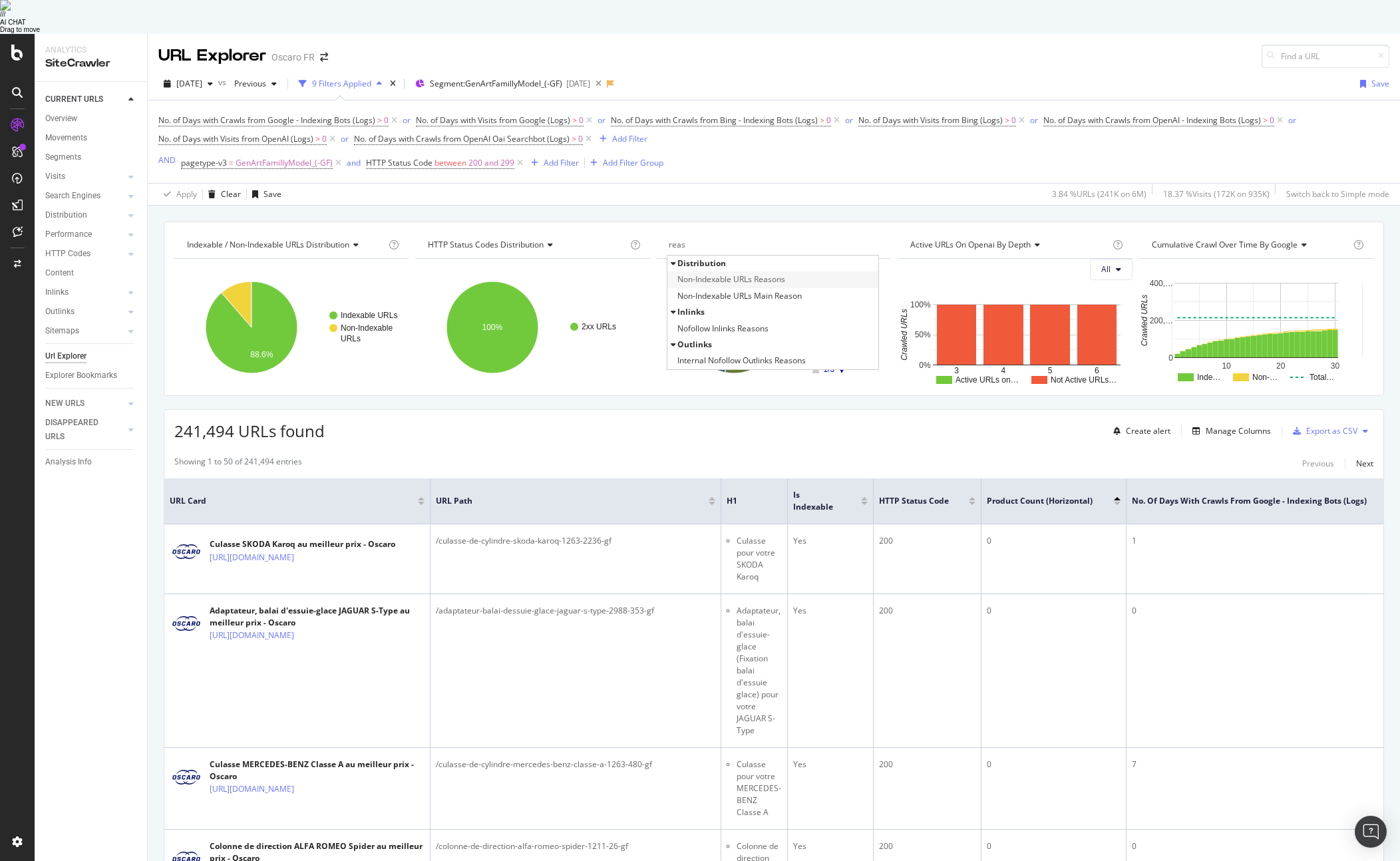
type input "reas"
click at [765, 273] on span "Non-Indexable URLs Reasons" at bounding box center [731, 279] width 108 height 14
click at [961, 239] on span "Active URLs on openai by depth" at bounding box center [970, 245] width 120 height 11
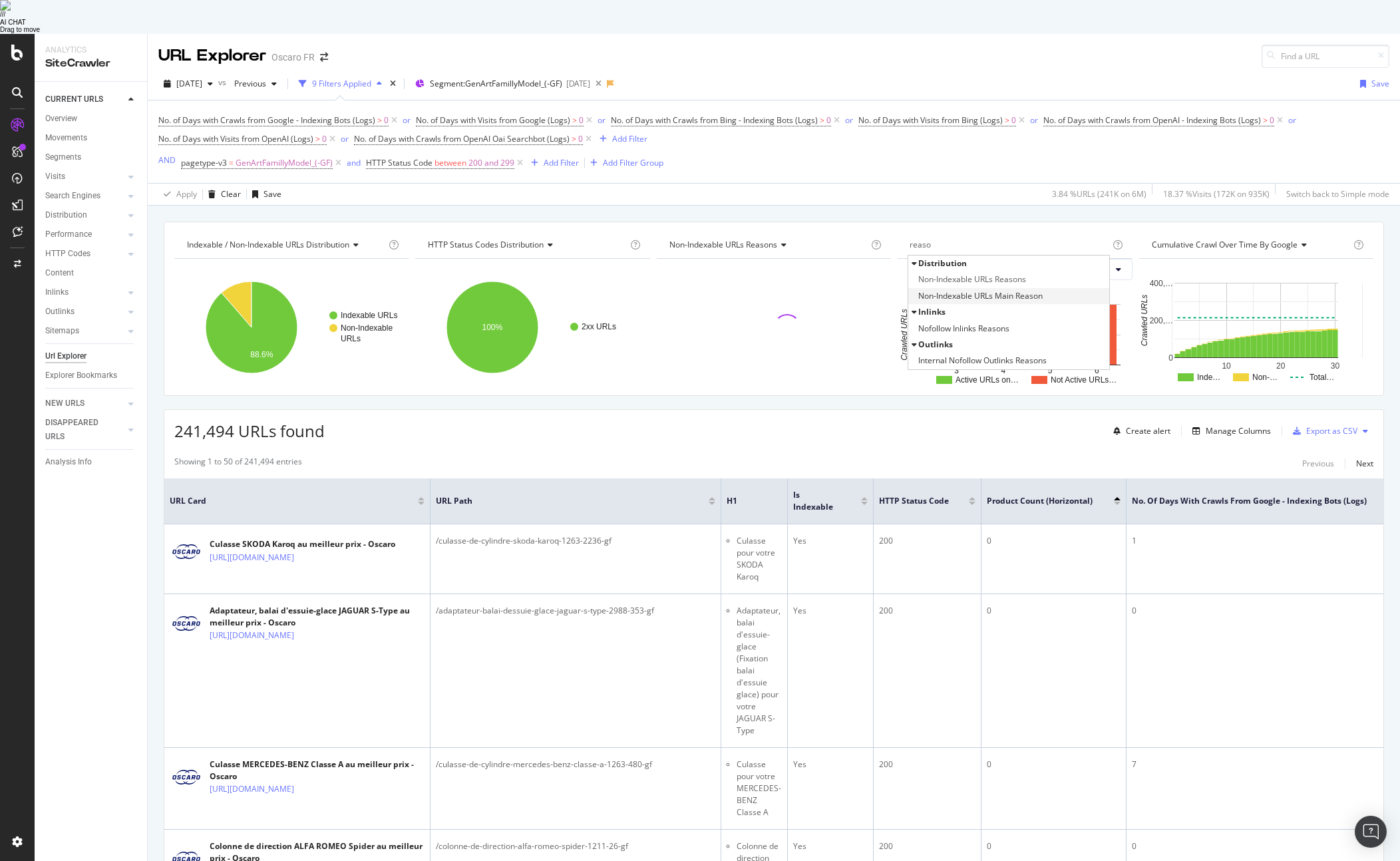
type input "reaso"
click at [1003, 289] on span "Non-Indexable URLs Main Reason" at bounding box center [980, 296] width 124 height 14
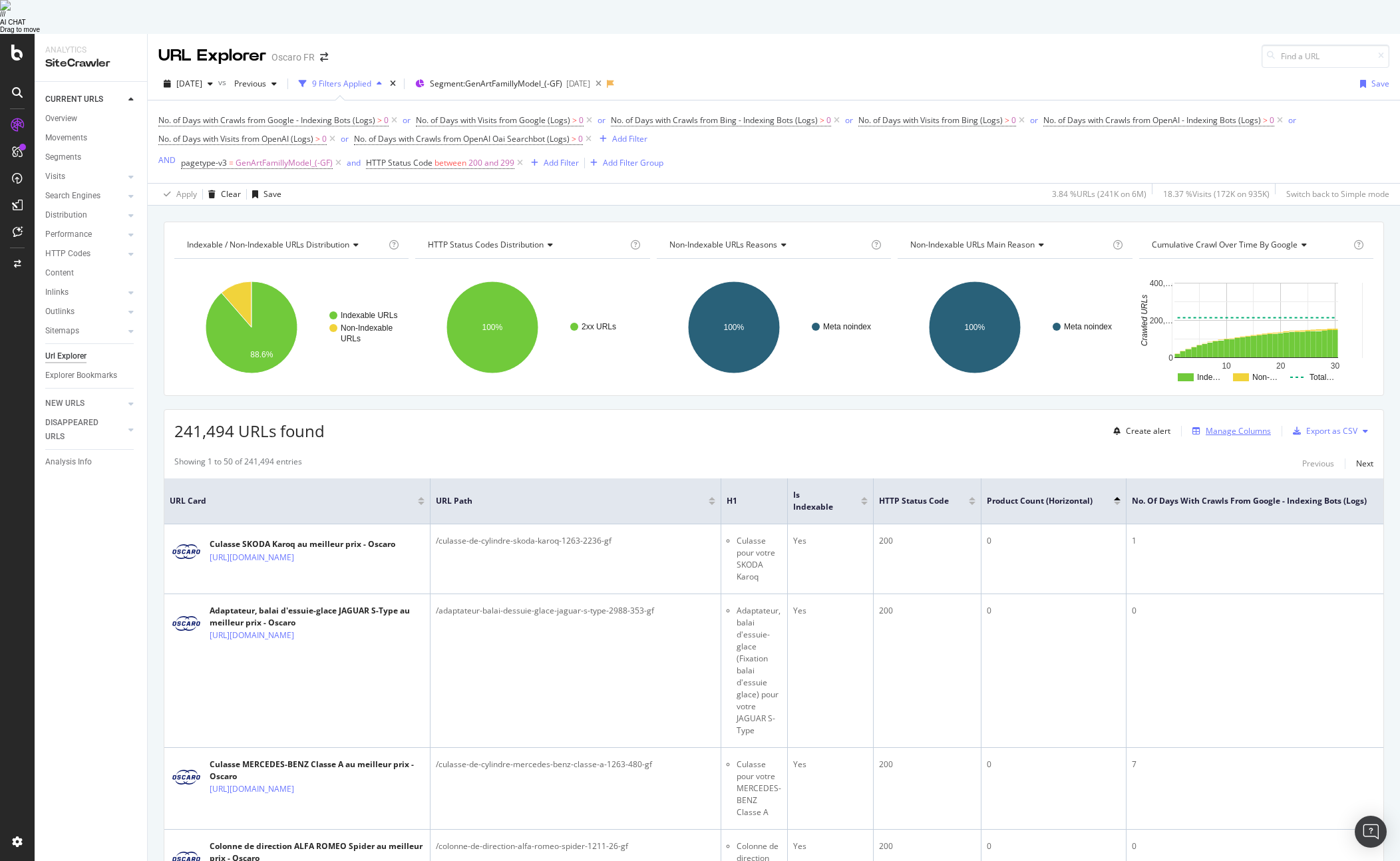
click at [1245, 425] on div "Manage Columns" at bounding box center [1238, 431] width 65 height 11
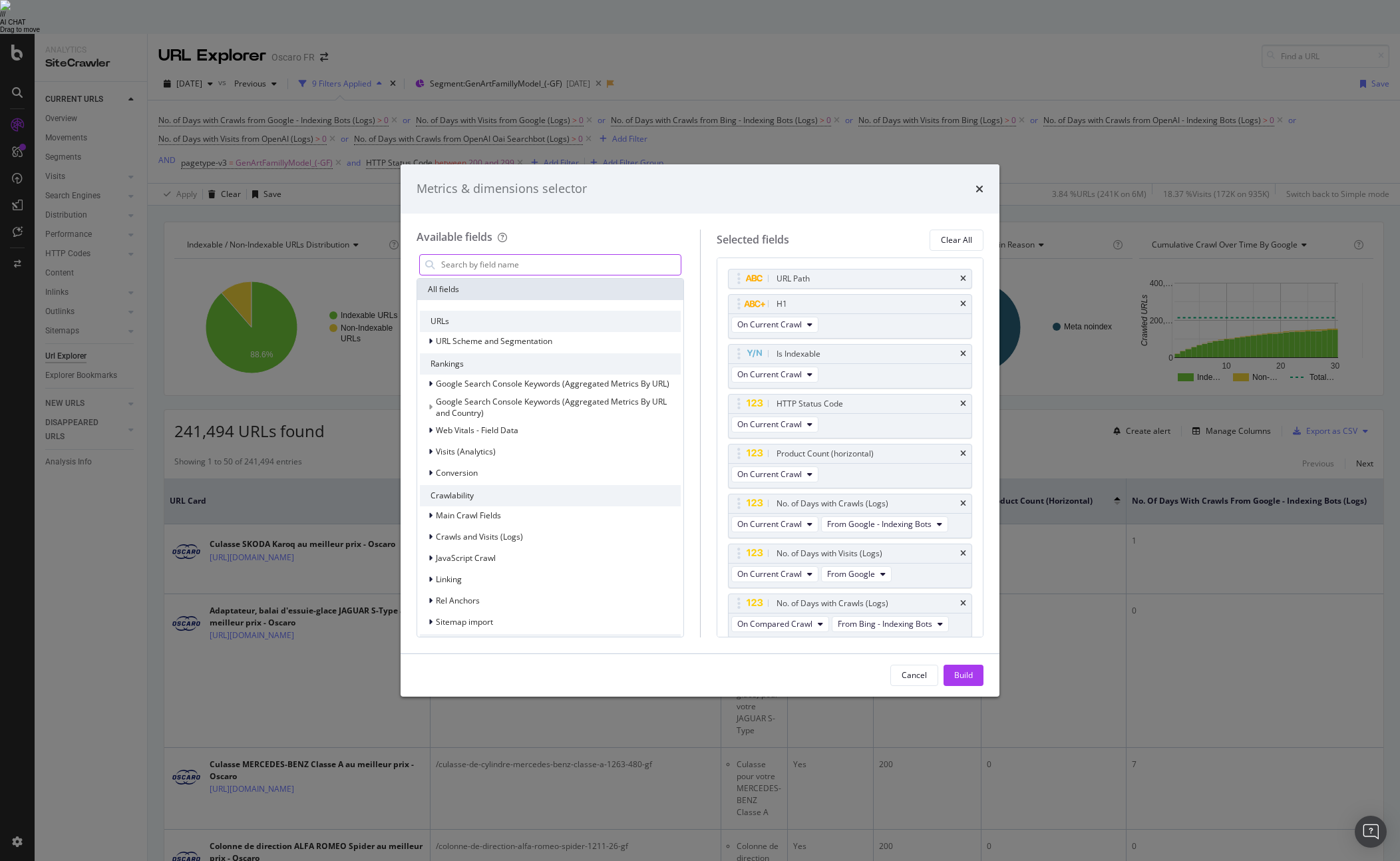
click at [544, 261] on input "modal" at bounding box center [560, 265] width 241 height 20
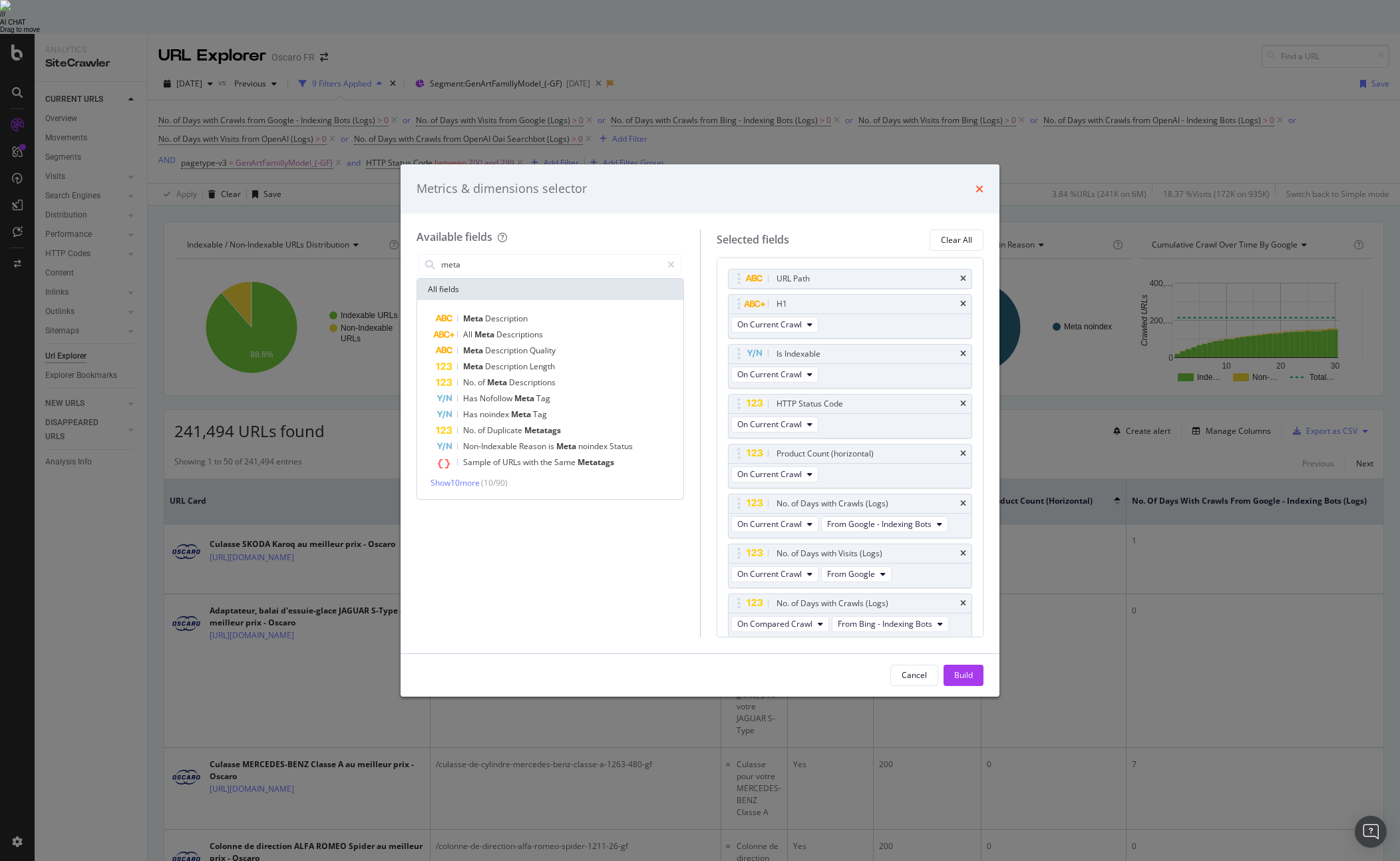
type input "meta"
click at [980, 189] on icon "times" at bounding box center [979, 189] width 8 height 11
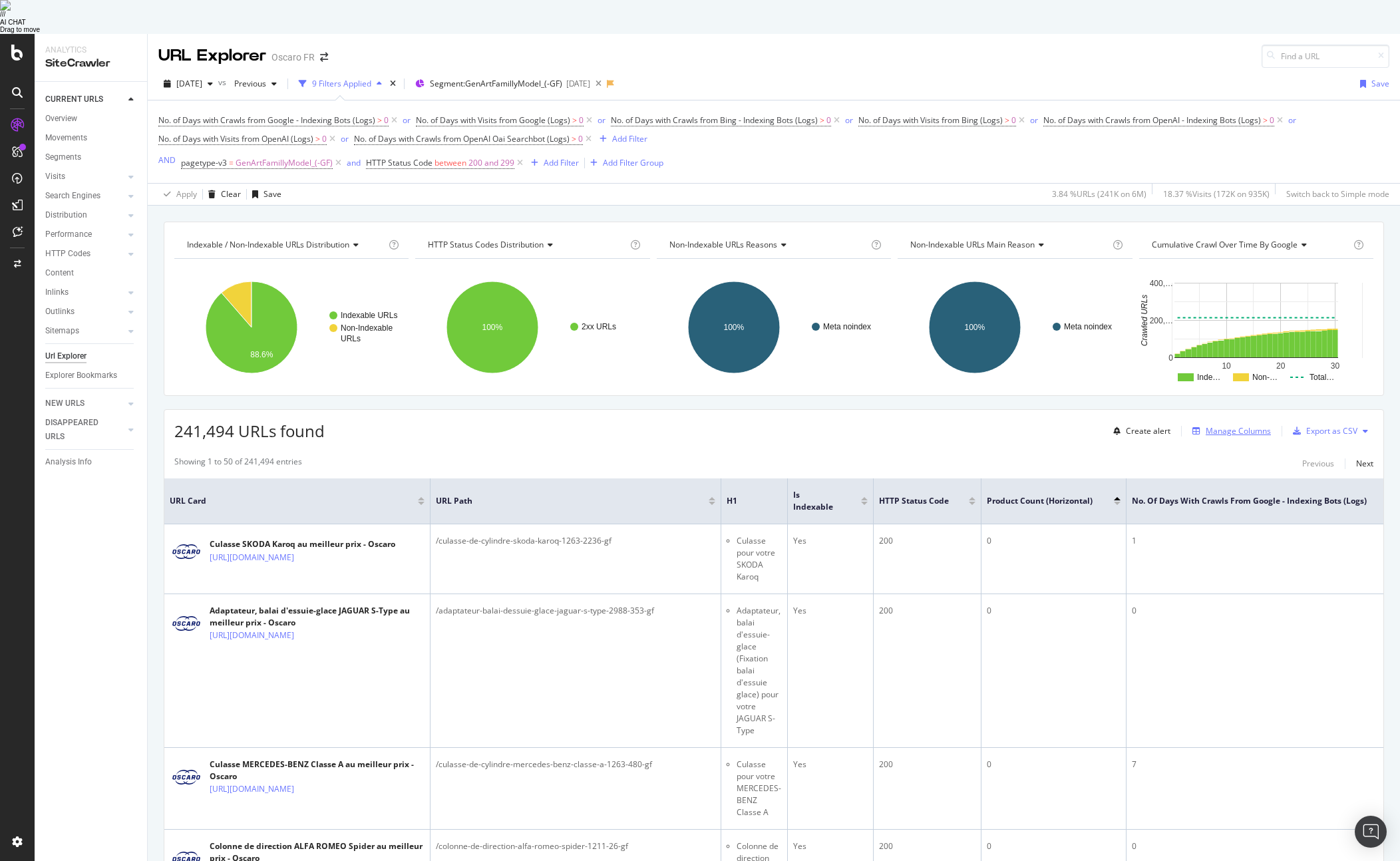
click at [1251, 425] on div "Manage Columns" at bounding box center [1238, 431] width 65 height 11
click at [1256, 425] on div "Manage Columns" at bounding box center [1238, 431] width 65 height 11
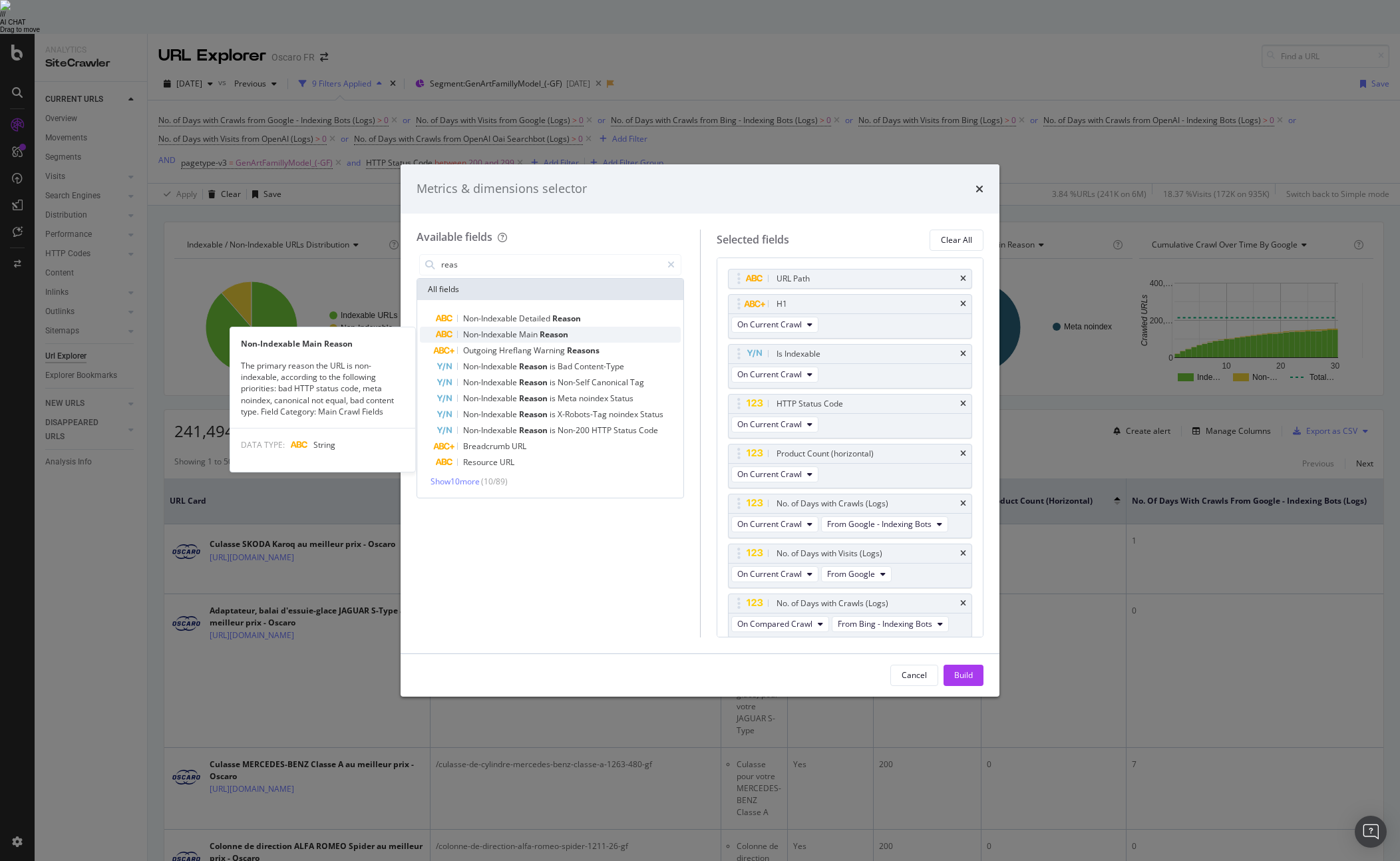
type input "reas"
click at [561, 334] on span "Reason" at bounding box center [553, 334] width 28 height 11
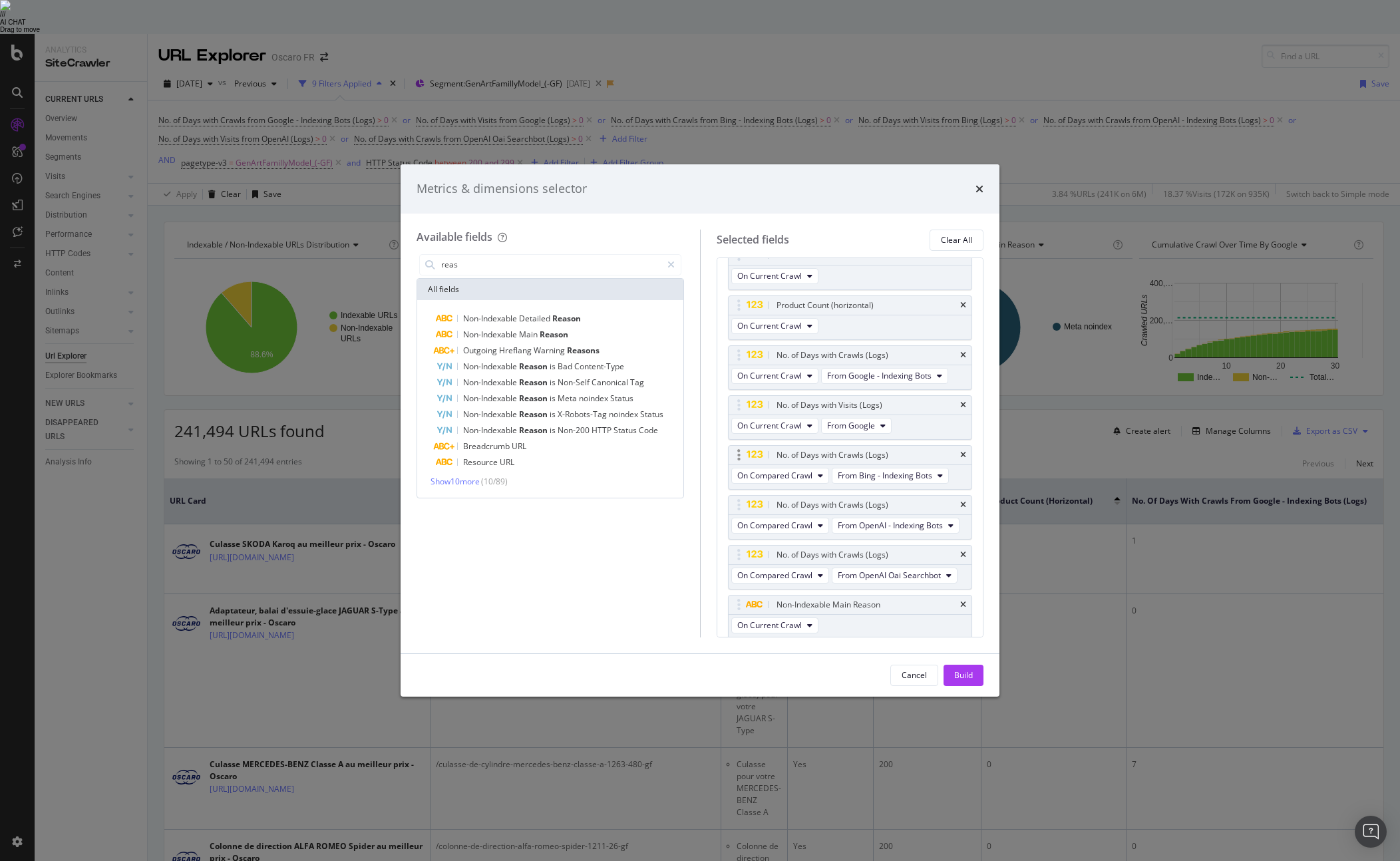
scroll to position [85, 0]
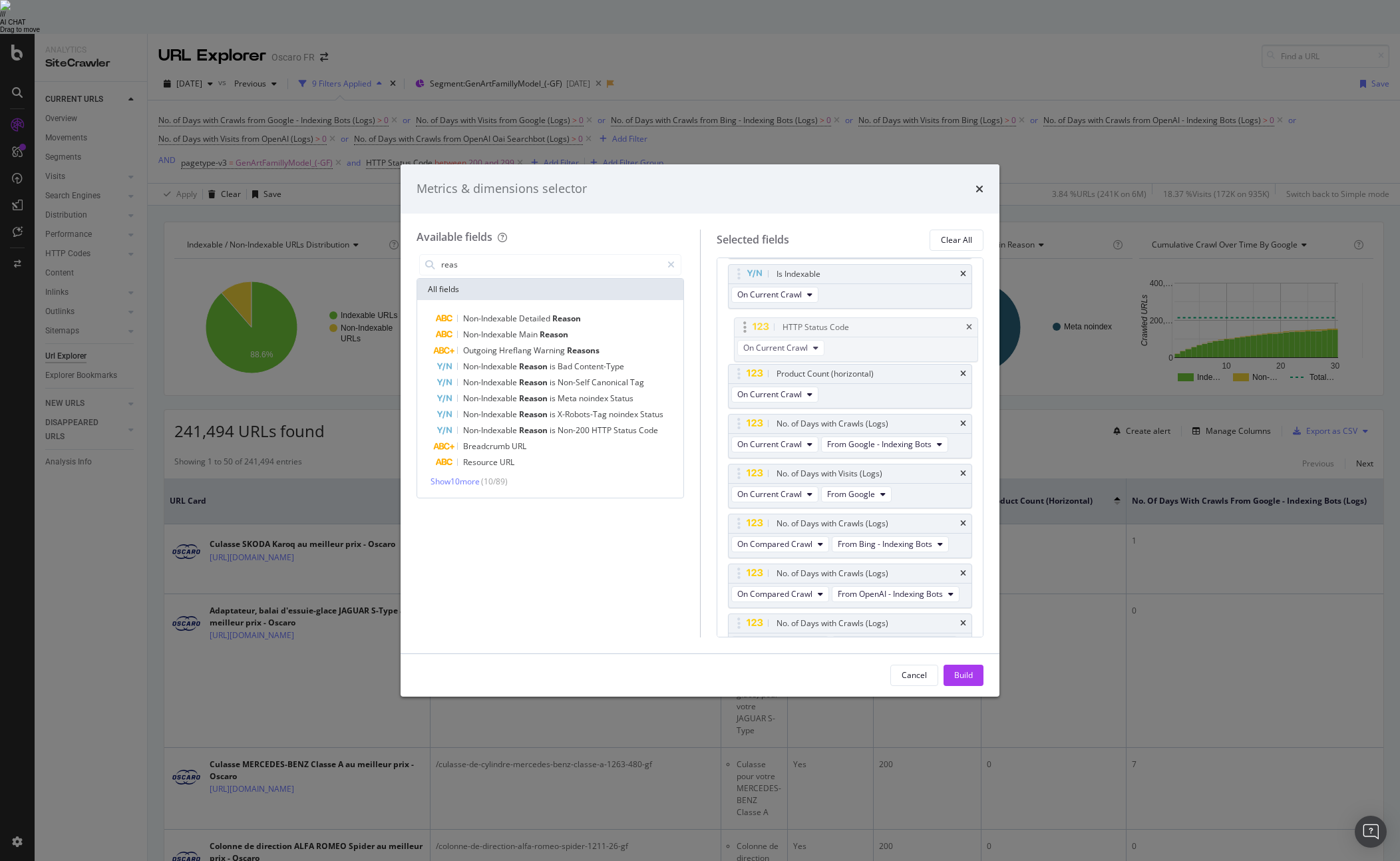
drag, startPoint x: 737, startPoint y: 321, endPoint x: 746, endPoint y: 338, distance: 19.2
click at [743, 331] on body "Analytics SiteCrawler CURRENT URLS Overview Movements Segments Visits Analysis …" at bounding box center [700, 464] width 1400 height 861
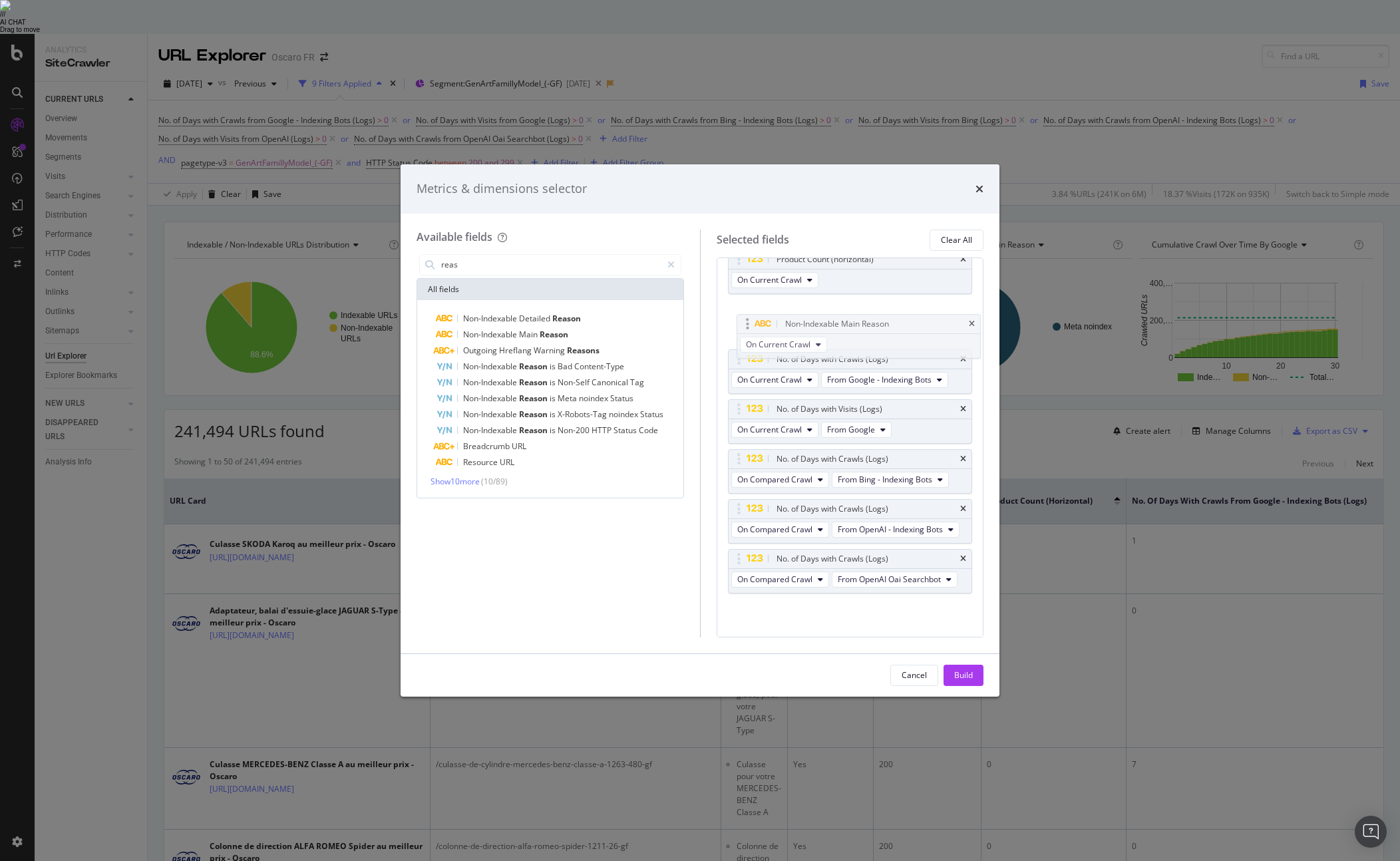
drag, startPoint x: 737, startPoint y: 557, endPoint x: 745, endPoint y: 322, distance: 235.1
click at [745, 322] on body "Analytics SiteCrawler CURRENT URLS Overview Movements Segments Visits Analysis …" at bounding box center [700, 464] width 1400 height 861
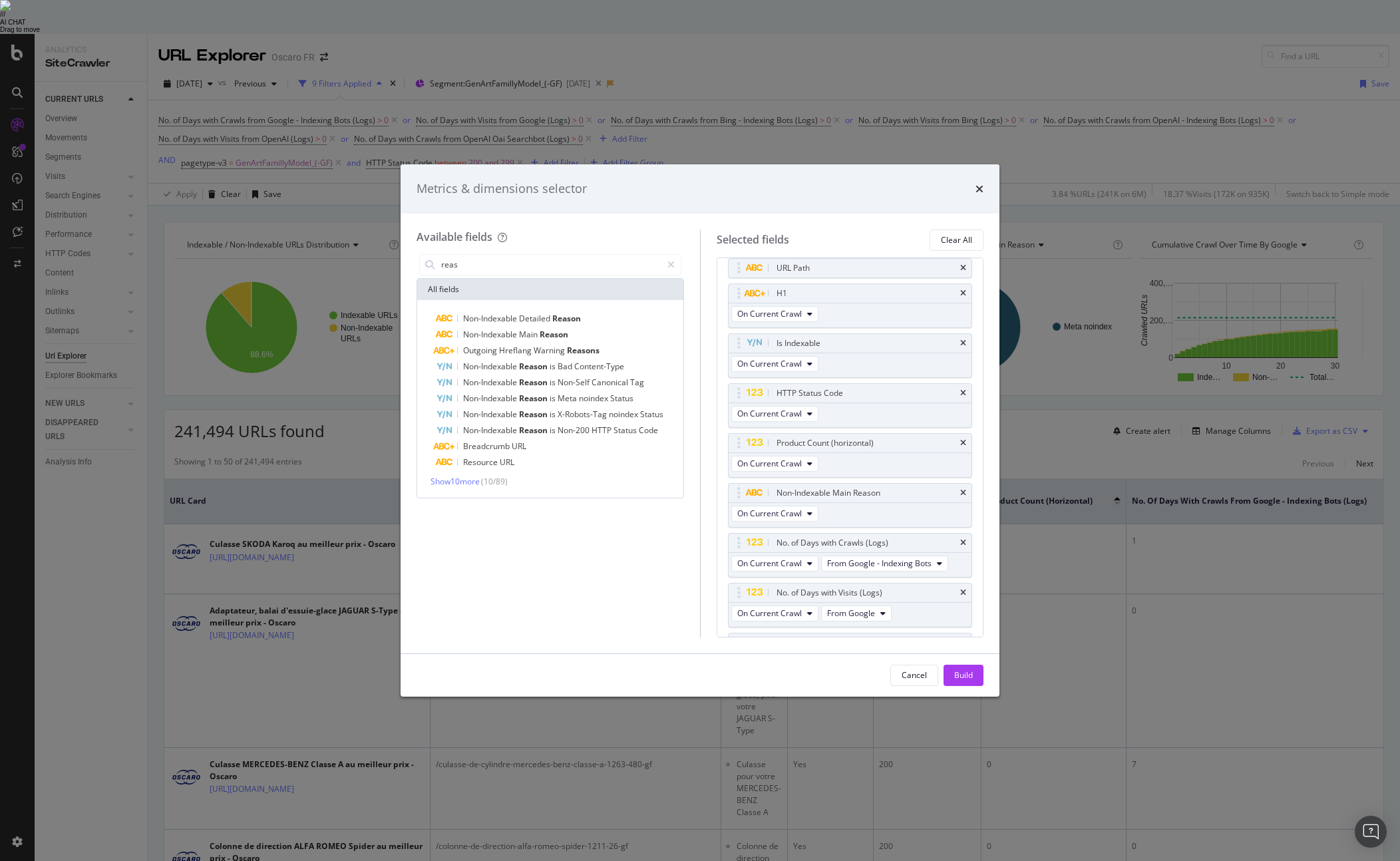
scroll to position [0, 0]
drag, startPoint x: 737, startPoint y: 500, endPoint x: 740, endPoint y: 456, distance: 44.1
click at [740, 456] on body "Analytics SiteCrawler CURRENT URLS Overview Movements Segments Visits Analysis …" at bounding box center [700, 464] width 1400 height 861
click at [959, 677] on div "Build" at bounding box center [963, 675] width 18 height 11
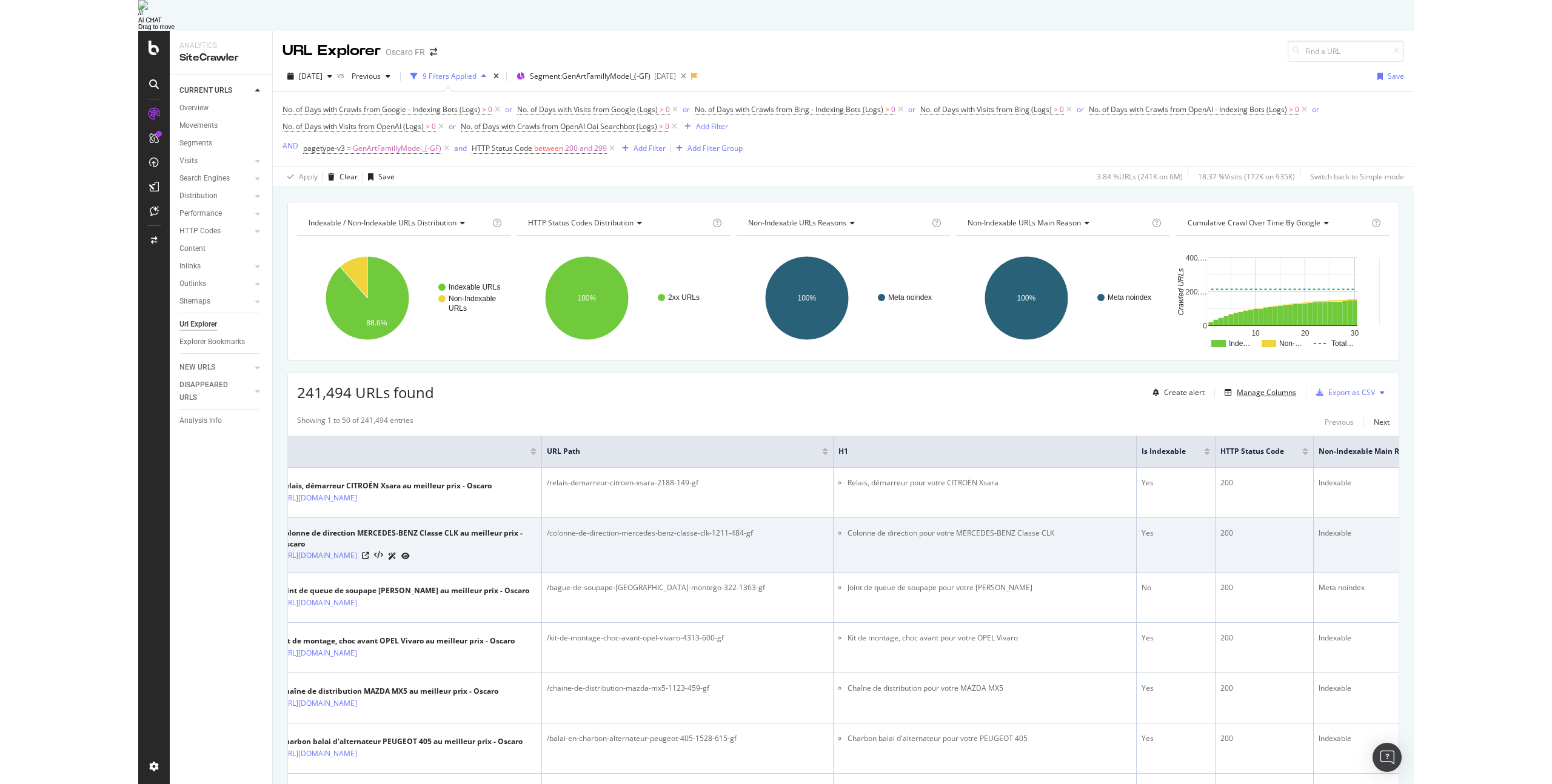
scroll to position [0, 58]
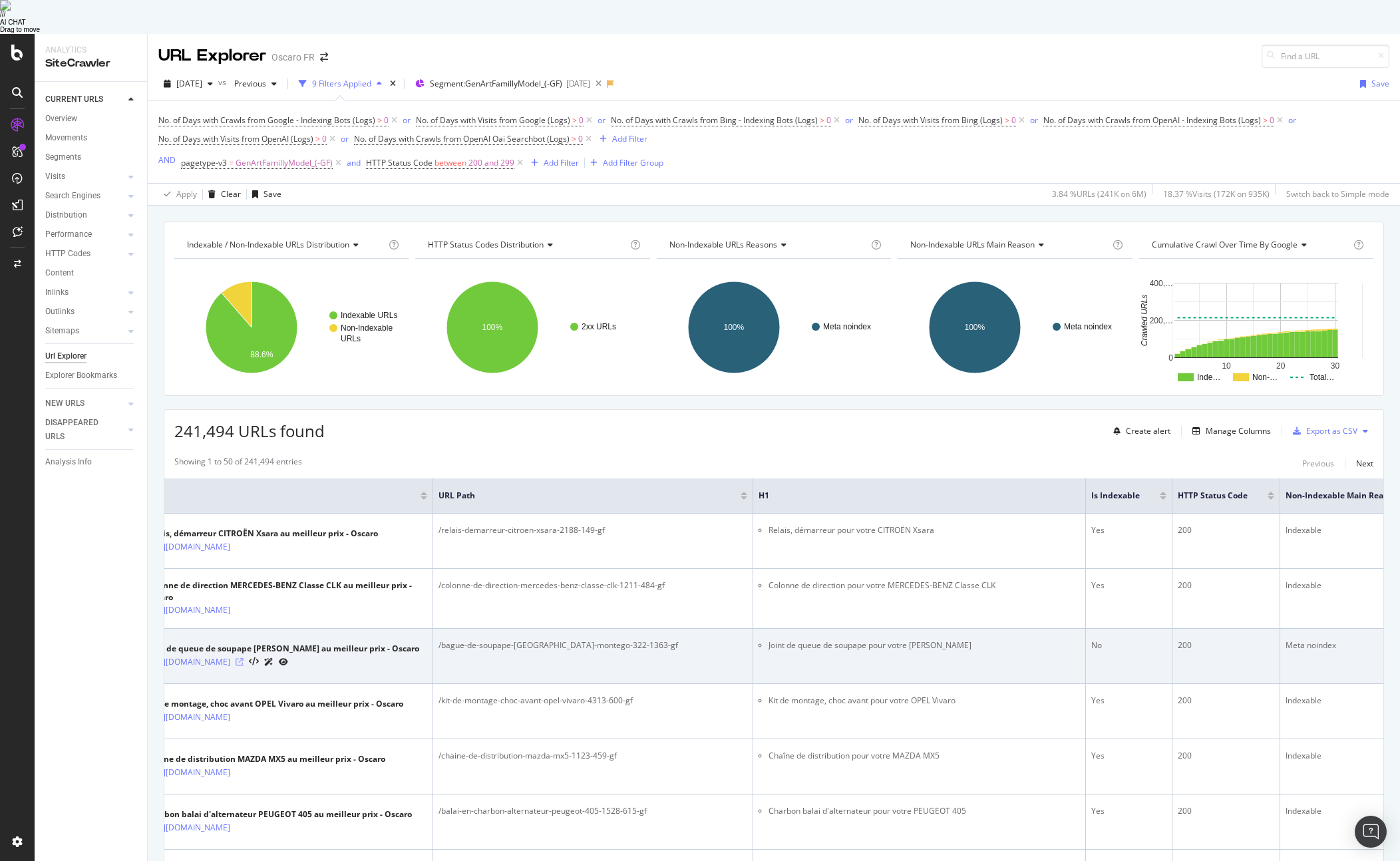
click at [244, 658] on icon at bounding box center [239, 662] width 8 height 8
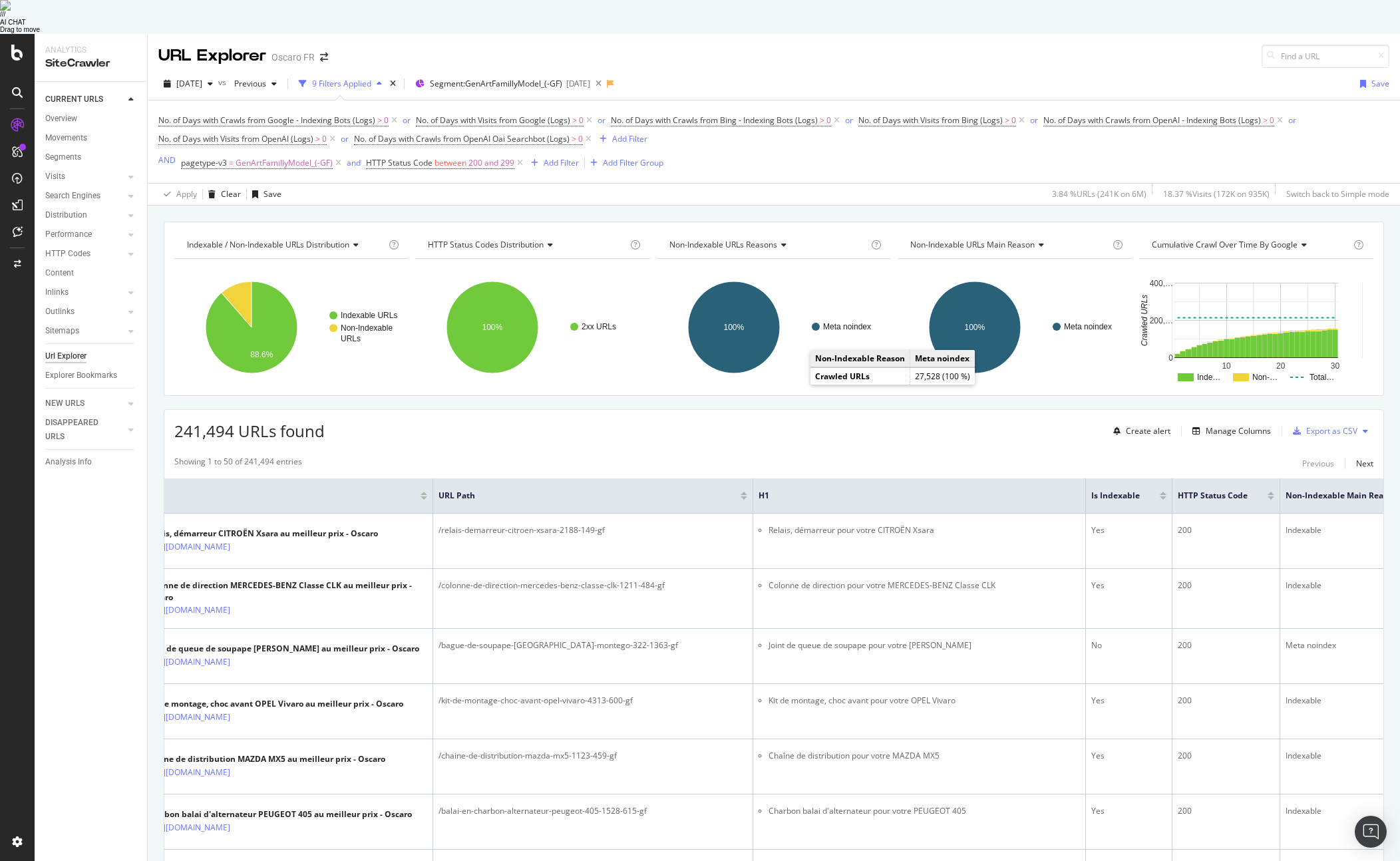
click at [956, 183] on div "Apply Clear Save 3.84 % URLs ( 241K on 6M ) 18.37 % Visits ( 172K on 935K ) Swi…" at bounding box center [774, 194] width 1252 height 22
click at [967, 307] on ellipse "A chart." at bounding box center [975, 327] width 92 height 92
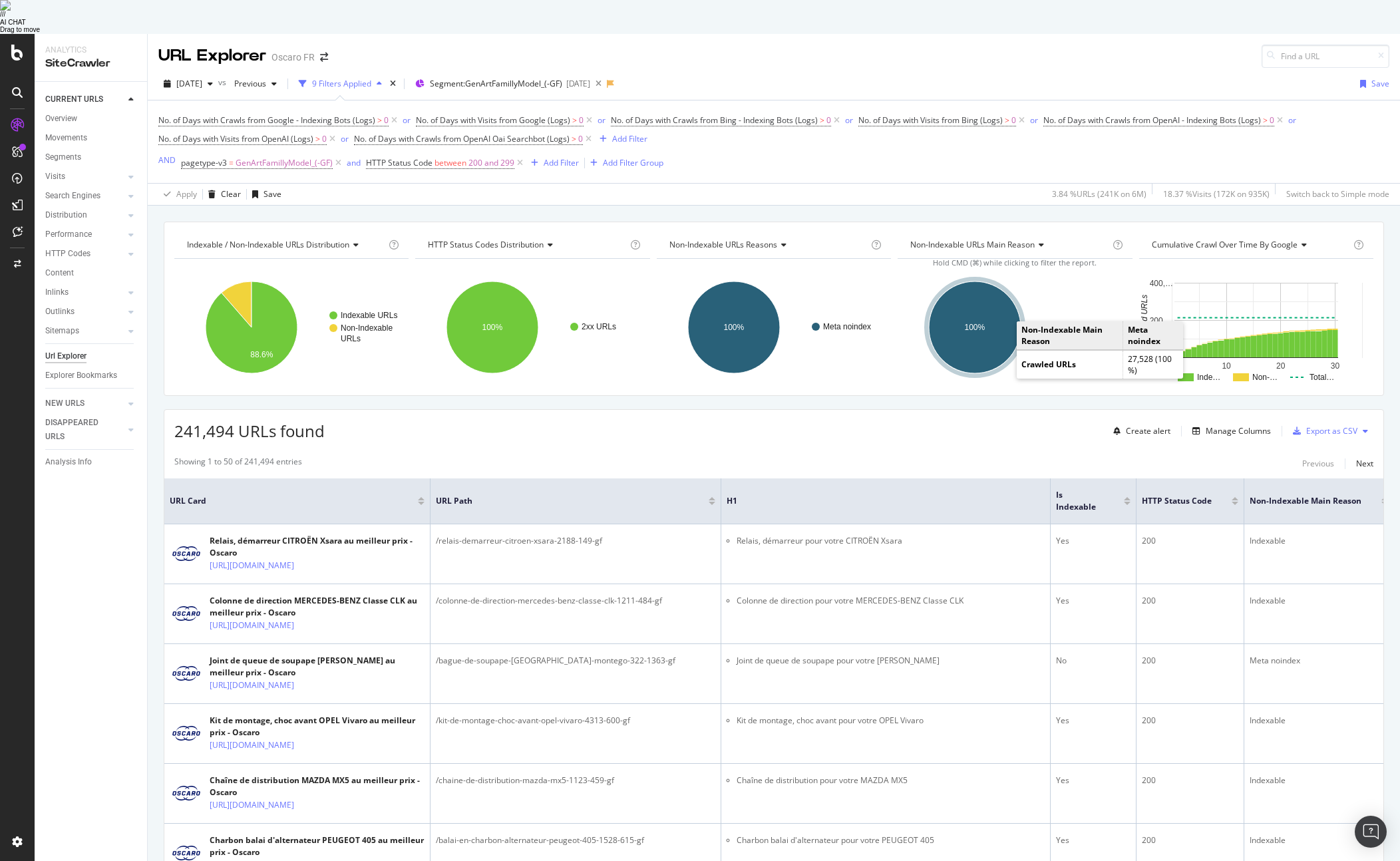
click at [990, 318] on ellipse "A chart." at bounding box center [975, 327] width 92 height 92
click at [740, 239] on span "Non-Indexable URLs Reasons" at bounding box center [723, 245] width 108 height 11
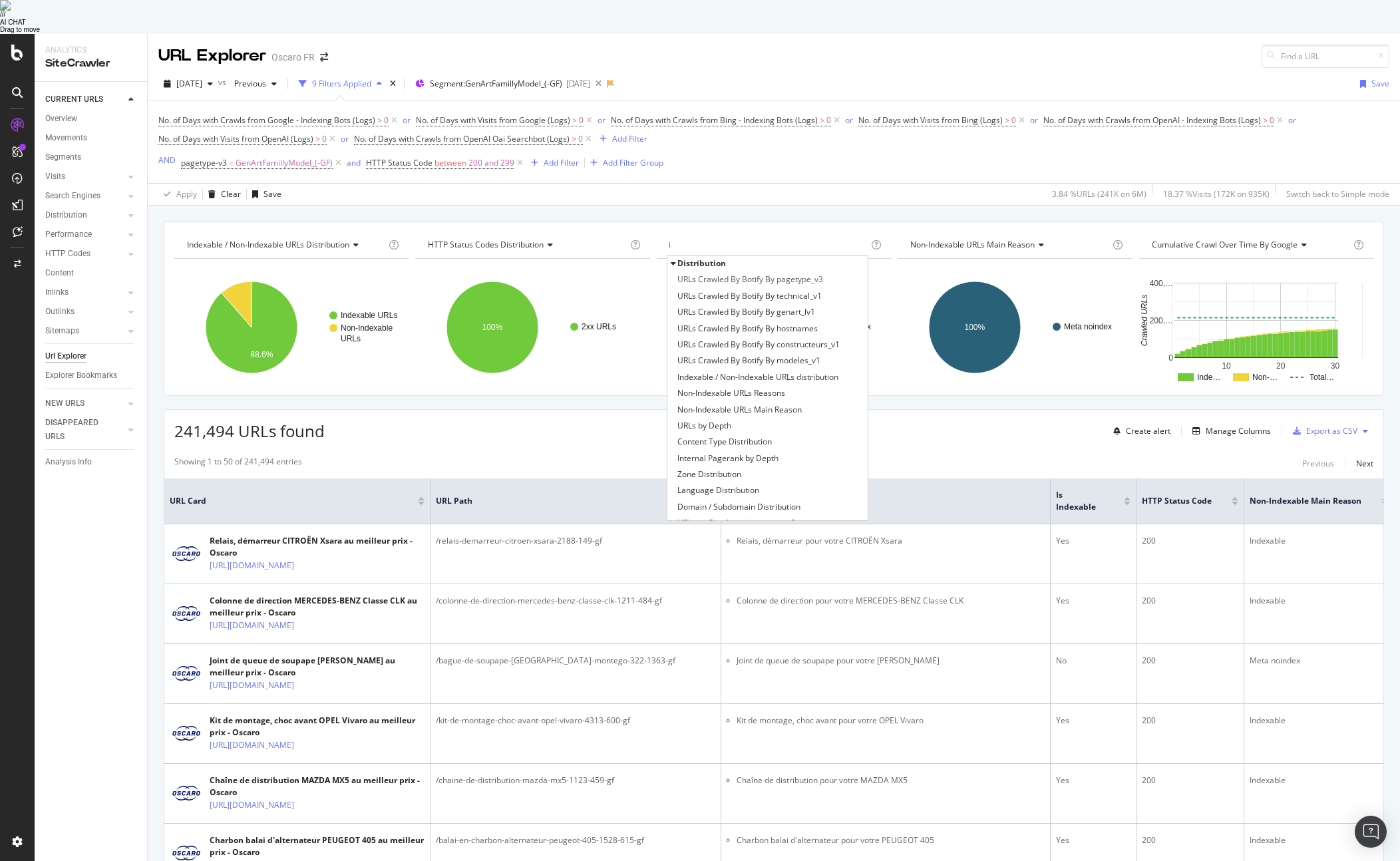
type input "i"
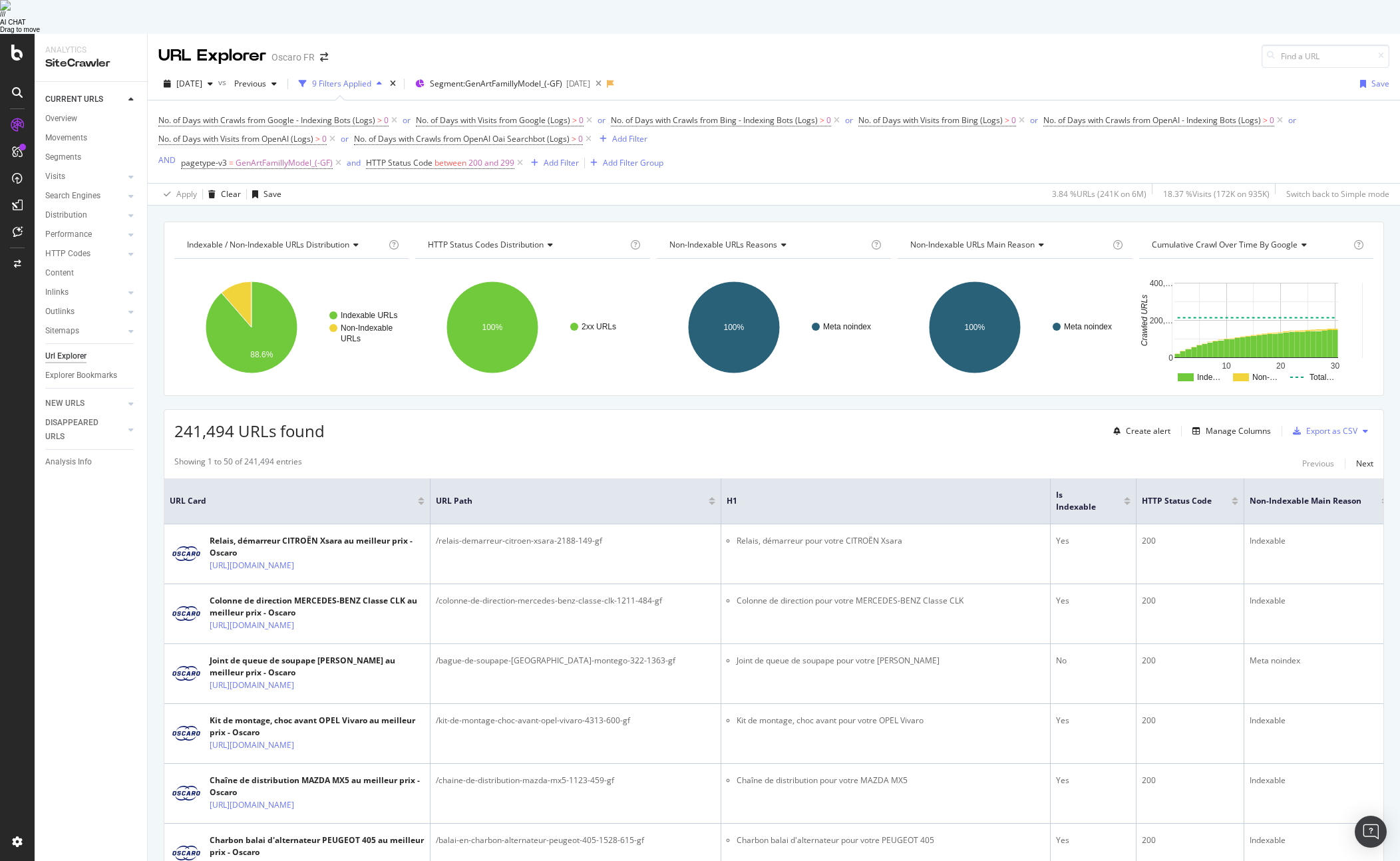
click at [752, 183] on div "Apply Clear Save 3.84 % URLs ( 241K on 6M ) 18.37 % Visits ( 172K on 935K ) Swi…" at bounding box center [774, 194] width 1252 height 22
click at [272, 303] on icon "A chart." at bounding box center [251, 327] width 92 height 92
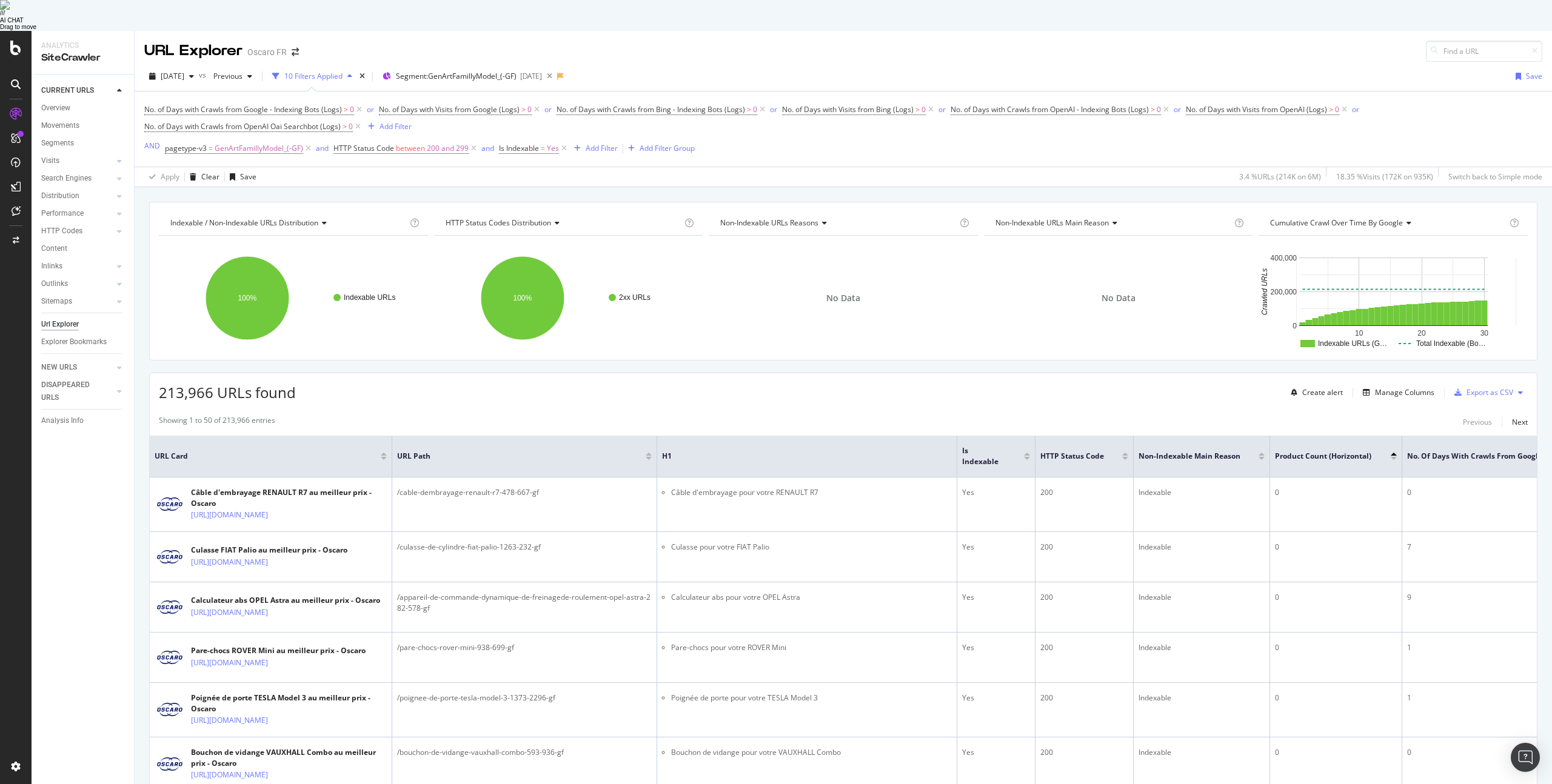
click at [804, 218] on span "Non-Indexable URLs Reasons" at bounding box center [769, 223] width 98 height 10
click at [797, 166] on div "Apply Clear Save 3.4 % URLs ( 214K on 6M ) 18.35 % Visits ( 172K on 935K ) Swit…" at bounding box center [843, 176] width 1417 height 20
click at [755, 218] on span "Non-Indexable URLs Reasons" at bounding box center [769, 223] width 98 height 10
click at [1275, 218] on span "Cumulative Crawl Over Time by google" at bounding box center [1337, 223] width 133 height 10
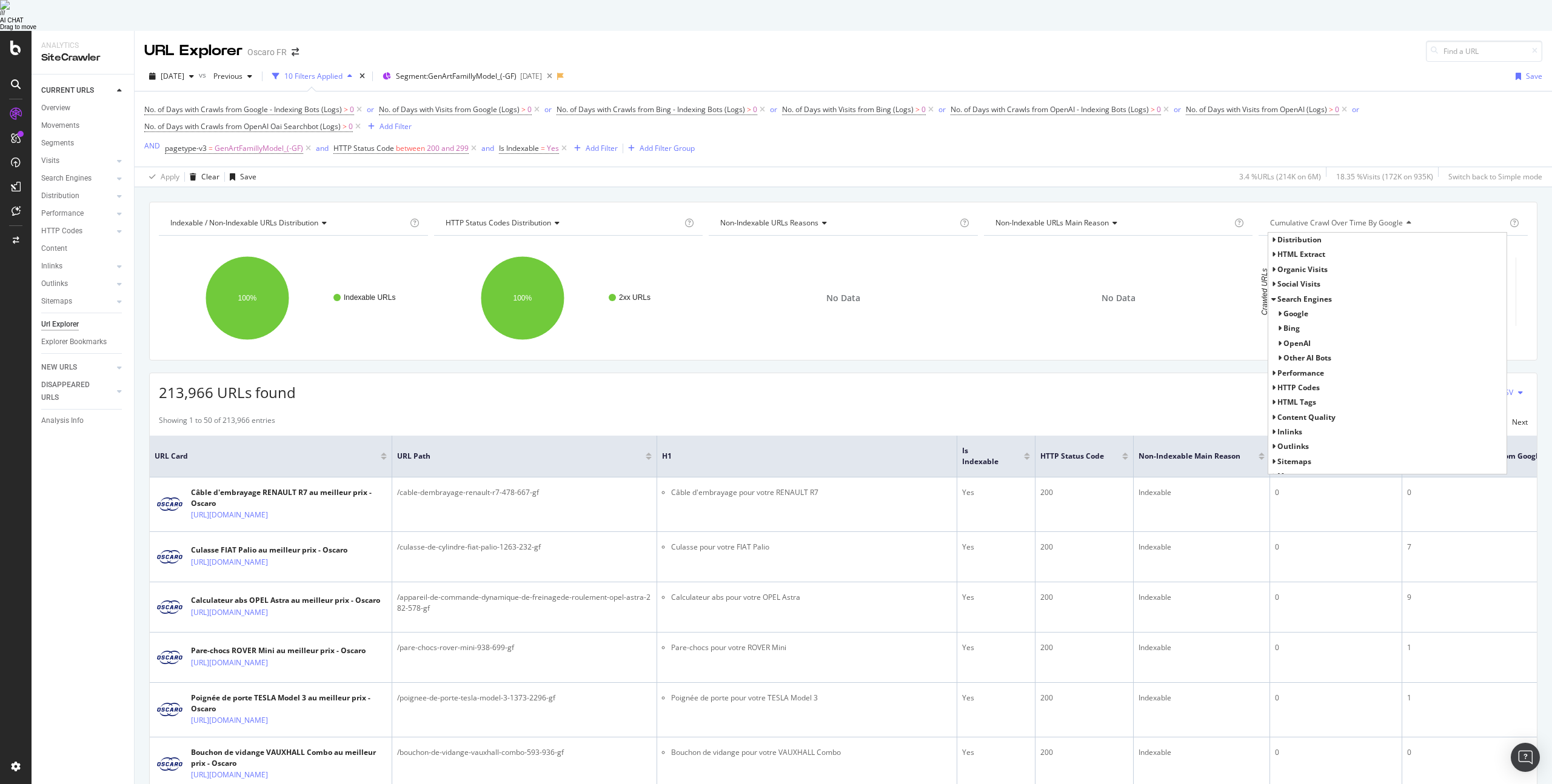
click at [1275, 202] on div "Indexable / Non-Indexable URLs distribution Chart (by Value) Table Expand Expor…" at bounding box center [843, 281] width 1388 height 159
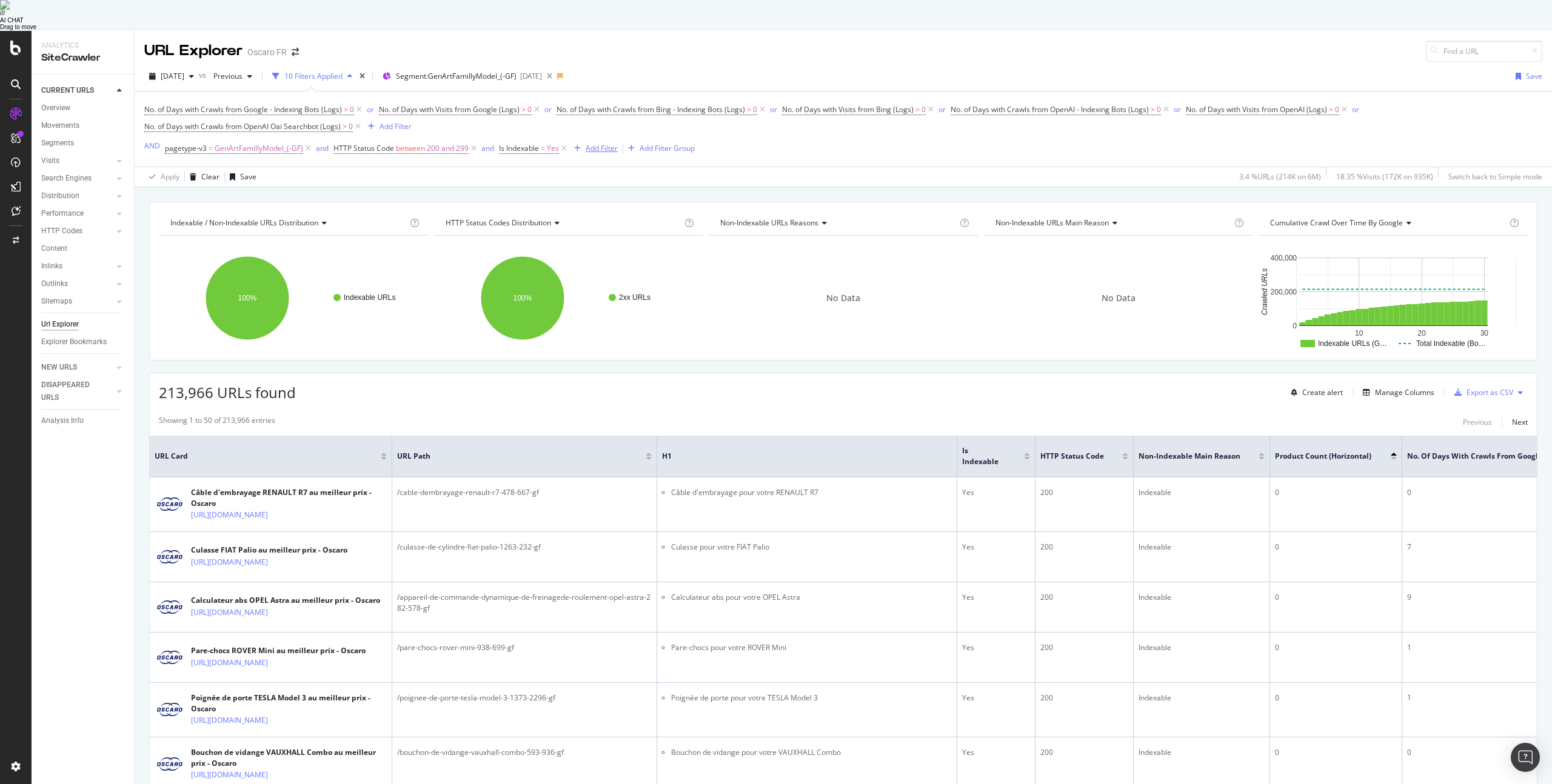
click at [605, 143] on div "Add Filter" at bounding box center [601, 148] width 32 height 10
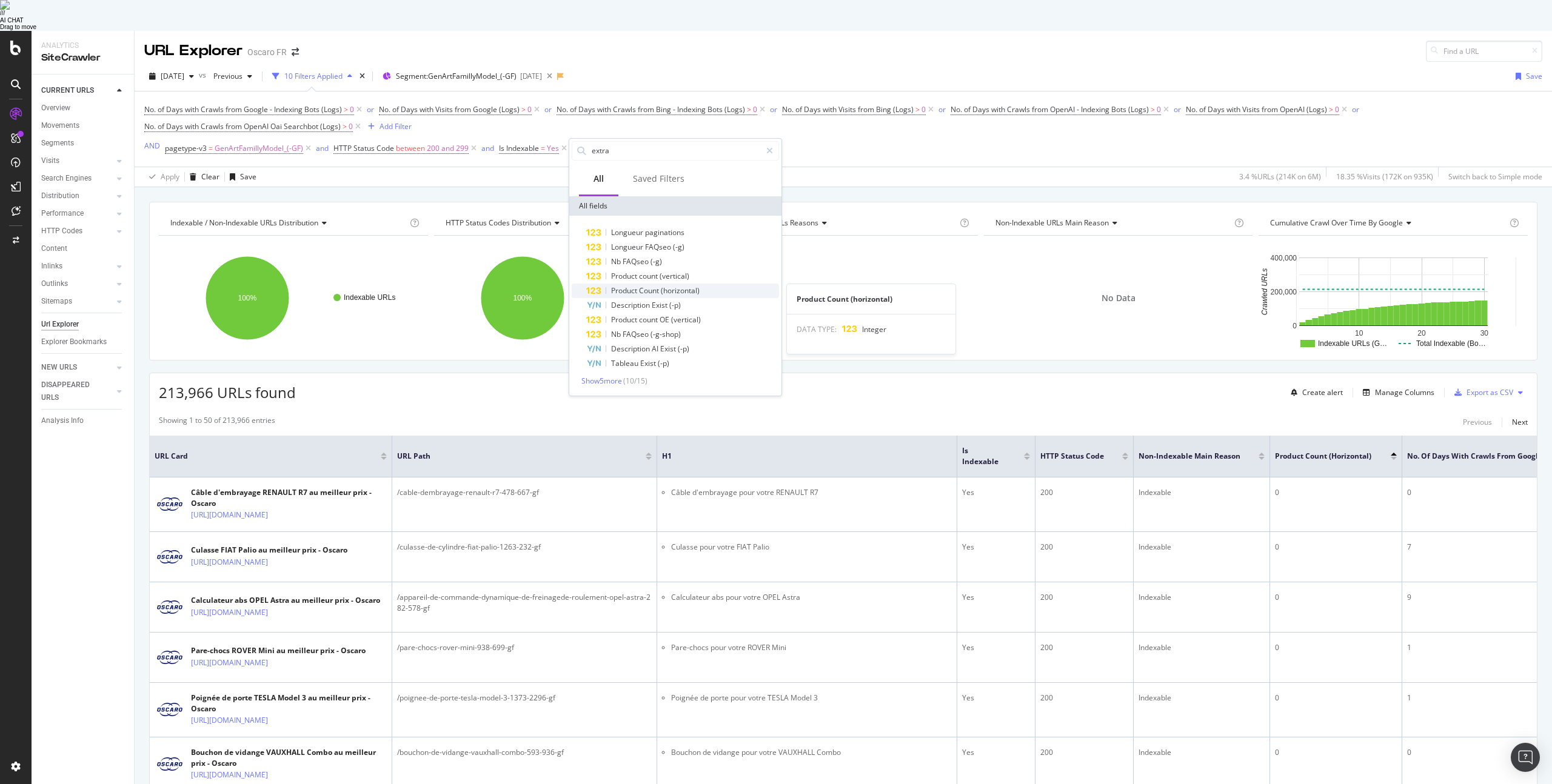
type input "extra"
click at [690, 285] on span "(horizontal)" at bounding box center [680, 290] width 39 height 10
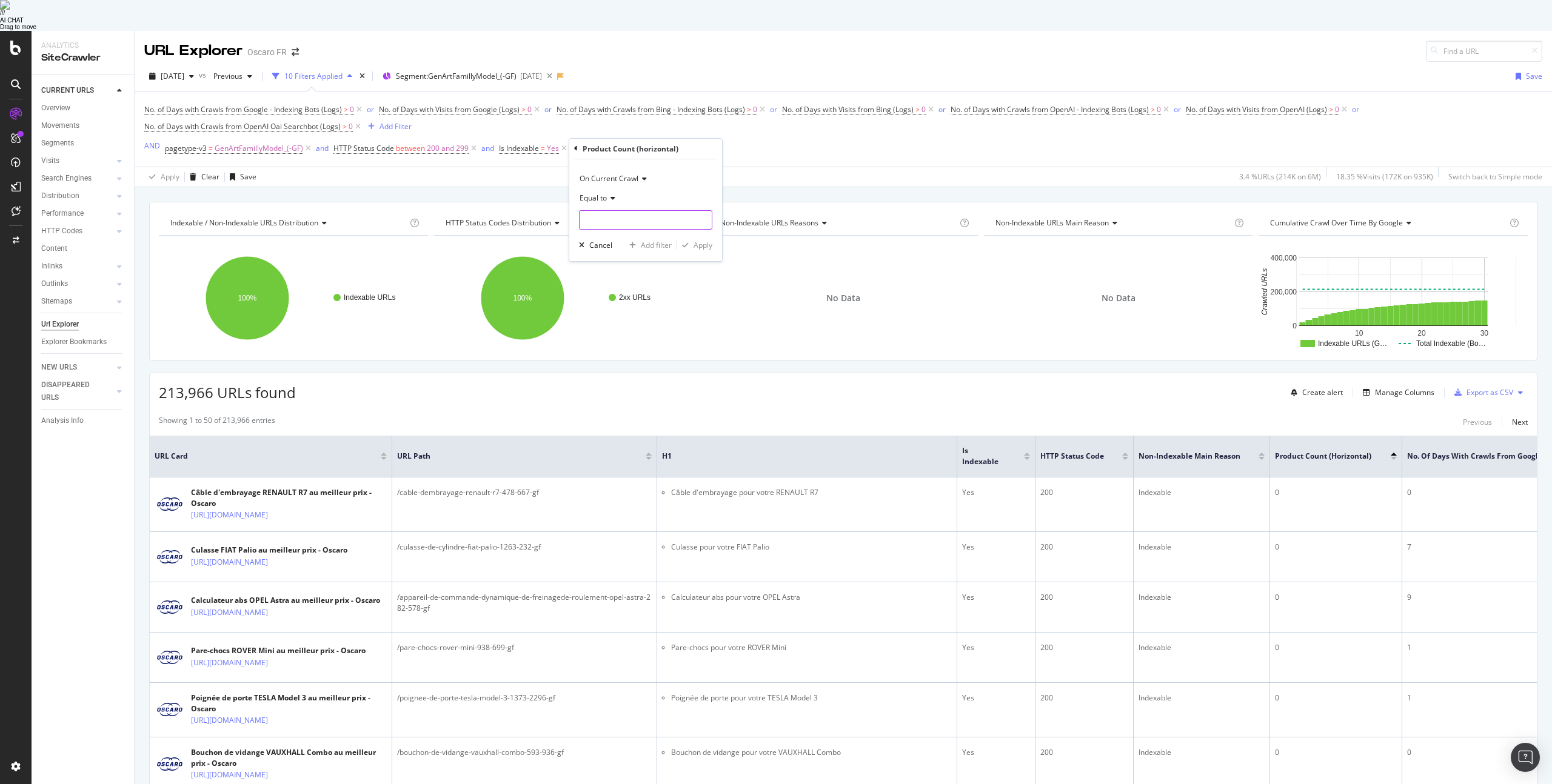
click at [596, 210] on input "number" at bounding box center [645, 219] width 133 height 19
type input "12"
click at [701, 240] on div "Apply" at bounding box center [703, 245] width 19 height 10
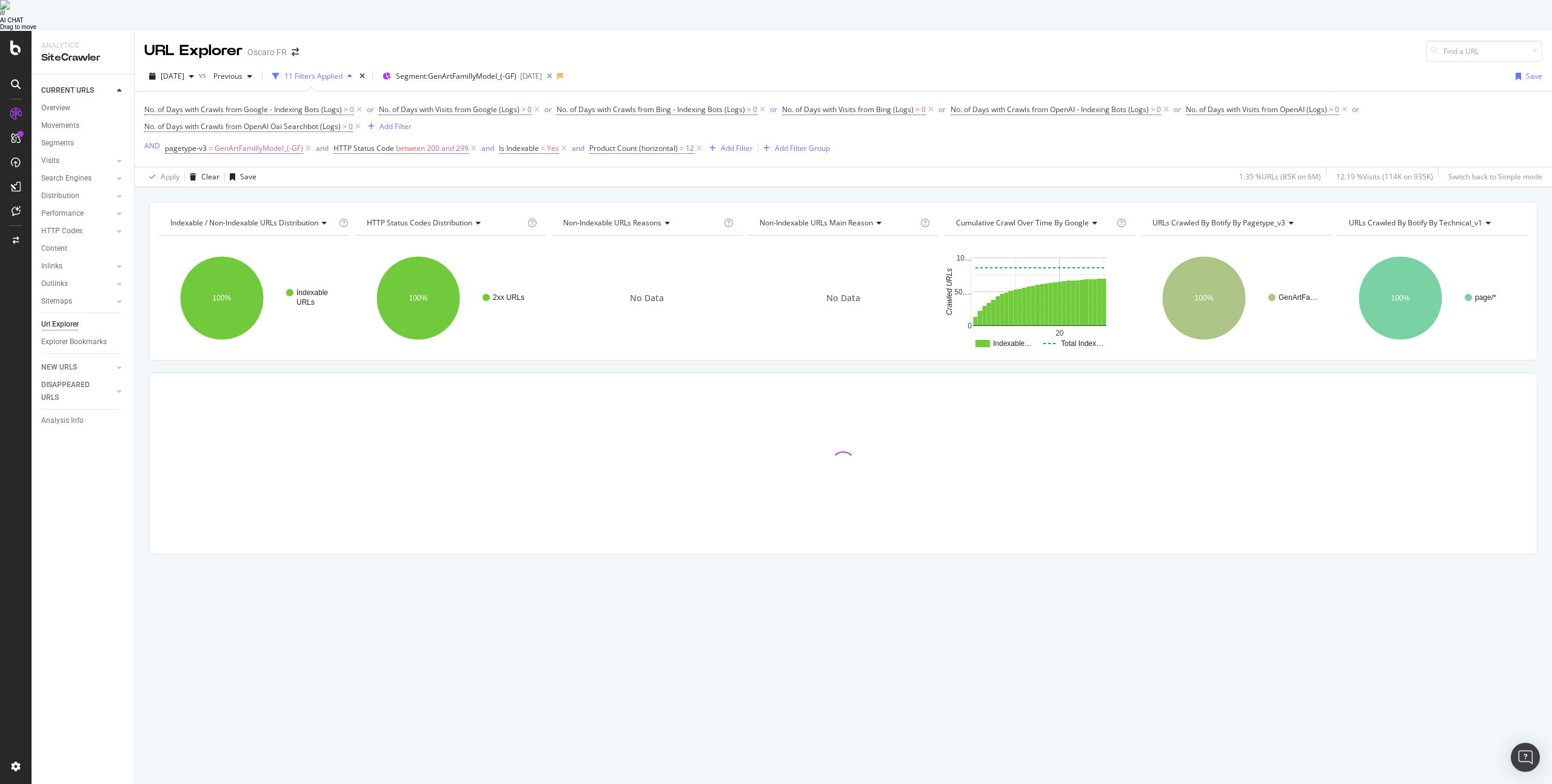
click at [353, 187] on div "Indexable / Non-Indexable URLs distribution Chart (by Value) Table Expand Expor…" at bounding box center [843, 201] width 1417 height 29
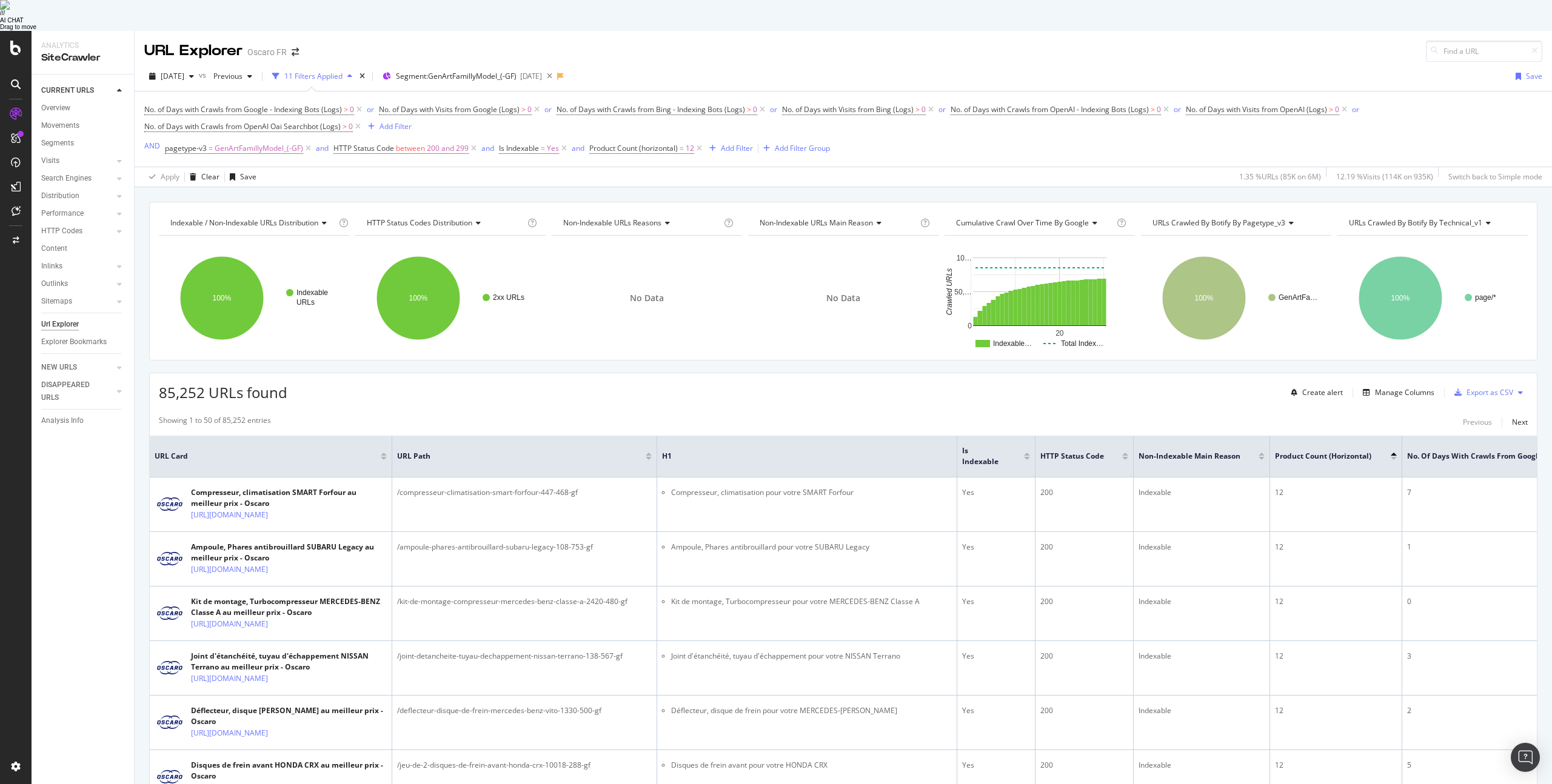
click at [1162, 218] on span "URLs Crawled By Botify By pagetype_v3" at bounding box center [1219, 223] width 133 height 10
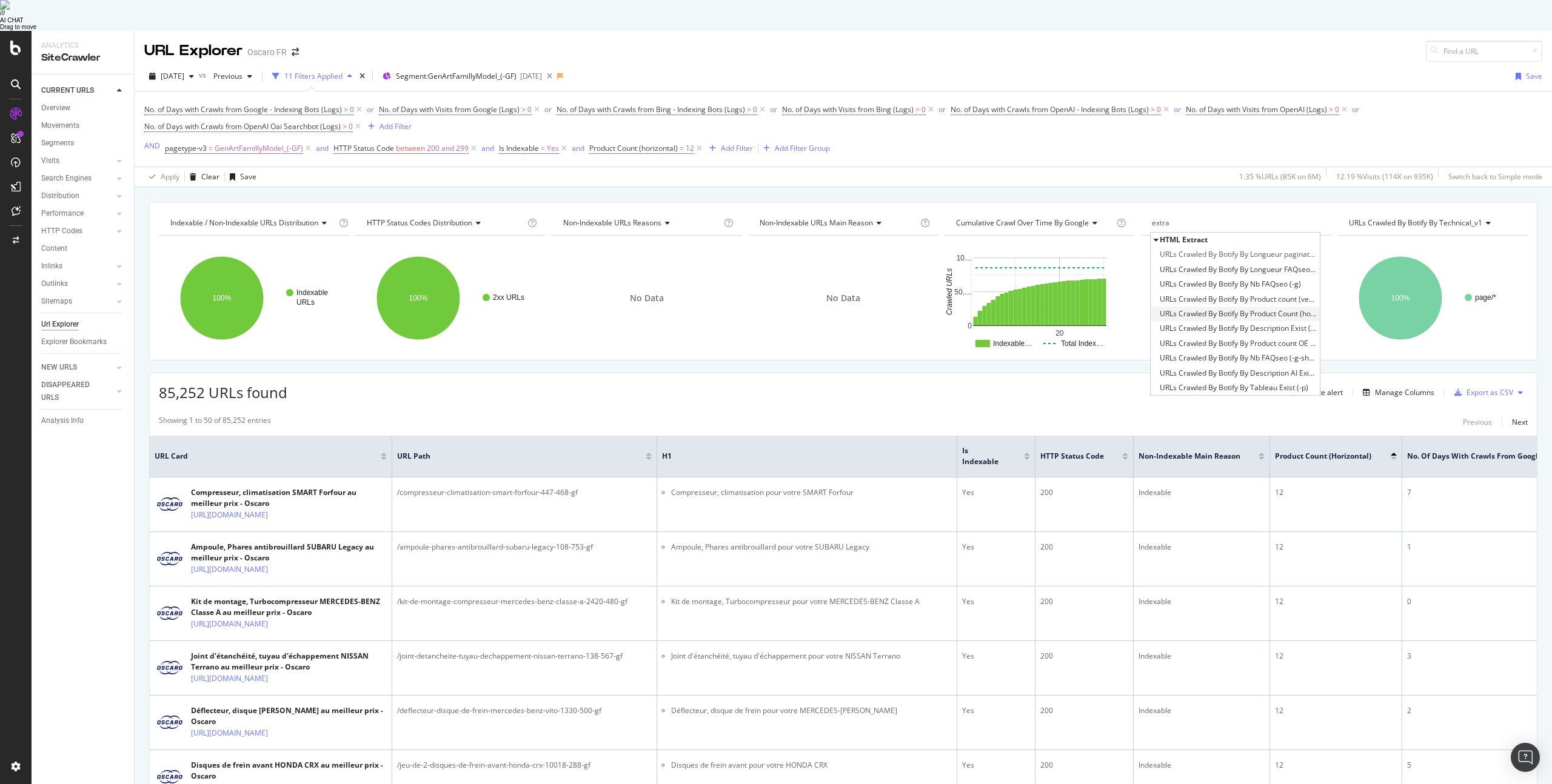
type input "extra"
click at [1275, 308] on span "URLs Crawled By Botify By Product Count (horizontal)" at bounding box center [1238, 313] width 157 height 12
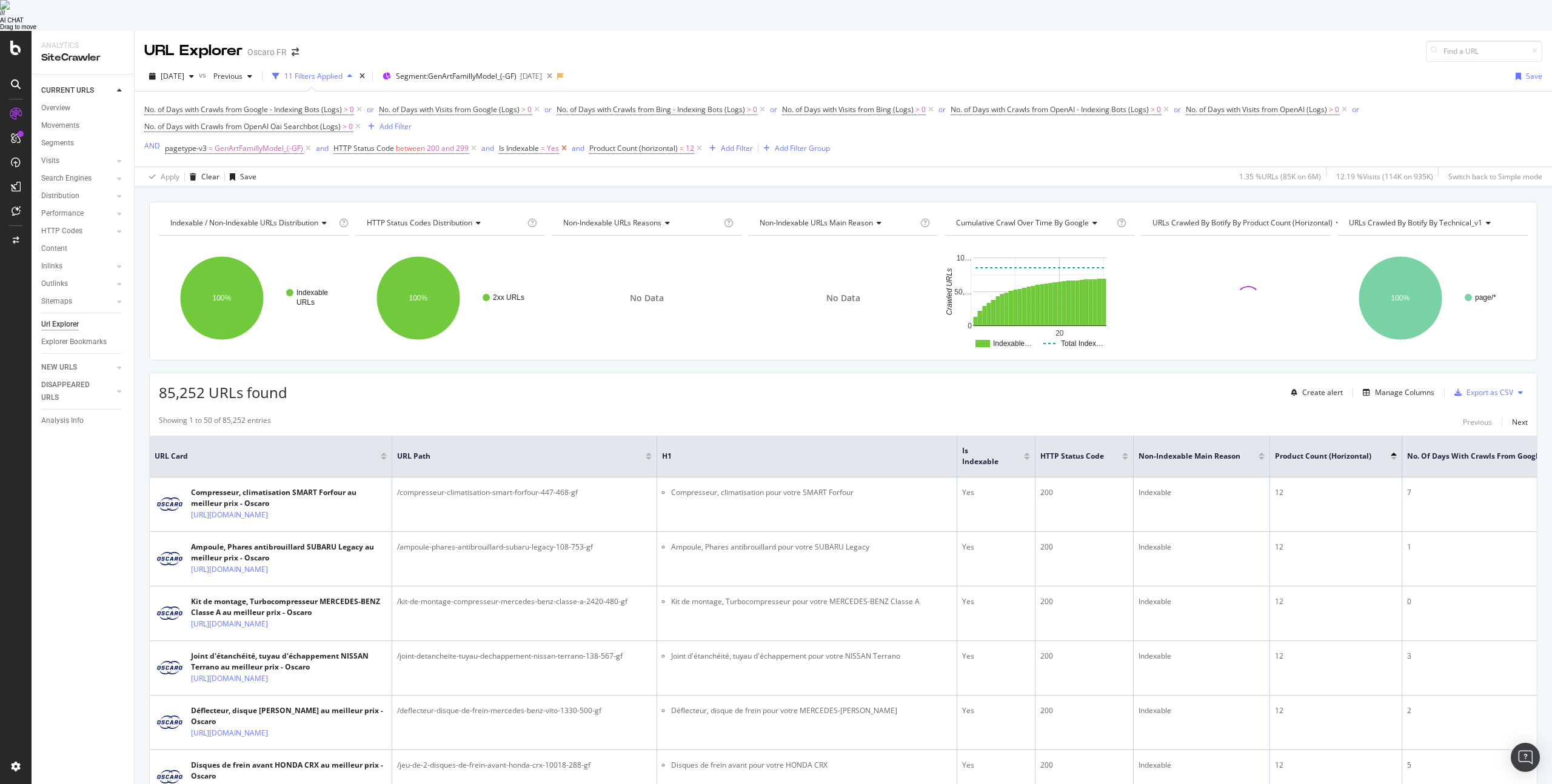
click at [563, 142] on icon at bounding box center [564, 148] width 10 height 12
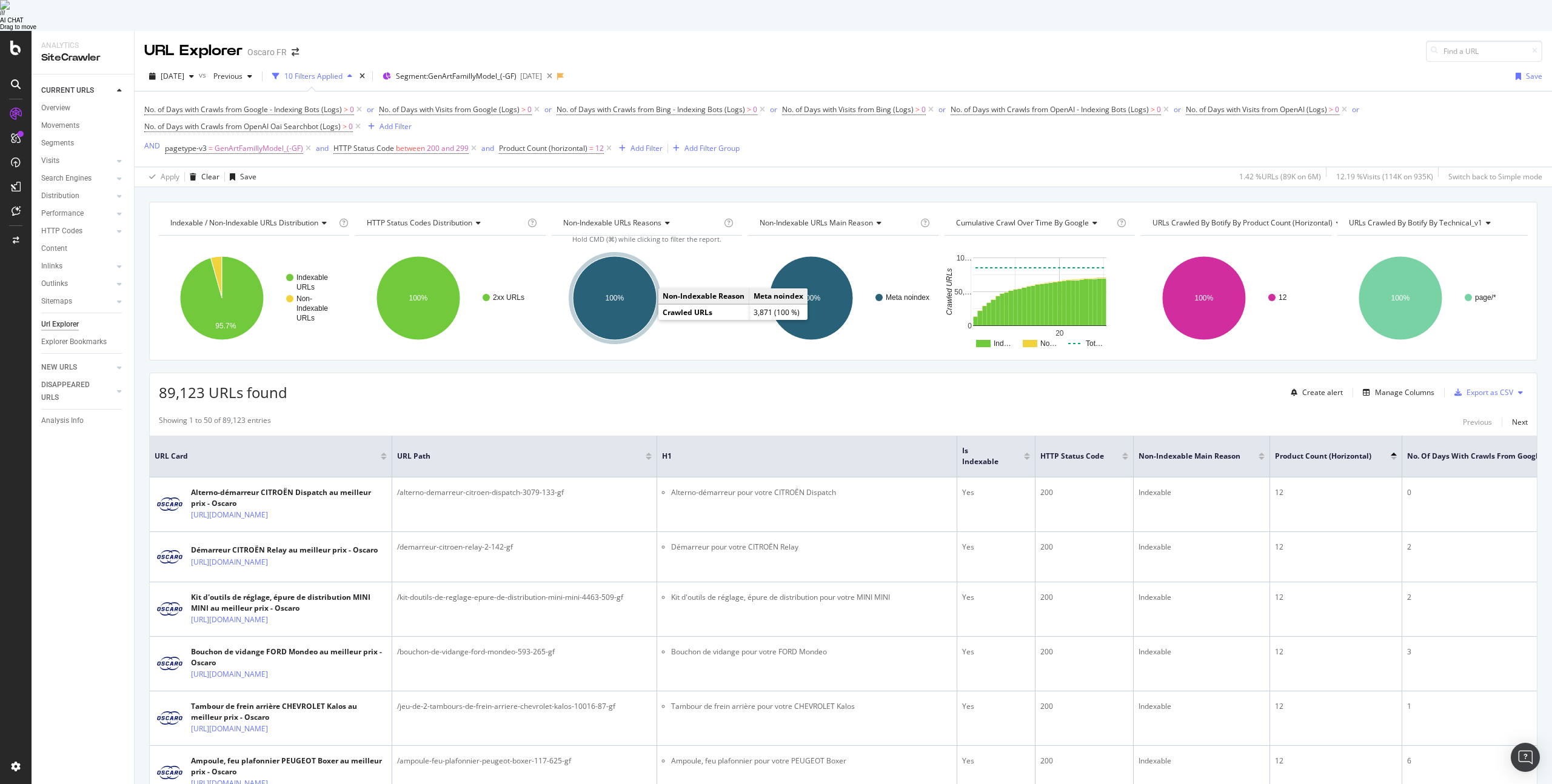
click at [644, 285] on ellipse "A chart." at bounding box center [615, 298] width 84 height 84
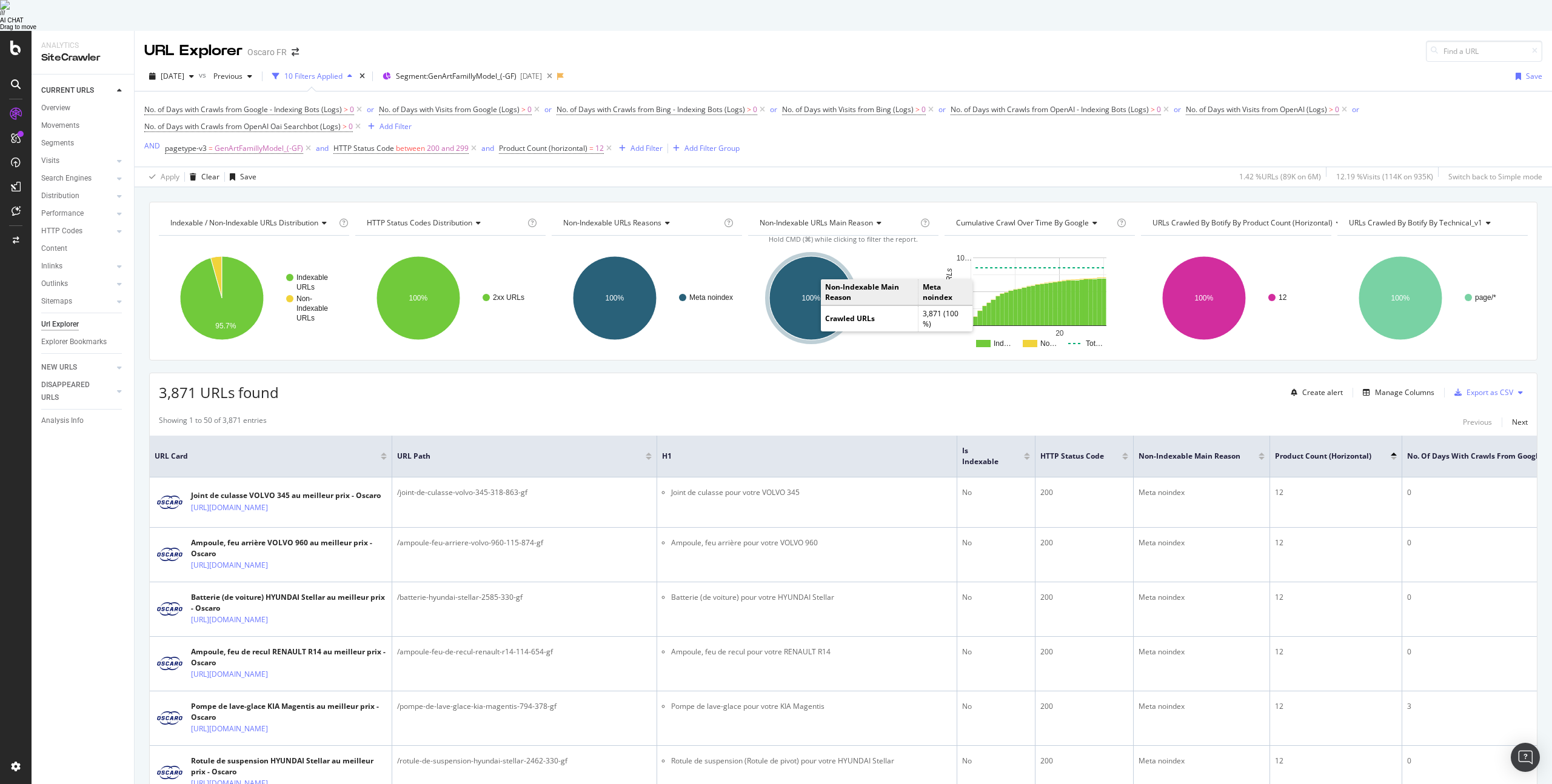
click at [803, 285] on ellipse "A chart." at bounding box center [811, 298] width 84 height 84
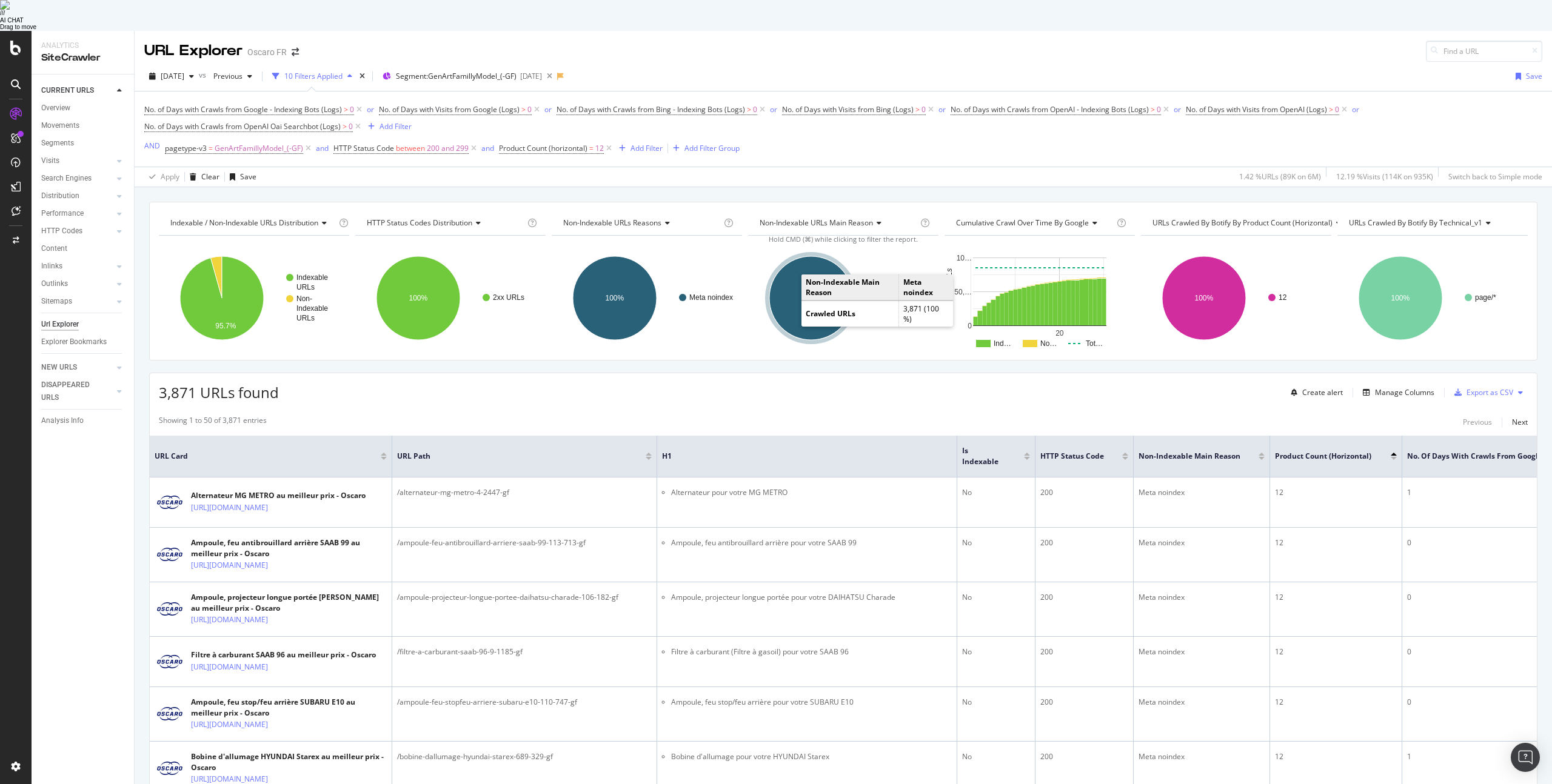
click at [791, 276] on ellipse "A chart." at bounding box center [811, 298] width 84 height 84
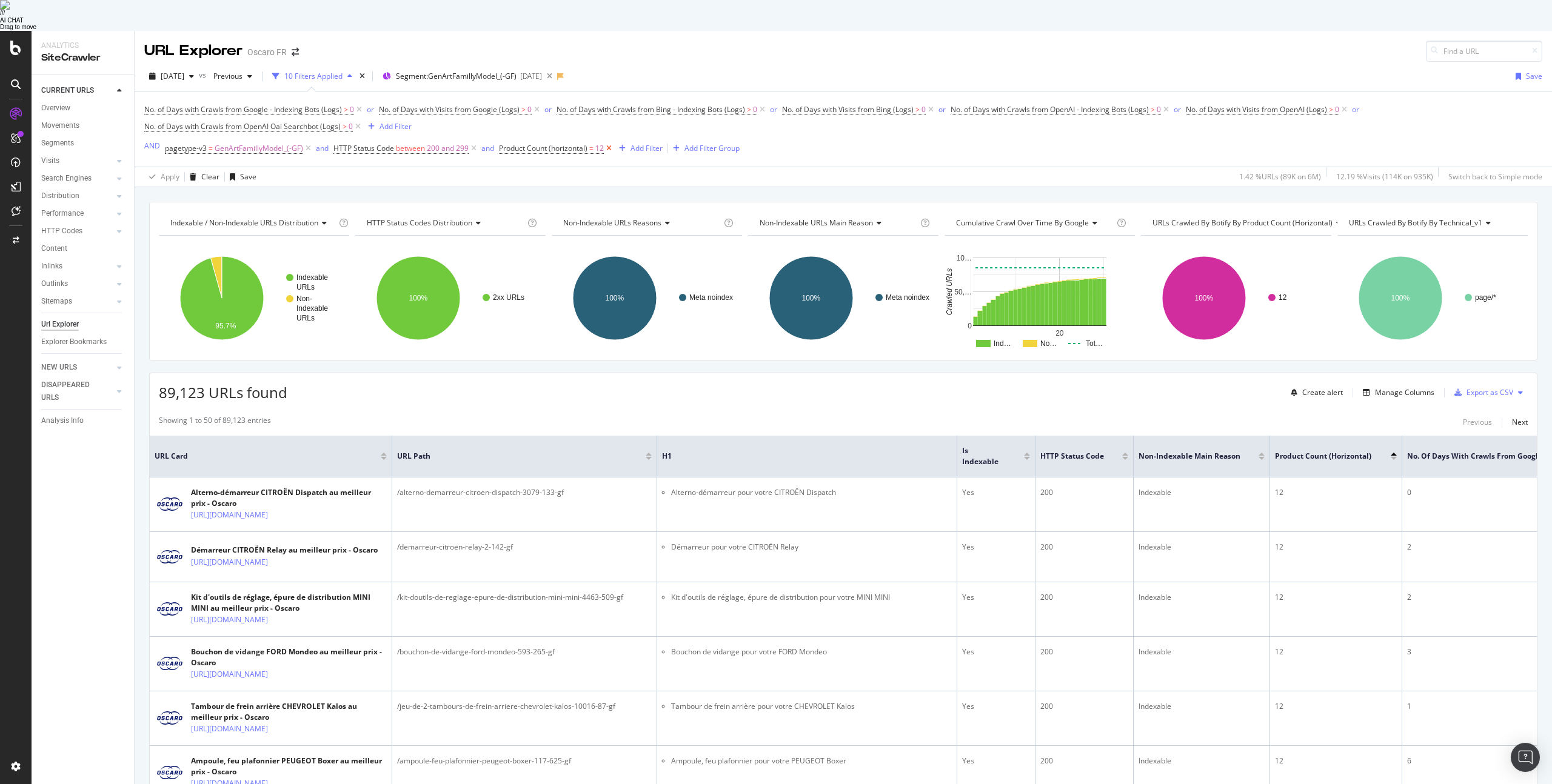
click at [609, 142] on icon at bounding box center [609, 148] width 10 height 12
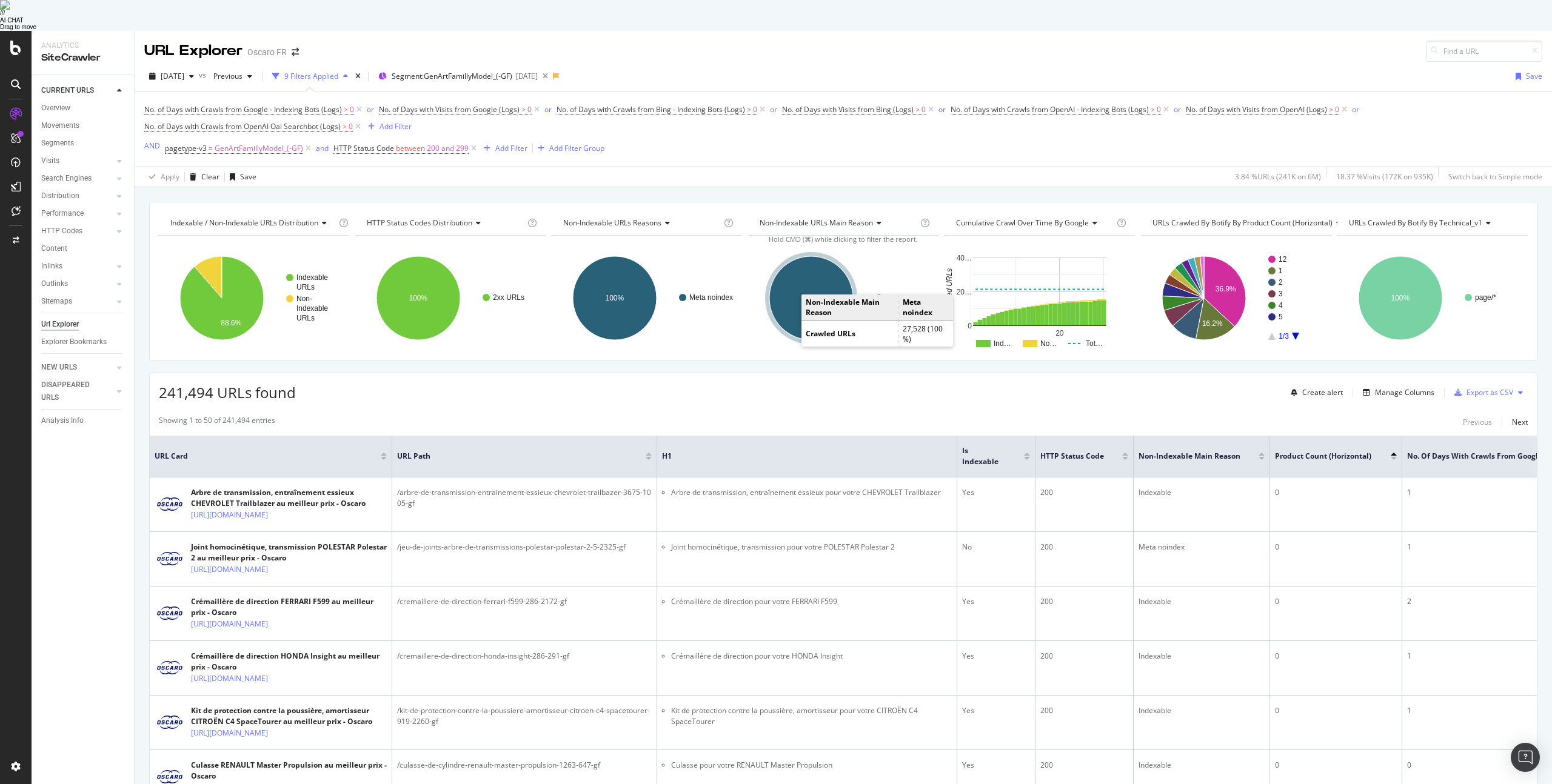
click at [795, 288] on ellipse "A chart." at bounding box center [811, 298] width 84 height 84
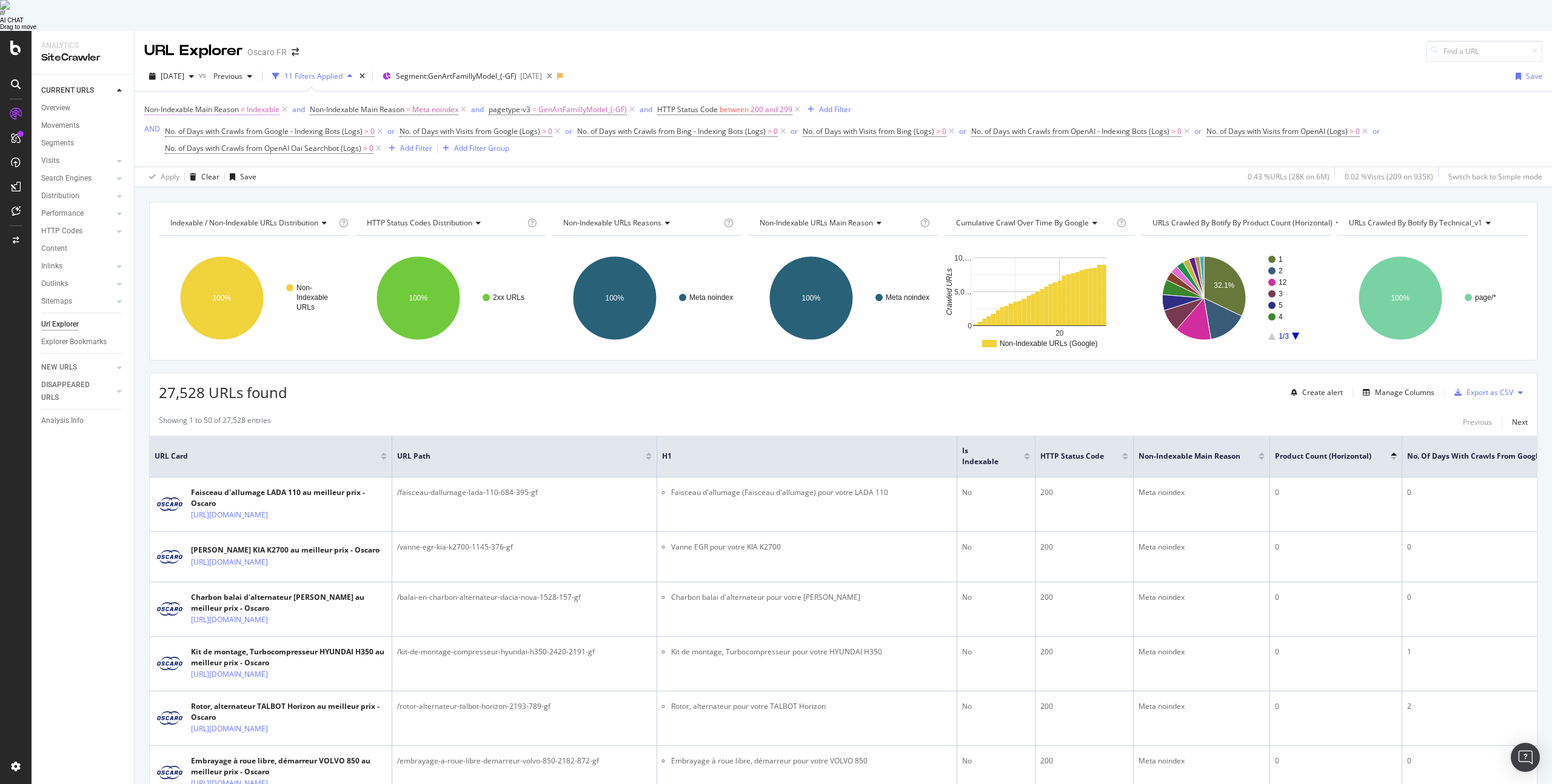
click at [229, 104] on span "Non-Indexable Main Reason" at bounding box center [191, 109] width 95 height 10
click at [198, 154] on icon at bounding box center [200, 157] width 8 height 7
click at [185, 177] on span "Equal to" at bounding box center [174, 182] width 27 height 10
click at [281, 200] on div "Apply" at bounding box center [279, 205] width 19 height 10
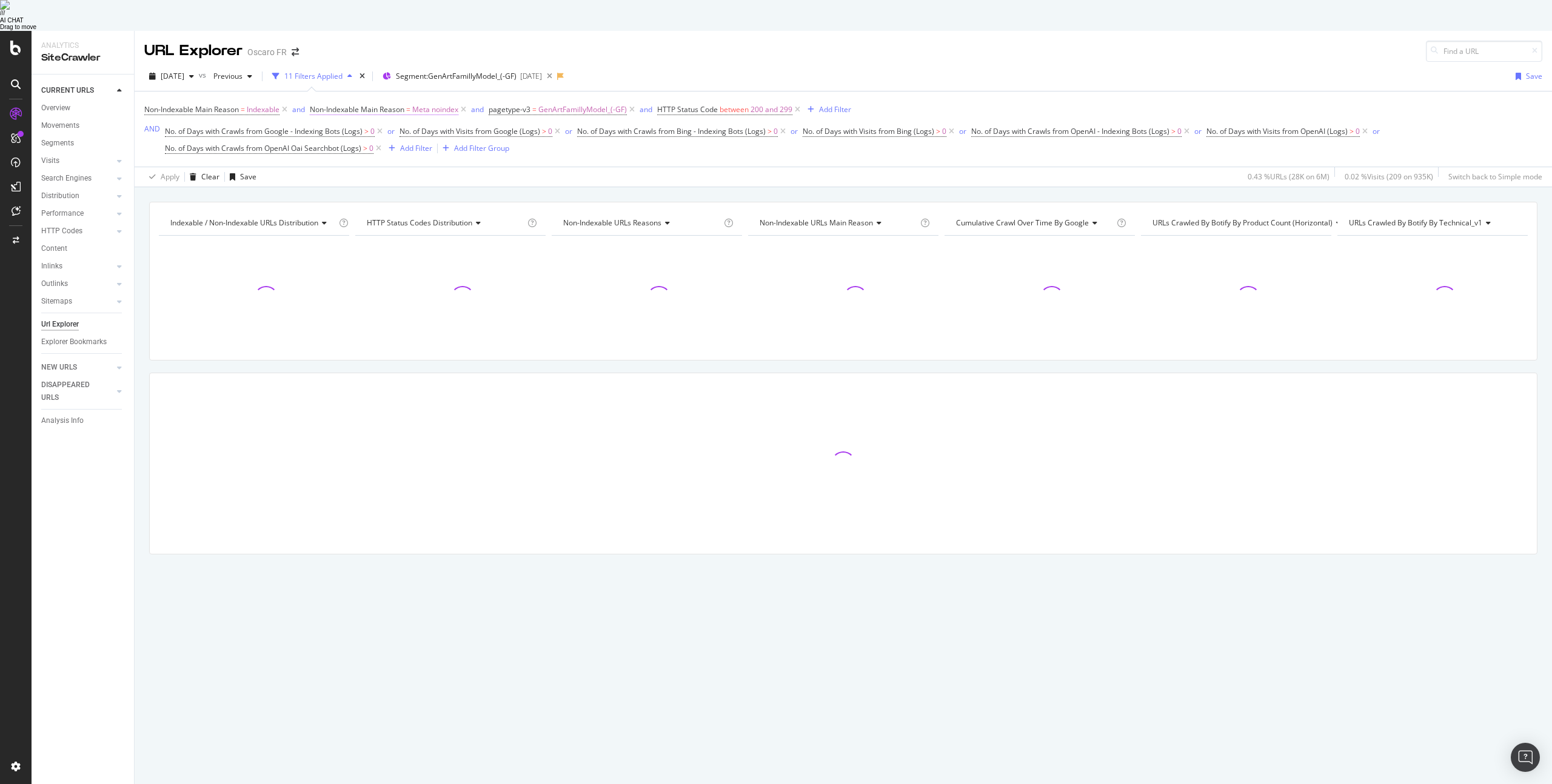
click at [352, 104] on span "Non-Indexable Main Reason" at bounding box center [358, 109] width 95 height 10
click at [345, 148] on div "Equal to" at bounding box center [388, 157] width 133 height 19
click at [437, 98] on div "Non-Indexable Main Reason" at bounding box center [388, 108] width 143 height 21
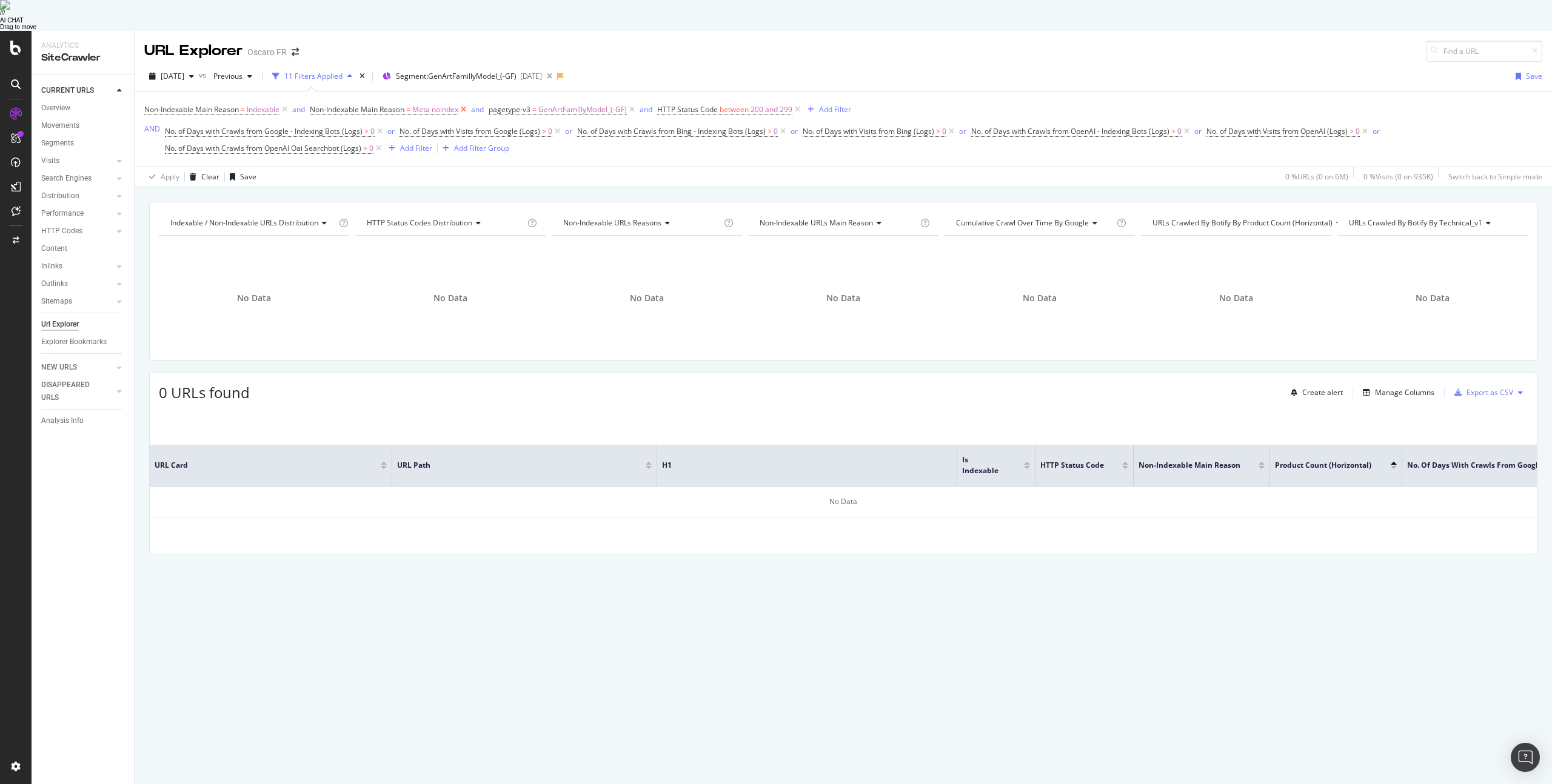
click at [467, 104] on icon at bounding box center [463, 110] width 10 height 12
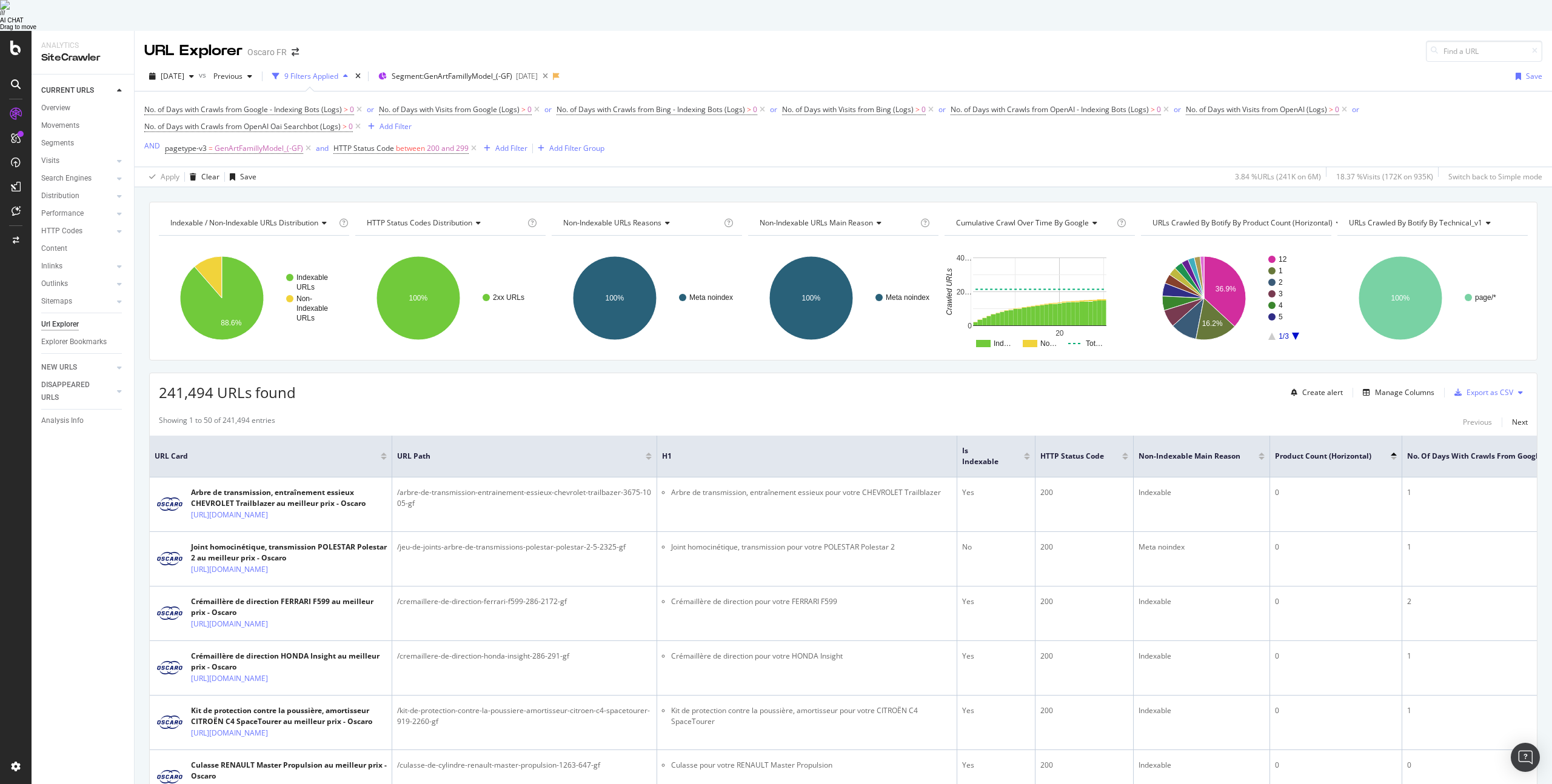
click at [651, 135] on div "No. of Days with Crawls from Google - Indexing Bots (Logs) > 0 or No. of Days w…" at bounding box center [843, 129] width 1398 height 75
click at [207, 256] on icon "A chart." at bounding box center [208, 277] width 27 height 42
click at [245, 276] on icon "A chart." at bounding box center [222, 298] width 84 height 84
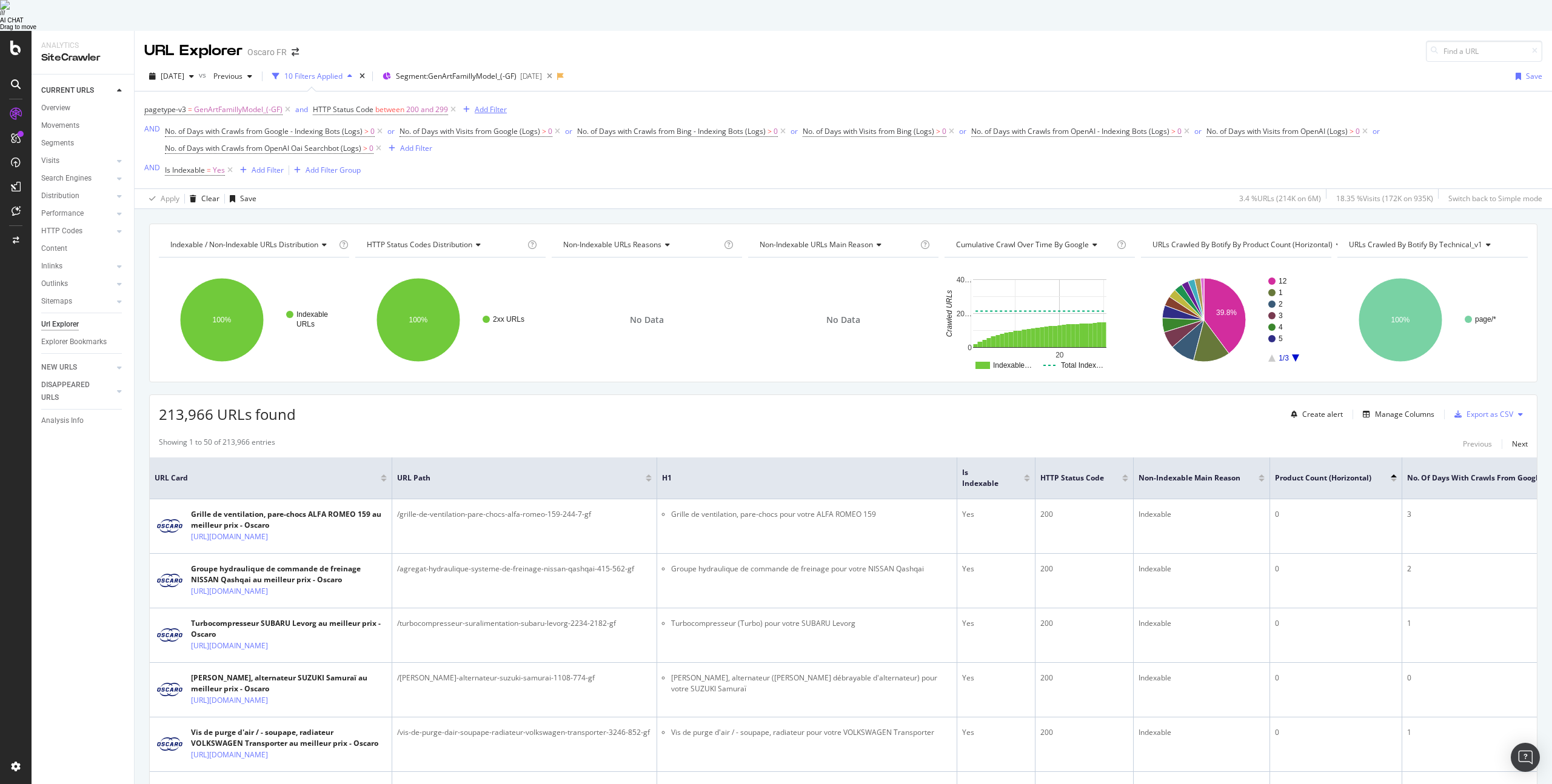
click at [491, 104] on div "Add Filter" at bounding box center [491, 109] width 32 height 10
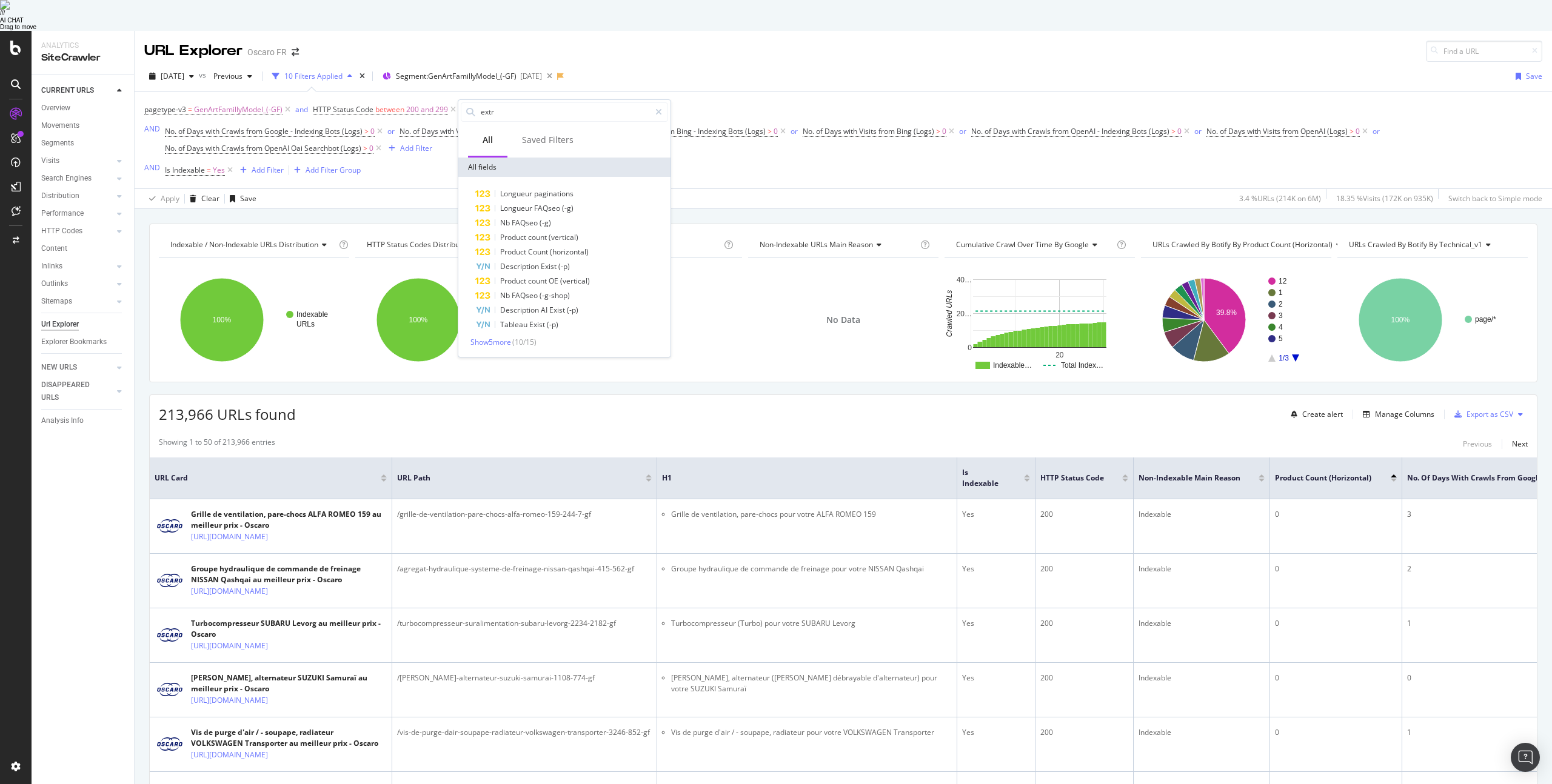
type input "extra"
click at [594, 245] on div "Product Count (horizontal)" at bounding box center [572, 252] width 193 height 14
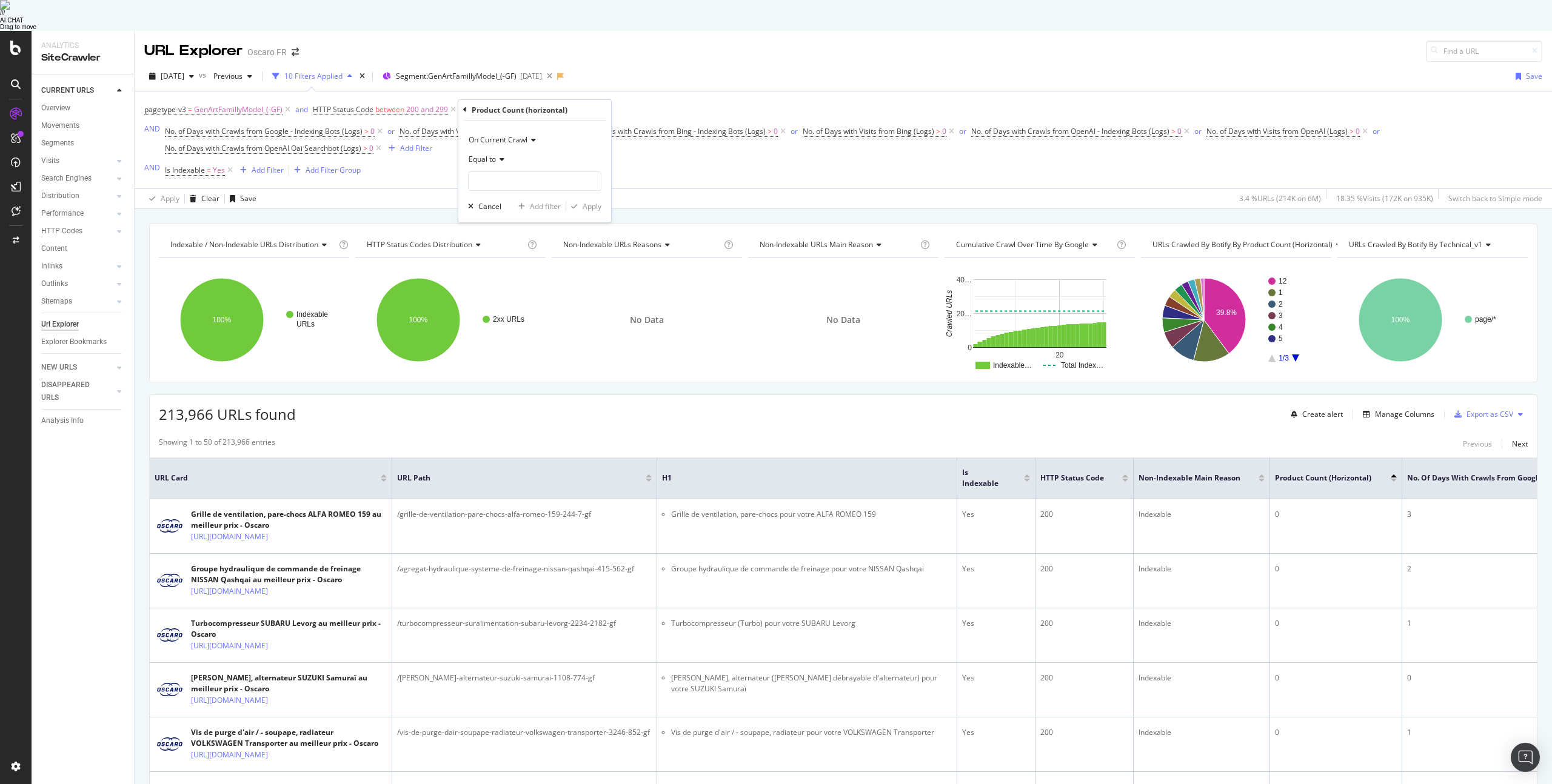
click at [491, 154] on span "Equal to" at bounding box center [482, 159] width 27 height 10
click at [493, 179] on span "Equal to" at bounding box center [489, 184] width 30 height 10
click at [502, 171] on input "number" at bounding box center [535, 180] width 133 height 19
type input "12"
click at [585, 201] on div "Apply" at bounding box center [592, 206] width 19 height 10
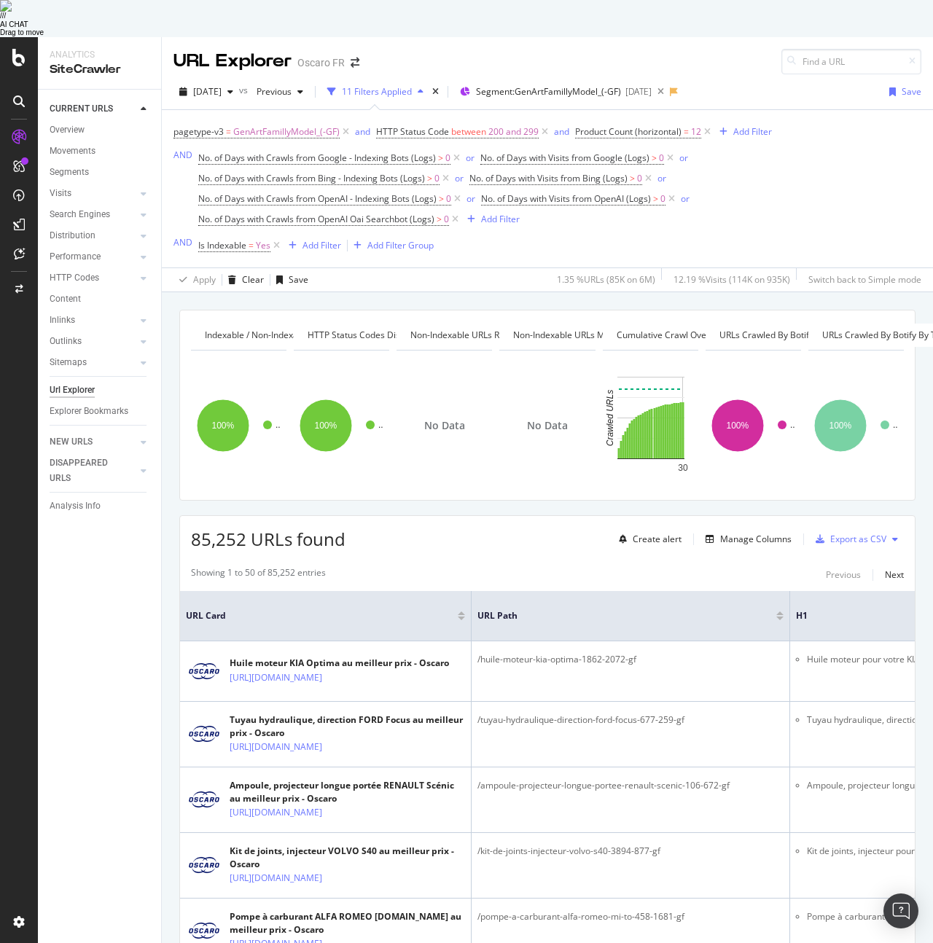
click at [133, 553] on div "CURRENT URLS Overview Movements Segments Visits Analysis Orphan URLs Search Eng…" at bounding box center [99, 535] width 123 height 890
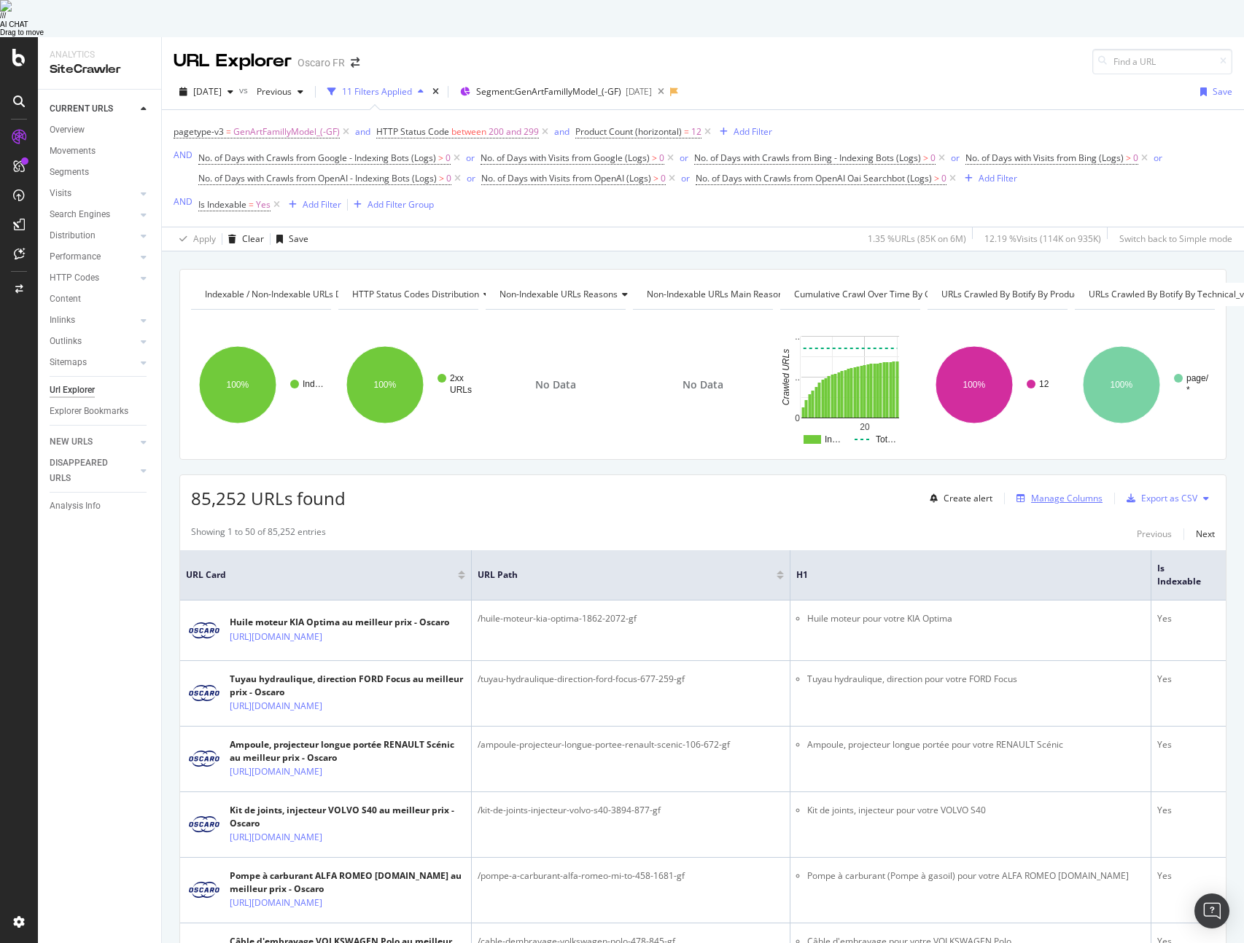
click at [1040, 492] on div "Manage Columns" at bounding box center [1066, 498] width 71 height 12
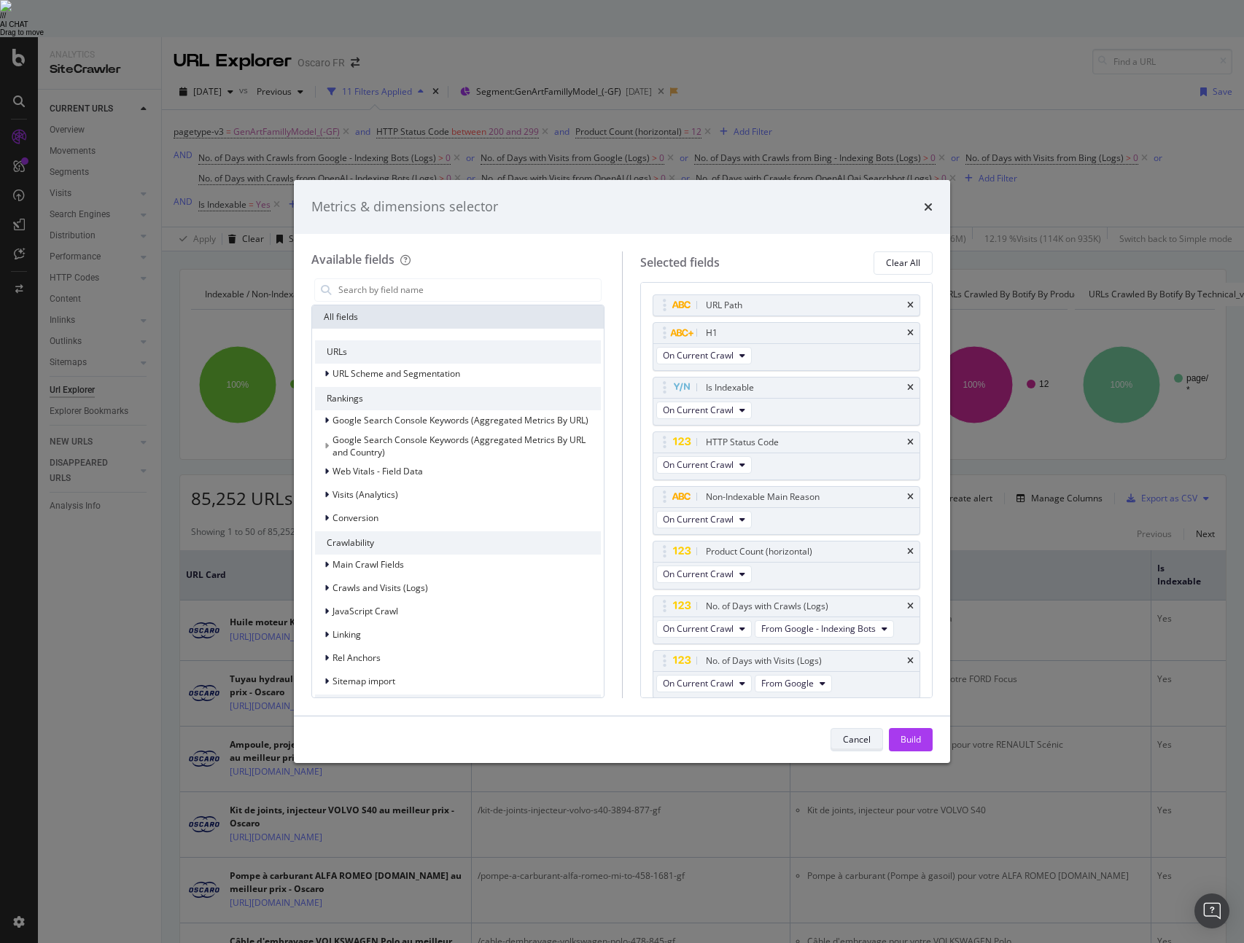
click at [850, 738] on div "Cancel" at bounding box center [857, 739] width 28 height 12
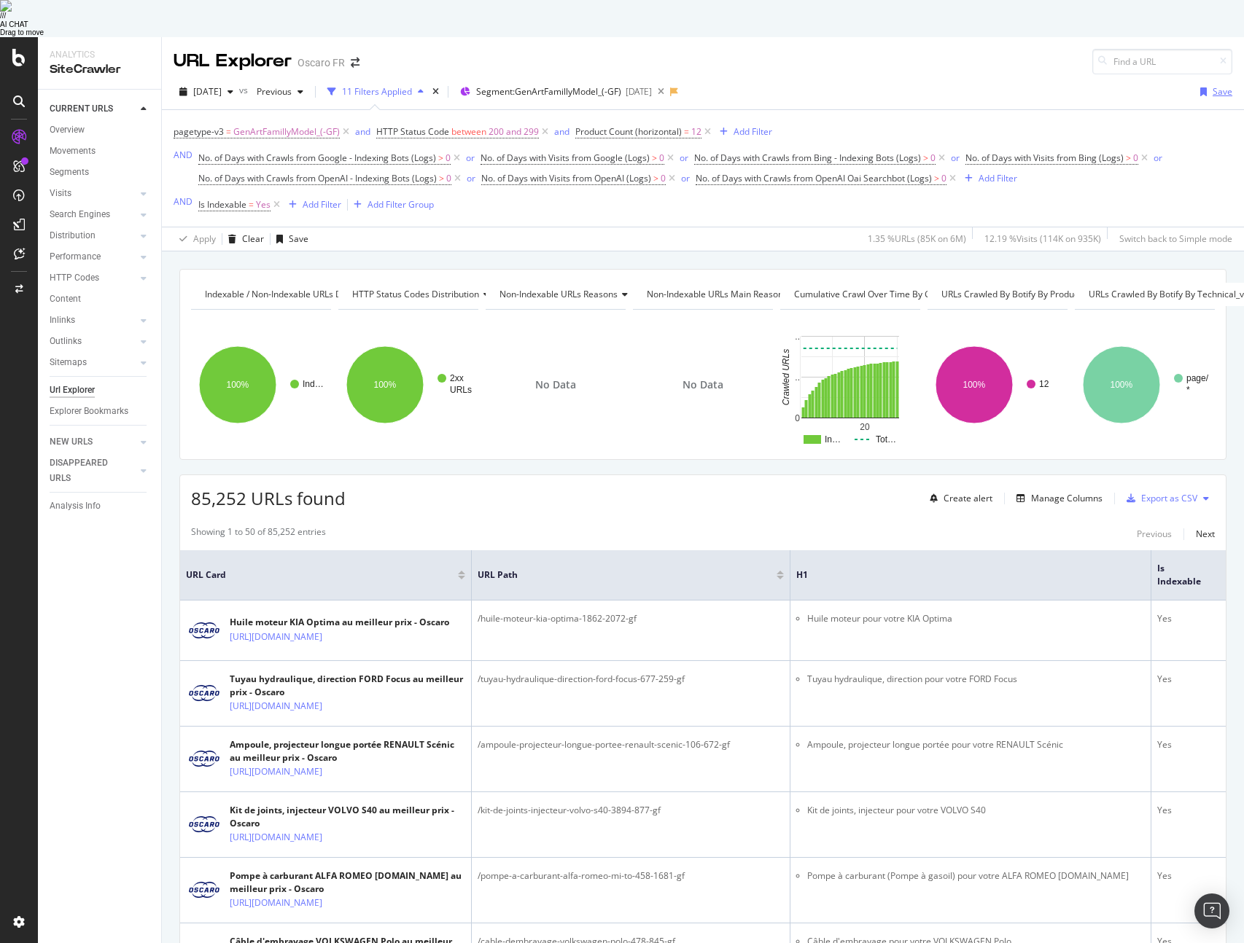
click at [1219, 85] on div "Save" at bounding box center [1222, 91] width 20 height 12
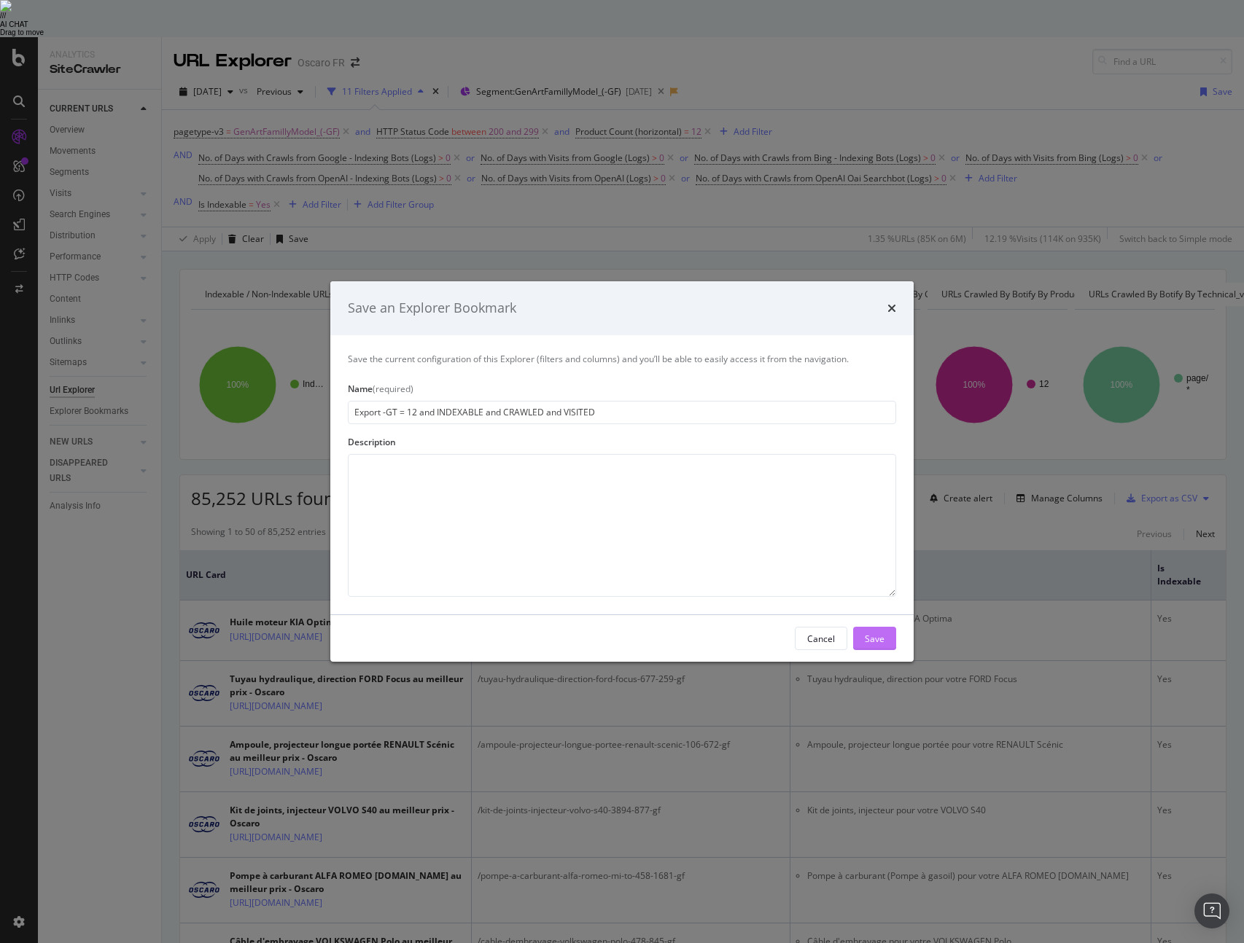
type input "Export -GT = 12 and INDEXABLE and CRAWLED and VISITED"
click at [862, 633] on button "Save" at bounding box center [874, 638] width 43 height 23
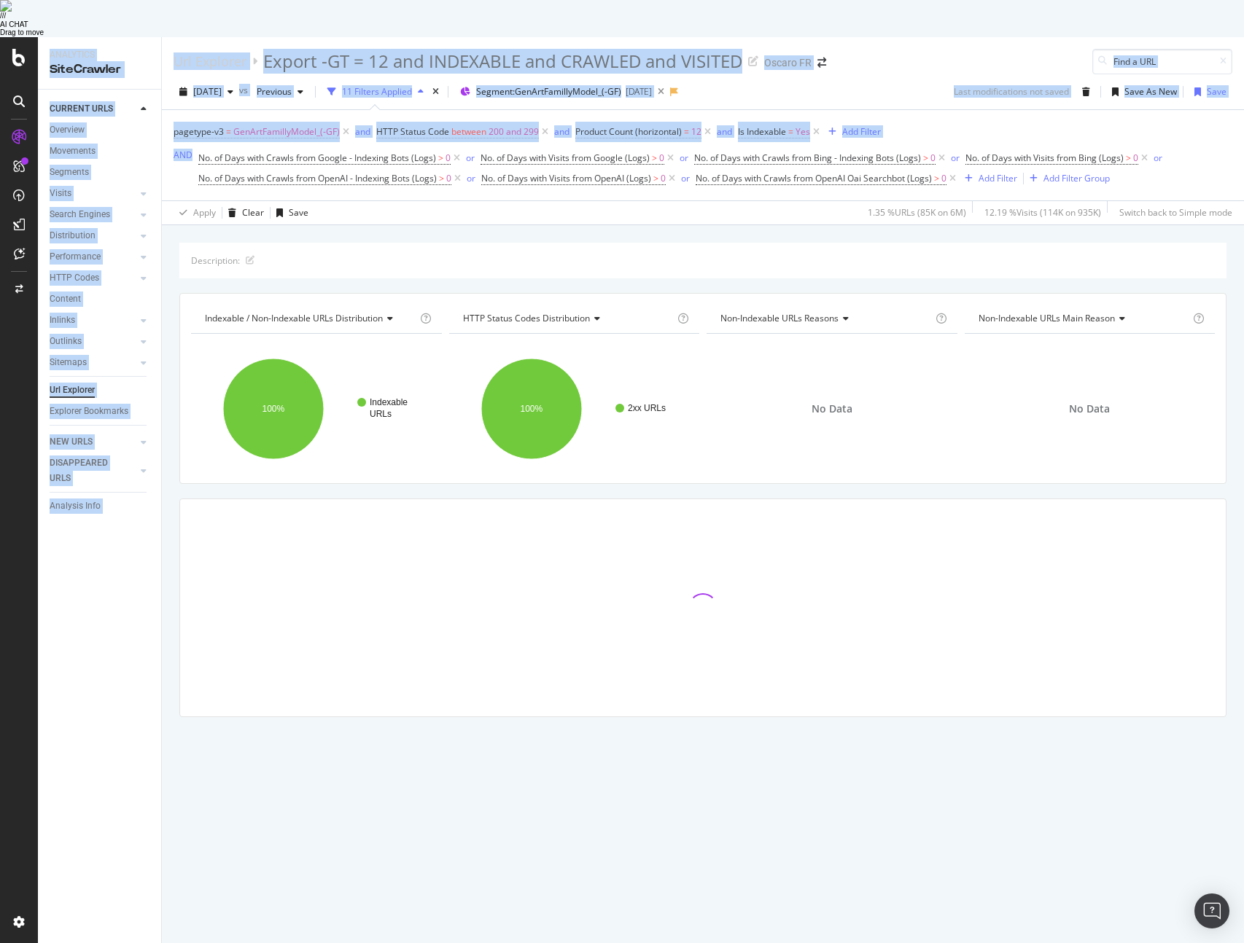
drag, startPoint x: 1241, startPoint y: 87, endPoint x: 1489, endPoint y: 93, distance: 247.9
click at [1243, 93] on html "// / AI CHAT Drag to move Analytics SiteCrawler CURRENT URLS Overview Movements…" at bounding box center [622, 471] width 1244 height 943
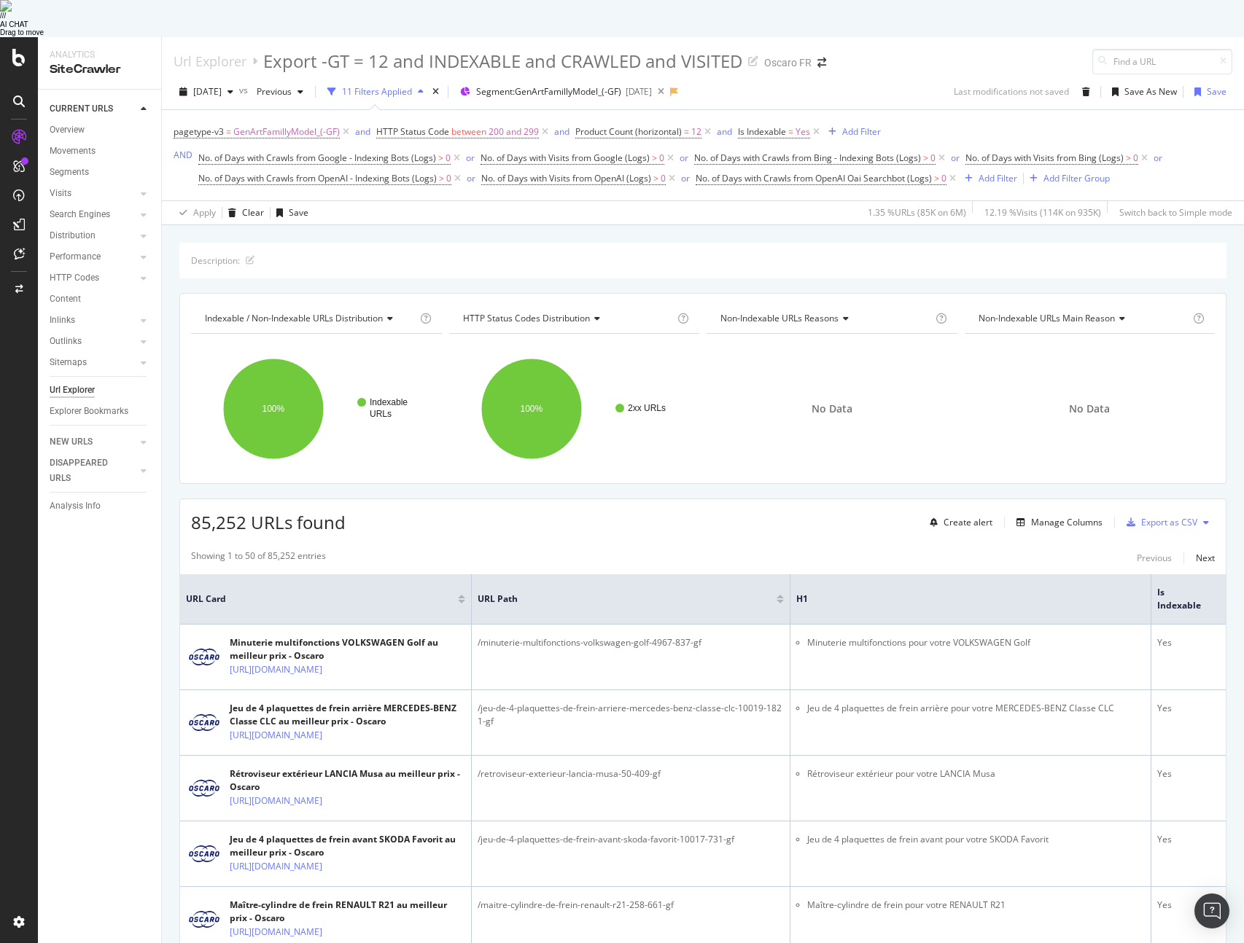
click at [1210, 122] on div "pagetype-v3 = GenArtFamillyModel_(-GF) and HTTP Status Code between 200 and 299…" at bounding box center [702, 155] width 1058 height 67
click at [1199, 122] on div "pagetype-v3 = GenArtFamillyModel_(-GF) and HTTP Status Code between 200 and 299…" at bounding box center [702, 155] width 1058 height 67
click at [121, 604] on div "CURRENT URLS Overview Movements Segments Visits Analysis Orphan URLs Search Eng…" at bounding box center [99, 535] width 123 height 890
click at [116, 404] on div "Explorer Bookmarks" at bounding box center [89, 411] width 79 height 15
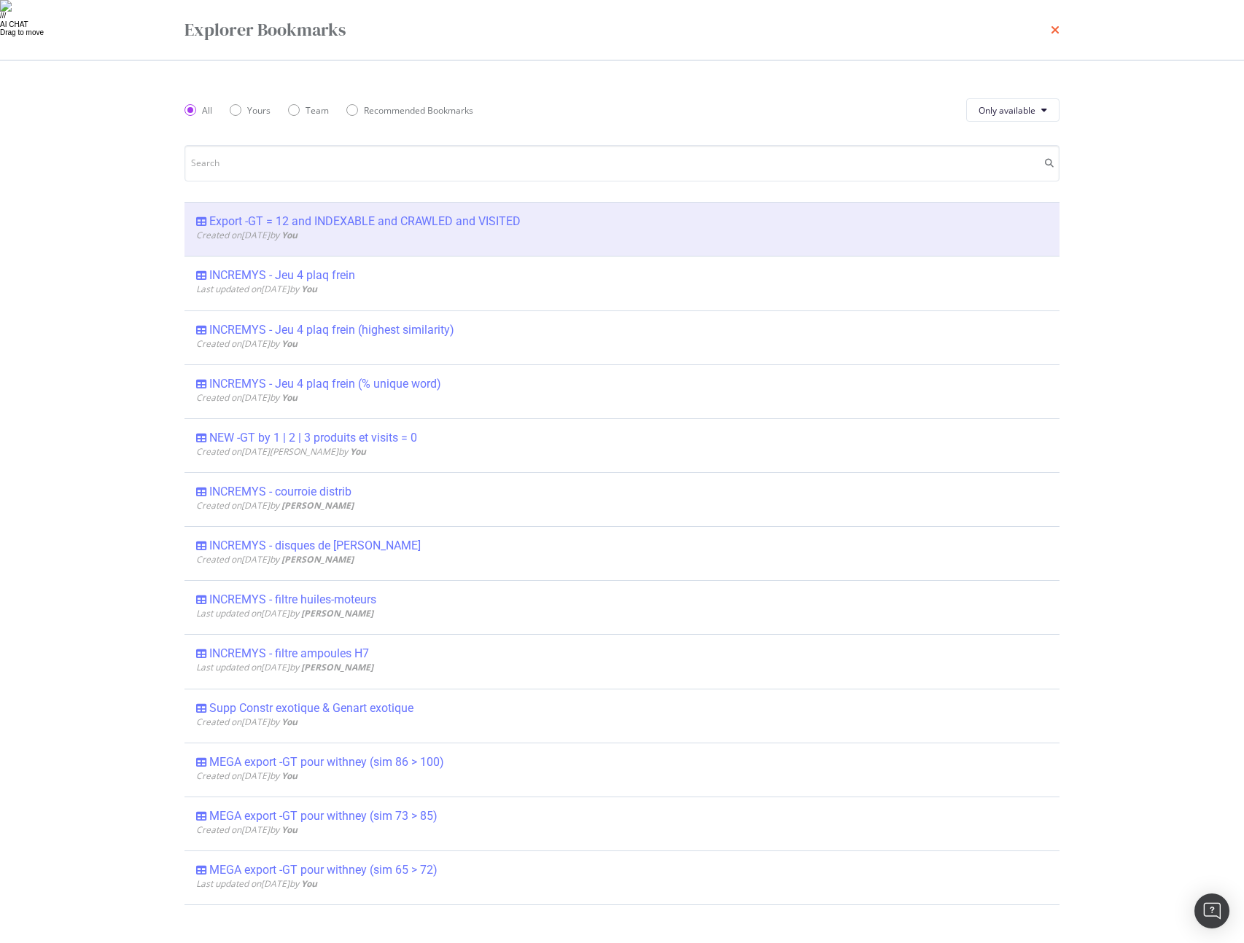
click at [1055, 30] on icon "times" at bounding box center [1054, 30] width 9 height 12
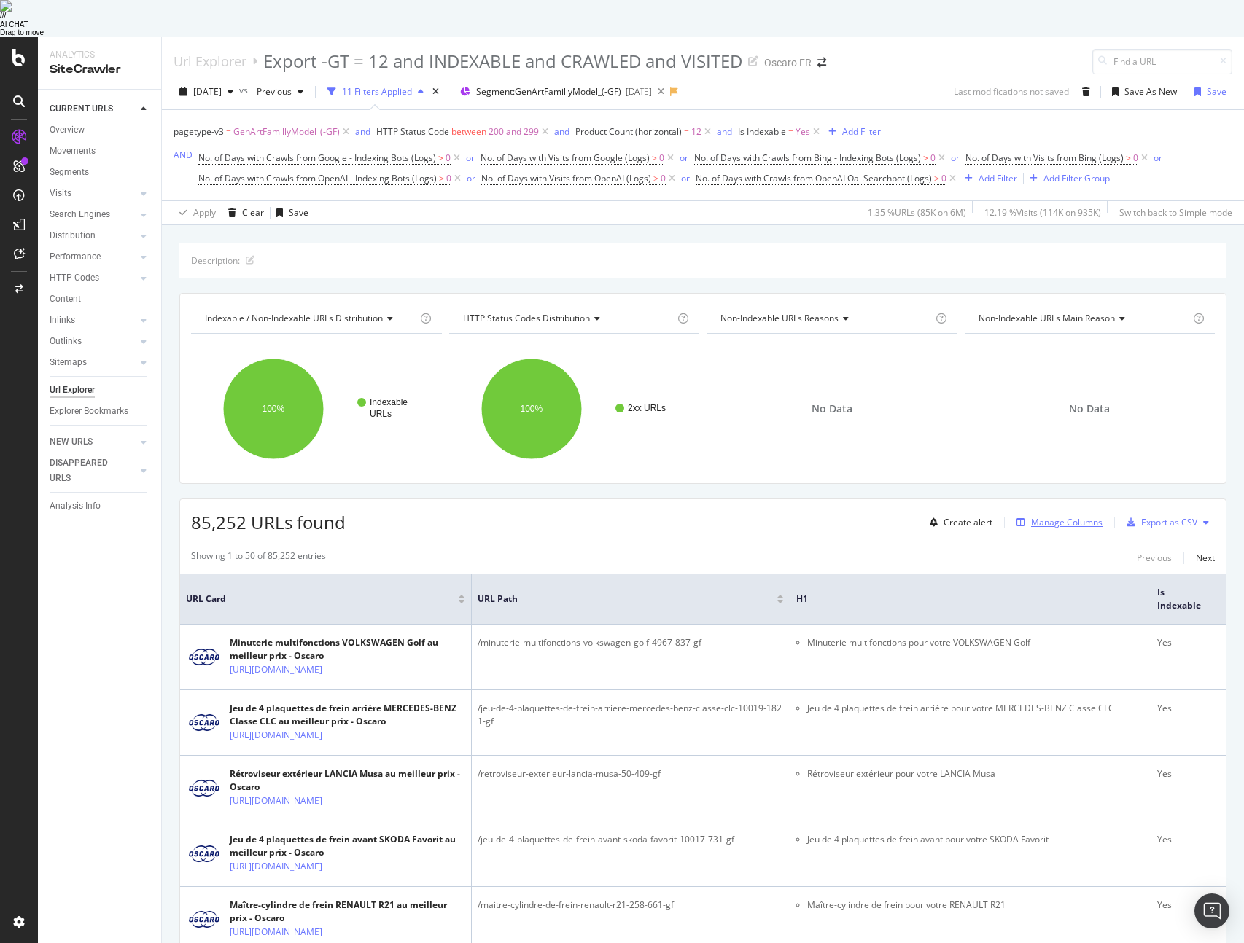
click at [1040, 516] on div "Manage Columns" at bounding box center [1066, 522] width 71 height 12
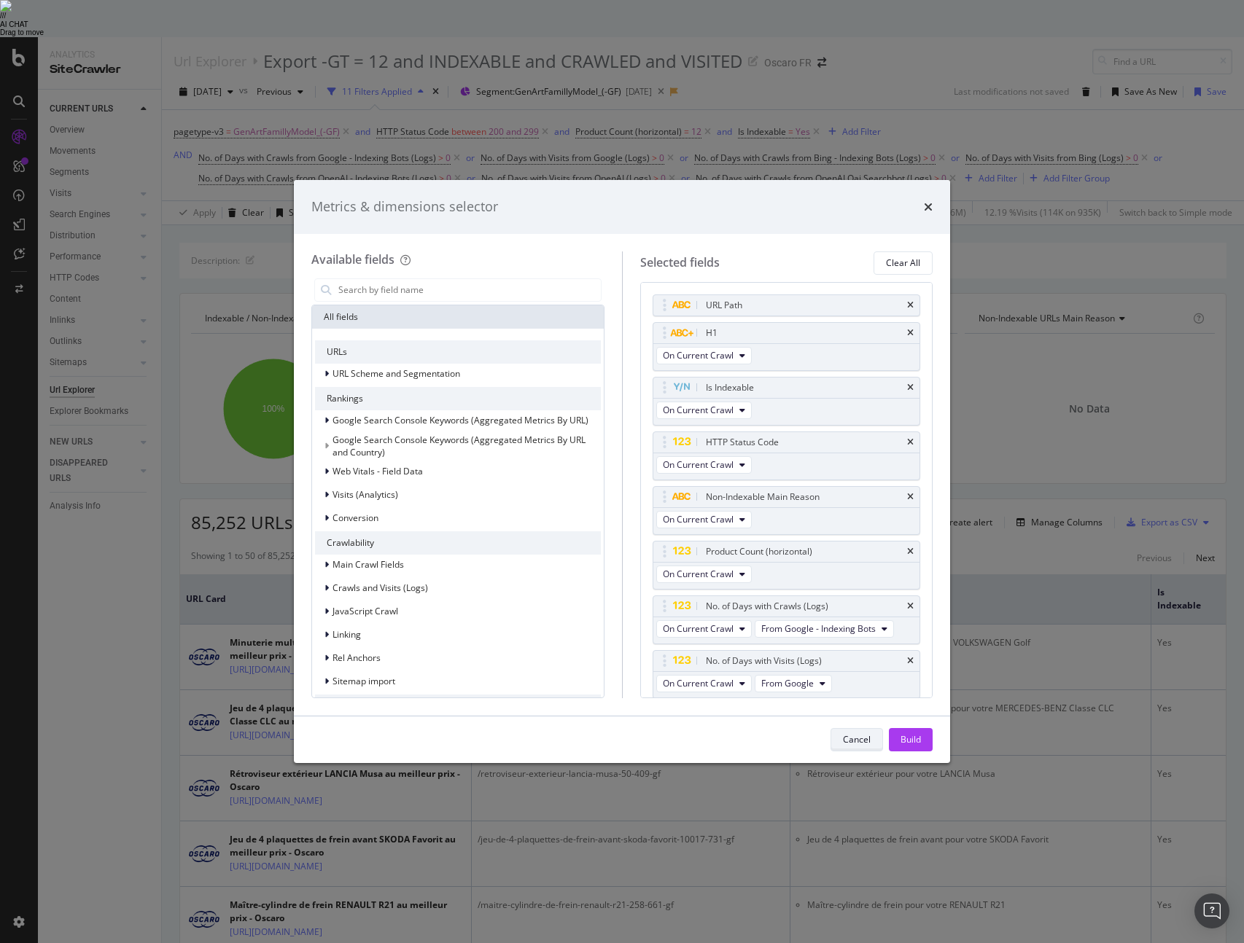
click at [855, 735] on div "Cancel" at bounding box center [857, 739] width 28 height 12
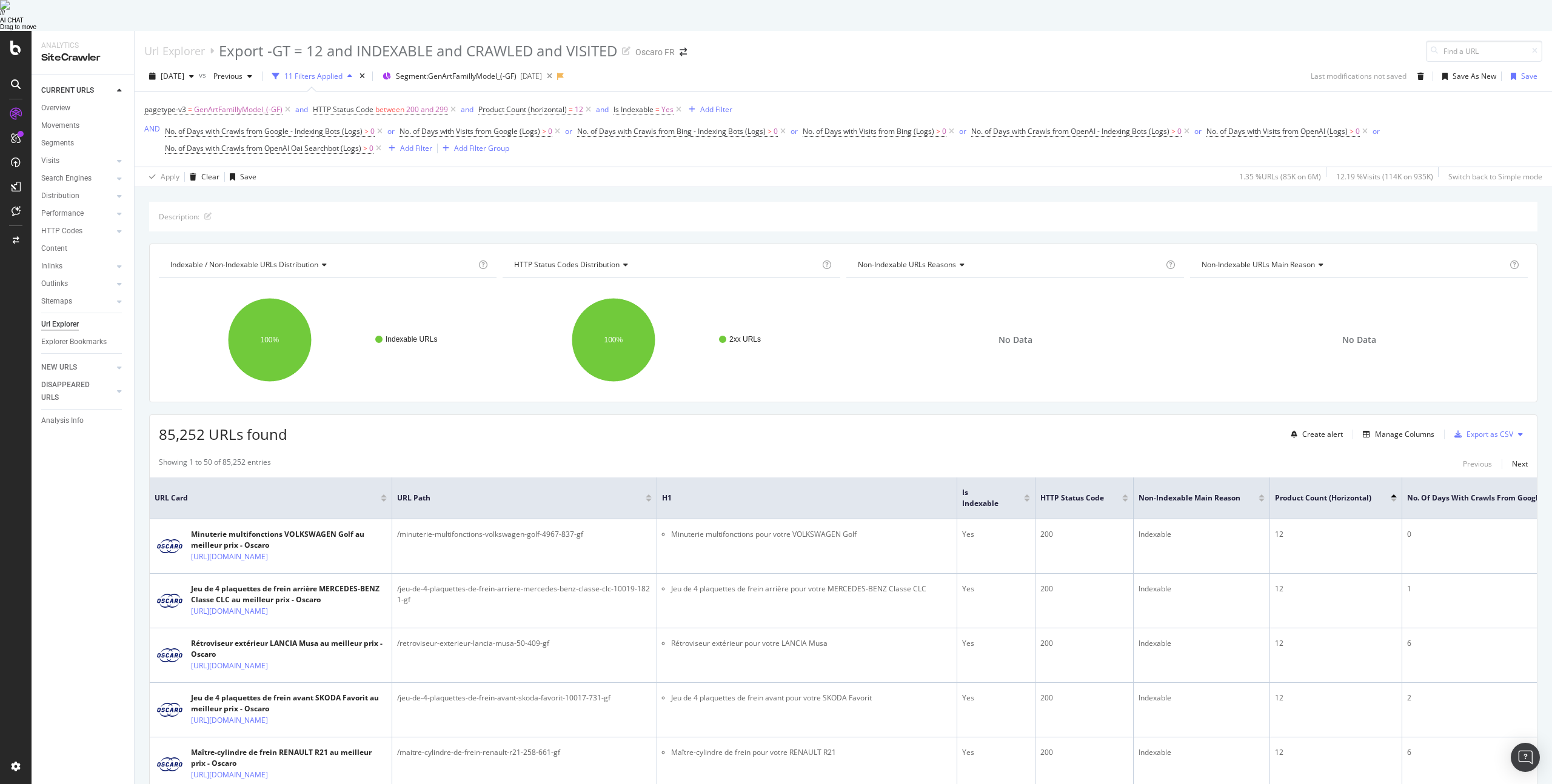
click at [1034, 431] on icon at bounding box center [1520, 434] width 5 height 7
click at [1034, 429] on div "Export as CSV" at bounding box center [1490, 434] width 47 height 10
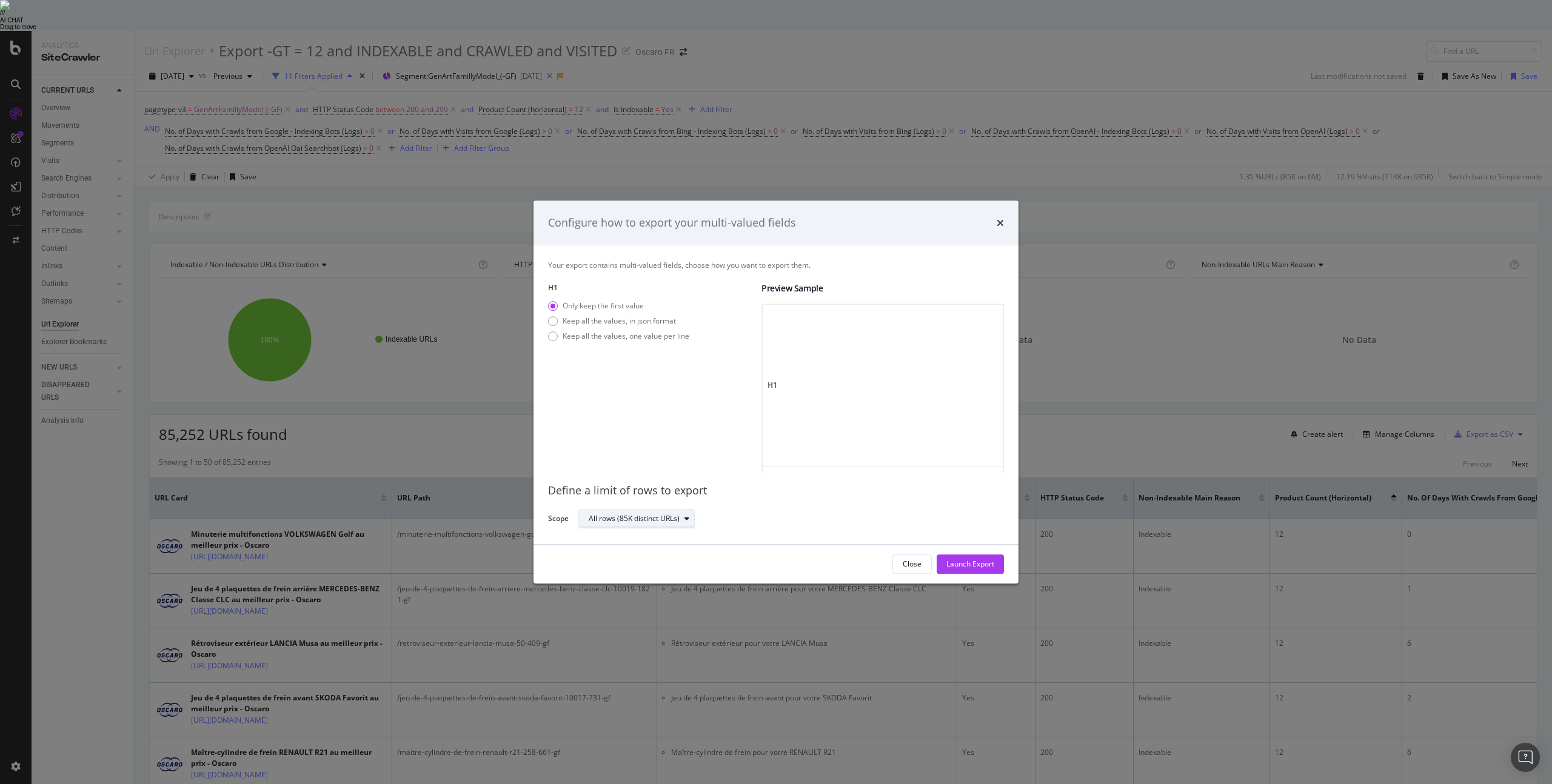
click at [679, 516] on div "All rows (85K distinct URLs)" at bounding box center [634, 519] width 91 height 7
click at [637, 584] on div "Define a limit" at bounding box center [616, 589] width 45 height 10
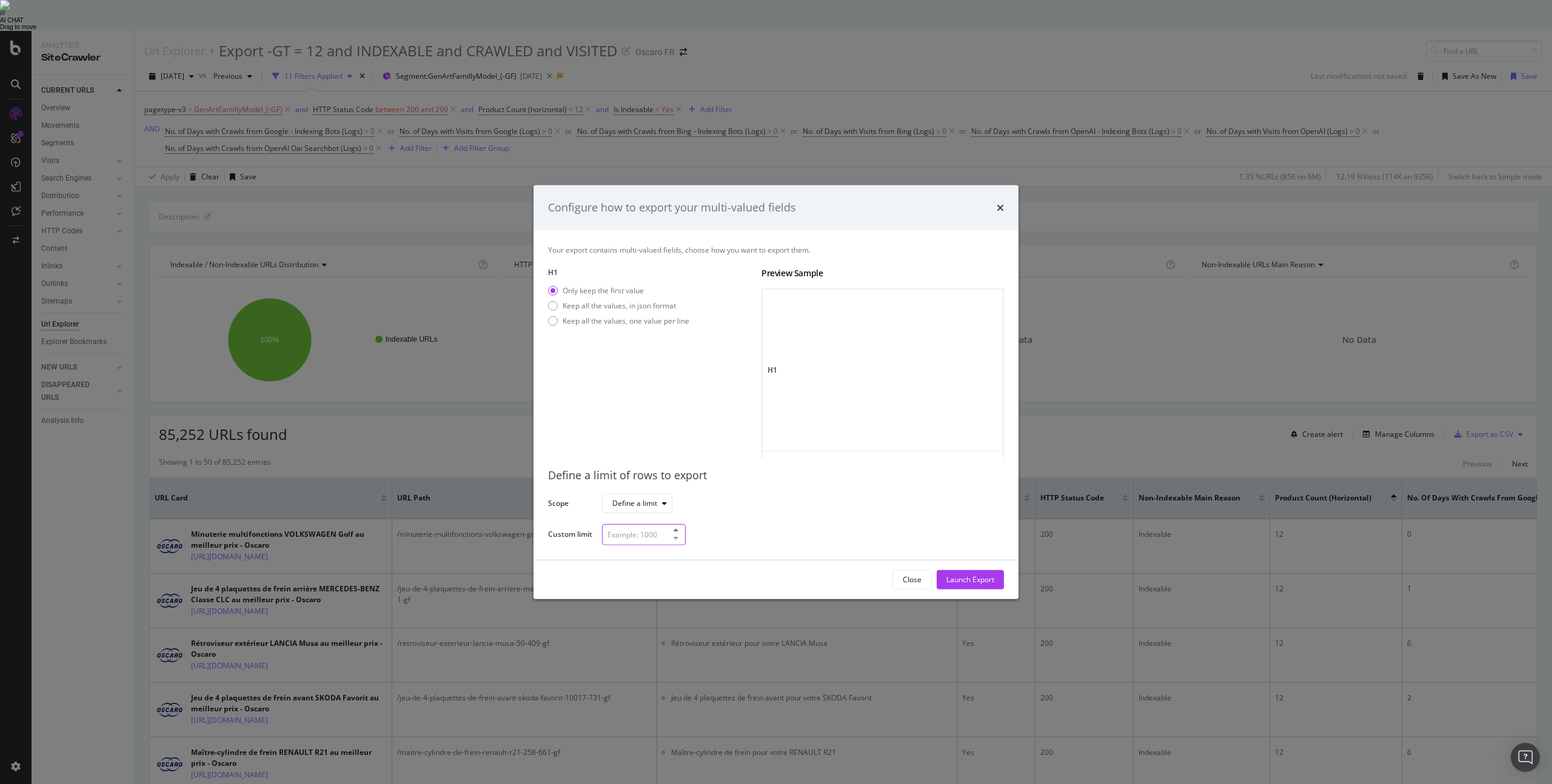
click at [639, 533] on input "modal" at bounding box center [644, 535] width 84 height 22
click at [902, 578] on div "Close" at bounding box center [912, 579] width 19 height 10
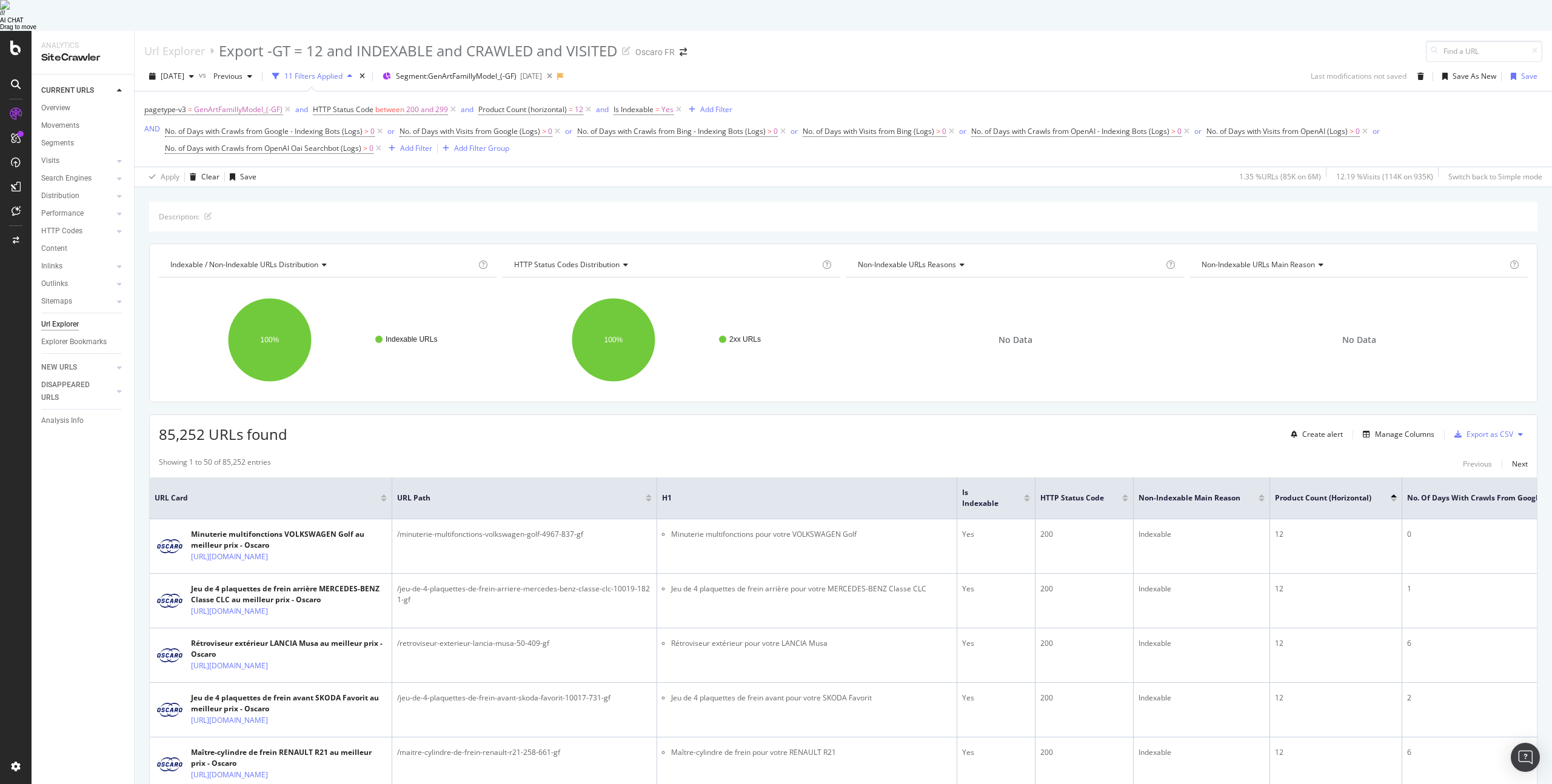
click at [1034, 429] on div "Export as CSV" at bounding box center [1490, 434] width 47 height 10
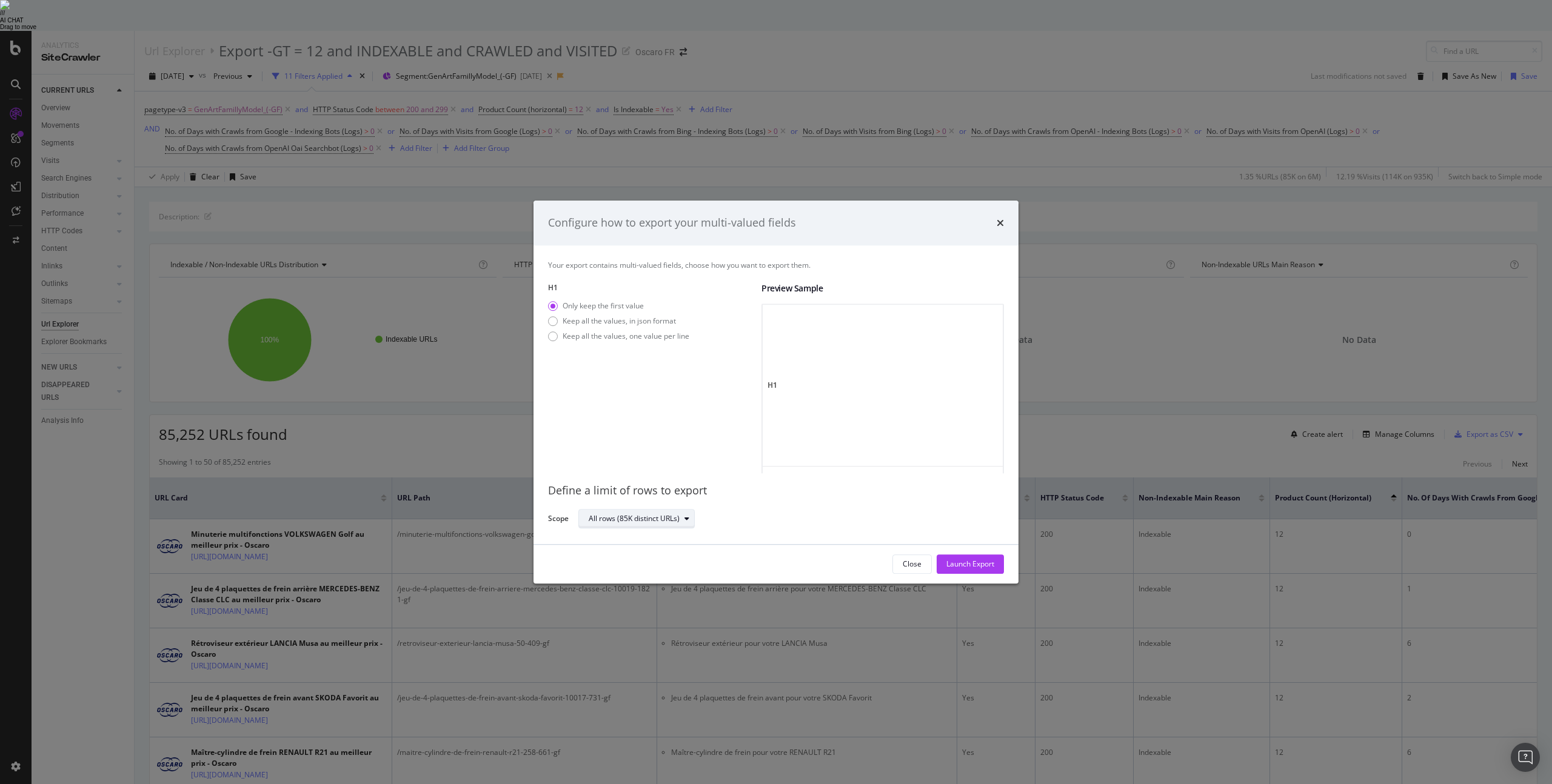
click at [665, 509] on button "All rows (85K distinct URLs)" at bounding box center [636, 518] width 116 height 19
click at [626, 584] on div "Define a limit" at bounding box center [616, 589] width 45 height 10
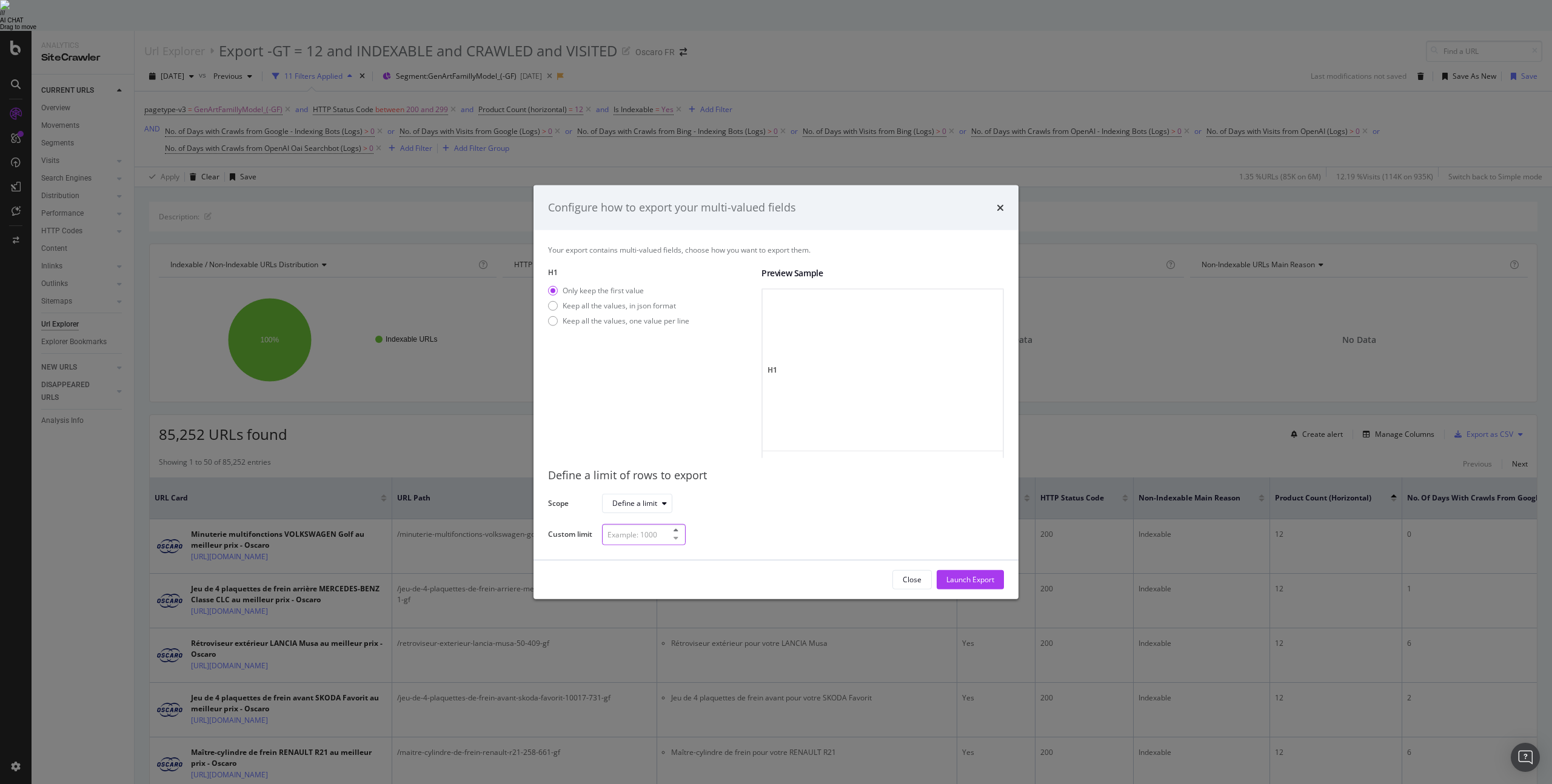
click at [627, 529] on input "modal" at bounding box center [644, 535] width 84 height 22
type input "5"
click at [783, 379] on th "H1" at bounding box center [888, 370] width 252 height 162
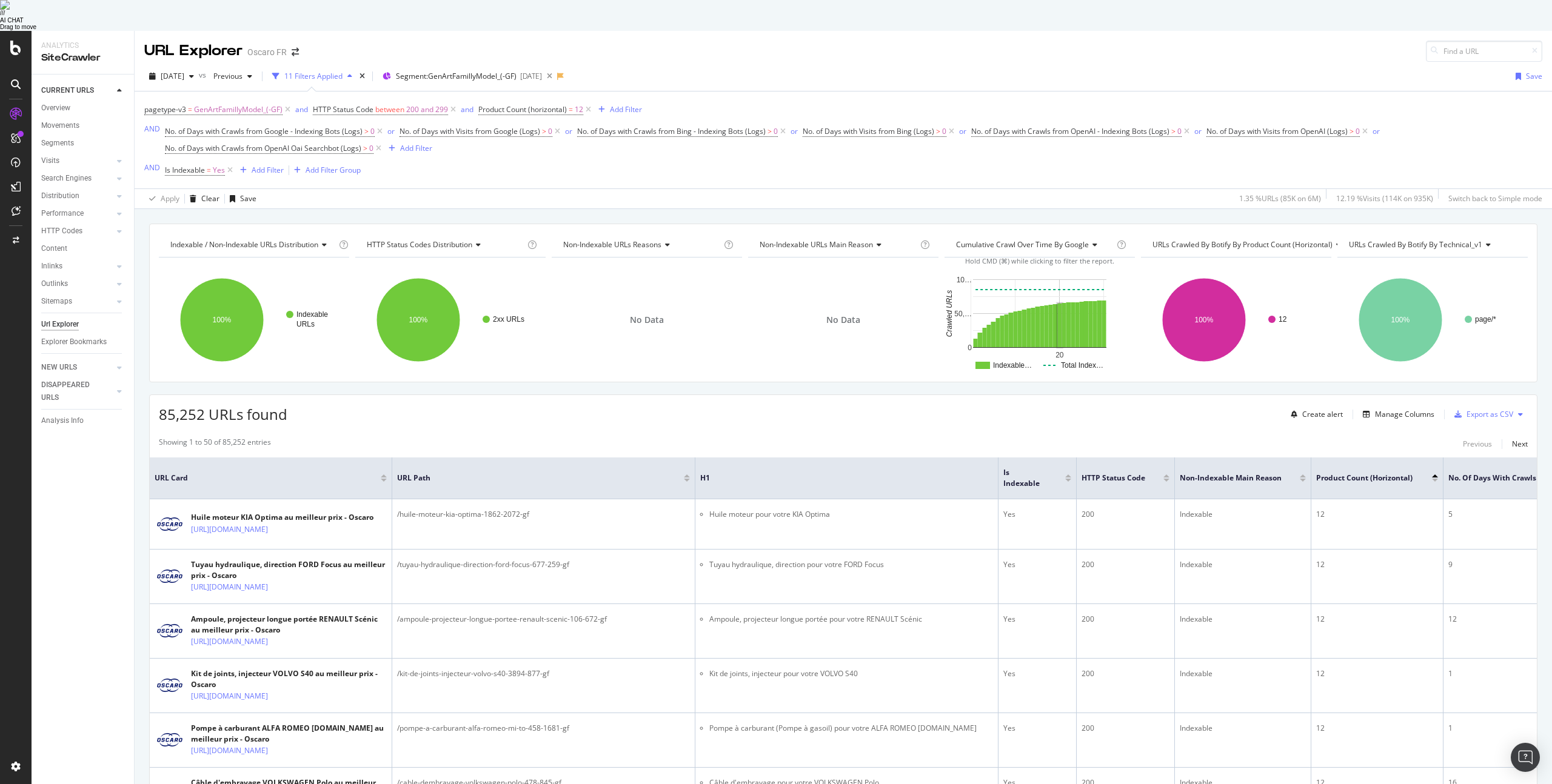
click at [1034, 411] on icon at bounding box center [1520, 414] width 5 height 7
click at [48, 542] on div "CURRENT URLS Overview Movements Segments Visits Analysis Orphan URLs Search Eng…" at bounding box center [82, 445] width 102 height 740
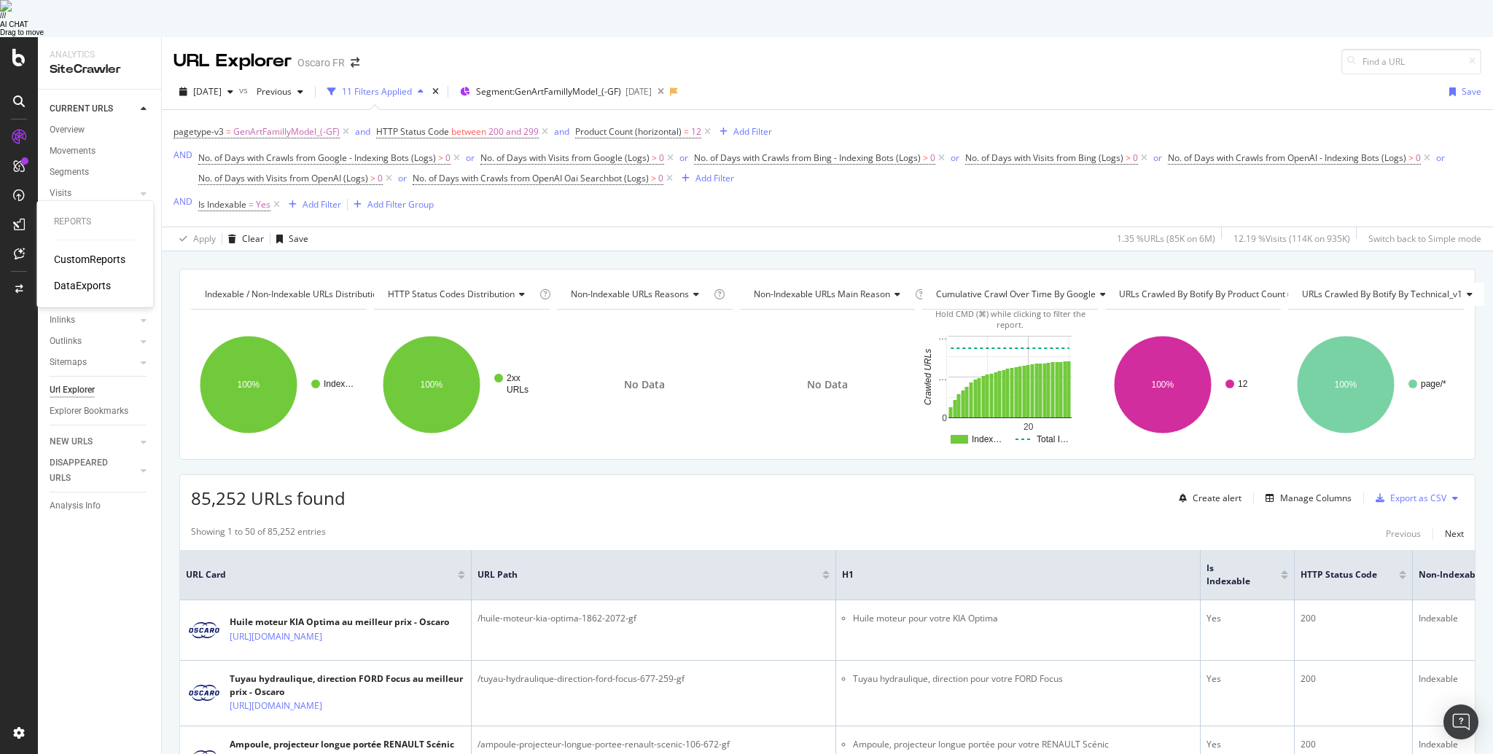
click at [95, 278] on div "DataExports" at bounding box center [82, 285] width 57 height 15
click at [1243, 492] on div "Export as CSV" at bounding box center [1418, 498] width 56 height 12
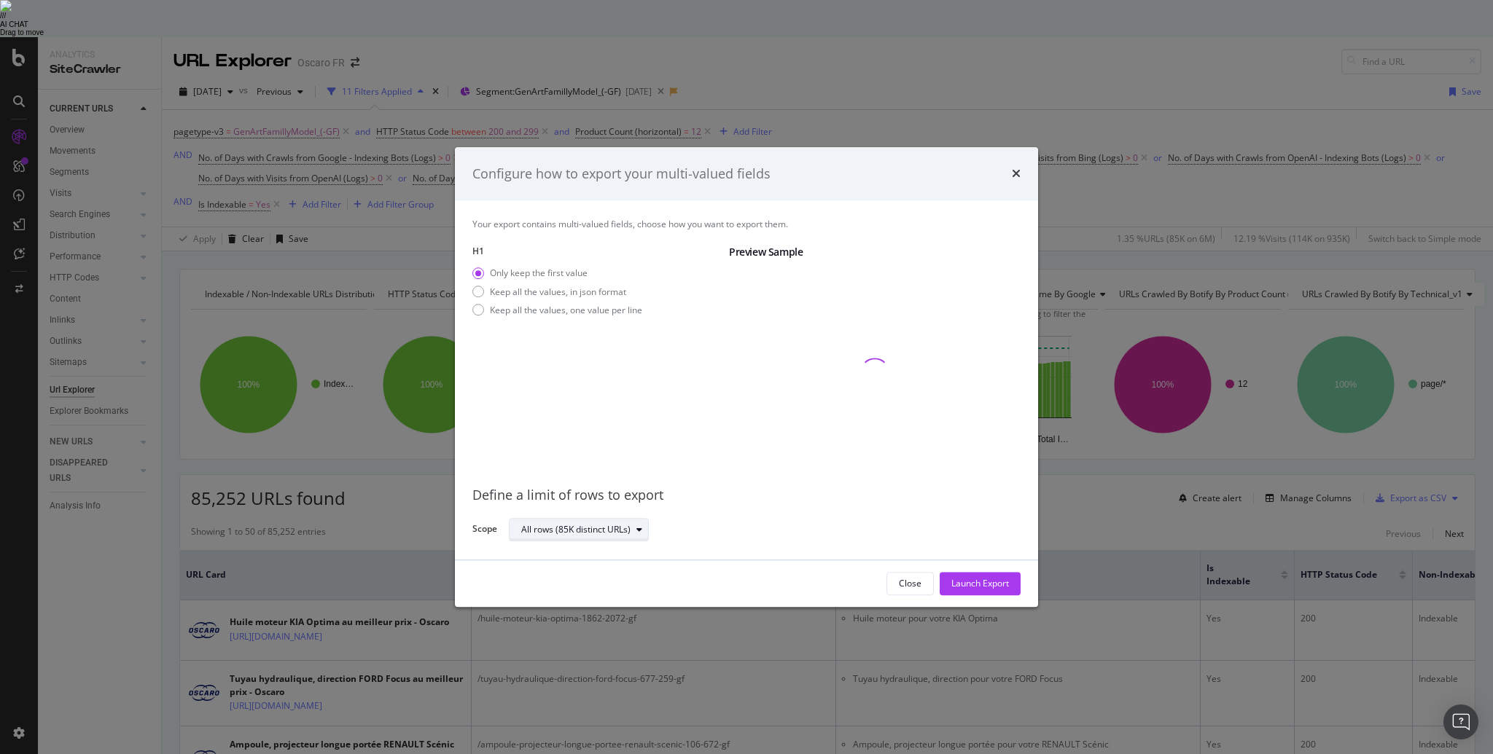
click at [570, 533] on div "All rows (85K distinct URLs)" at bounding box center [575, 530] width 109 height 9
click at [553, 607] on div "Define a limit" at bounding box center [585, 616] width 141 height 18
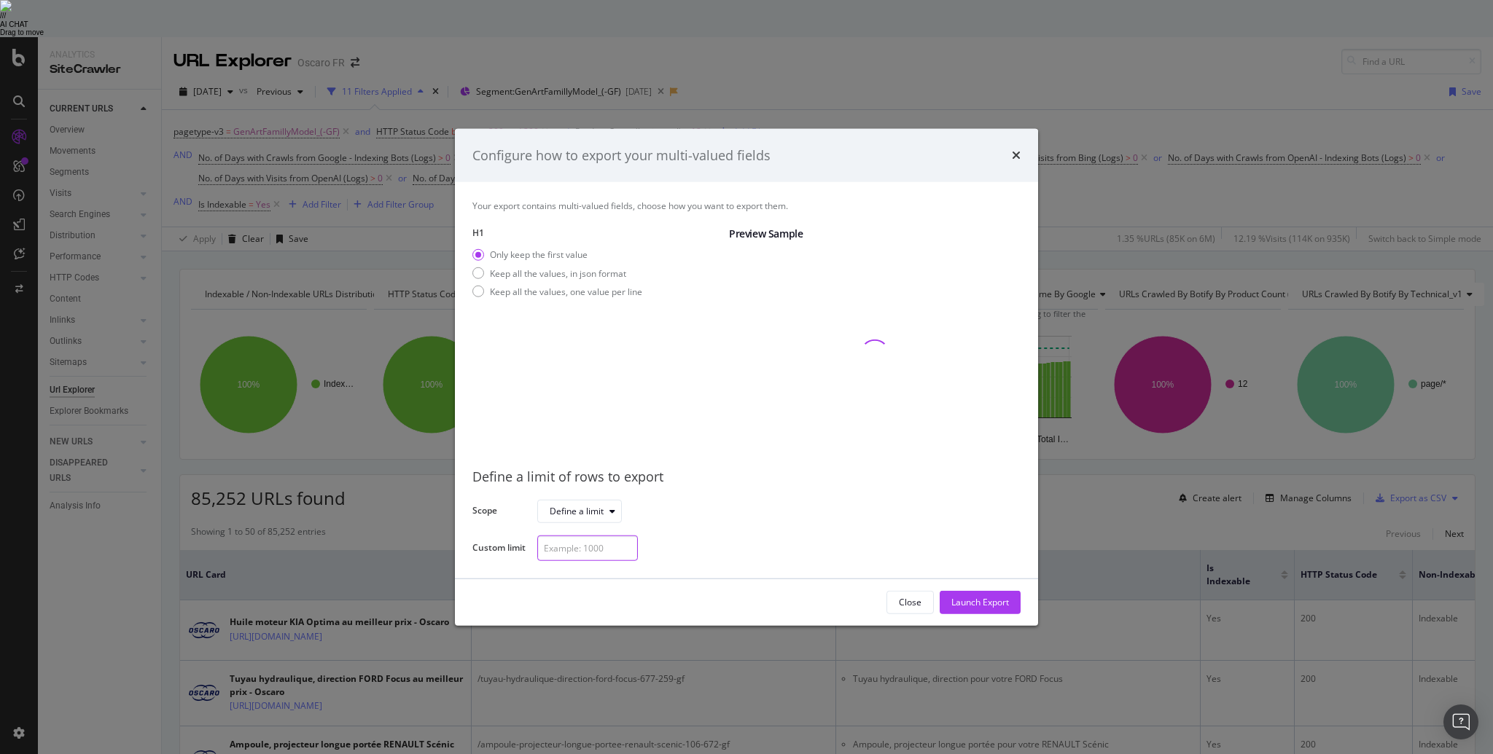
click at [564, 542] on input "modal" at bounding box center [587, 549] width 101 height 26
type input "5"
click at [991, 596] on div "Launch Export" at bounding box center [980, 602] width 58 height 12
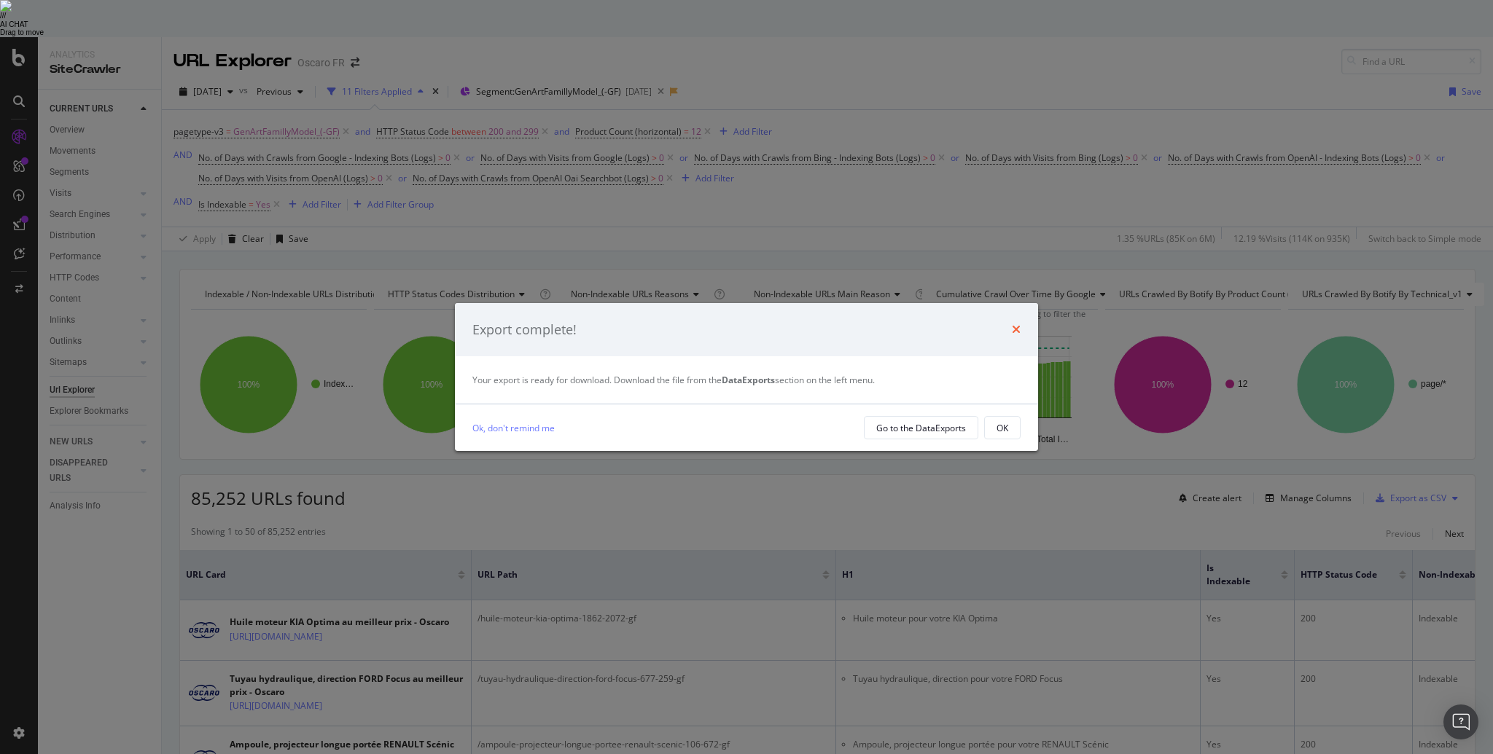
click at [1018, 329] on icon "times" at bounding box center [1016, 330] width 9 height 12
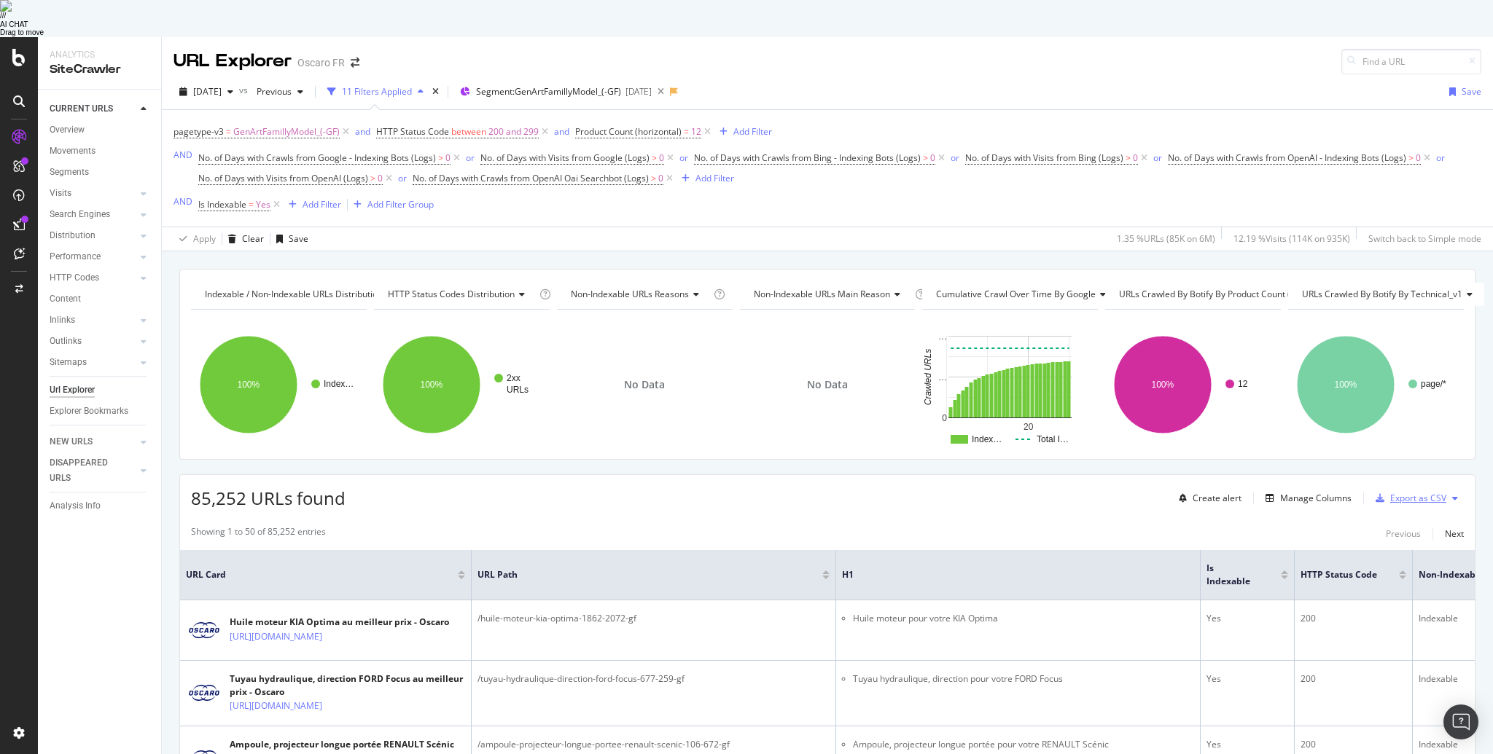
click at [1243, 492] on div "Export as CSV" at bounding box center [1418, 498] width 56 height 12
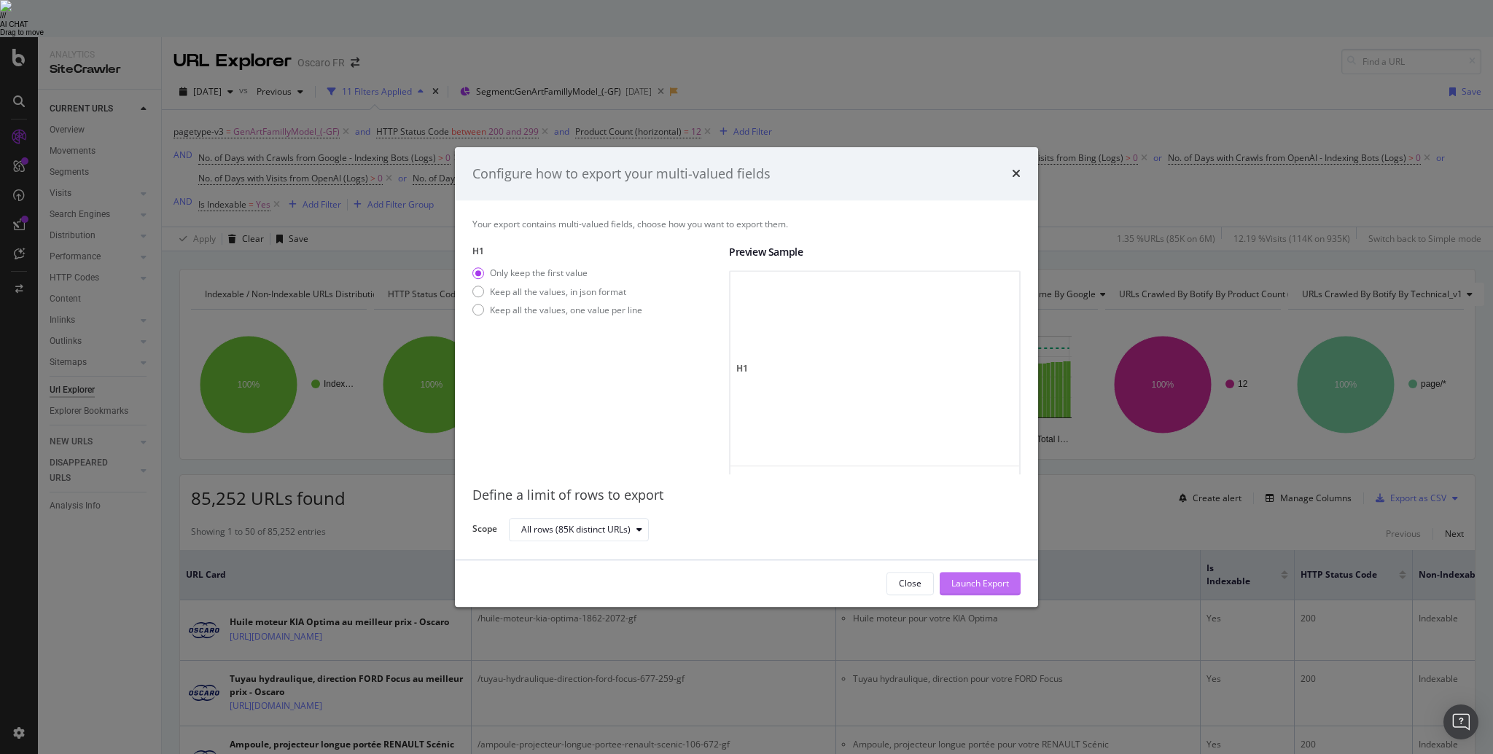
click at [969, 587] on div "Launch Export" at bounding box center [980, 584] width 58 height 12
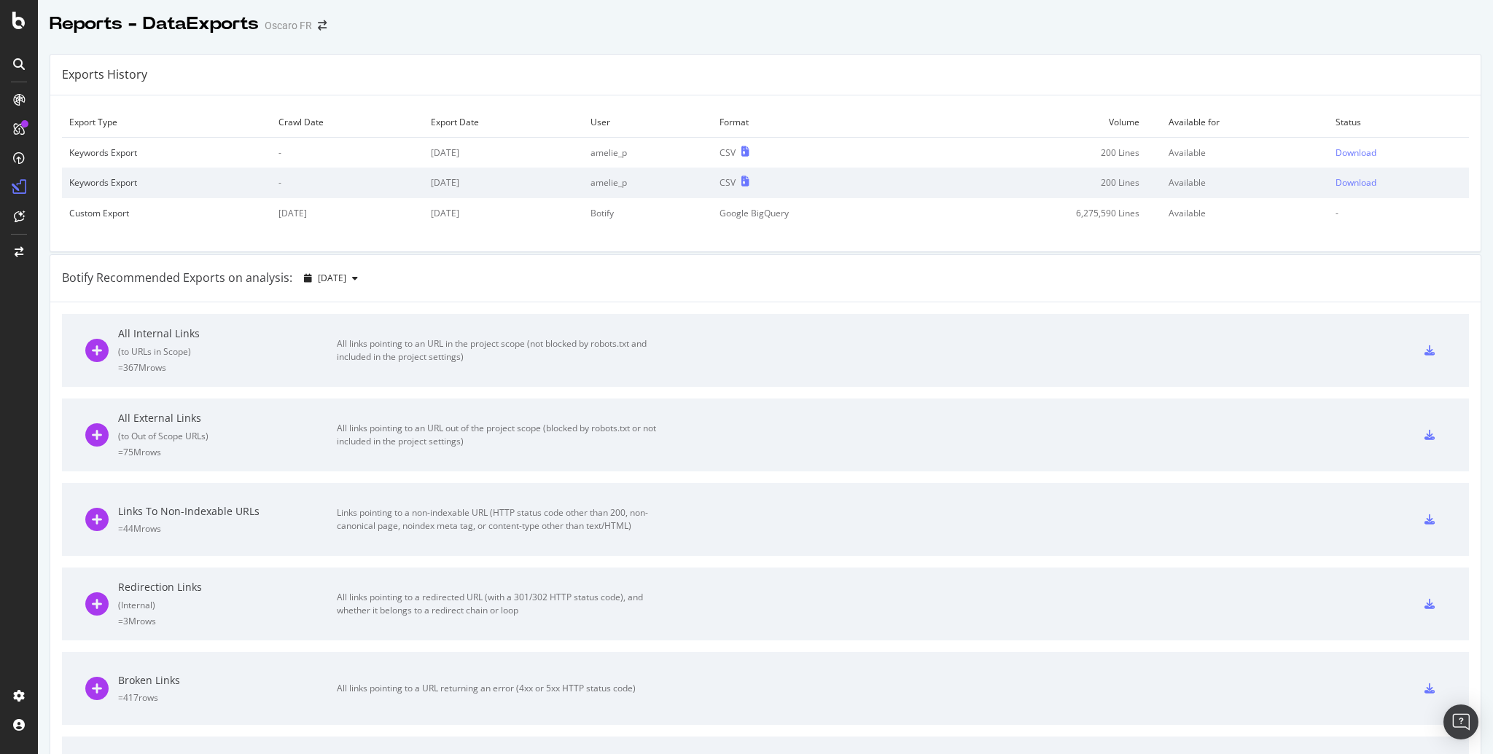
click at [991, 226] on td "6,275,590 Lines" at bounding box center [1043, 213] width 235 height 30
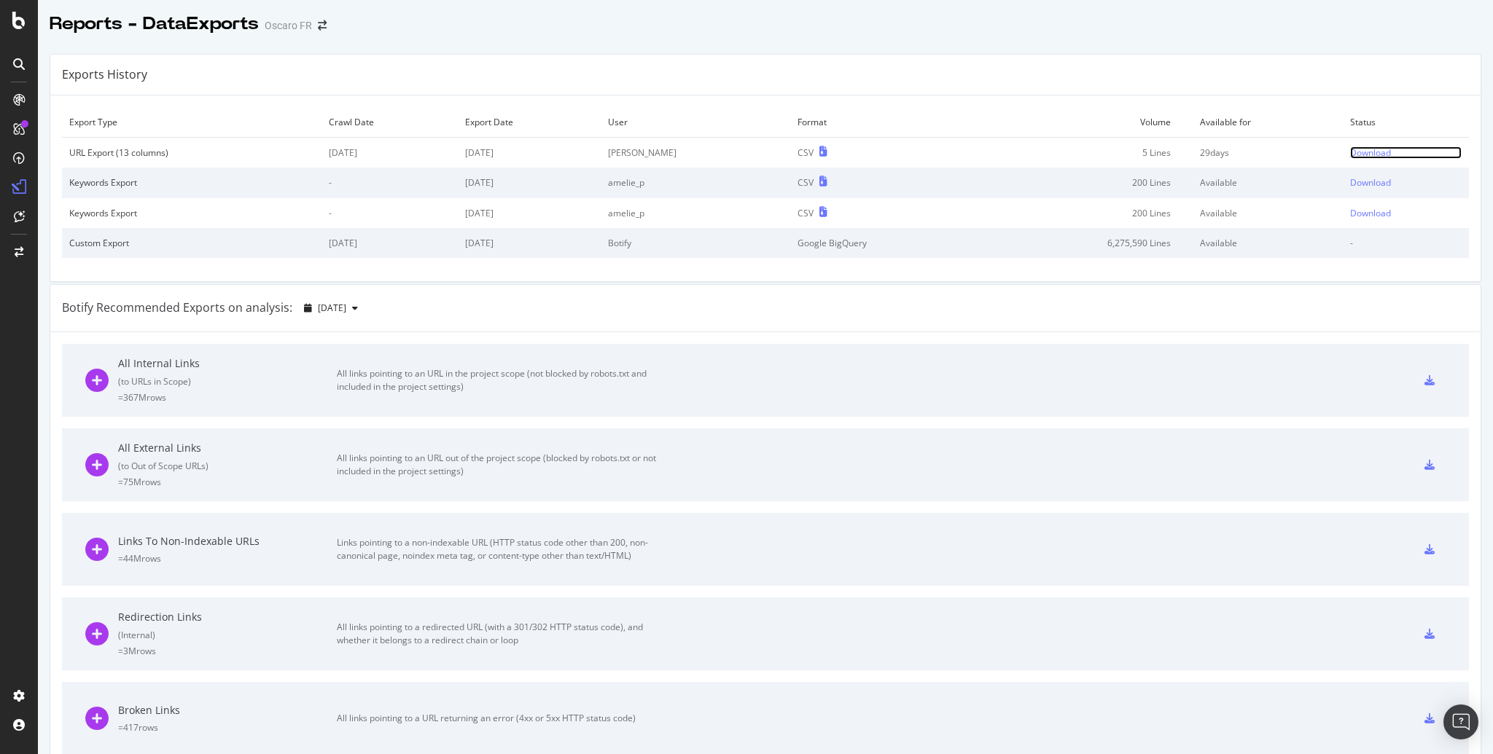
click at [1365, 155] on div "Download" at bounding box center [1370, 153] width 41 height 12
